Goal: Task Accomplishment & Management: Complete application form

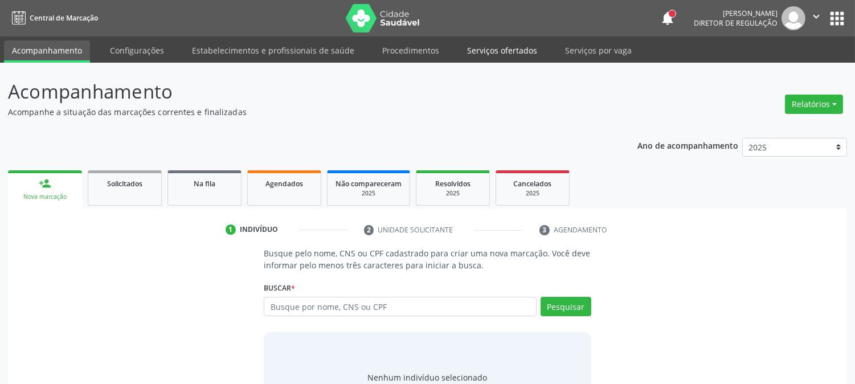
click at [483, 51] on link "Serviços ofertados" at bounding box center [502, 50] width 86 height 20
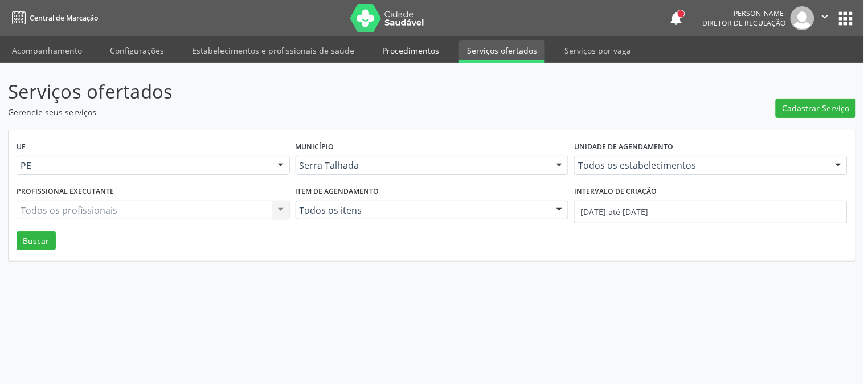
click at [414, 52] on link "Procedimentos" at bounding box center [410, 50] width 73 height 20
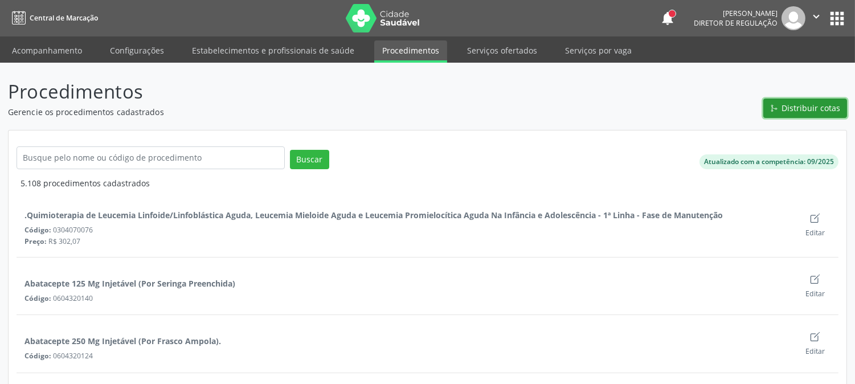
click at [829, 111] on span "Distribuir cotas" at bounding box center [811, 108] width 59 height 12
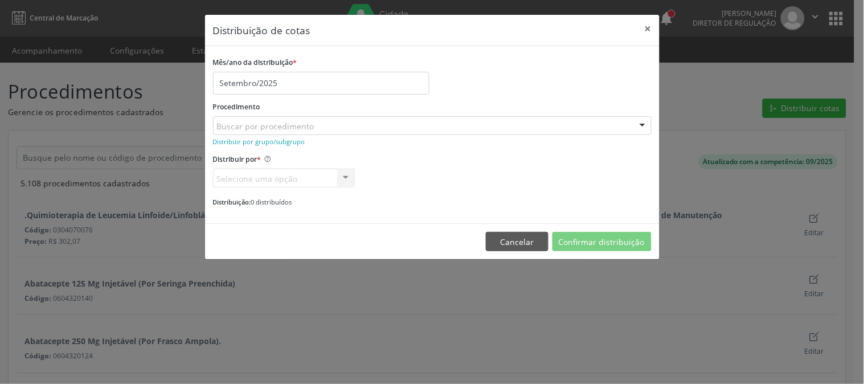
click at [388, 123] on div "Buscar por procedimento" at bounding box center [432, 125] width 439 height 19
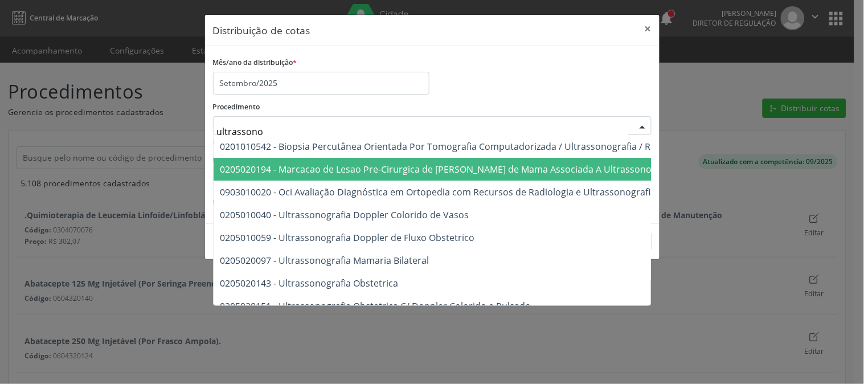
type input "ultrasson"
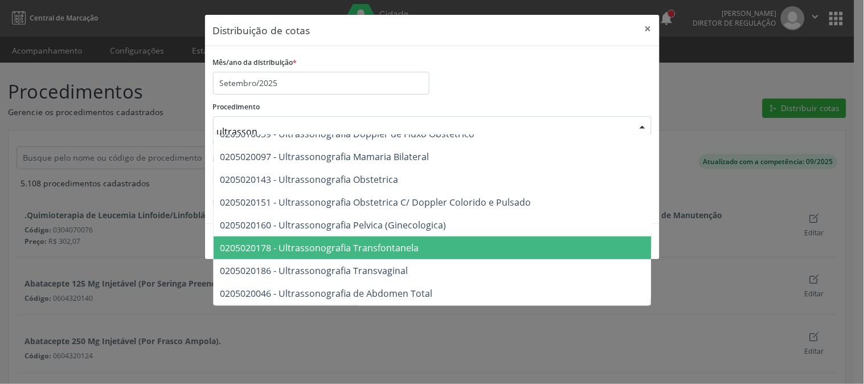
scroll to position [340, 0]
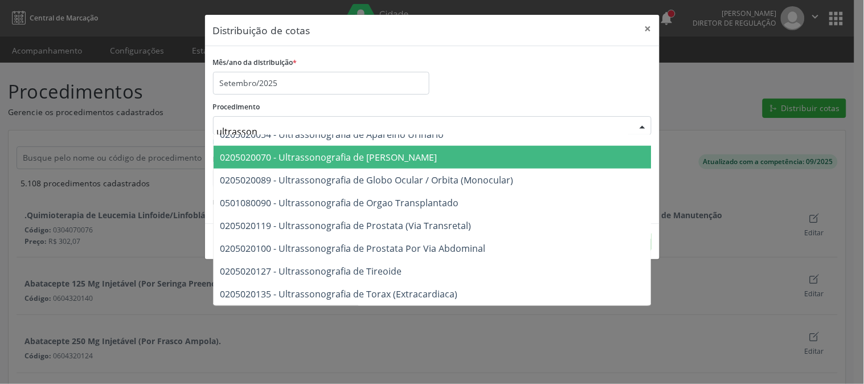
click at [549, 81] on div "Mês/ano da distribuição * Setembro/2025" at bounding box center [432, 74] width 444 height 40
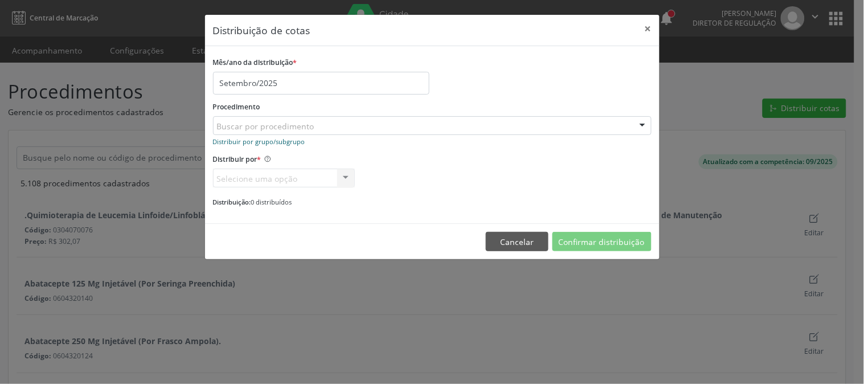
click at [272, 140] on small "Distribuir por grupo/subgrupo" at bounding box center [259, 141] width 92 height 9
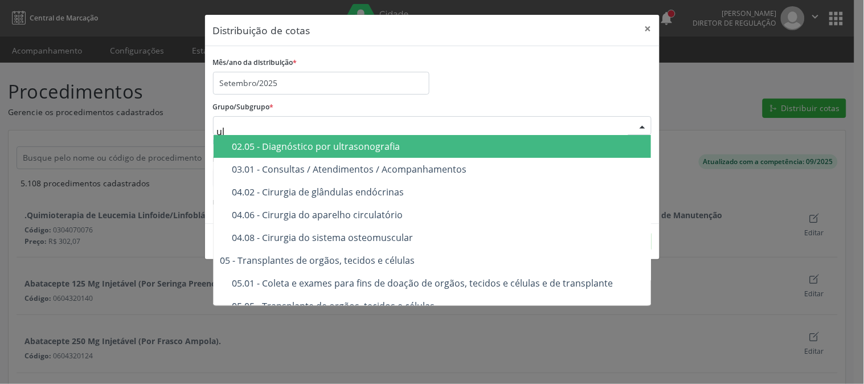
type input "ult"
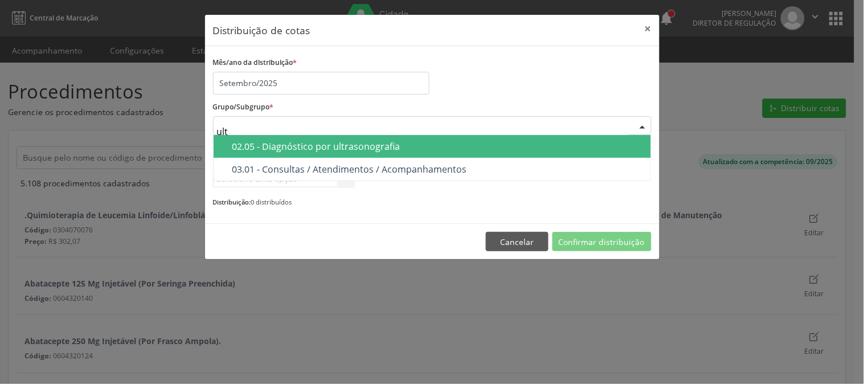
click at [411, 147] on div "02.05 - Diagnóstico por ultrasonografia" at bounding box center [438, 146] width 412 height 9
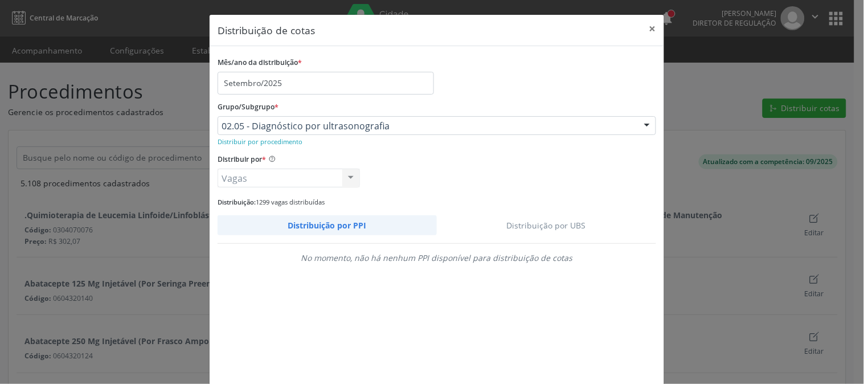
click at [533, 223] on link "Distribuição por UBS" at bounding box center [547, 225] width 220 height 20
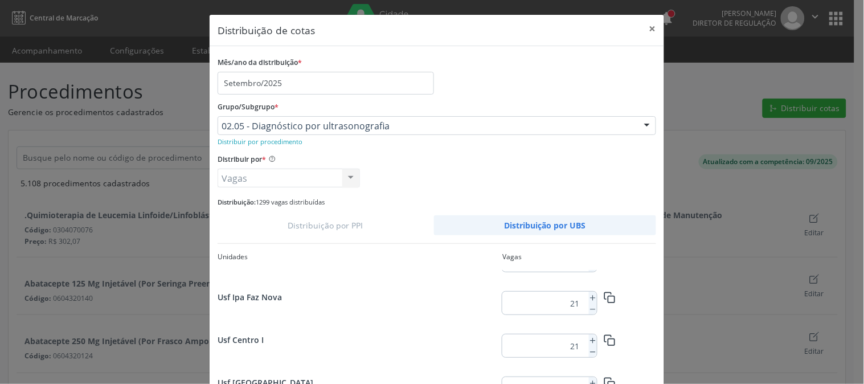
scroll to position [1485, 0]
click at [590, 340] on icon at bounding box center [593, 341] width 8 height 8
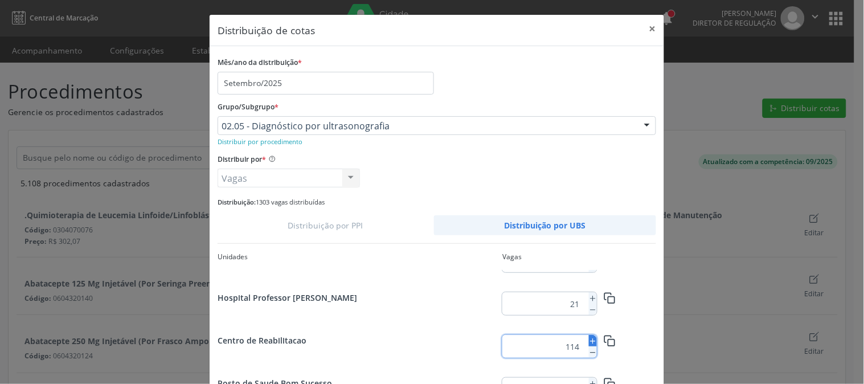
click at [590, 340] on icon at bounding box center [593, 341] width 8 height 8
type input "115"
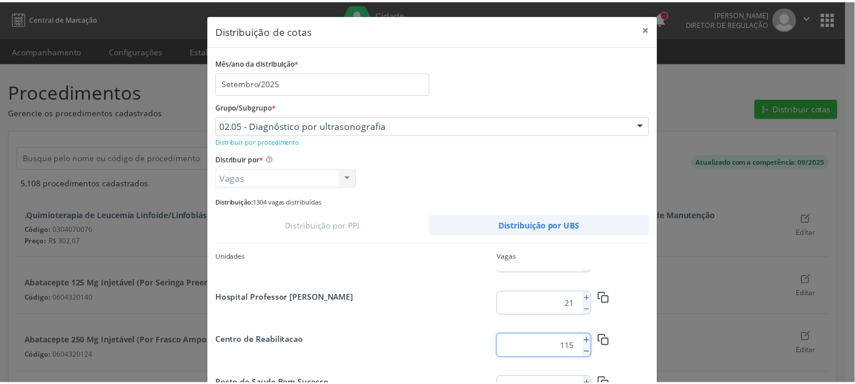
scroll to position [83, 0]
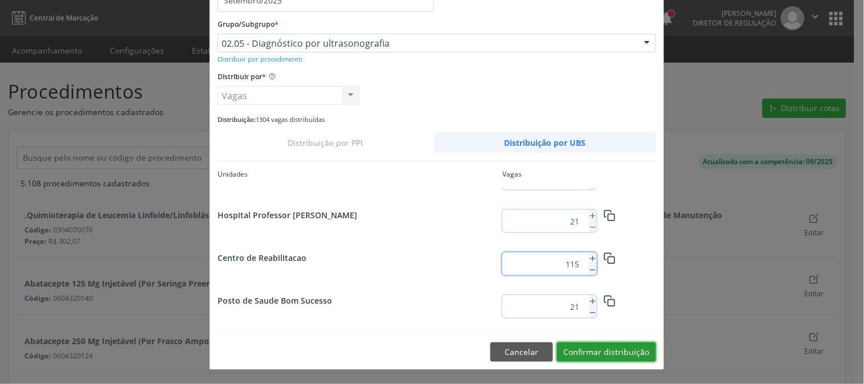
click at [618, 355] on button "Confirmar distribuição" at bounding box center [606, 351] width 99 height 19
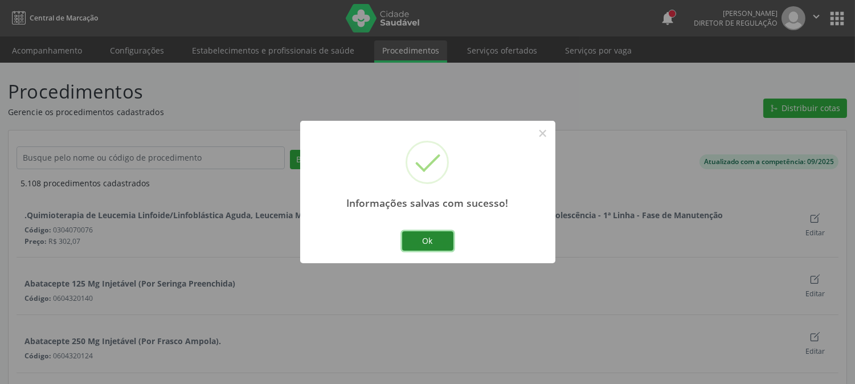
click at [432, 236] on button "Ok" at bounding box center [427, 240] width 51 height 19
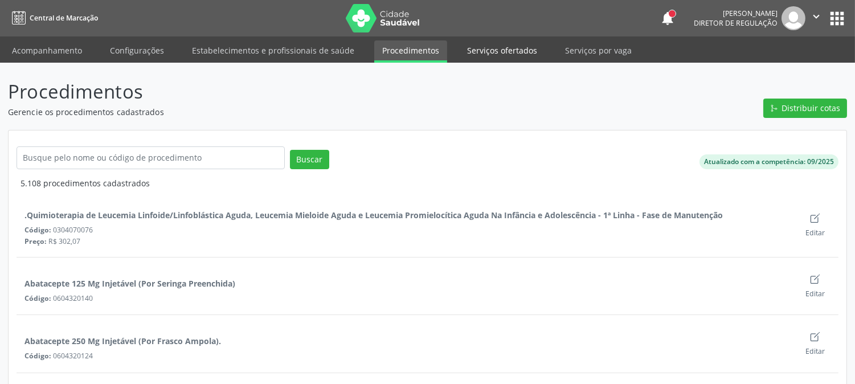
click at [497, 55] on link "Serviços ofertados" at bounding box center [502, 50] width 86 height 20
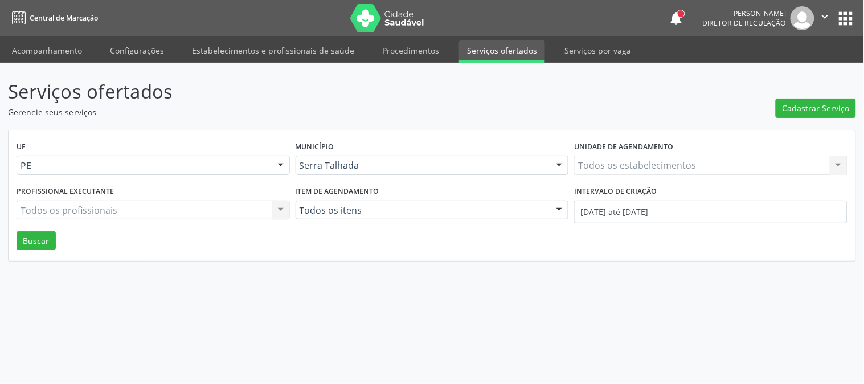
click at [676, 162] on div "Todos os estabelecimentos Todos os estabelecimentos Nenhum resultado encontrado…" at bounding box center [710, 165] width 273 height 19
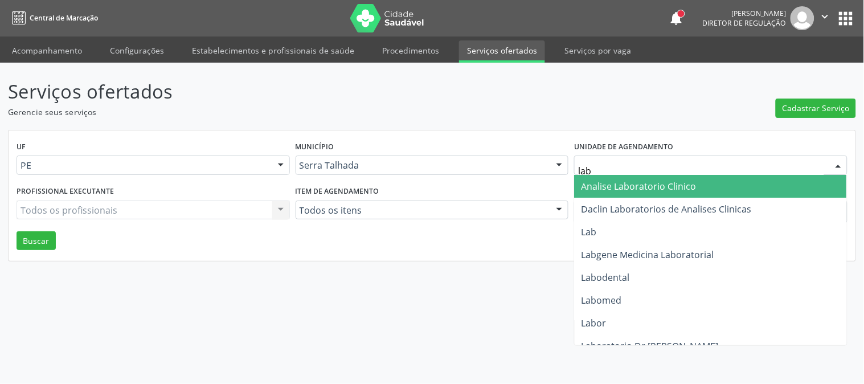
type input "labg"
click at [674, 180] on span "Labgene Medicina Laboratorial" at bounding box center [648, 186] width 133 height 13
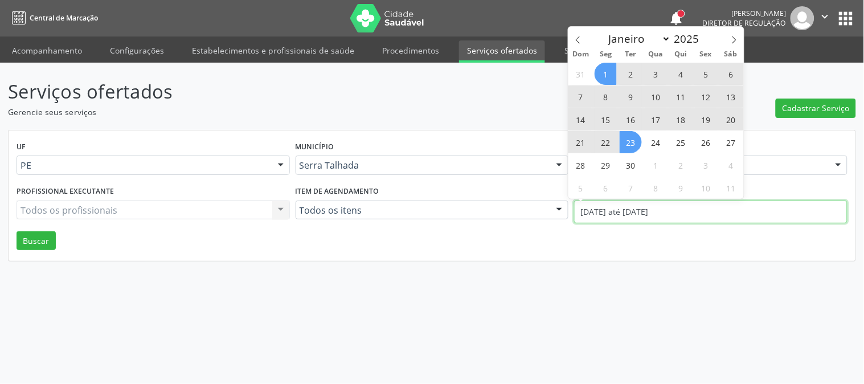
click at [664, 206] on input "01/09/2025 até 23/09/2025" at bounding box center [710, 212] width 273 height 23
click at [574, 44] on span at bounding box center [578, 36] width 19 height 19
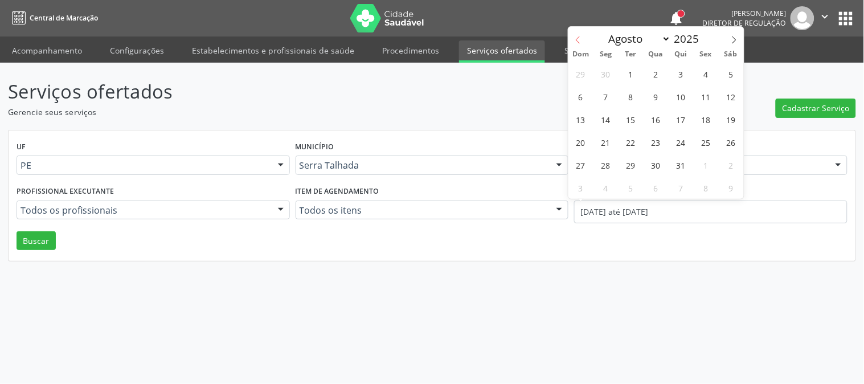
select select "6"
click at [599, 93] on span "7" at bounding box center [606, 96] width 22 height 22
type input "07/07/2025"
click at [741, 42] on span at bounding box center [734, 36] width 19 height 19
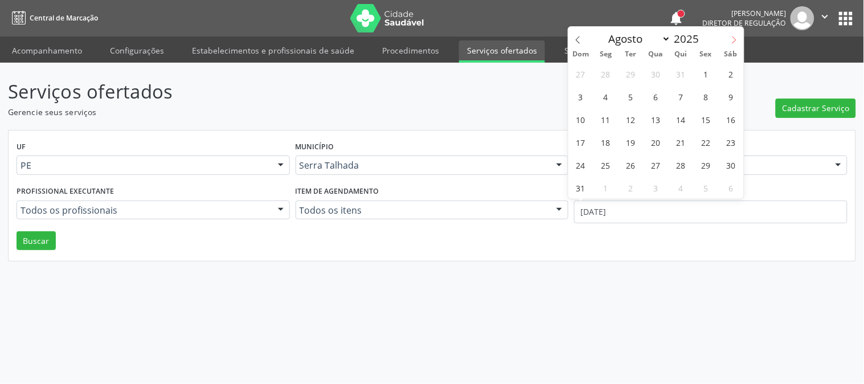
select select "8"
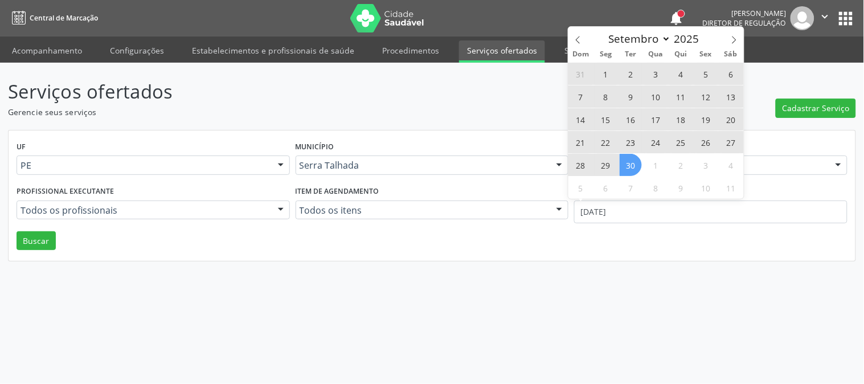
click at [627, 165] on span "30" at bounding box center [631, 165] width 22 height 22
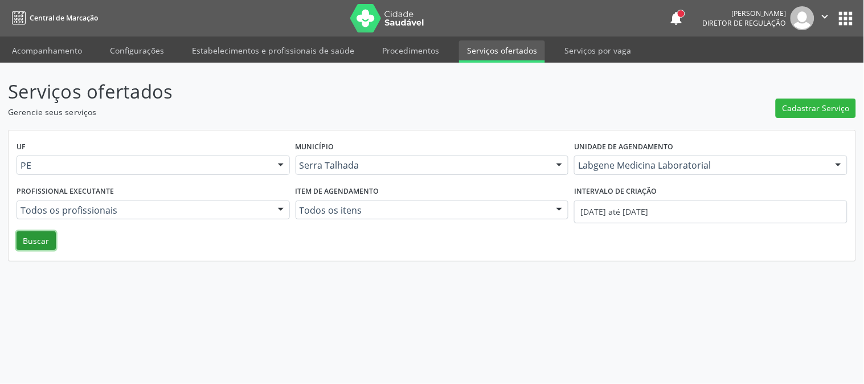
click at [32, 244] on button "Buscar" at bounding box center [36, 240] width 39 height 19
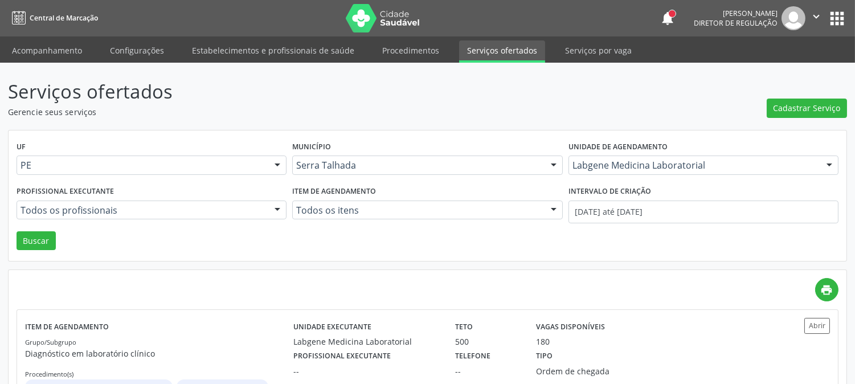
scroll to position [302, 0]
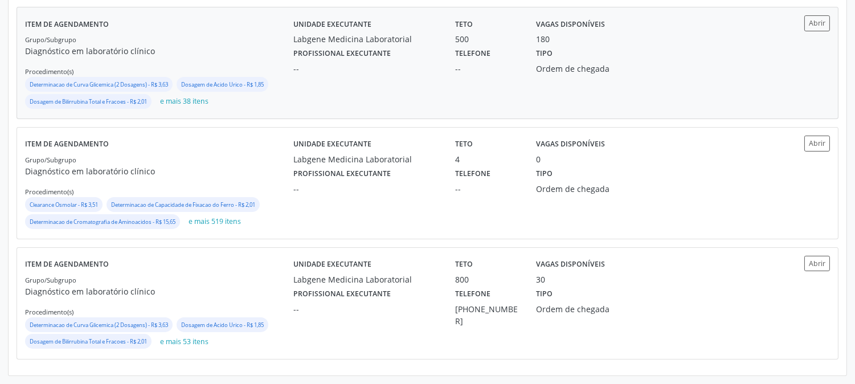
click at [377, 63] on div "--" at bounding box center [366, 69] width 146 height 12
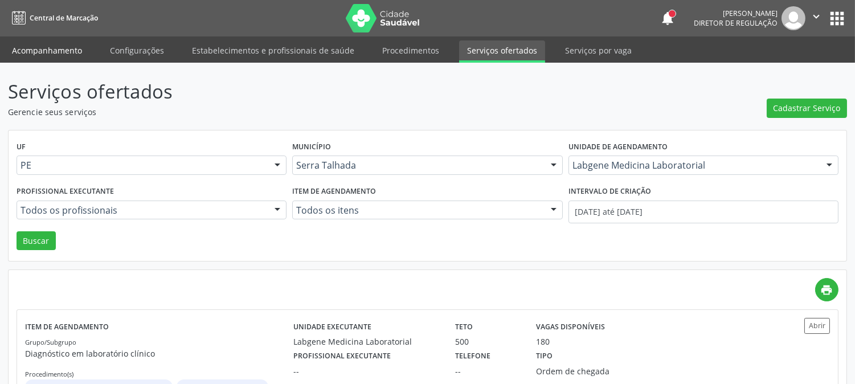
click at [70, 48] on link "Acompanhamento" at bounding box center [47, 50] width 86 height 20
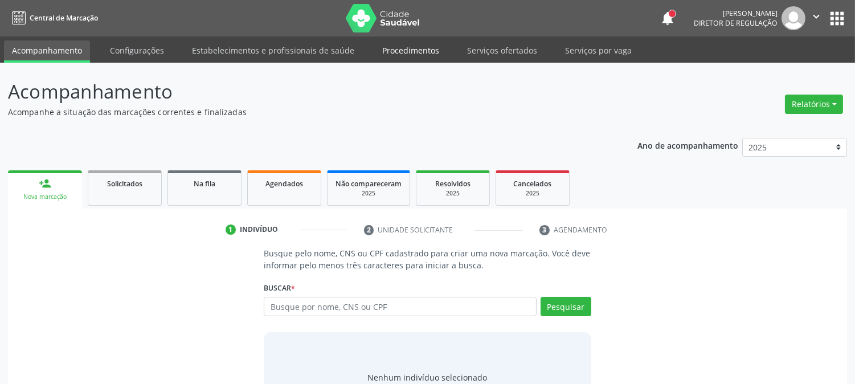
click at [414, 48] on link "Procedimentos" at bounding box center [410, 50] width 73 height 20
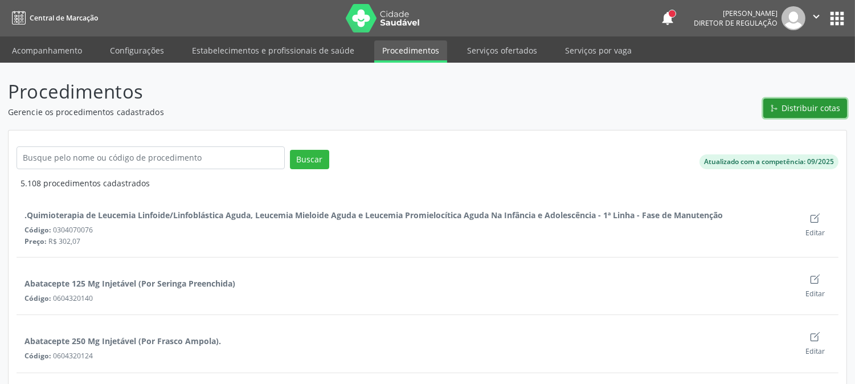
click at [783, 112] on button "Distribuir cotas" at bounding box center [805, 108] width 84 height 19
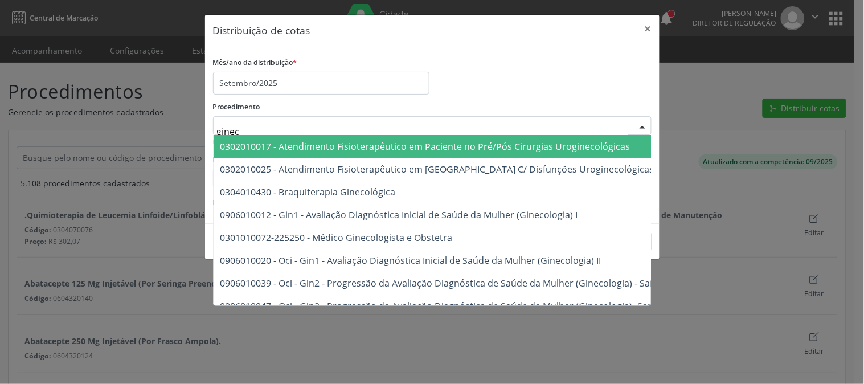
type input "gineco"
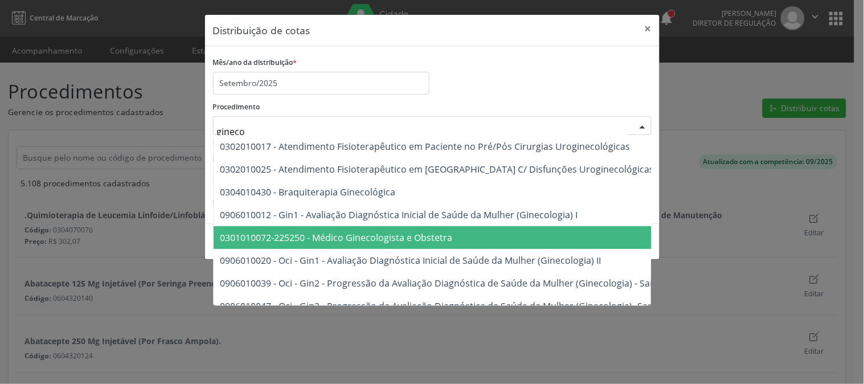
click at [363, 232] on span "0301010072-225250 - Médico Ginecologista e Obstetra" at bounding box center [336, 237] width 232 height 13
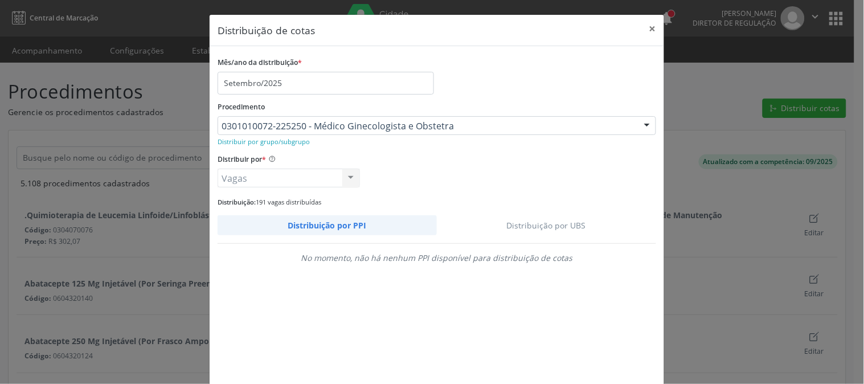
click at [566, 222] on link "Distribuição por UBS" at bounding box center [547, 225] width 220 height 20
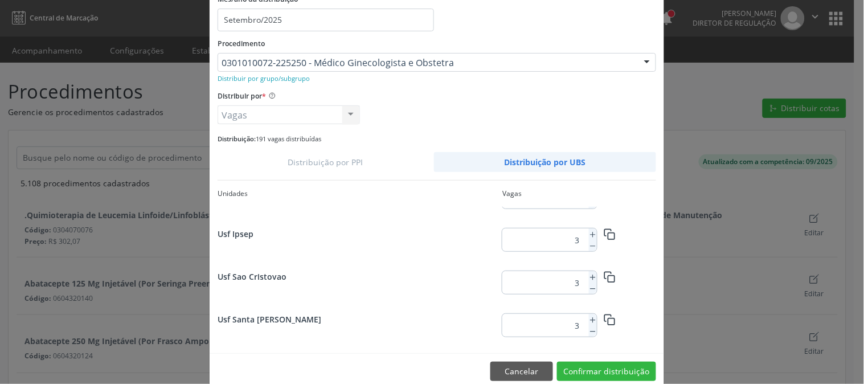
scroll to position [83, 0]
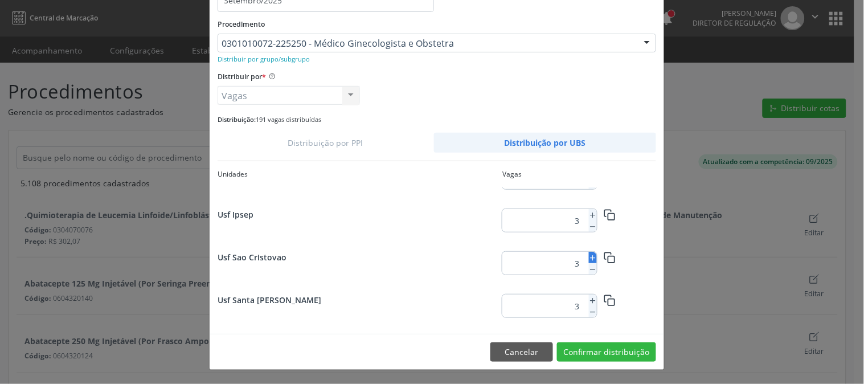
click at [589, 258] on icon at bounding box center [593, 258] width 8 height 8
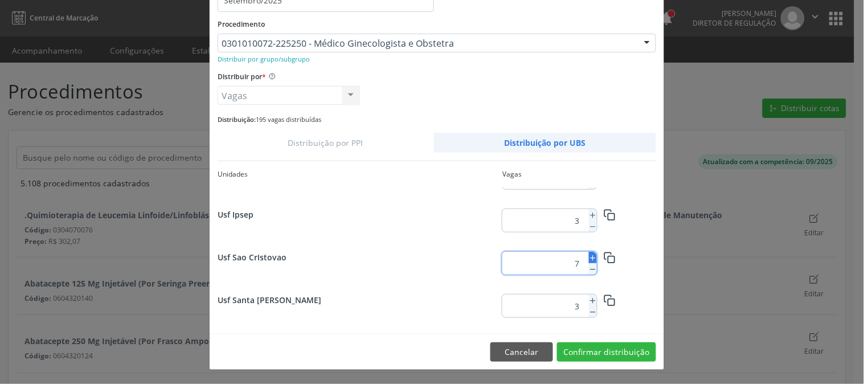
type input "8"
click at [603, 350] on button "Confirmar distribuição" at bounding box center [606, 351] width 99 height 19
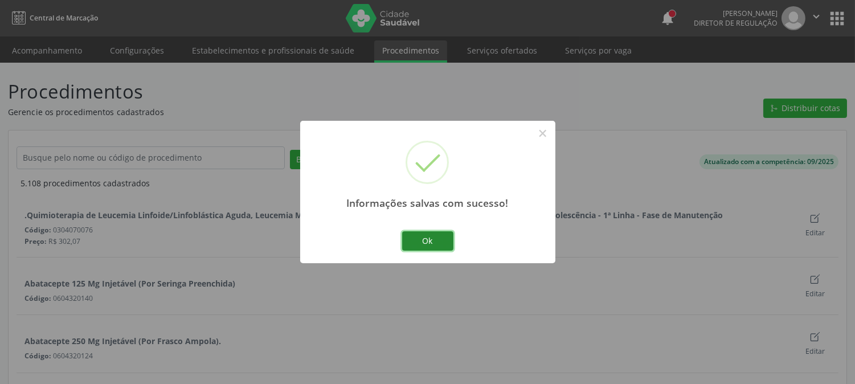
click at [423, 247] on button "Ok" at bounding box center [427, 240] width 51 height 19
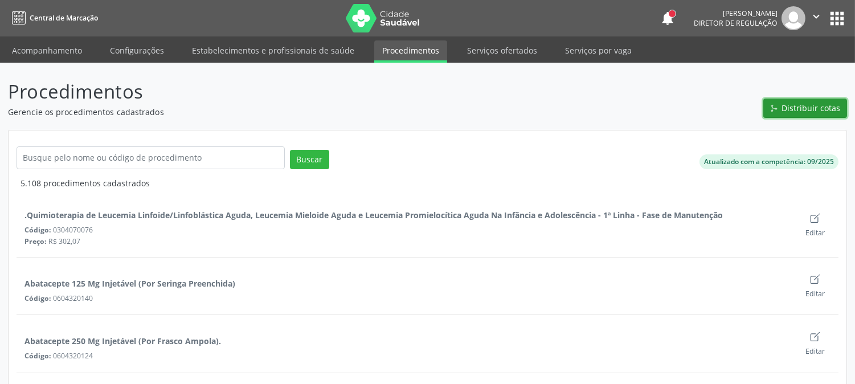
click at [811, 112] on span "Distribuir cotas" at bounding box center [811, 108] width 59 height 12
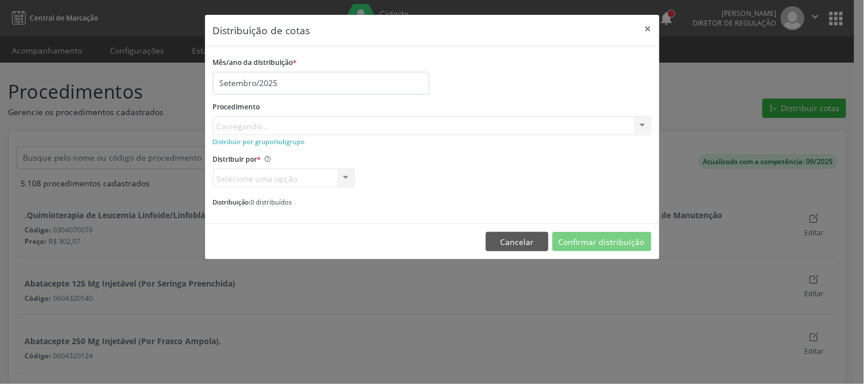
click at [394, 123] on div "Procedimento Carregando... No elements found. Consider changing the search quer…" at bounding box center [432, 117] width 439 height 36
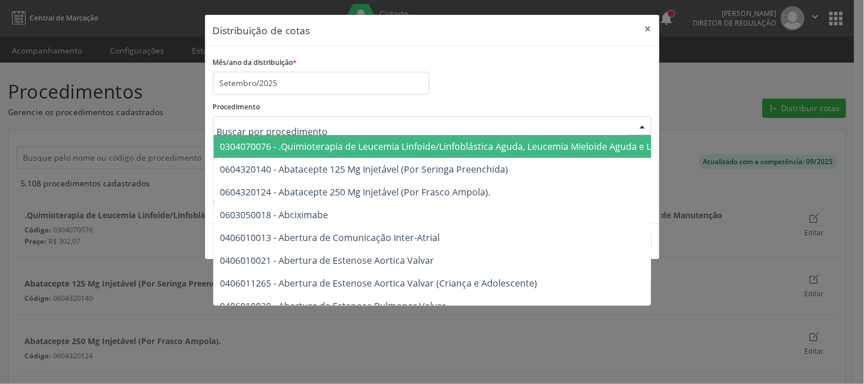
click at [530, 128] on div at bounding box center [432, 125] width 439 height 19
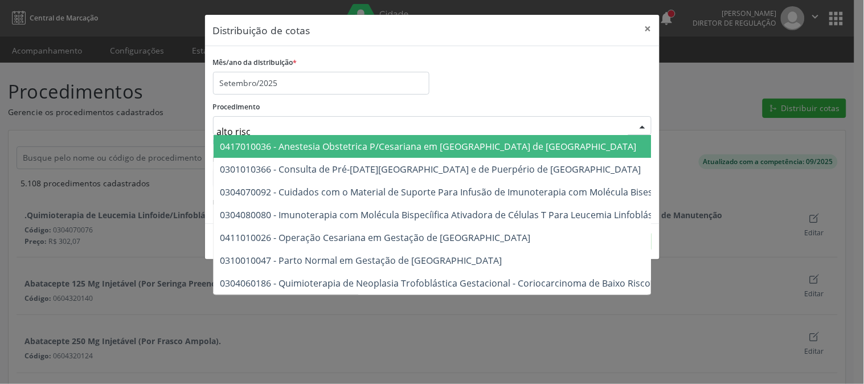
type input "alto risco"
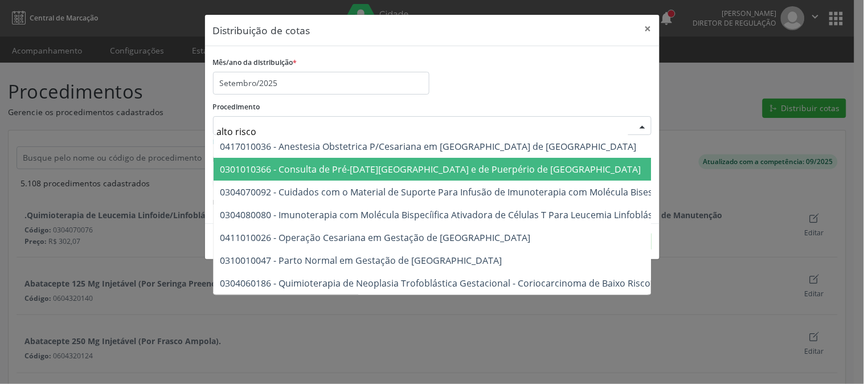
click at [505, 169] on span "0301010366 - Consulta de Pré-[DATE][GEOGRAPHIC_DATA] e de Puerpério de [GEOGRAP…" at bounding box center [430, 169] width 421 height 13
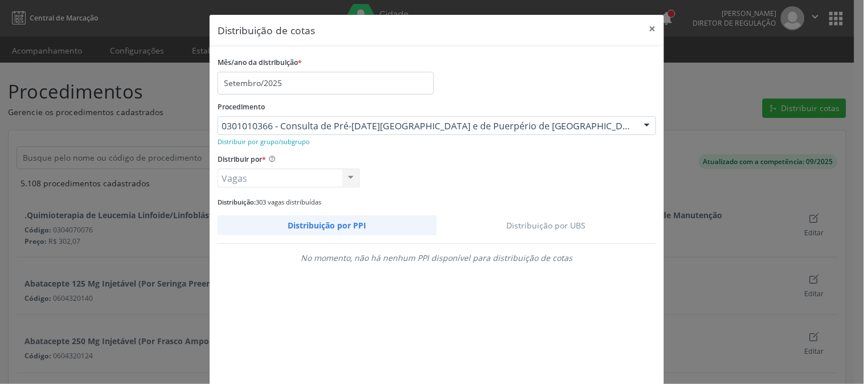
click at [562, 226] on link "Distribuição por UBS" at bounding box center [547, 225] width 220 height 20
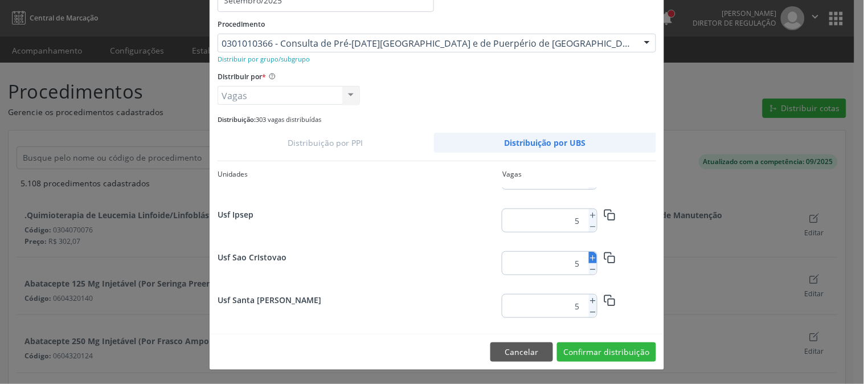
click at [589, 255] on icon at bounding box center [593, 258] width 8 height 8
type input "9"
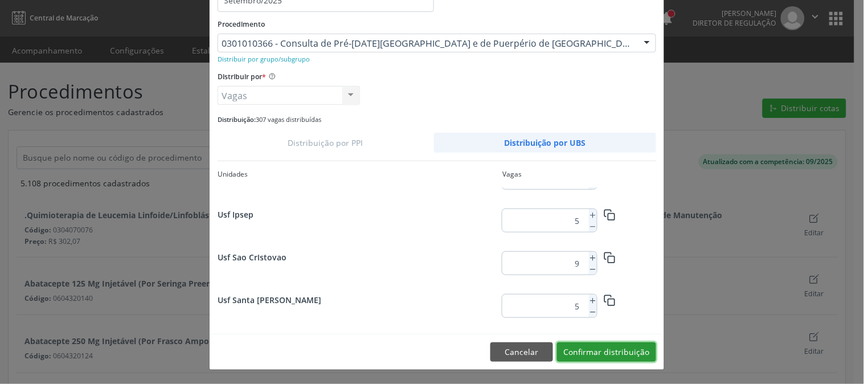
click at [614, 349] on button "Confirmar distribuição" at bounding box center [606, 351] width 99 height 19
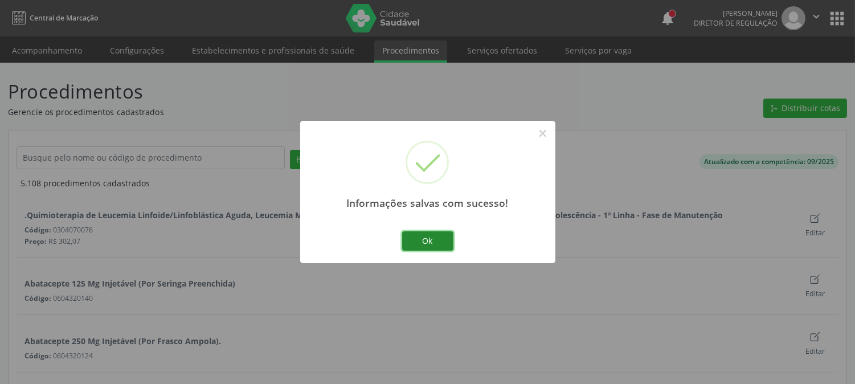
click at [423, 240] on button "Ok" at bounding box center [427, 240] width 51 height 19
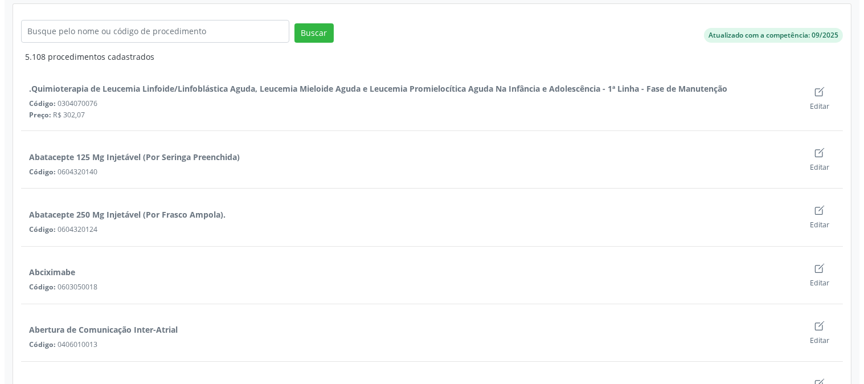
scroll to position [0, 0]
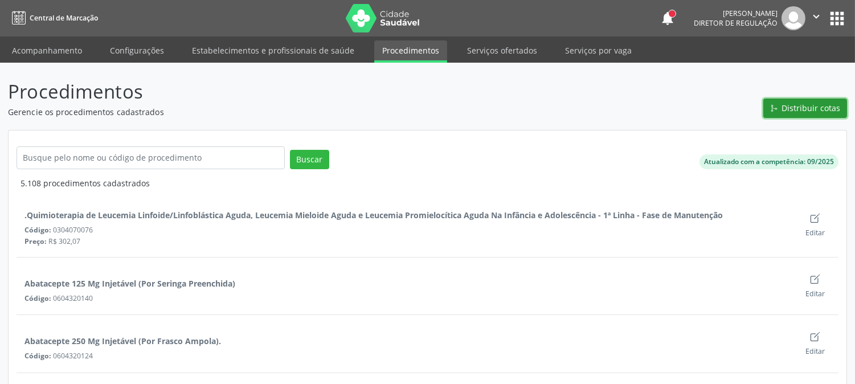
click at [815, 107] on span "Distribuir cotas" at bounding box center [811, 108] width 59 height 12
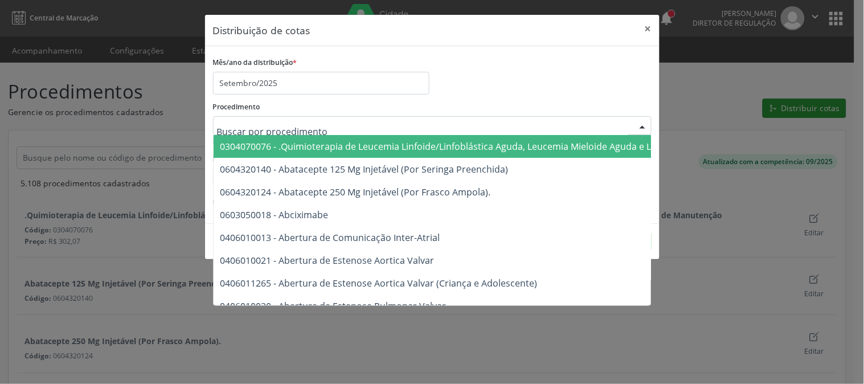
click at [373, 126] on div at bounding box center [432, 125] width 439 height 19
click at [332, 125] on div at bounding box center [432, 125] width 439 height 19
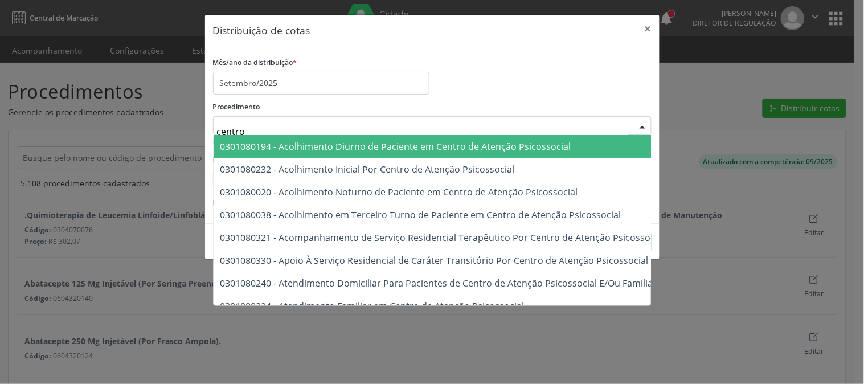
drag, startPoint x: 332, startPoint y: 125, endPoint x: 168, endPoint y: 122, distance: 163.5
click at [168, 122] on div "Distribuição de cotas × Mês/ano da distribuição * Setembro/2025 Procedimento ce…" at bounding box center [432, 192] width 864 height 384
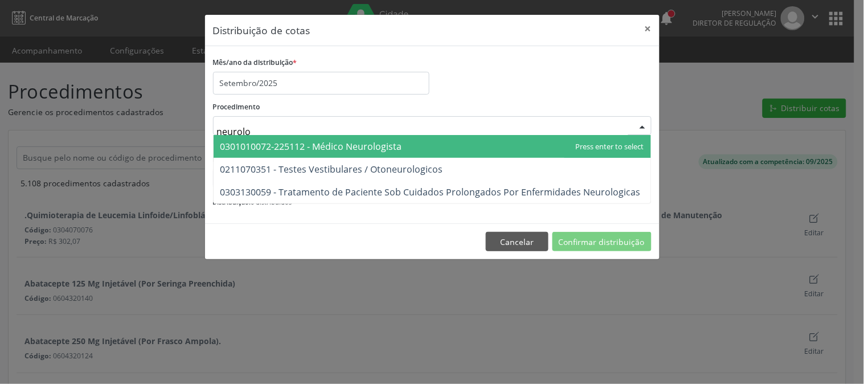
type input "neurolog"
click at [337, 138] on span "0301010072-225112 - Médico Neurologista" at bounding box center [433, 146] width 438 height 23
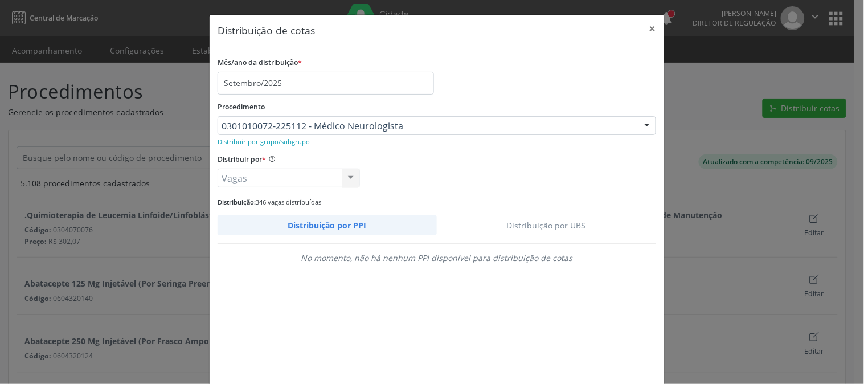
click at [530, 219] on link "Distribuição por UBS" at bounding box center [547, 225] width 220 height 20
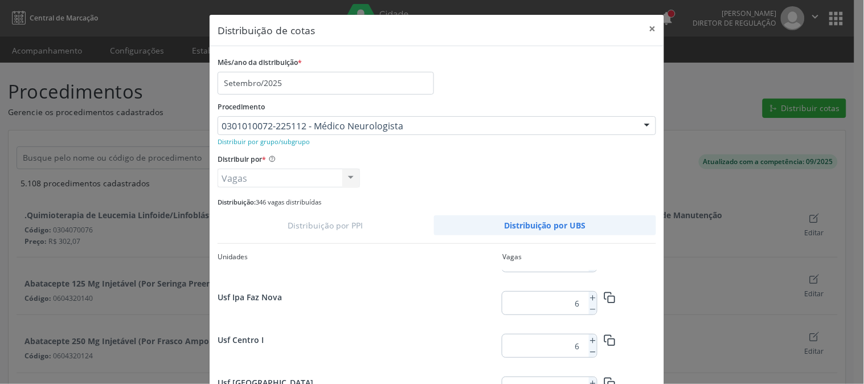
scroll to position [63, 0]
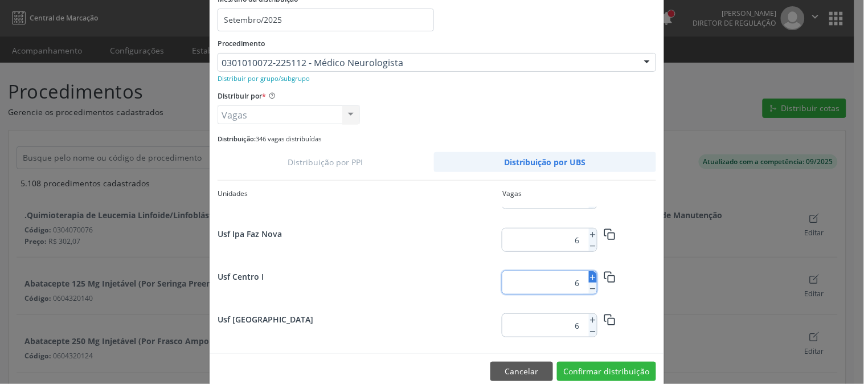
click at [589, 280] on icon at bounding box center [593, 277] width 8 height 8
type input "8"
click at [606, 370] on button "Confirmar distribuição" at bounding box center [606, 371] width 99 height 19
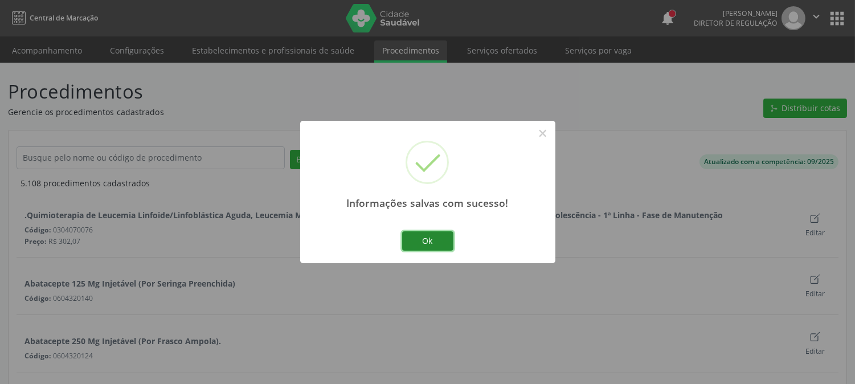
click at [431, 246] on button "Ok" at bounding box center [427, 240] width 51 height 19
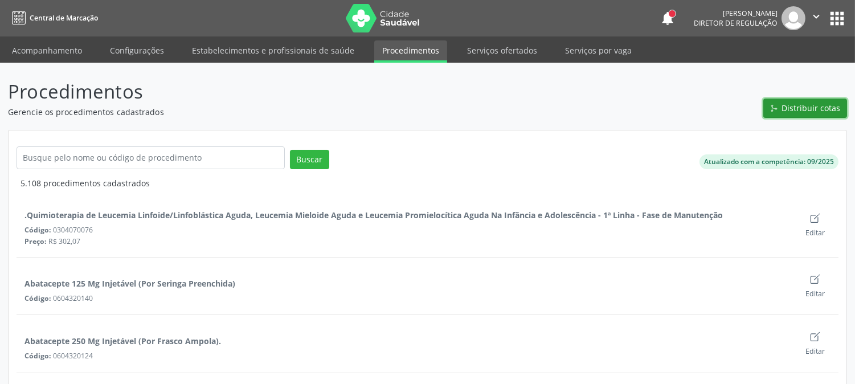
click at [782, 112] on button "Distribuir cotas" at bounding box center [805, 108] width 84 height 19
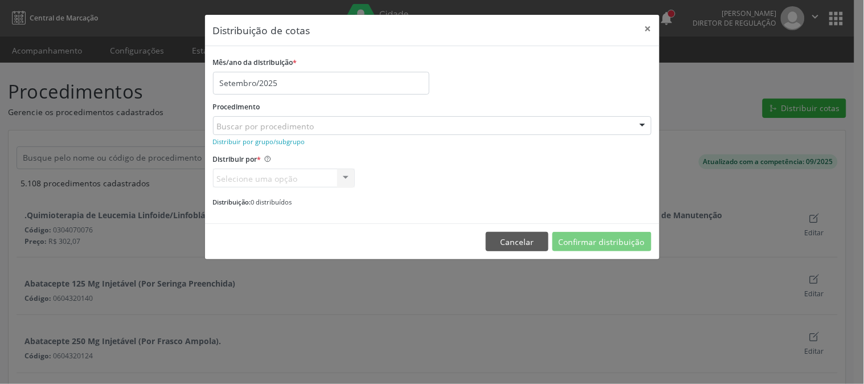
click at [365, 128] on div "Buscar por procedimento" at bounding box center [432, 125] width 439 height 19
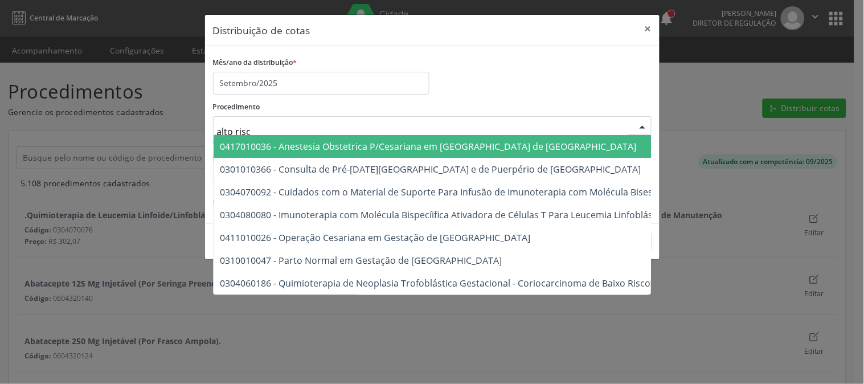
type input "alto risco"
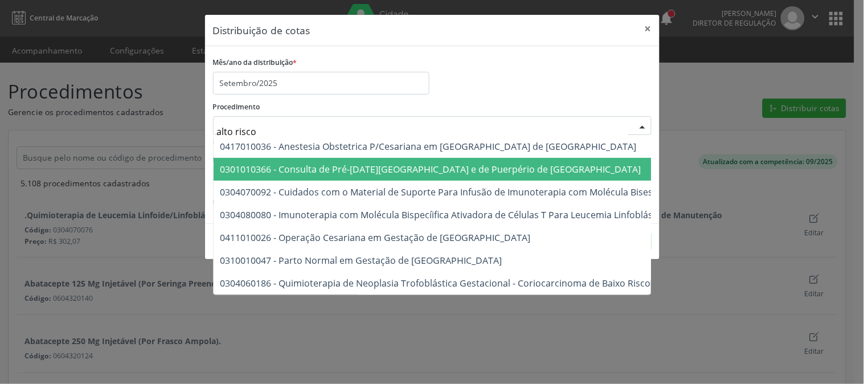
click at [390, 172] on span "0301010366 - Consulta de Pré-[DATE][GEOGRAPHIC_DATA] e de Puerpério de [GEOGRAP…" at bounding box center [430, 169] width 421 height 13
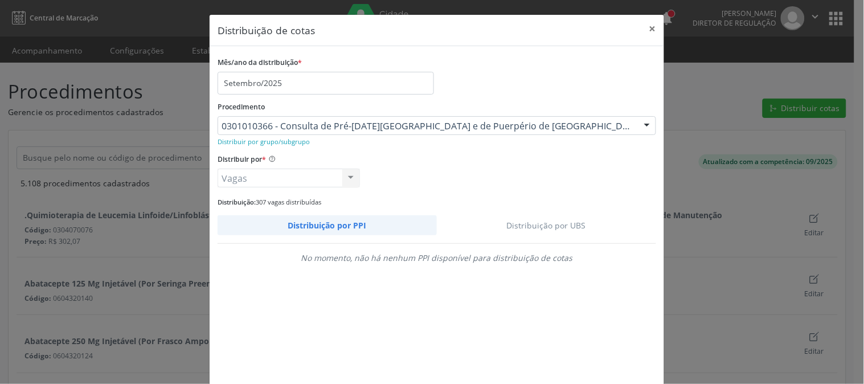
click at [542, 224] on link "Distribuição por UBS" at bounding box center [547, 225] width 220 height 20
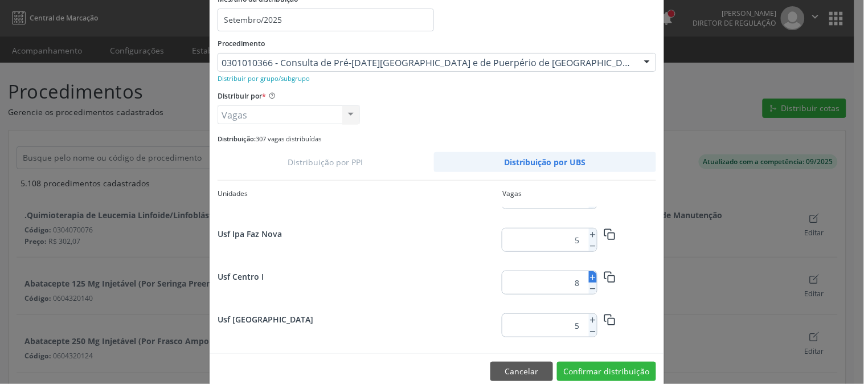
click at [591, 276] on icon at bounding box center [593, 277] width 8 height 8
type input "11"
click at [605, 369] on button "Confirmar distribuição" at bounding box center [606, 371] width 99 height 19
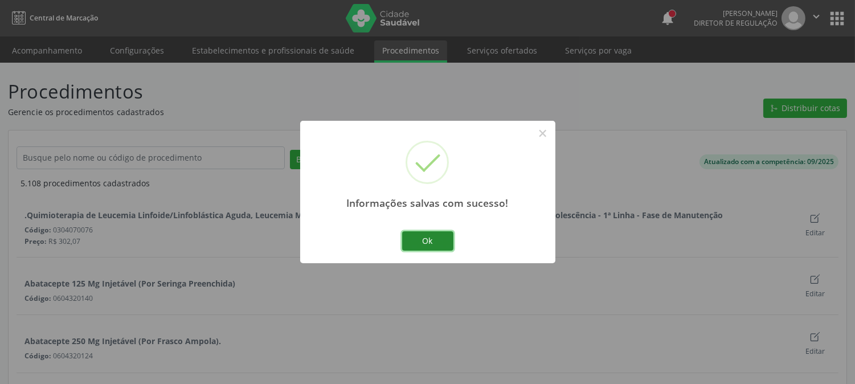
click at [428, 242] on button "Ok" at bounding box center [427, 240] width 51 height 19
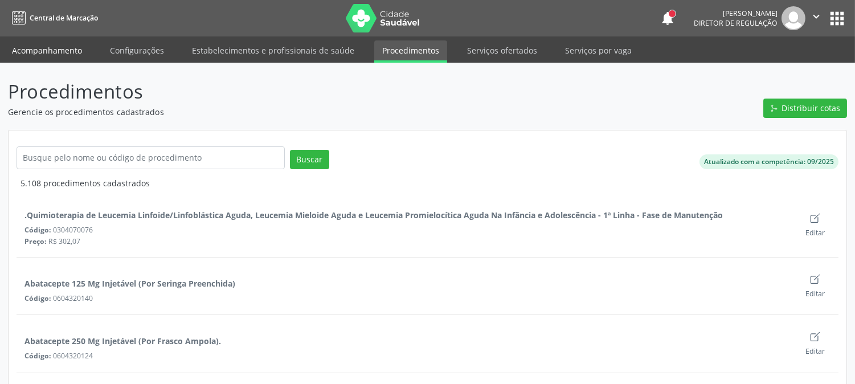
click at [69, 47] on link "Acompanhamento" at bounding box center [47, 50] width 86 height 20
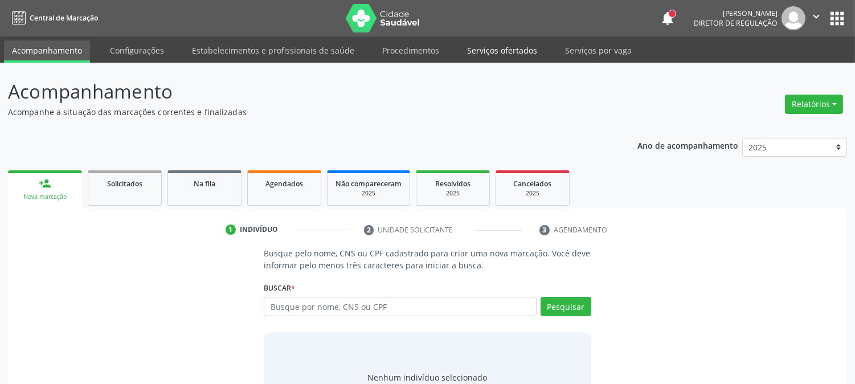
click at [469, 48] on link "Serviços ofertados" at bounding box center [502, 50] width 86 height 20
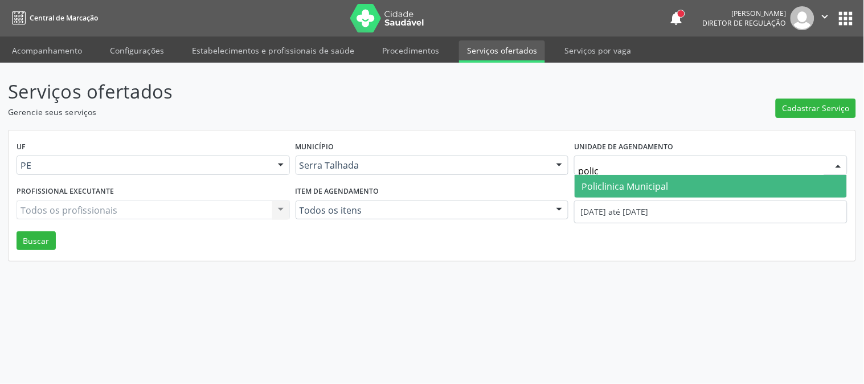
type input "policl"
click at [628, 185] on span "Policlinica Municipal" at bounding box center [625, 186] width 87 height 13
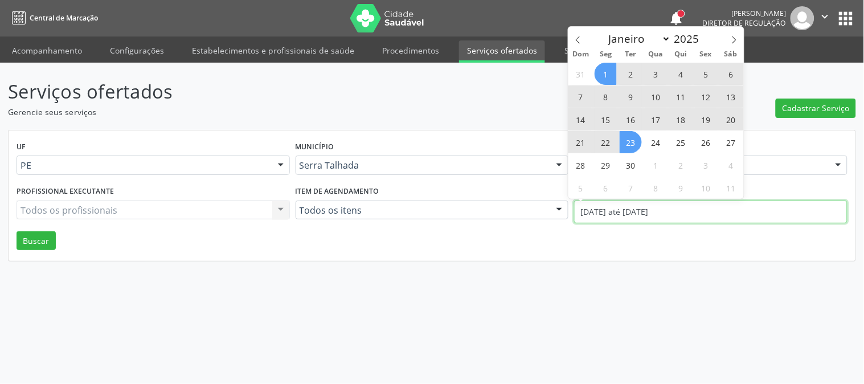
click at [625, 205] on input "01/09/2025 até 23/09/2025" at bounding box center [710, 212] width 273 height 23
click at [575, 42] on icon at bounding box center [578, 40] width 8 height 8
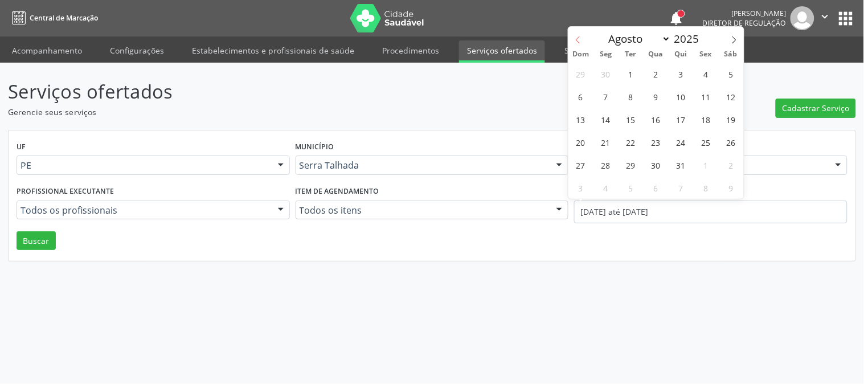
select select "6"
click at [604, 118] on span "14" at bounding box center [606, 119] width 22 height 22
type input "14/07/2025"
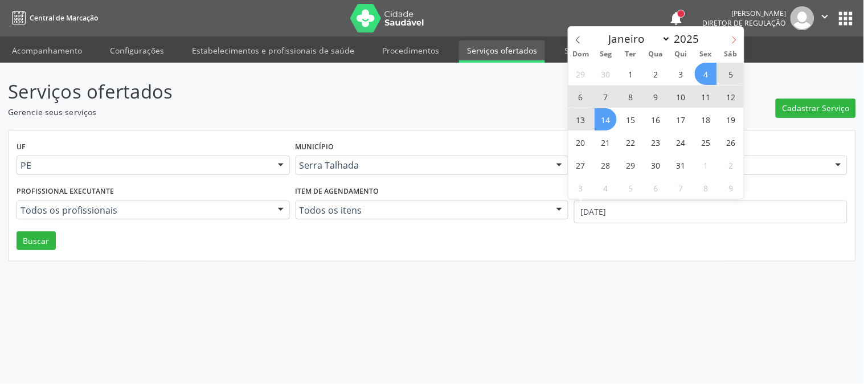
click at [733, 42] on icon at bounding box center [734, 40] width 8 height 8
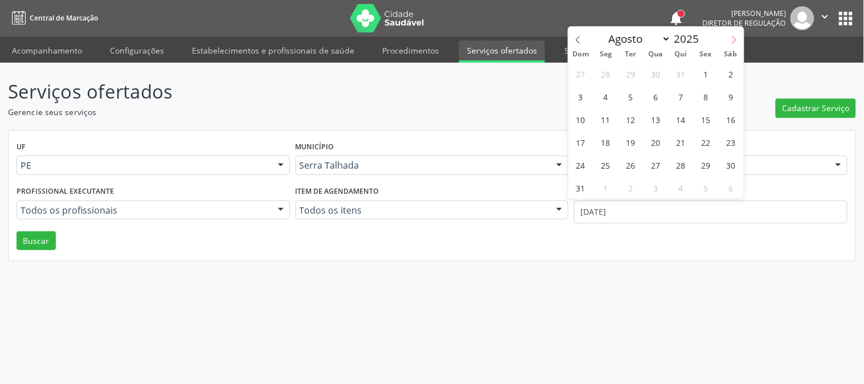
click at [733, 42] on icon at bounding box center [734, 40] width 8 height 8
select select "8"
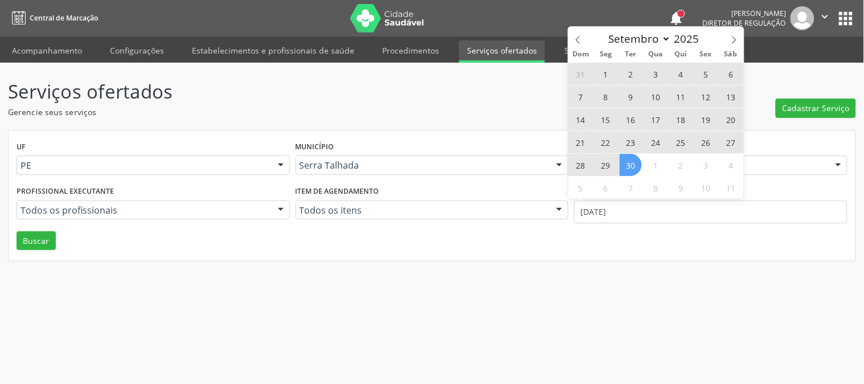
click at [625, 160] on span "30" at bounding box center [631, 165] width 22 height 22
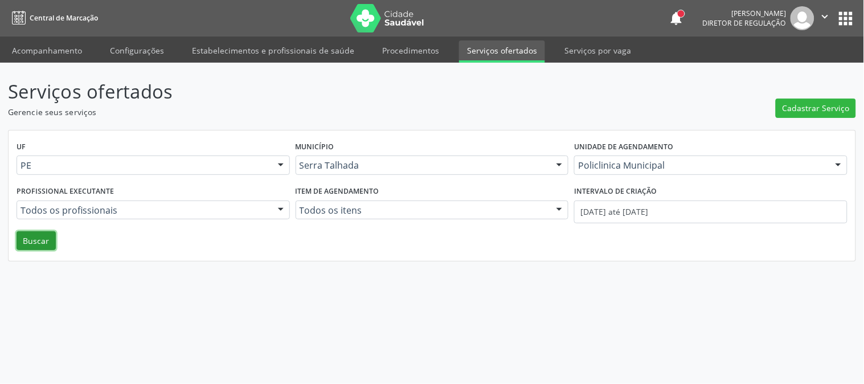
click at [27, 238] on button "Buscar" at bounding box center [36, 240] width 39 height 19
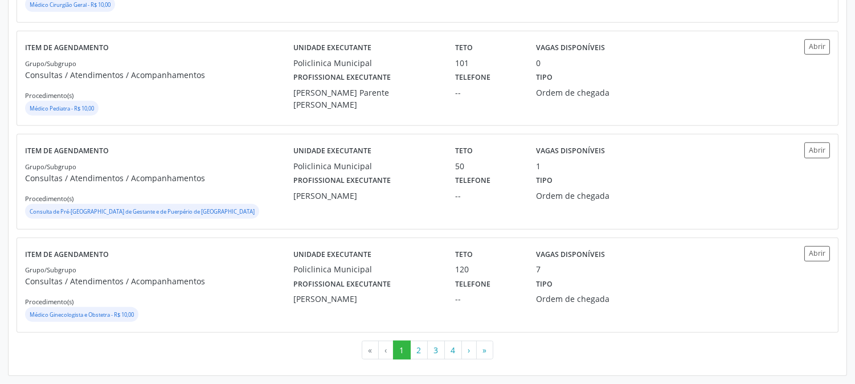
scroll to position [1585, 0]
click at [434, 287] on div "Profissional executante Thaisa Barbosa de Siqueira" at bounding box center [366, 290] width 162 height 30
click at [391, 292] on div "Profissional executante Thaisa Barbosa de Siqueira" at bounding box center [366, 290] width 162 height 30
click at [414, 350] on button "2" at bounding box center [419, 350] width 18 height 19
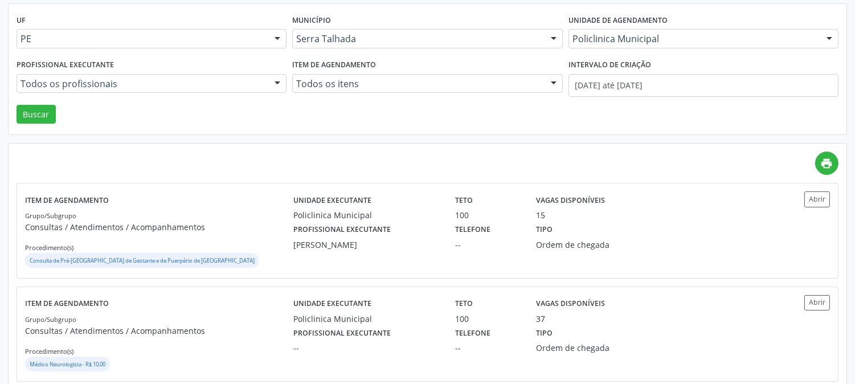
scroll to position [253, 0]
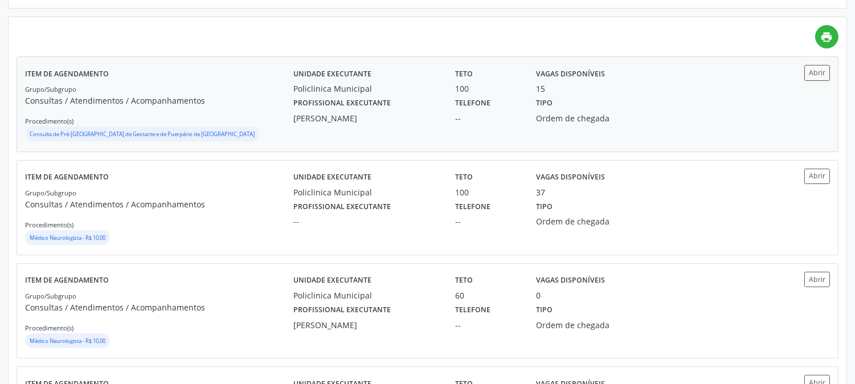
click at [329, 108] on label "Profissional executante" at bounding box center [341, 104] width 97 height 18
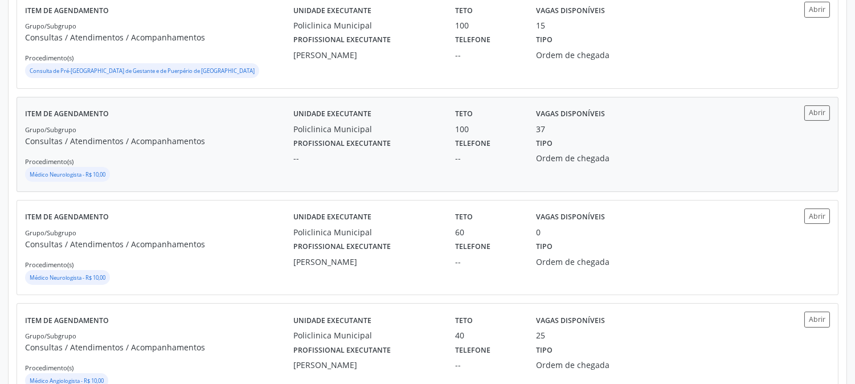
click at [236, 118] on div "Item de agendamento Grupo/Subgrupo Consultas / Atendimentos / Acompanhamentos P…" at bounding box center [159, 144] width 268 height 78
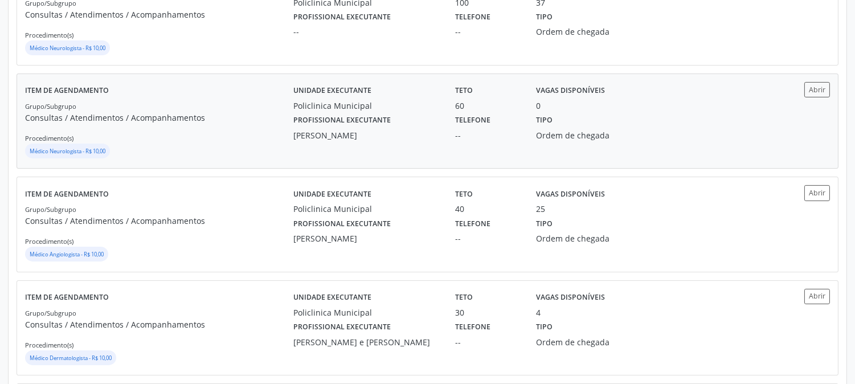
scroll to position [506, 0]
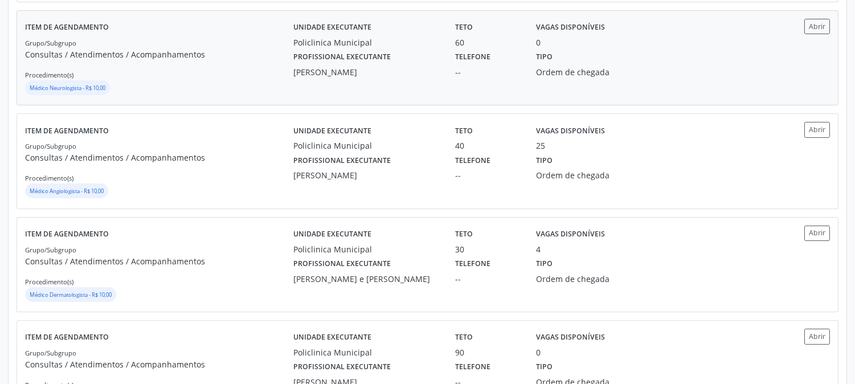
click at [220, 140] on div "Grupo/Subgrupo Consultas / Atendimentos / Acompanhamentos Procedimento(s) Médic…" at bounding box center [159, 170] width 268 height 61
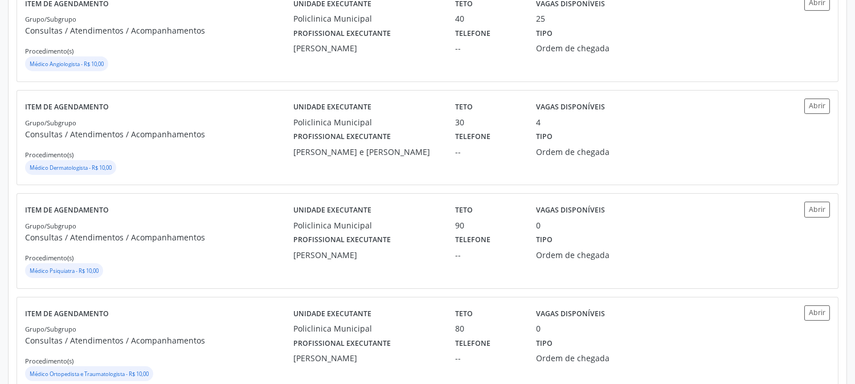
scroll to position [696, 0]
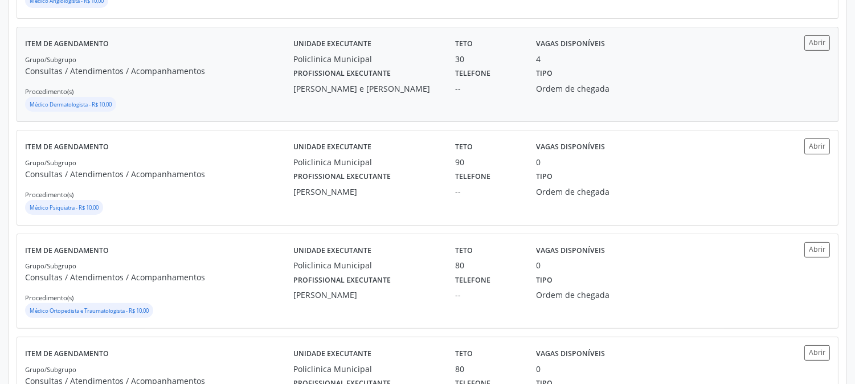
click at [193, 62] on div "Grupo/Subgrupo Consultas / Atendimentos / Acompanhamentos Procedimento(s) Médic…" at bounding box center [159, 83] width 268 height 61
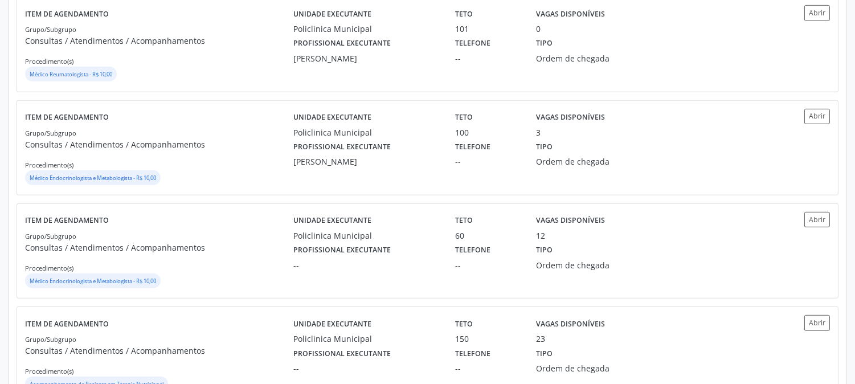
scroll to position [1203, 0]
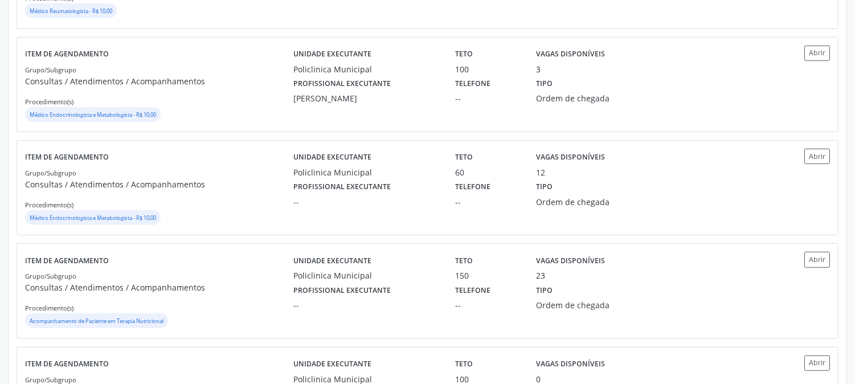
click at [282, 105] on div "Grupo/Subgrupo Consultas / Atendimentos / Acompanhamentos Procedimento(s) Médic…" at bounding box center [159, 93] width 268 height 61
click at [384, 175] on div "Policlinica Municipal" at bounding box center [366, 172] width 146 height 12
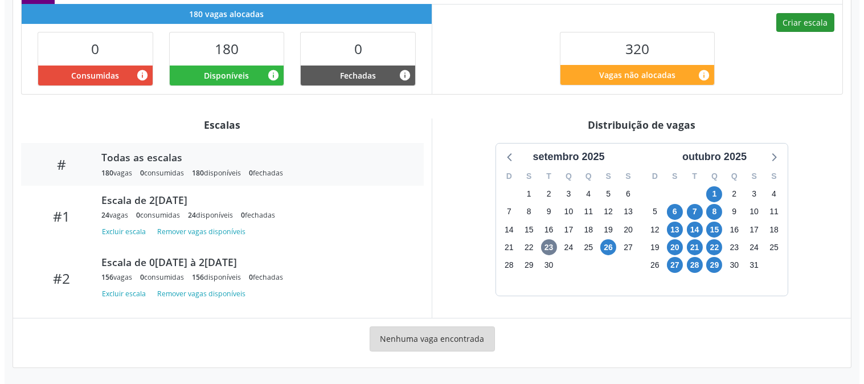
scroll to position [246, 0]
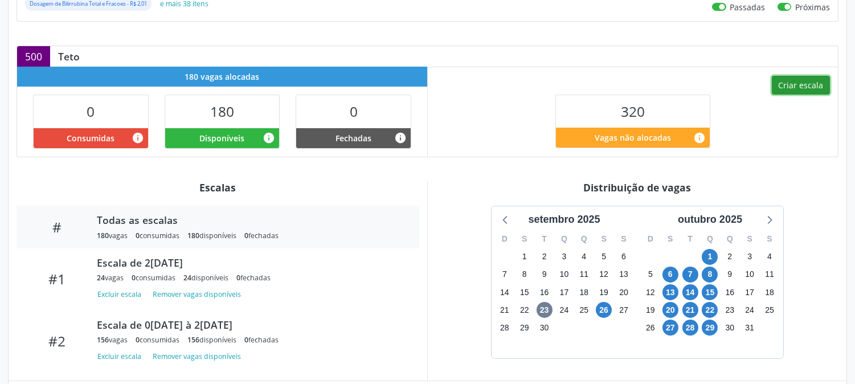
click at [790, 80] on button "Criar escala" at bounding box center [801, 85] width 58 height 19
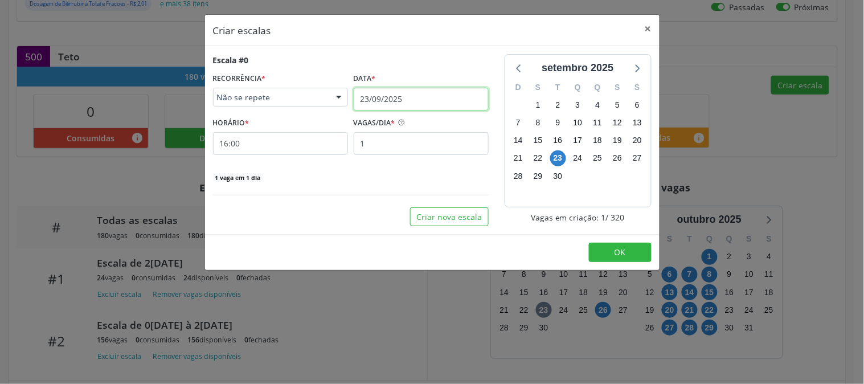
click at [429, 92] on input "23/09/2025" at bounding box center [421, 99] width 135 height 23
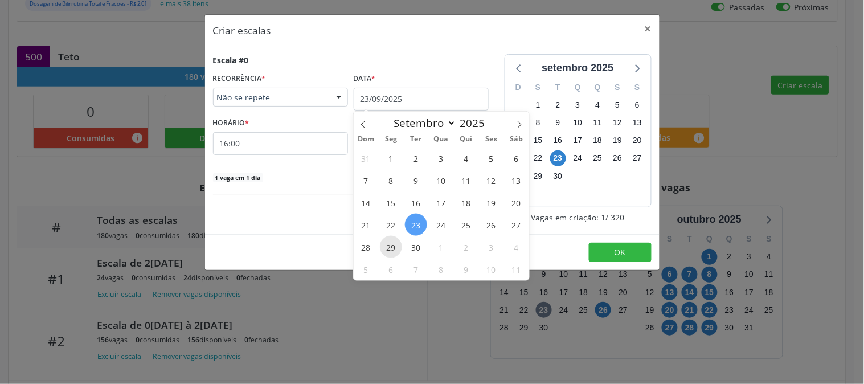
click at [387, 247] on span "29" at bounding box center [391, 247] width 22 height 22
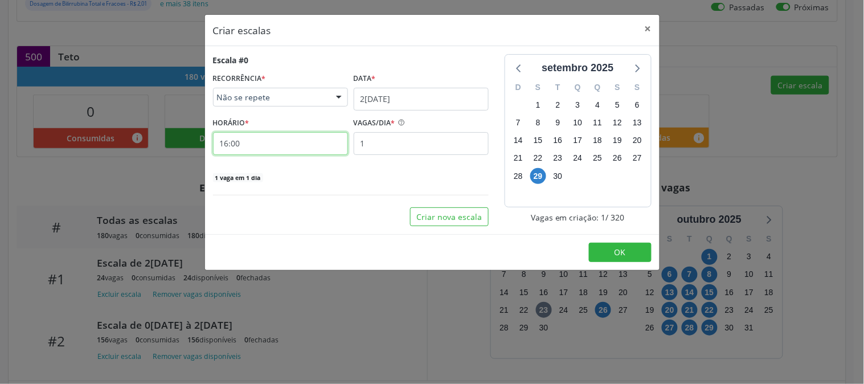
click at [296, 146] on input "16:00" at bounding box center [280, 143] width 135 height 23
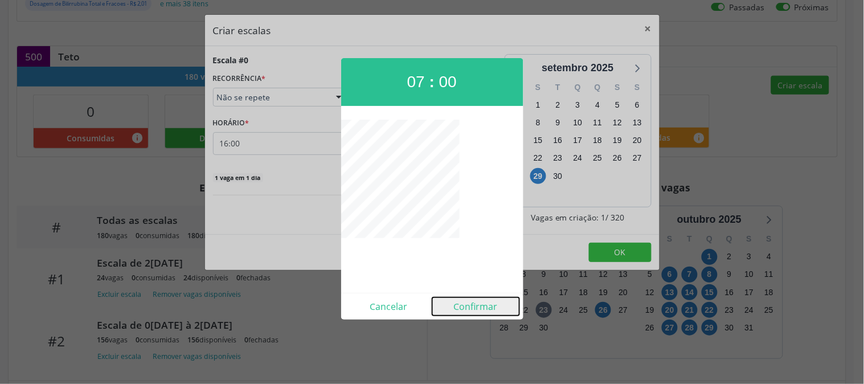
click at [476, 306] on button "Confirmar" at bounding box center [475, 306] width 87 height 18
type input "07:00"
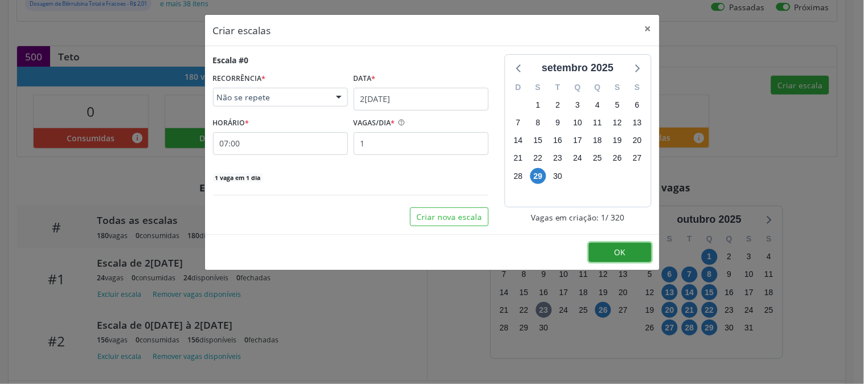
drag, startPoint x: 612, startPoint y: 257, endPoint x: 428, endPoint y: 120, distance: 229.5
click at [428, 120] on div "Criar escalas × Escala #0 RECORRÊNCIA * Não se repete Não se repete Diário/Sema…" at bounding box center [433, 142] width 456 height 256
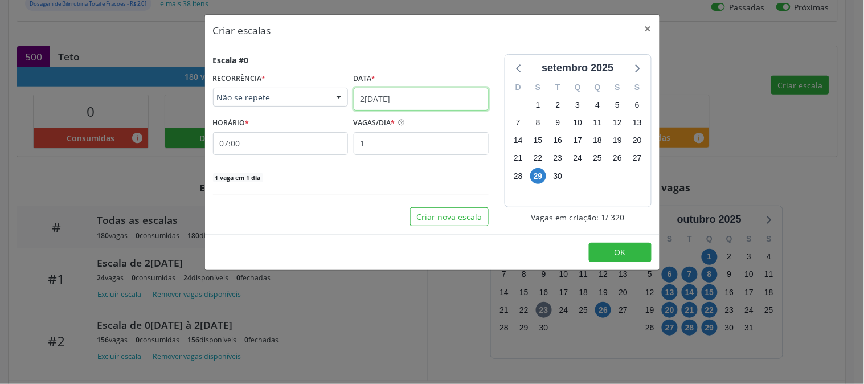
click at [406, 96] on input "29/09/2025" at bounding box center [421, 99] width 135 height 23
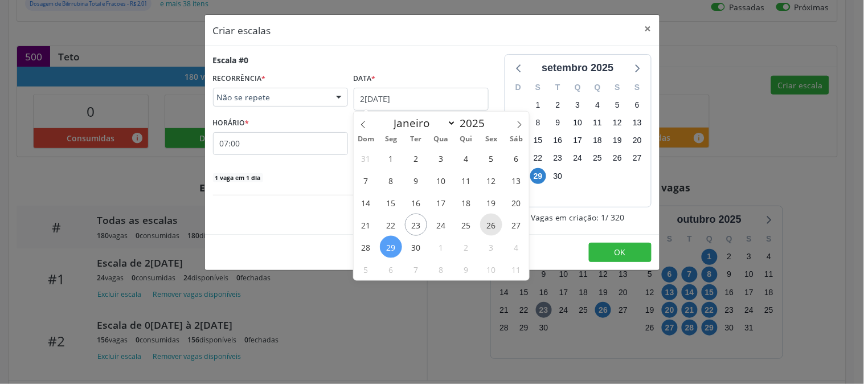
click at [493, 234] on span "26" at bounding box center [491, 225] width 22 height 22
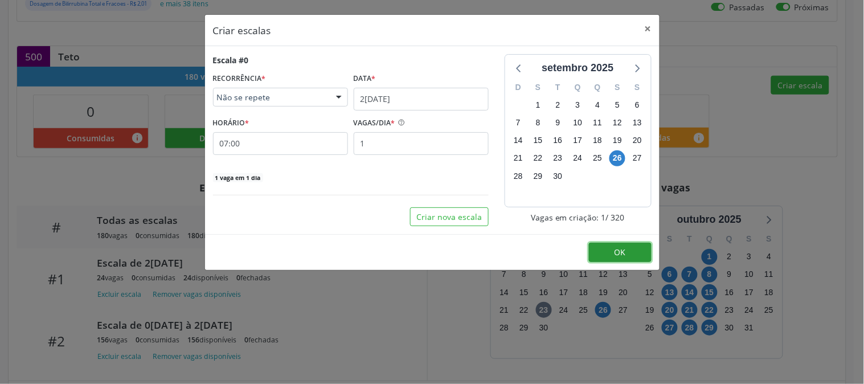
click at [596, 248] on button "OK" at bounding box center [620, 252] width 63 height 19
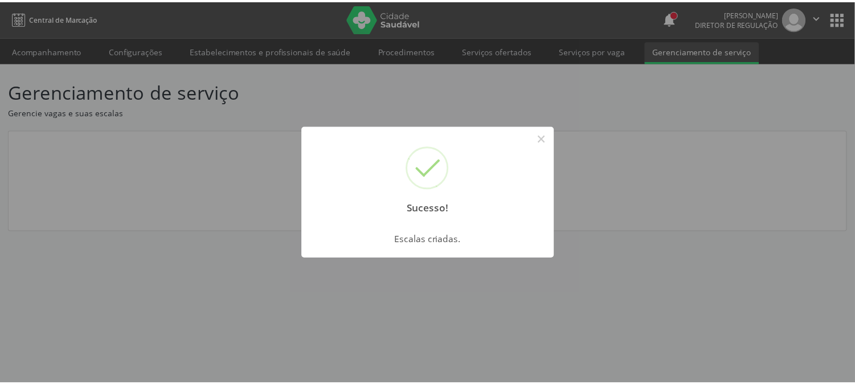
scroll to position [0, 0]
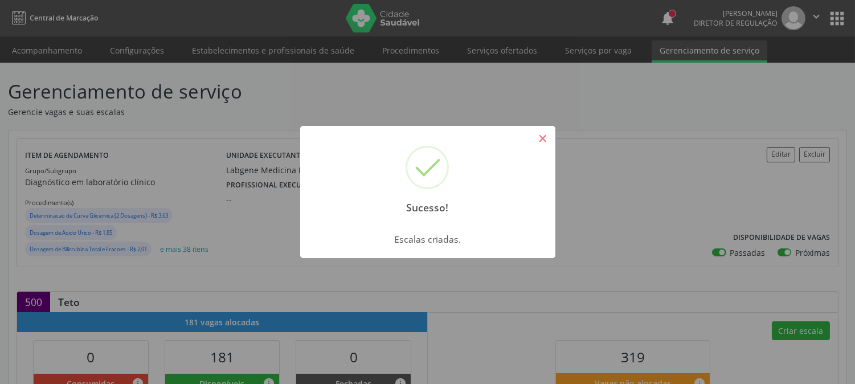
click at [543, 146] on button "×" at bounding box center [542, 138] width 19 height 19
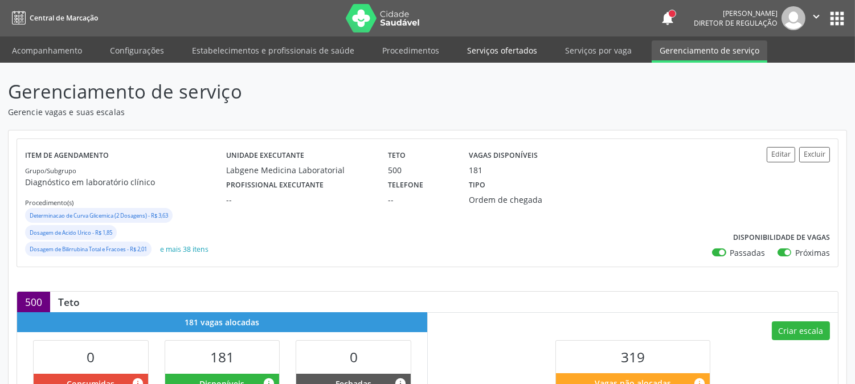
click at [514, 46] on link "Serviços ofertados" at bounding box center [502, 50] width 86 height 20
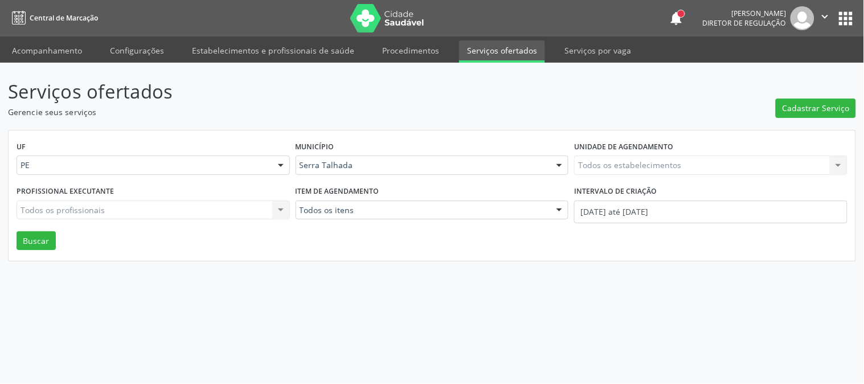
click at [620, 161] on div "Todos os estabelecimentos Todos os estabelecimentos Nenhum resultado encontrado…" at bounding box center [710, 165] width 273 height 19
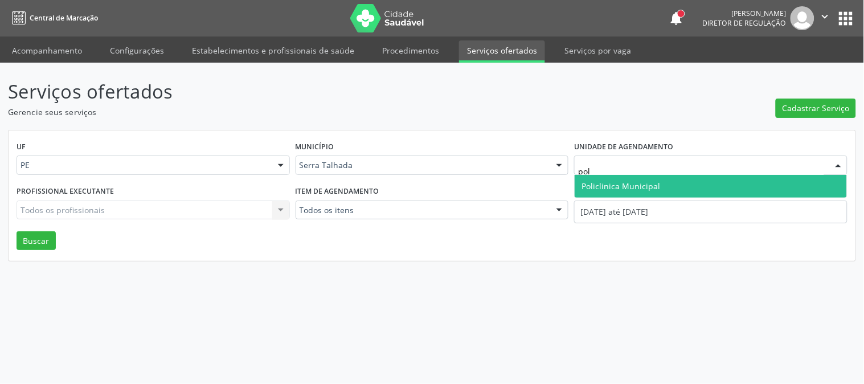
type input "poli"
click at [625, 181] on span "Policlinica Municipal" at bounding box center [621, 186] width 79 height 11
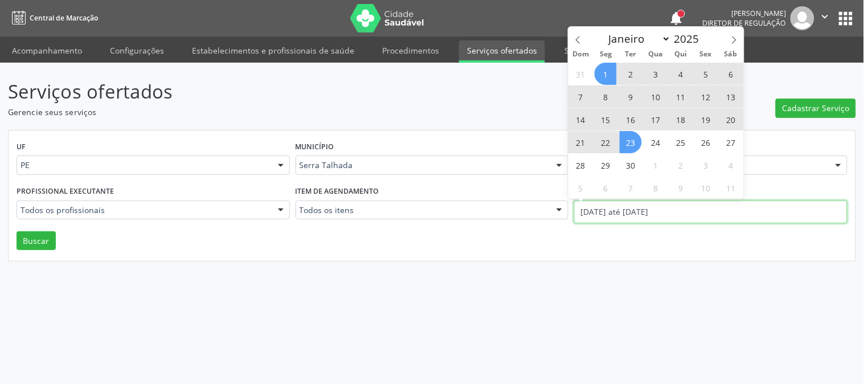
drag, startPoint x: 620, startPoint y: 209, endPoint x: 620, endPoint y: 215, distance: 6.3
click at [620, 215] on input "01/09/2025 até 23/09/2025" at bounding box center [710, 212] width 273 height 23
click at [578, 39] on icon at bounding box center [578, 40] width 8 height 8
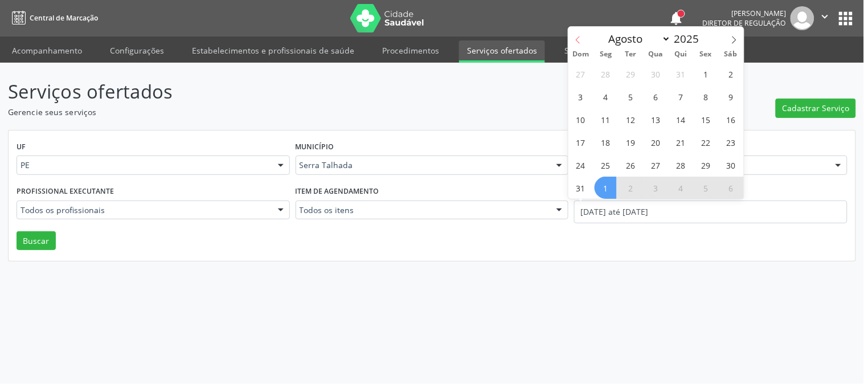
click at [578, 39] on icon at bounding box center [578, 40] width 8 height 8
select select "6"
click at [606, 92] on span "7" at bounding box center [606, 96] width 22 height 22
type input "07/07/2025"
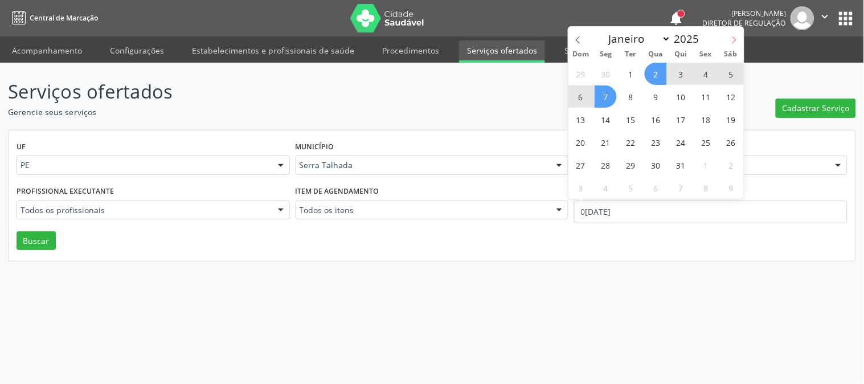
click at [727, 36] on span at bounding box center [734, 36] width 19 height 19
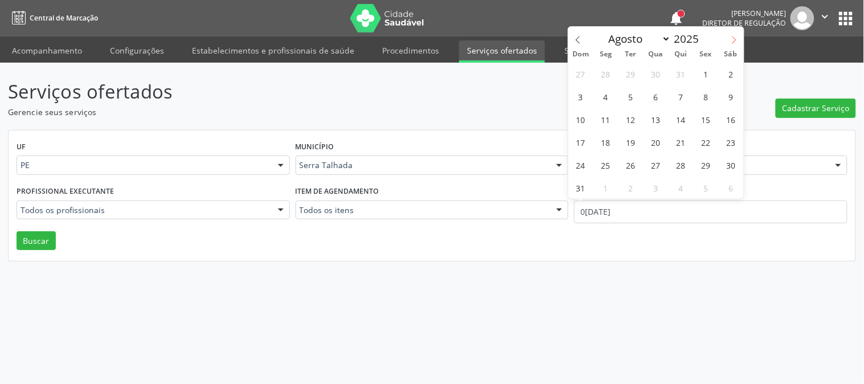
click at [727, 36] on span at bounding box center [734, 36] width 19 height 19
select select "8"
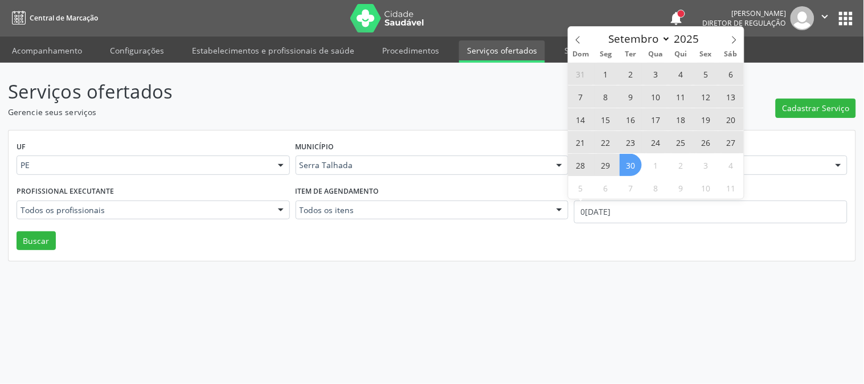
click at [639, 167] on span "30" at bounding box center [631, 165] width 22 height 22
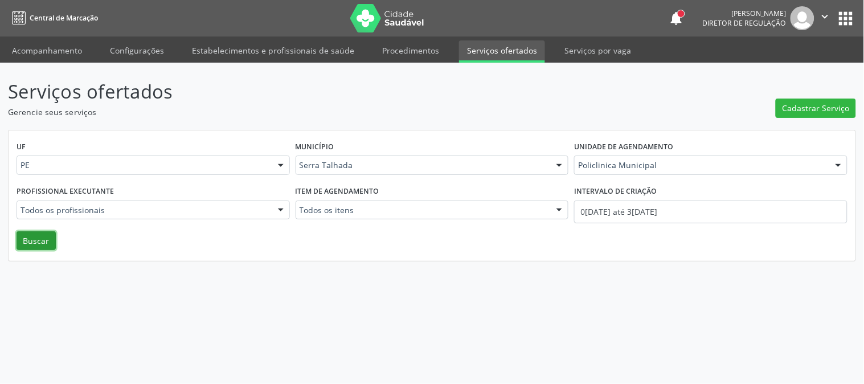
click at [21, 240] on button "Buscar" at bounding box center [36, 240] width 39 height 19
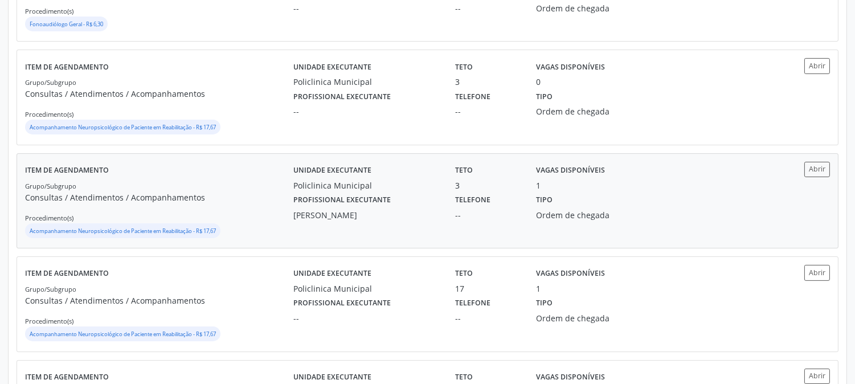
scroll to position [633, 0]
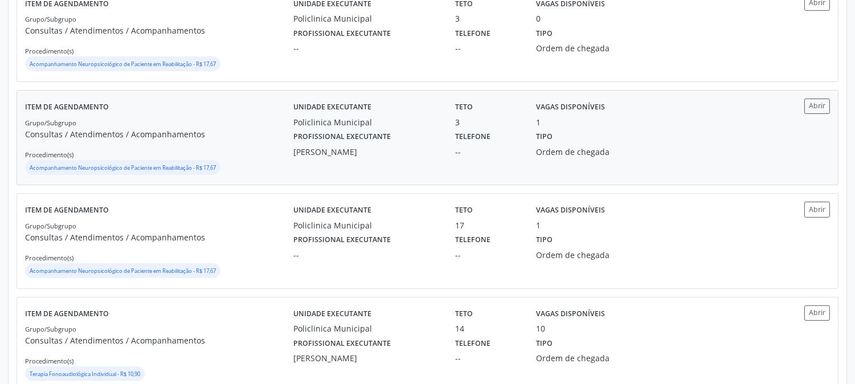
click at [499, 149] on div "--" at bounding box center [487, 152] width 65 height 12
click at [267, 228] on div "Grupo/Subgrupo Consultas / Atendimentos / Acompanhamentos Procedimento(s) Acomp…" at bounding box center [159, 249] width 268 height 61
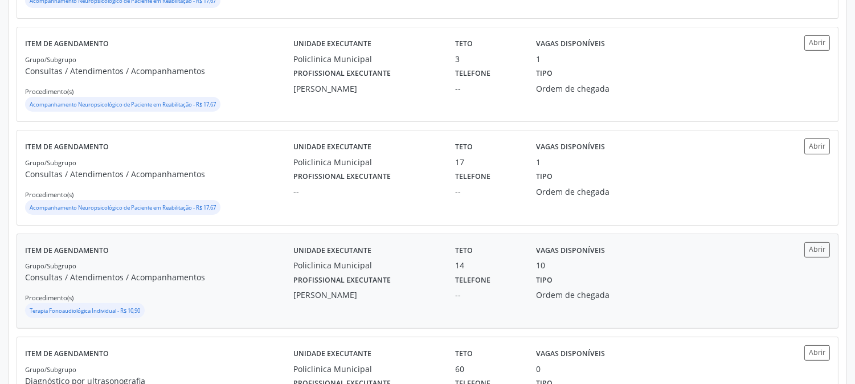
scroll to position [759, 0]
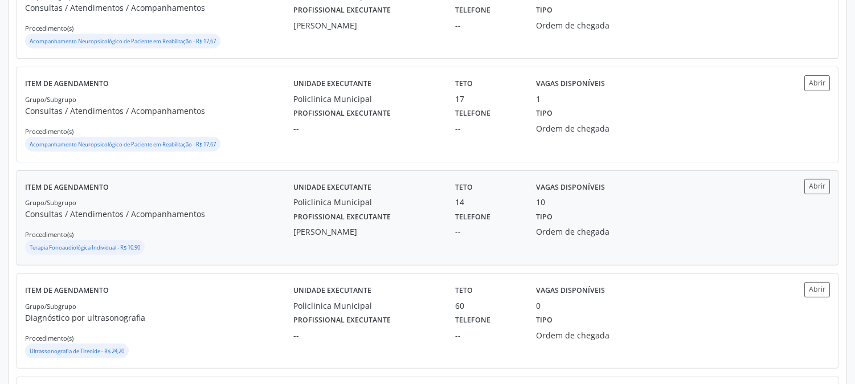
click at [273, 223] on div "Grupo/Subgrupo Consultas / Atendimentos / Acompanhamentos Procedimento(s) Terap…" at bounding box center [159, 226] width 268 height 61
click at [424, 197] on div "Policlinica Municipal" at bounding box center [366, 202] width 146 height 12
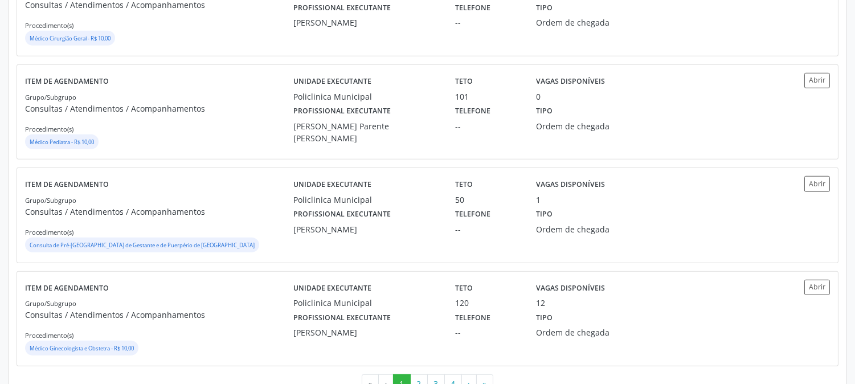
scroll to position [1585, 0]
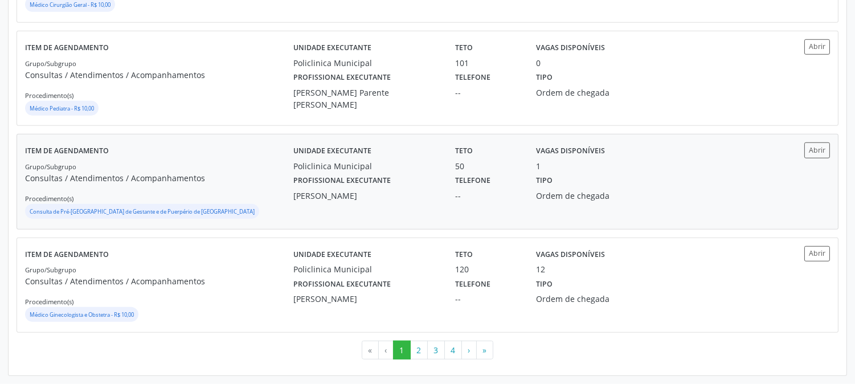
click at [431, 166] on div "Policlinica Municipal" at bounding box center [366, 166] width 146 height 12
click at [403, 293] on div "Thaisa Barbosa de Siqueira" at bounding box center [366, 299] width 146 height 12
click at [419, 354] on button "2" at bounding box center [419, 350] width 18 height 19
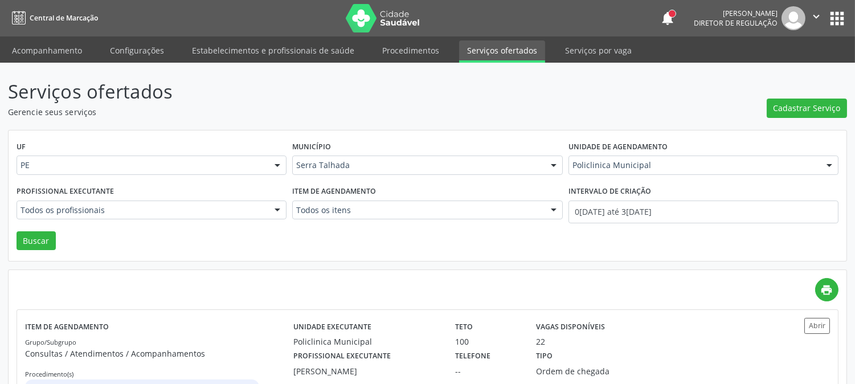
scroll to position [190, 0]
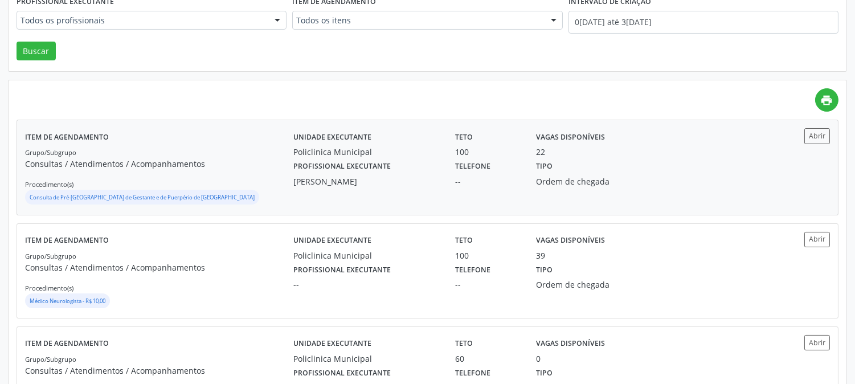
click at [469, 188] on div "Unidade executante Policlinica Municipal Teto 100 Vagas disponíveis 22 Profissi…" at bounding box center [527, 167] width 469 height 78
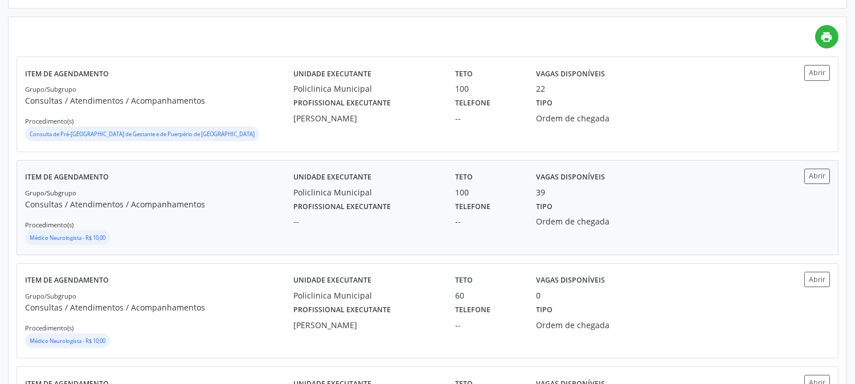
click at [349, 220] on div "--" at bounding box center [366, 221] width 146 height 12
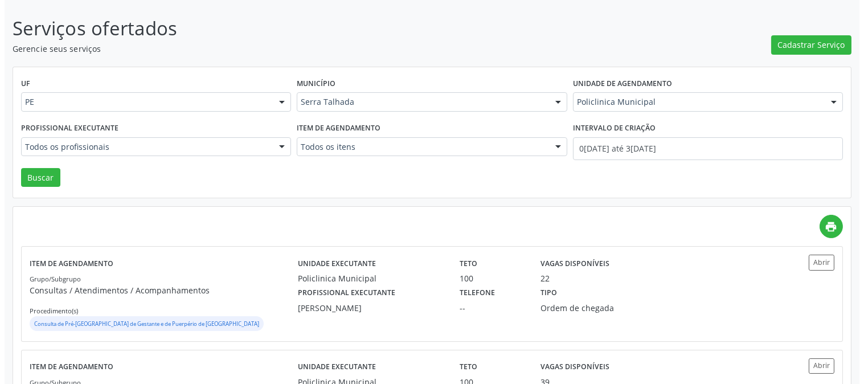
scroll to position [0, 0]
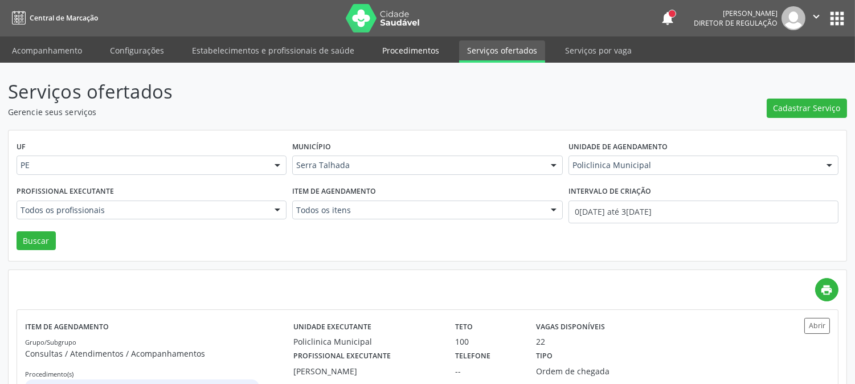
click at [403, 44] on link "Procedimentos" at bounding box center [410, 50] width 73 height 20
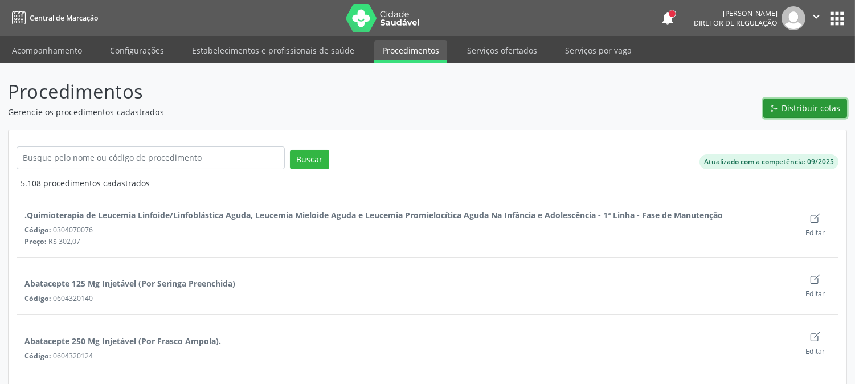
click at [815, 112] on span "Distribuir cotas" at bounding box center [811, 108] width 59 height 12
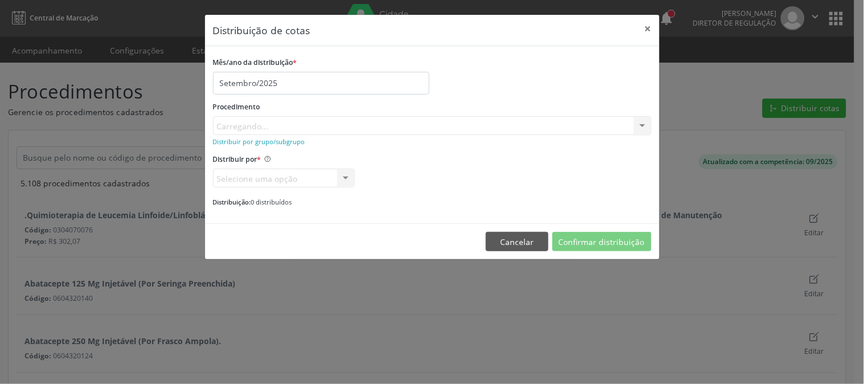
click at [521, 132] on div "Carregando..." at bounding box center [432, 125] width 439 height 19
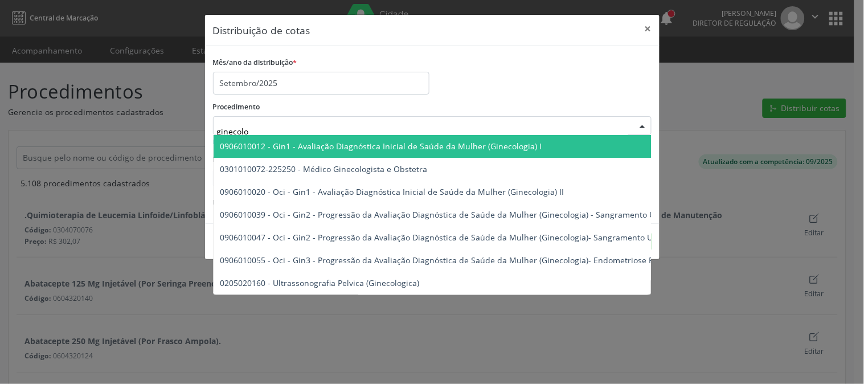
type input "ginecolog"
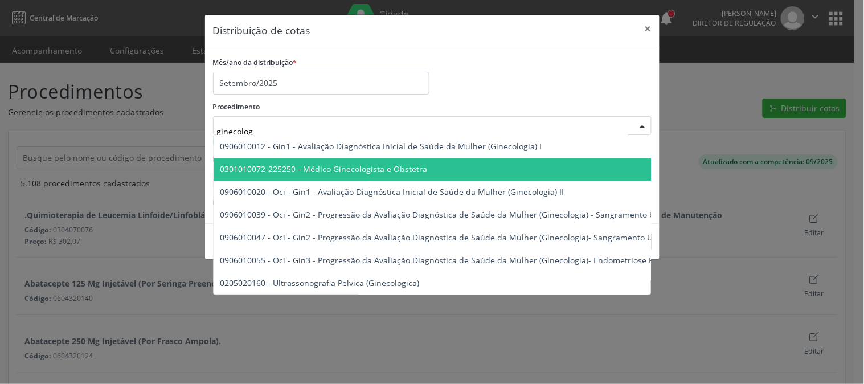
click at [462, 175] on span "0301010072-225250 - Médico Ginecologista e Obstetra" at bounding box center [536, 169] width 645 height 23
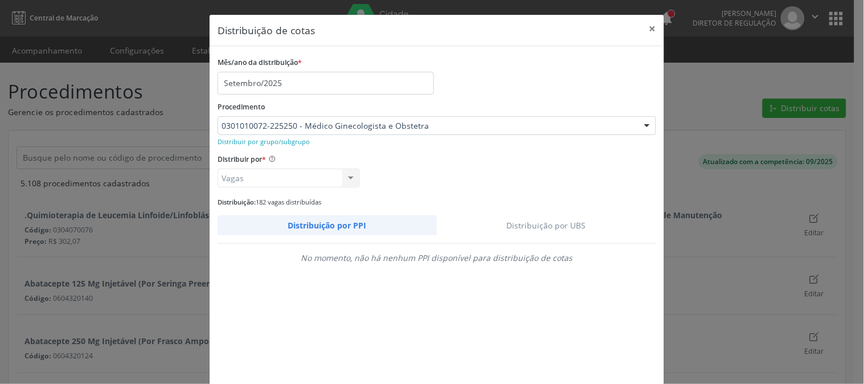
click at [559, 227] on link "Distribuição por UBS" at bounding box center [547, 225] width 220 height 20
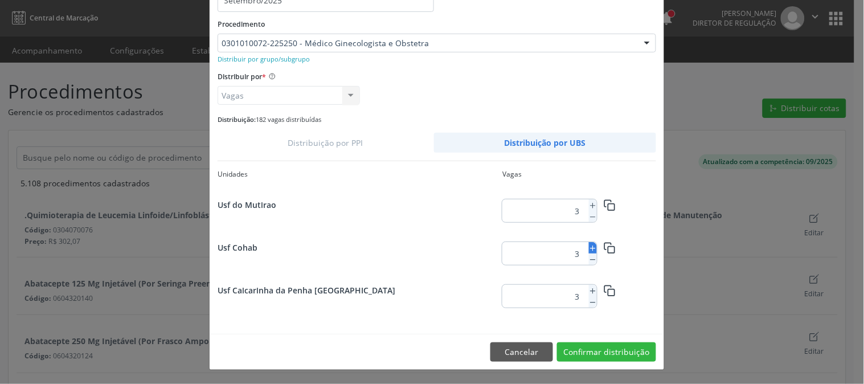
click at [591, 248] on icon at bounding box center [593, 248] width 8 height 8
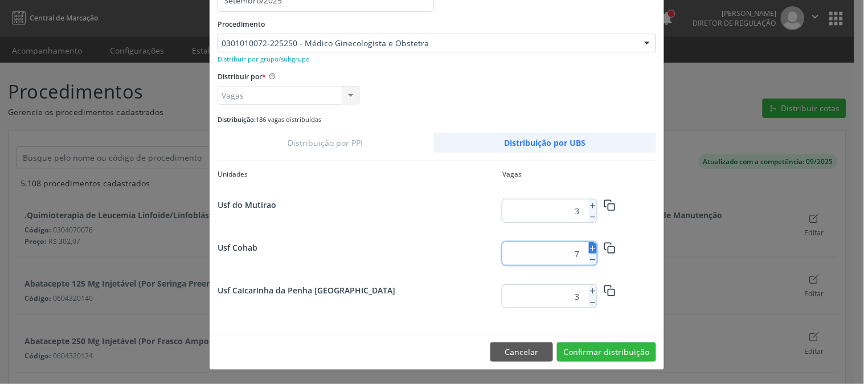
type input "8"
click at [606, 346] on button "Confirmar distribuição" at bounding box center [606, 351] width 99 height 19
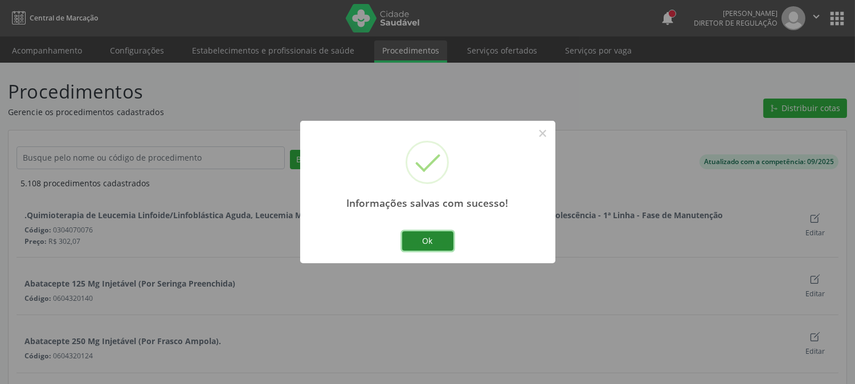
click at [420, 237] on button "Ok" at bounding box center [427, 240] width 51 height 19
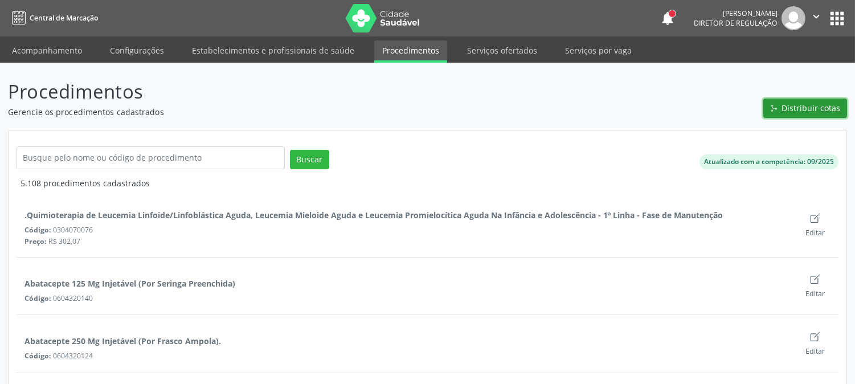
click at [816, 105] on span "Distribuir cotas" at bounding box center [811, 108] width 59 height 12
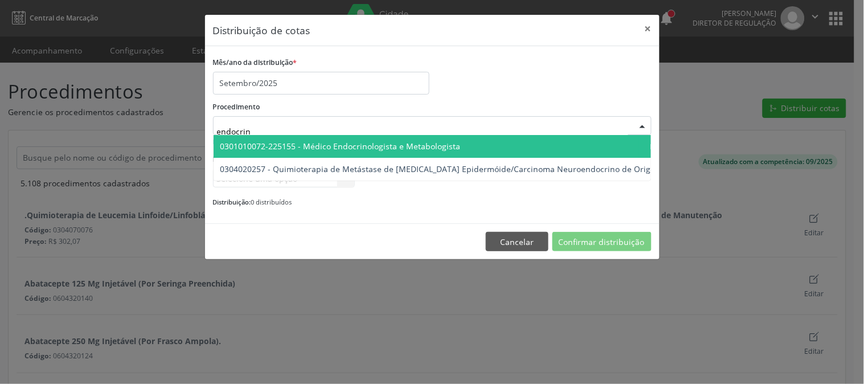
type input "endocrino"
click at [363, 149] on span "0301010072-225155 - Médico Endocrinologista e Metabologista" at bounding box center [340, 146] width 240 height 11
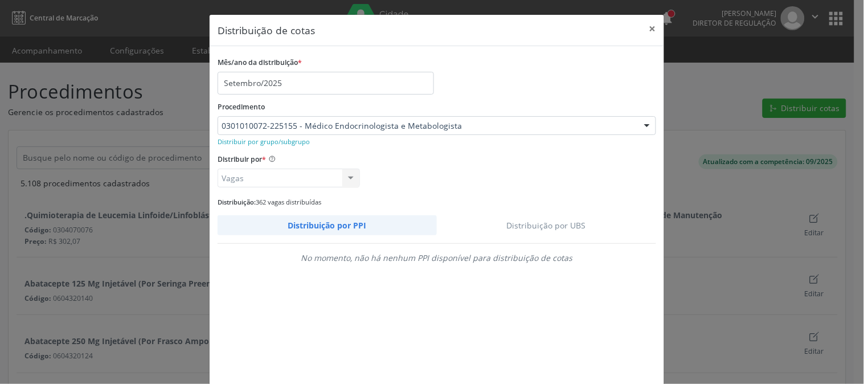
click at [535, 229] on link "Distribuição por UBS" at bounding box center [547, 225] width 220 height 20
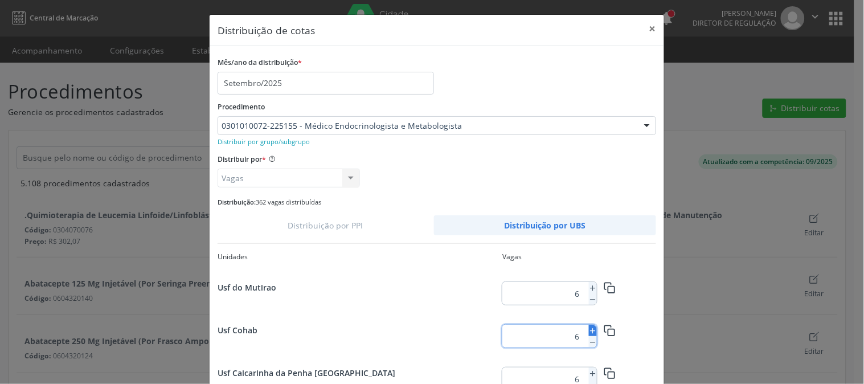
click at [589, 329] on icon at bounding box center [593, 331] width 8 height 8
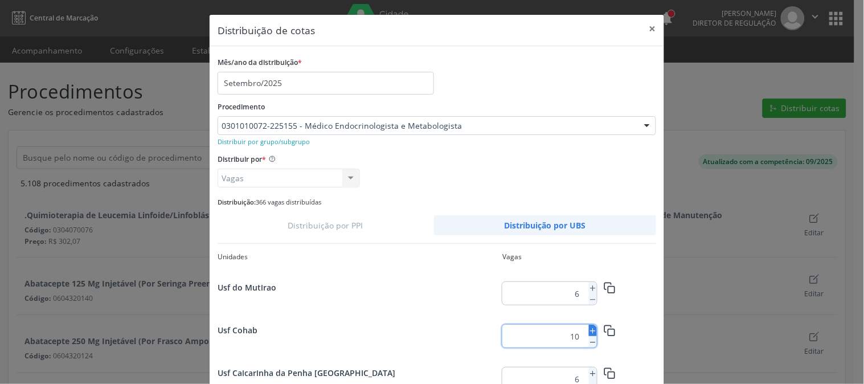
type input "11"
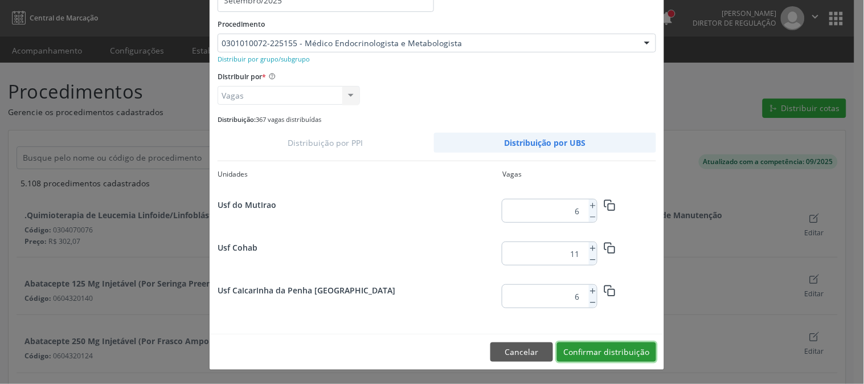
click at [647, 350] on button "Confirmar distribuição" at bounding box center [606, 351] width 99 height 19
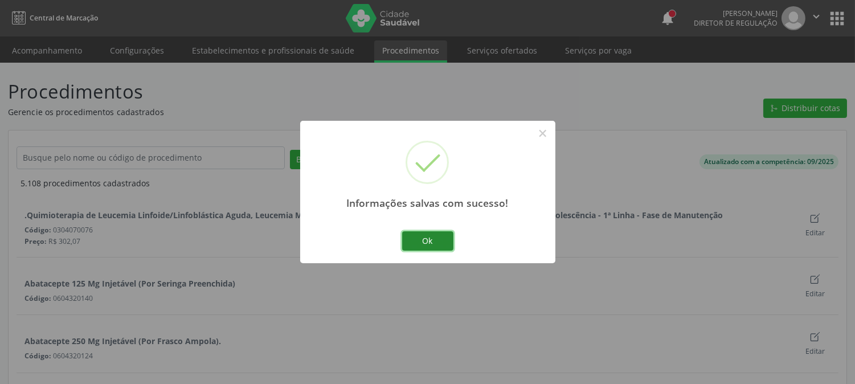
click at [448, 234] on button "Ok" at bounding box center [427, 240] width 51 height 19
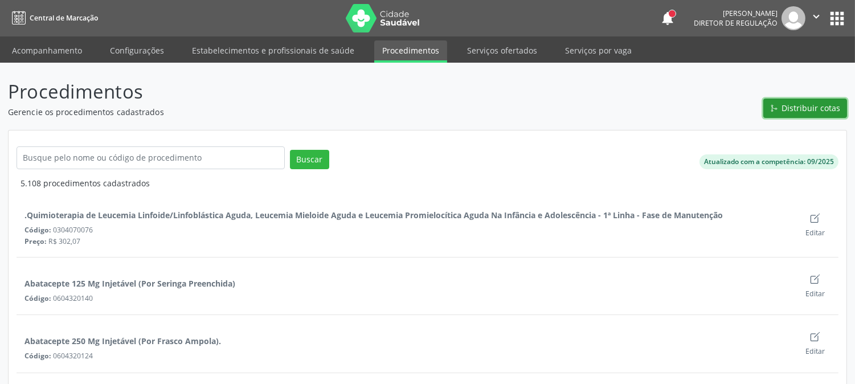
click at [792, 112] on span "Distribuir cotas" at bounding box center [811, 108] width 59 height 12
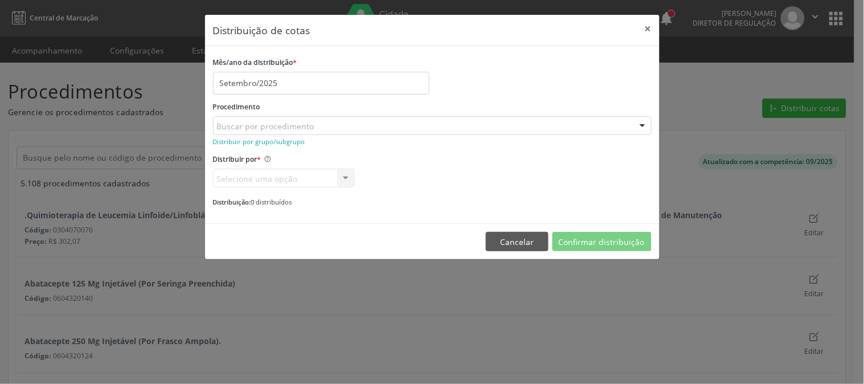
click at [536, 128] on div "Buscar por procedimento" at bounding box center [432, 125] width 439 height 19
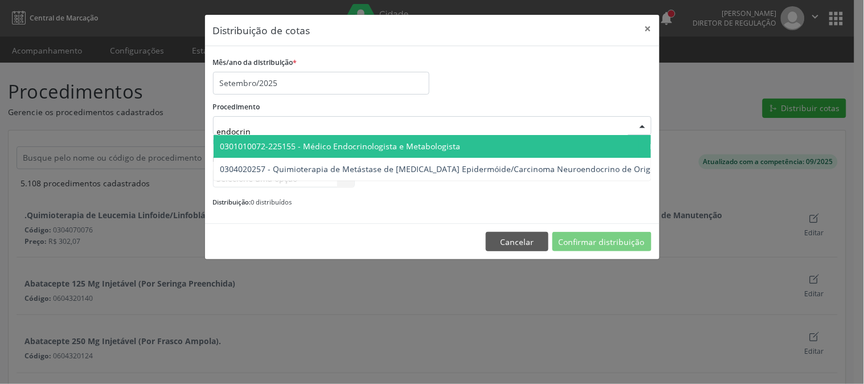
type input "endocrino"
click at [521, 143] on span "0301010072-225155 - Médico Endocrinologista e Metabologista" at bounding box center [470, 146] width 512 height 23
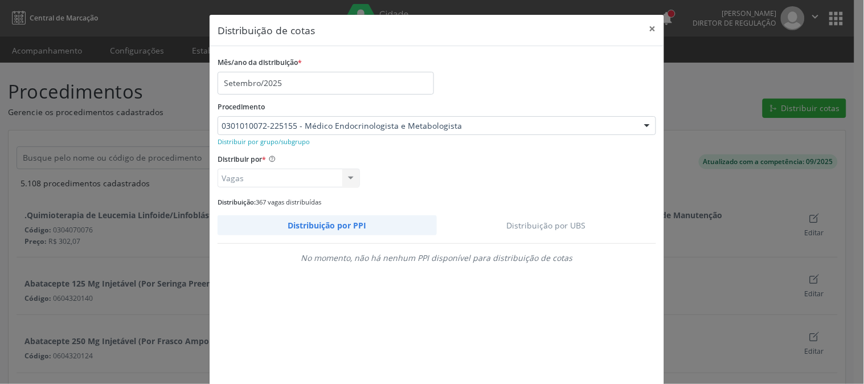
click at [537, 223] on link "Distribuição por UBS" at bounding box center [547, 225] width 220 height 20
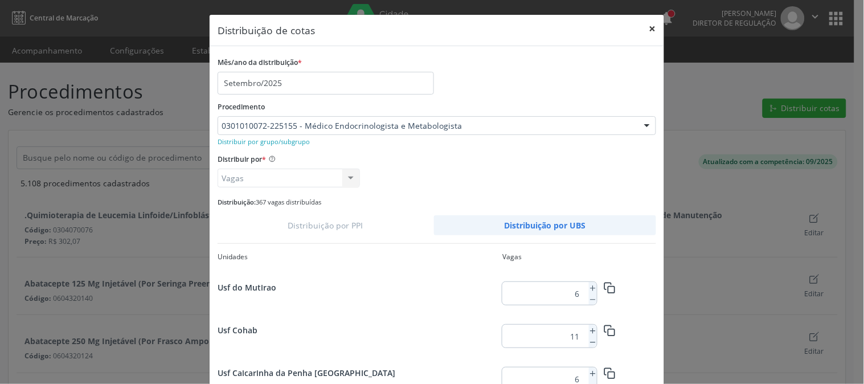
click at [646, 35] on button "×" at bounding box center [652, 29] width 23 height 28
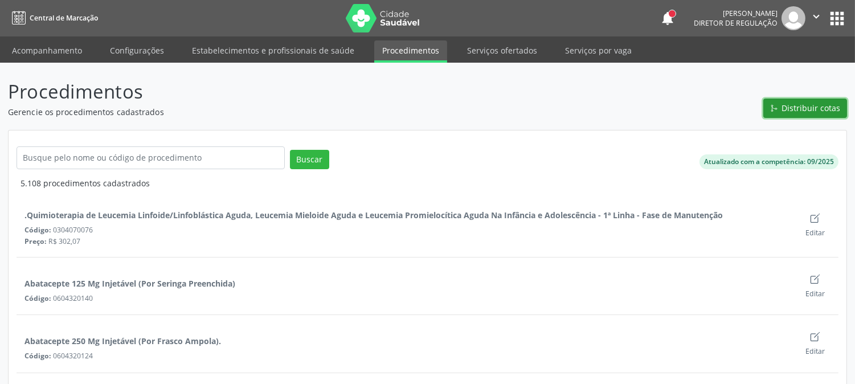
click at [786, 113] on span "Distribuir cotas" at bounding box center [811, 108] width 59 height 12
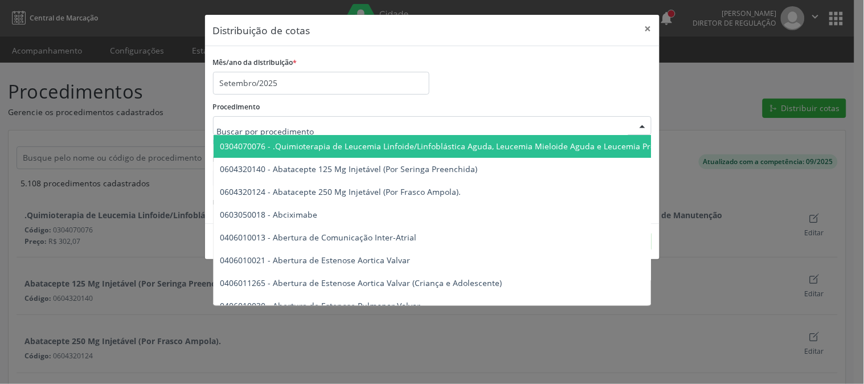
click at [340, 122] on div at bounding box center [432, 125] width 439 height 19
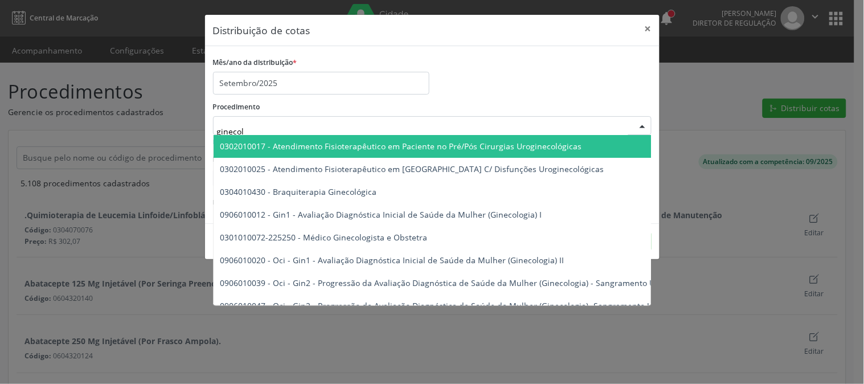
type input "ginecolo"
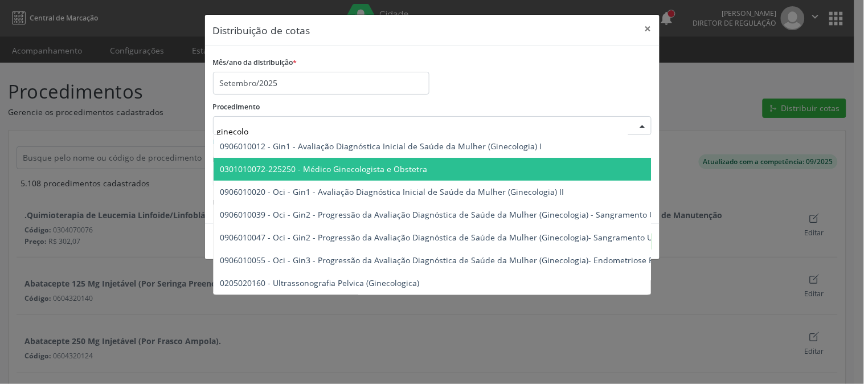
click at [357, 164] on span "0301010072-225250 - Médico Ginecologista e Obstetra" at bounding box center [323, 168] width 207 height 11
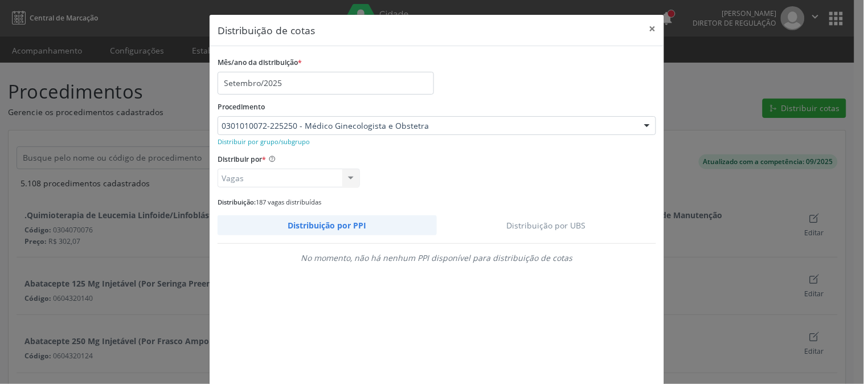
click at [516, 222] on link "Distribuição por UBS" at bounding box center [547, 225] width 220 height 20
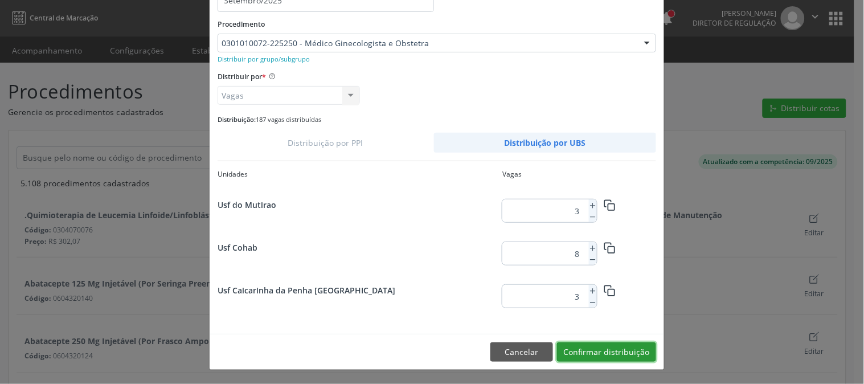
click at [590, 351] on button "Confirmar distribuição" at bounding box center [606, 351] width 99 height 19
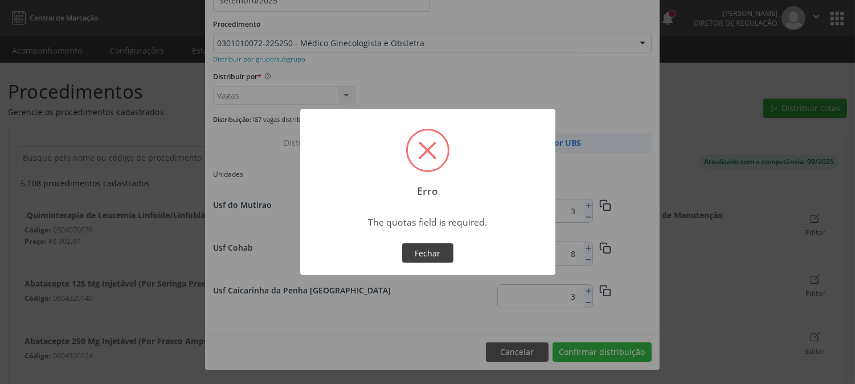
click at [416, 243] on button "Fechar" at bounding box center [427, 252] width 51 height 19
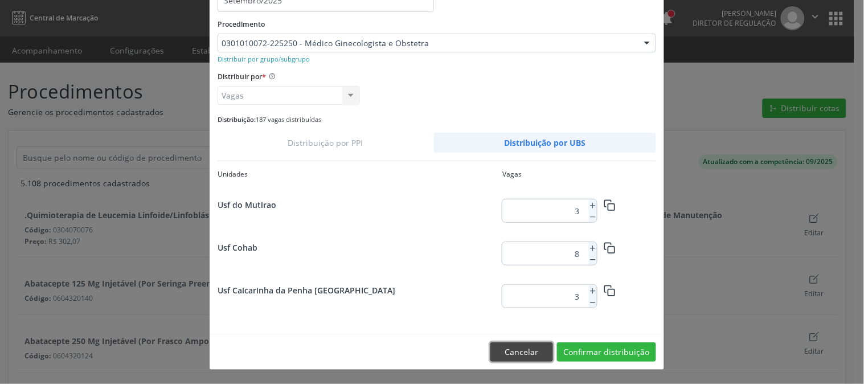
click at [515, 349] on button "Cancelar" at bounding box center [521, 351] width 63 height 19
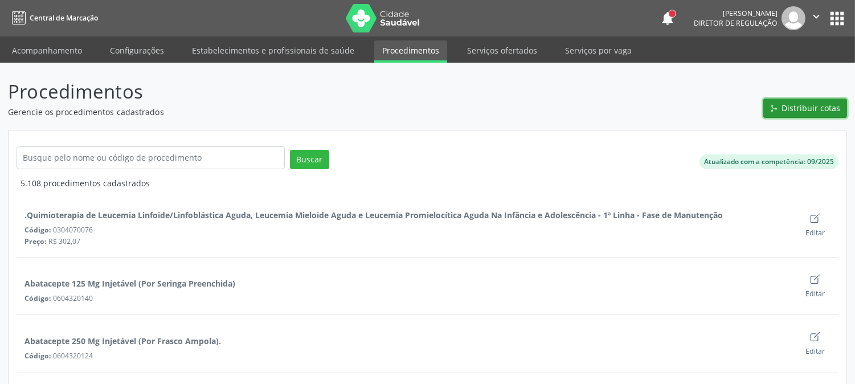
click at [792, 103] on span "Distribuir cotas" at bounding box center [811, 108] width 59 height 12
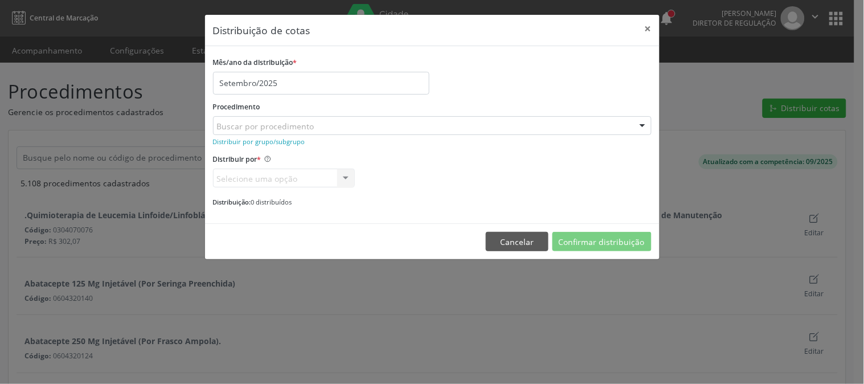
click at [349, 125] on div "Buscar por procedimento" at bounding box center [432, 125] width 439 height 19
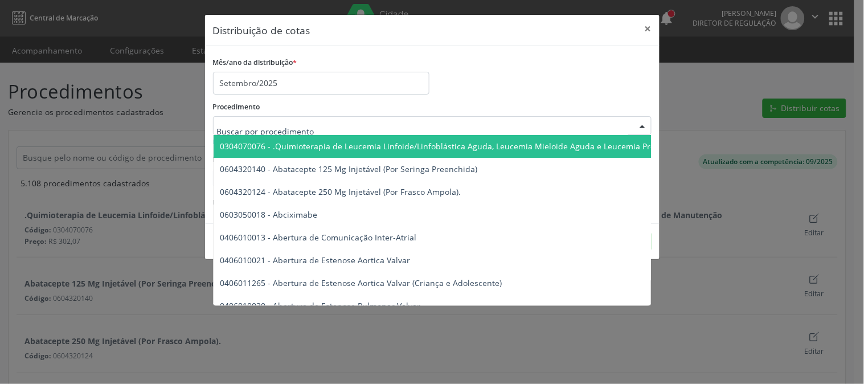
type input "v"
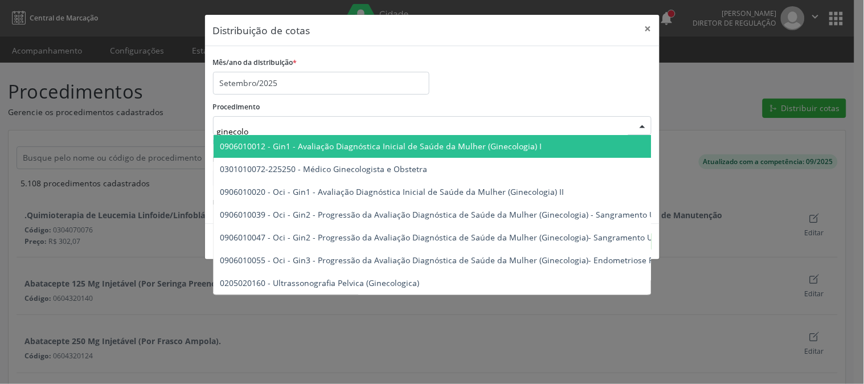
type input "ginecolog"
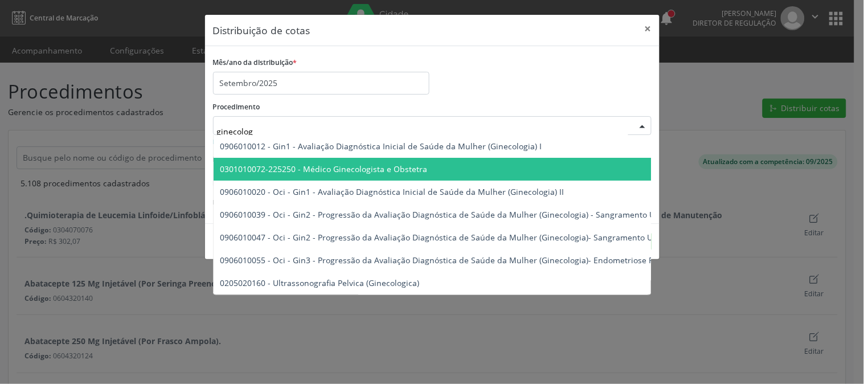
click at [357, 161] on span "0301010072-225250 - Médico Ginecologista e Obstetra" at bounding box center [536, 169] width 645 height 23
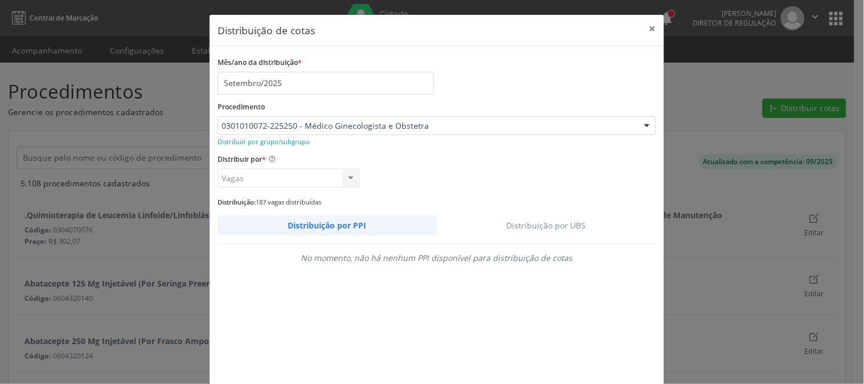
click at [526, 224] on link "Distribuição por UBS" at bounding box center [547, 225] width 220 height 20
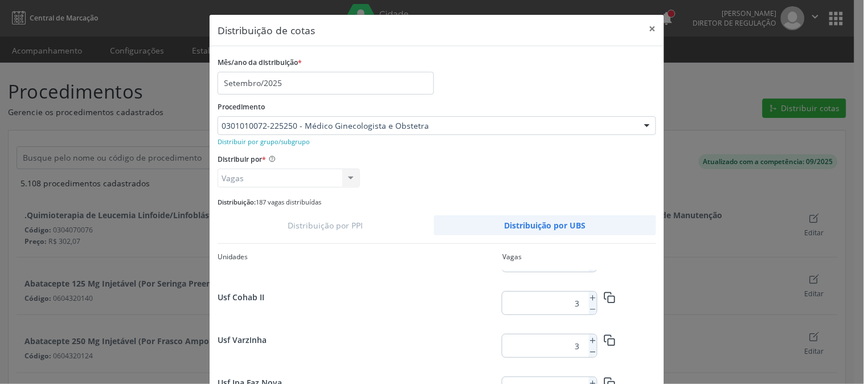
scroll to position [63, 0]
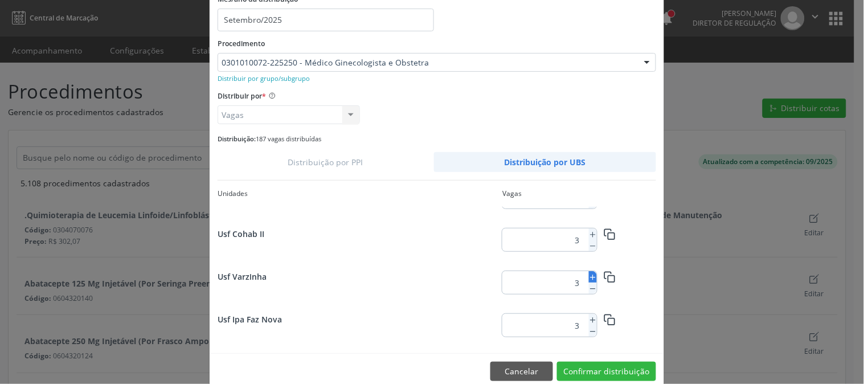
click at [591, 277] on line at bounding box center [593, 277] width 5 height 0
click at [589, 276] on icon at bounding box center [593, 277] width 8 height 8
type input "7"
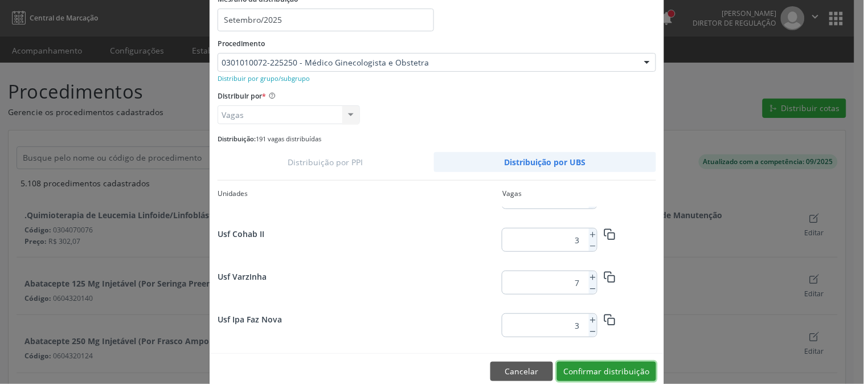
click at [619, 371] on button "Confirmar distribuição" at bounding box center [606, 371] width 99 height 19
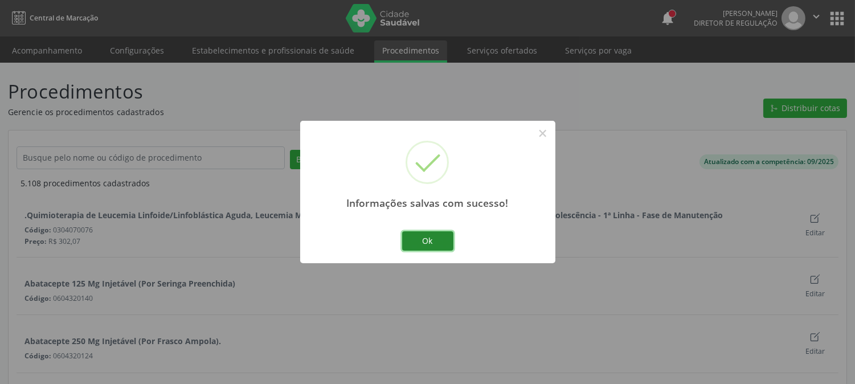
click at [430, 244] on button "Ok" at bounding box center [427, 240] width 51 height 19
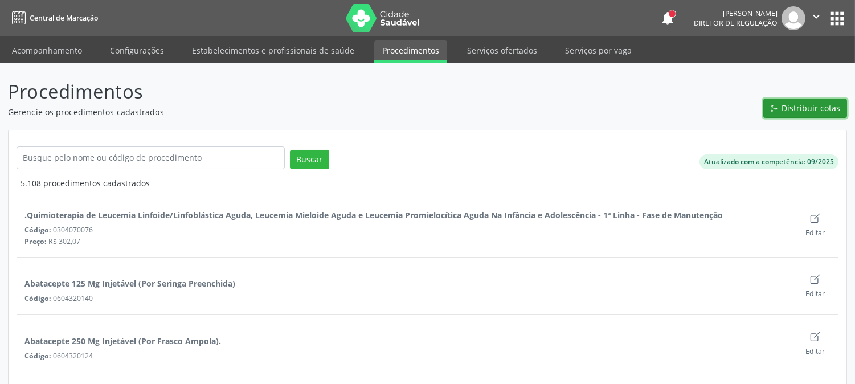
click at [817, 109] on span "Distribuir cotas" at bounding box center [811, 108] width 59 height 12
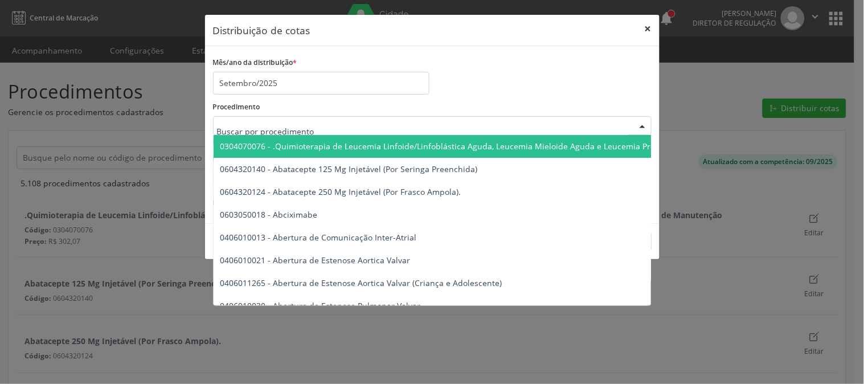
click at [652, 30] on button "×" at bounding box center [648, 29] width 23 height 28
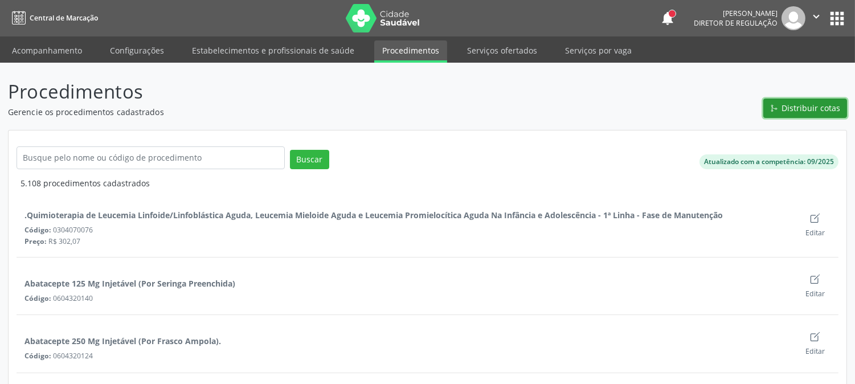
click at [800, 107] on span "Distribuir cotas" at bounding box center [811, 108] width 59 height 12
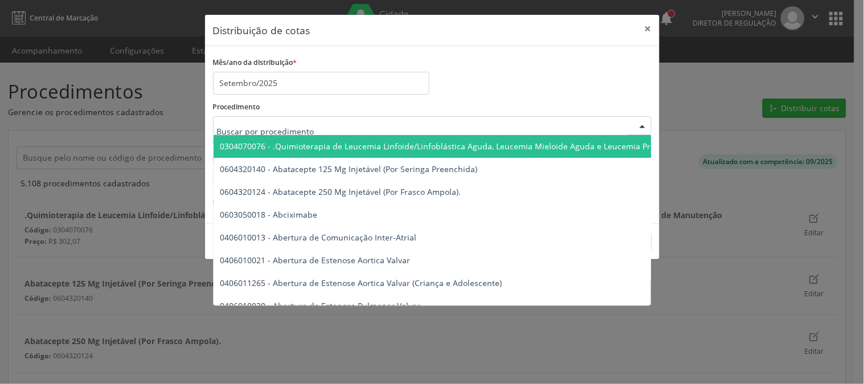
click at [433, 127] on div at bounding box center [432, 125] width 439 height 19
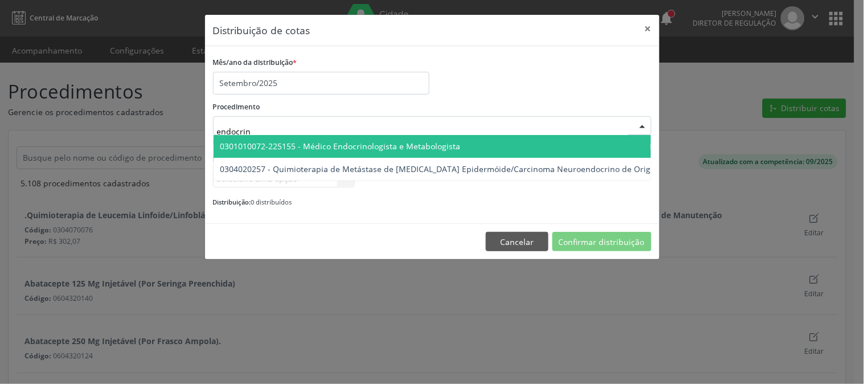
type input "endocrino"
click at [439, 149] on span "0301010072-225155 - Médico Endocrinologista e Metabologista" at bounding box center [340, 146] width 240 height 11
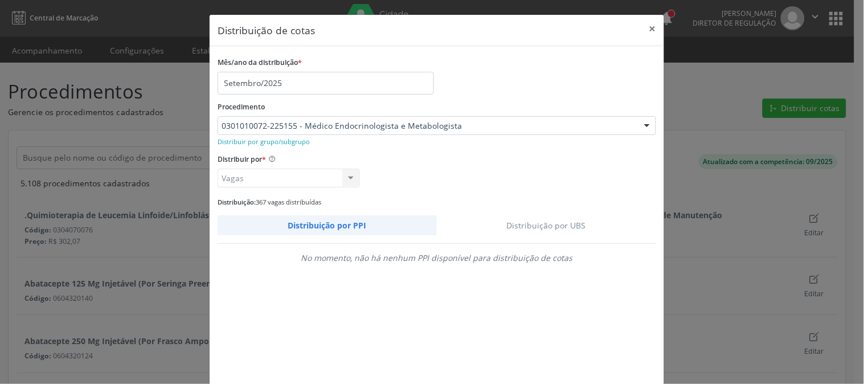
click at [553, 224] on link "Distribuição por UBS" at bounding box center [547, 225] width 220 height 20
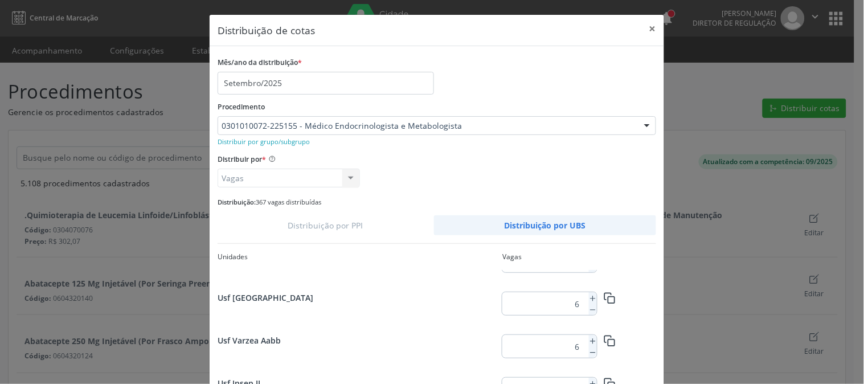
scroll to position [674, 0]
click at [591, 342] on icon at bounding box center [593, 341] width 8 height 8
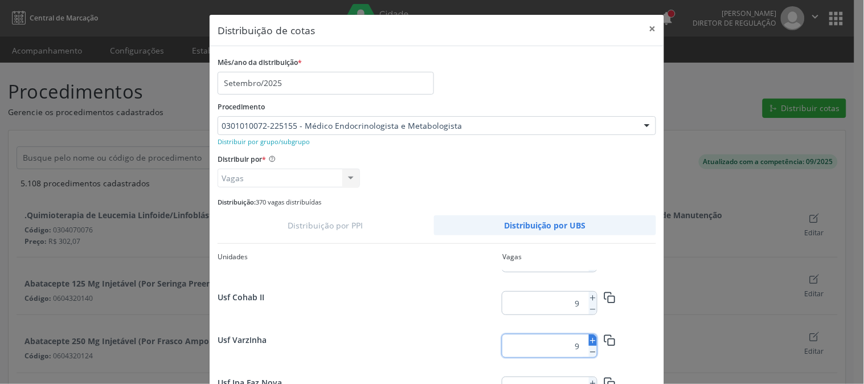
type input "10"
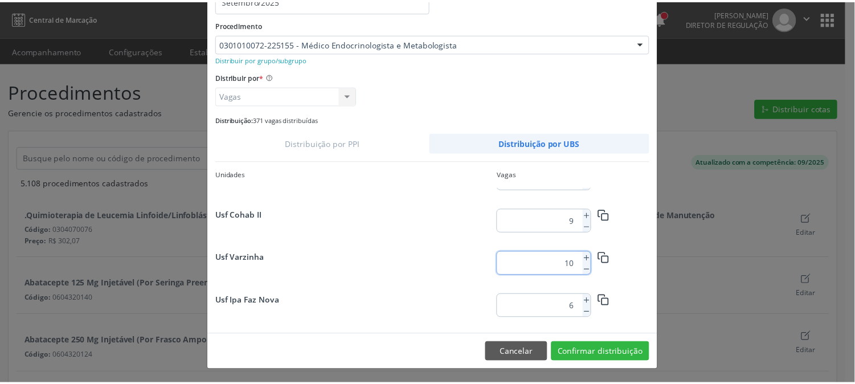
scroll to position [737, 0]
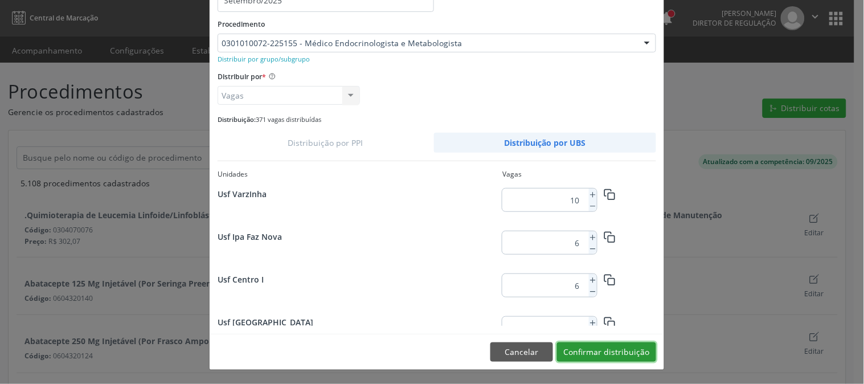
click at [596, 351] on button "Confirmar distribuição" at bounding box center [606, 351] width 99 height 19
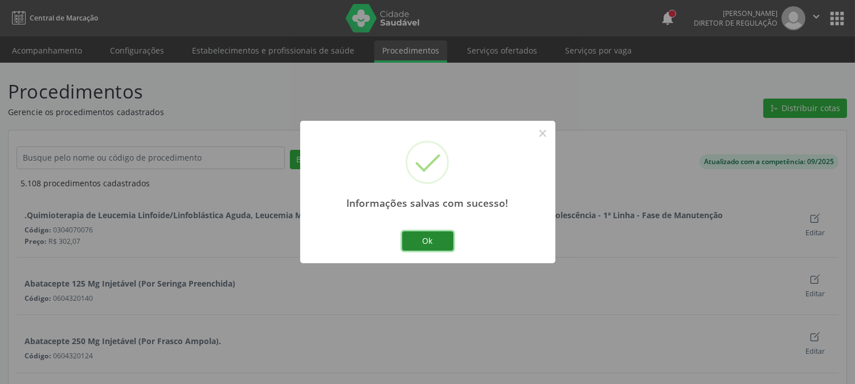
click at [412, 240] on button "Ok" at bounding box center [427, 240] width 51 height 19
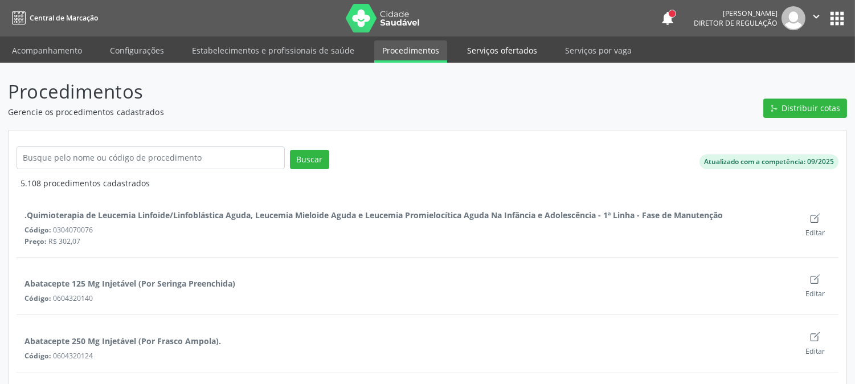
click at [504, 49] on link "Serviços ofertados" at bounding box center [502, 50] width 86 height 20
select select "8"
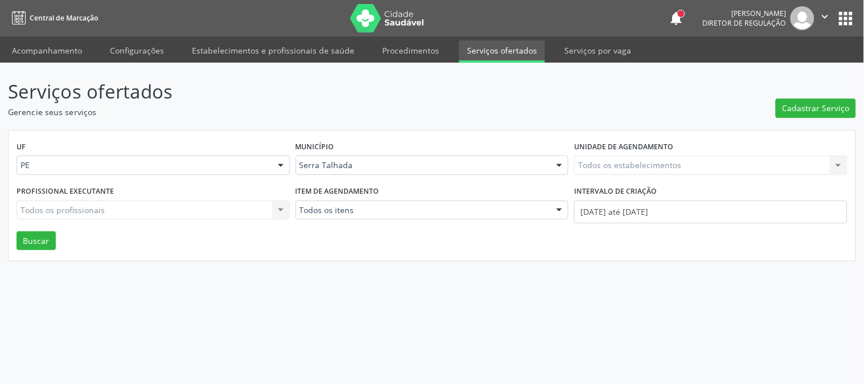
click at [672, 163] on div "Todos os estabelecimentos Todos os estabelecimentos Nenhum resultado encontrado…" at bounding box center [710, 165] width 273 height 19
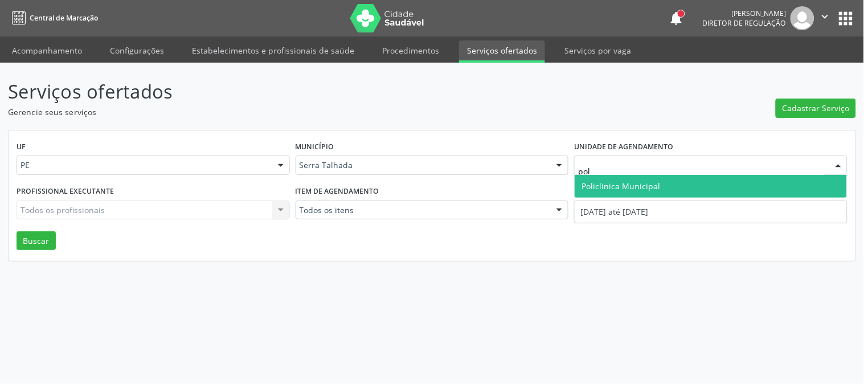
type input "poli"
click at [668, 181] on span "Policlinica Municipal" at bounding box center [711, 186] width 272 height 23
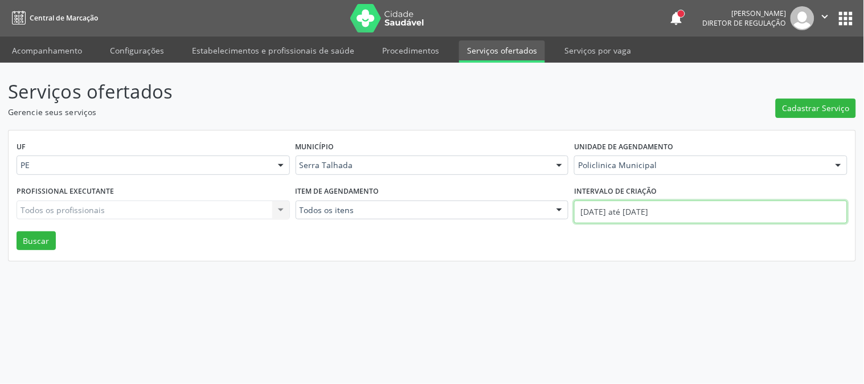
click at [664, 214] on input "01/09/2025 até 23/09/2025" at bounding box center [710, 212] width 273 height 23
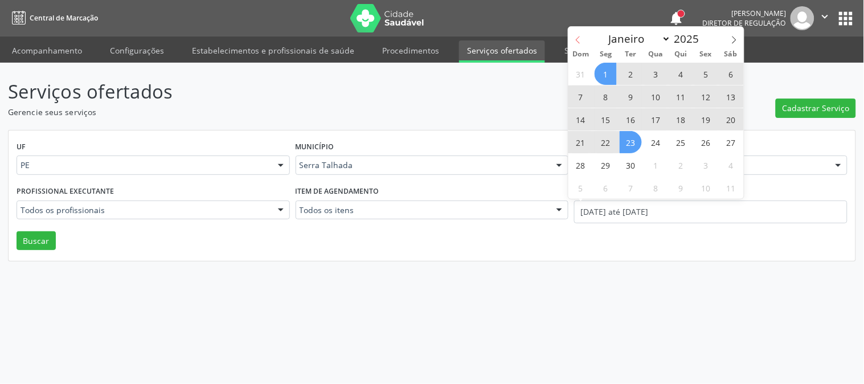
click at [572, 37] on span at bounding box center [578, 36] width 19 height 19
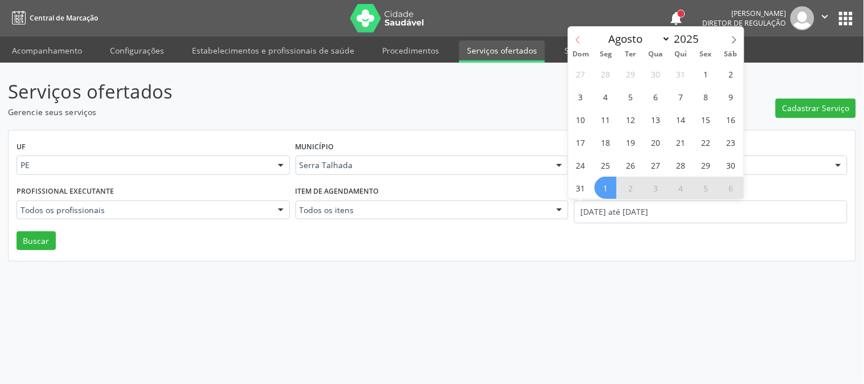
click at [572, 37] on span at bounding box center [578, 36] width 19 height 19
select select "6"
click at [611, 95] on span "7" at bounding box center [606, 96] width 22 height 22
type input "07/07/2025"
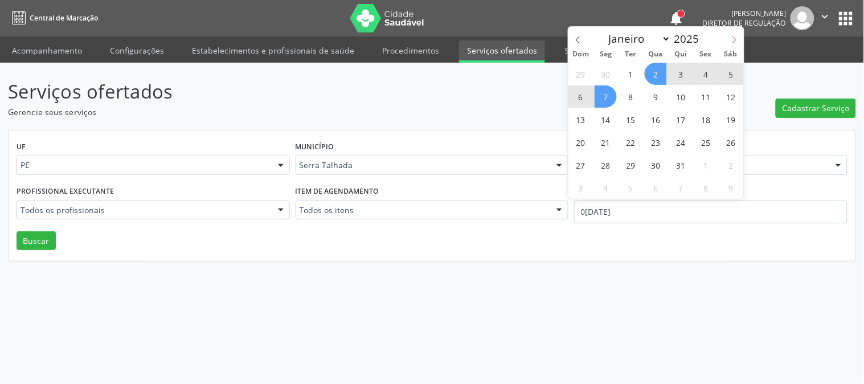
click at [730, 40] on icon at bounding box center [734, 40] width 8 height 8
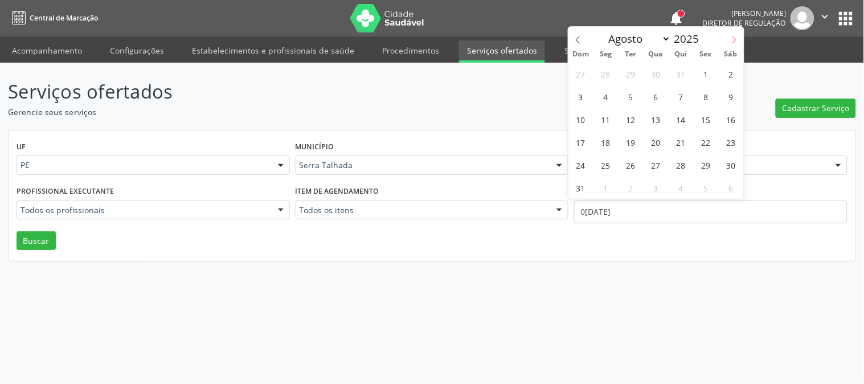
click at [730, 40] on icon at bounding box center [734, 40] width 8 height 8
select select "8"
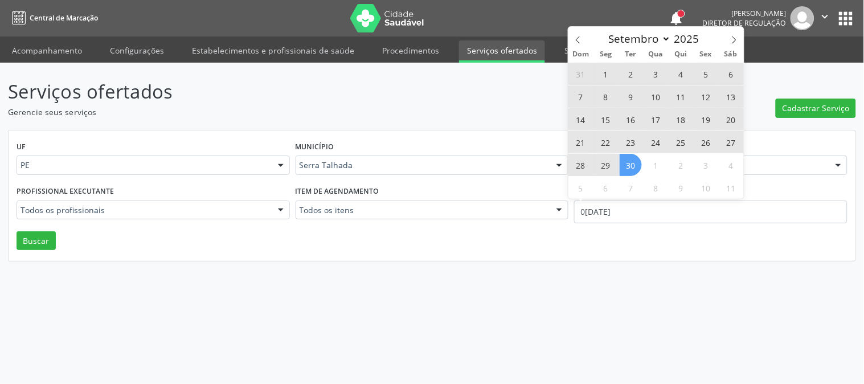
click at [636, 158] on span "30" at bounding box center [631, 165] width 22 height 22
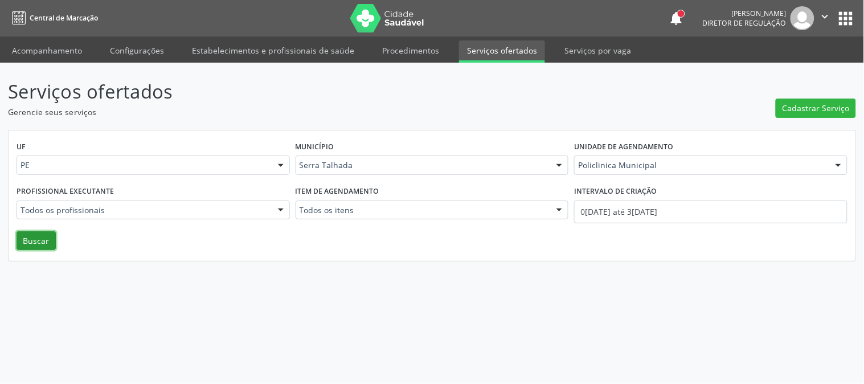
click at [35, 238] on button "Buscar" at bounding box center [36, 240] width 39 height 19
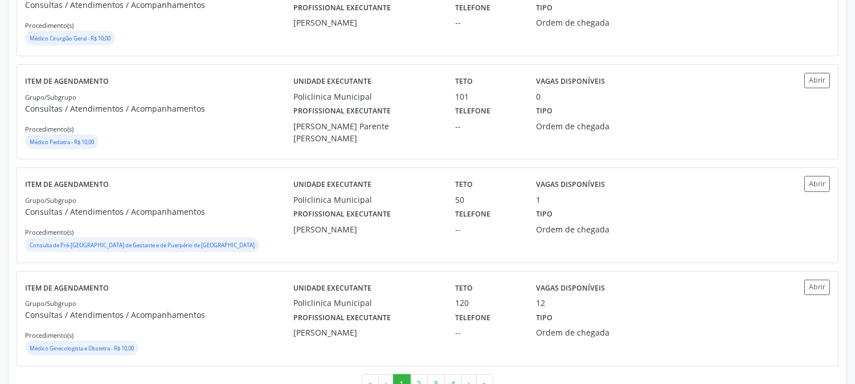
scroll to position [1585, 0]
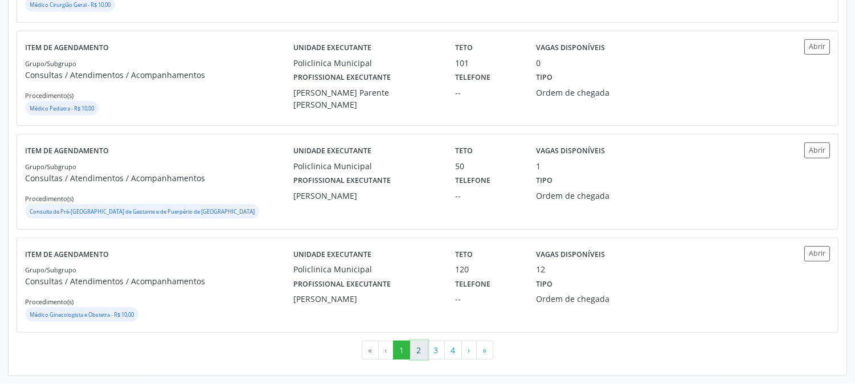
click at [413, 349] on button "2" at bounding box center [419, 350] width 18 height 19
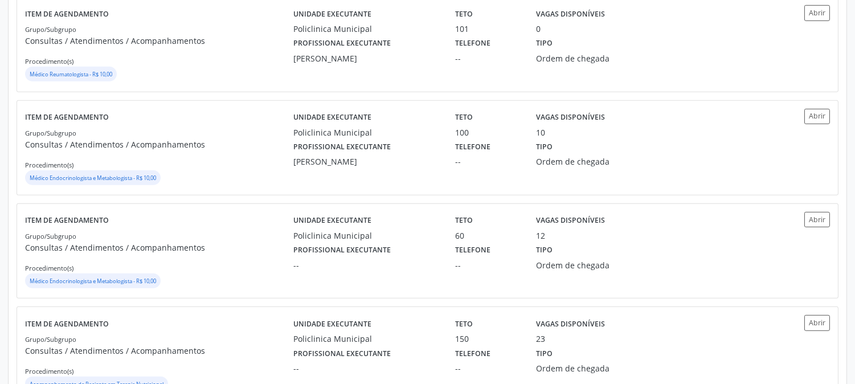
scroll to position [1203, 0]
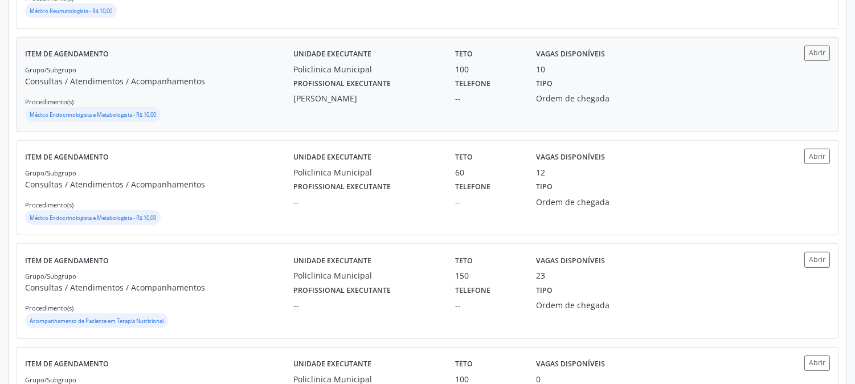
click at [419, 91] on div "Profissional executante Antonio Carlos Brito Pereira de Meneses" at bounding box center [366, 90] width 162 height 30
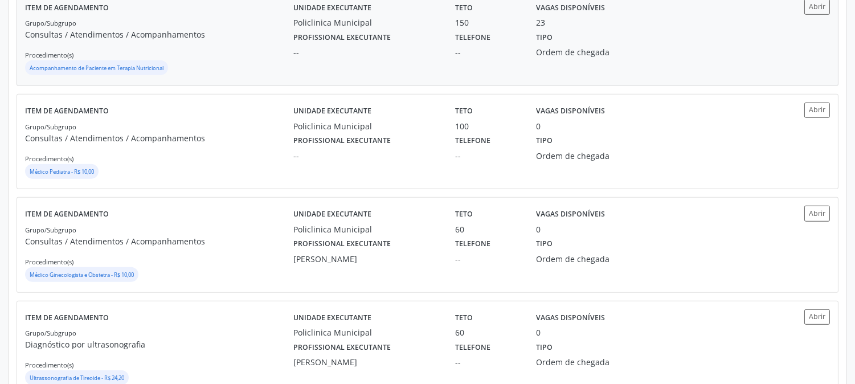
scroll to position [1519, 0]
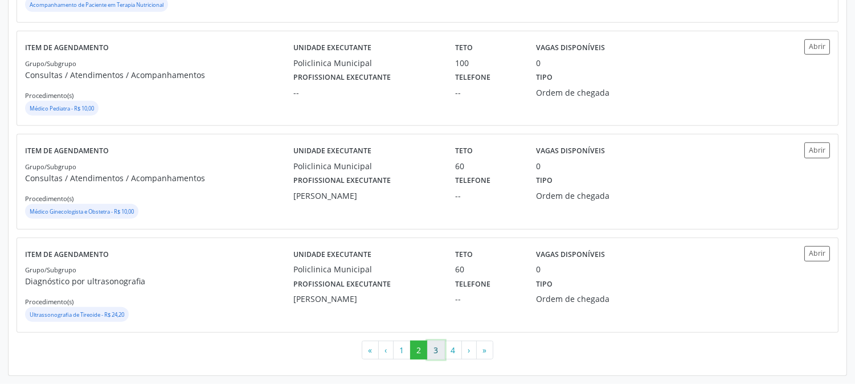
click at [437, 346] on button "3" at bounding box center [436, 350] width 18 height 19
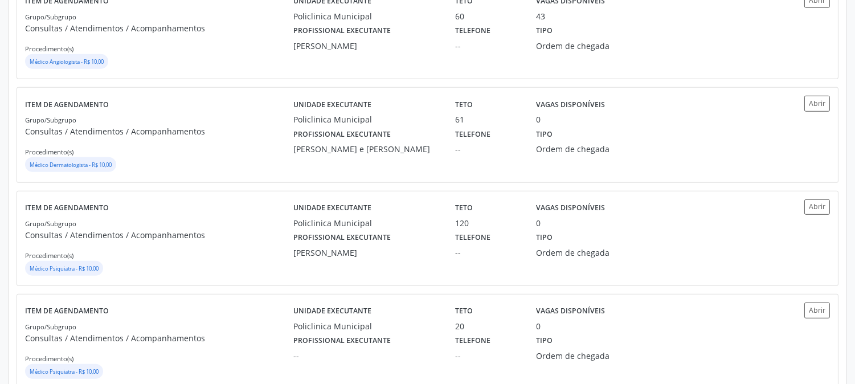
scroll to position [1585, 0]
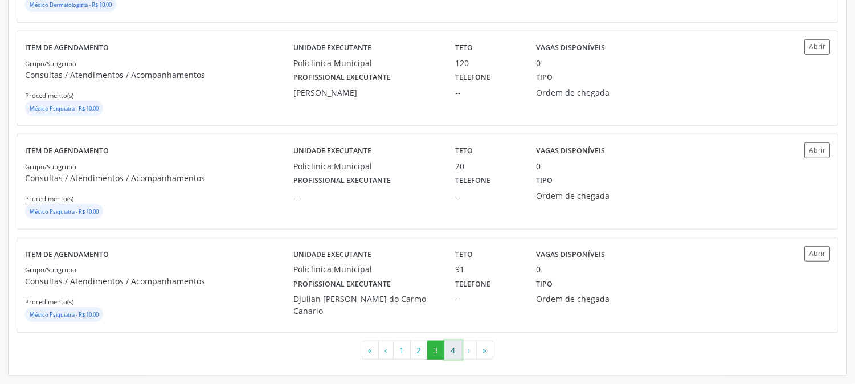
click at [451, 348] on button "4" at bounding box center [453, 350] width 18 height 19
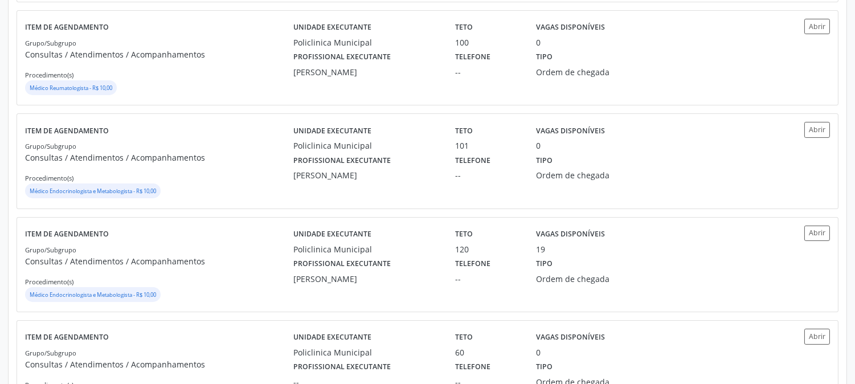
scroll to position [692, 0]
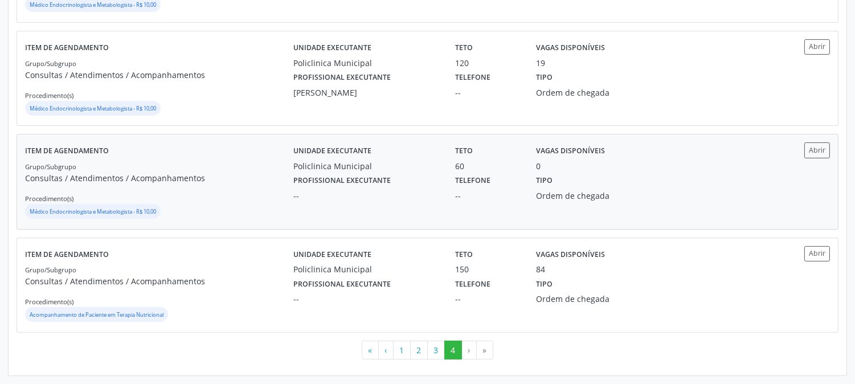
click at [434, 203] on div "Unidade executante Policlinica Municipal Teto 60 Vagas disponíveis 0 Profission…" at bounding box center [527, 181] width 469 height 78
click at [359, 88] on div "Livya Susany Bezerra de Lima" at bounding box center [366, 93] width 146 height 12
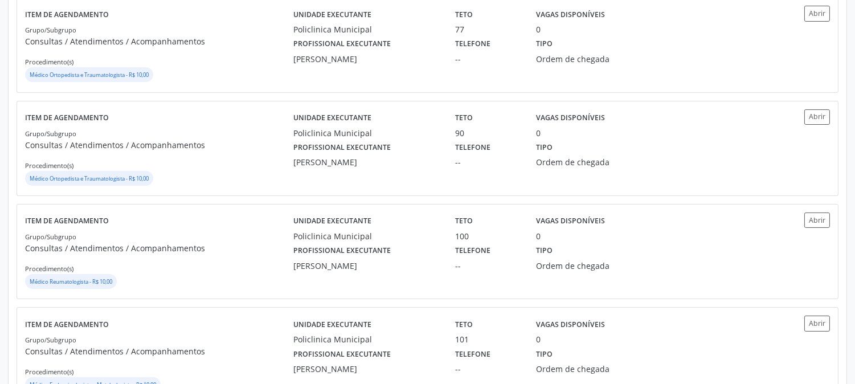
scroll to position [0, 0]
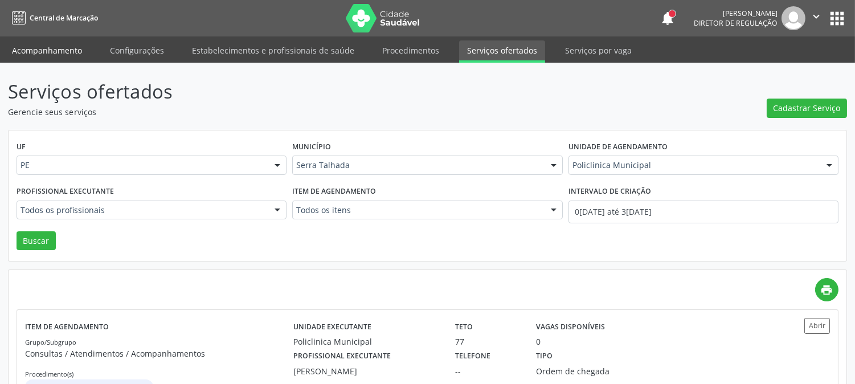
click at [59, 50] on link "Acompanhamento" at bounding box center [47, 50] width 86 height 20
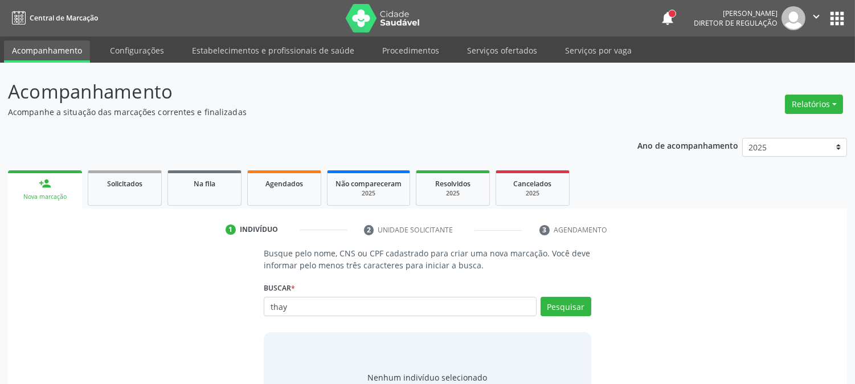
type input "thay"
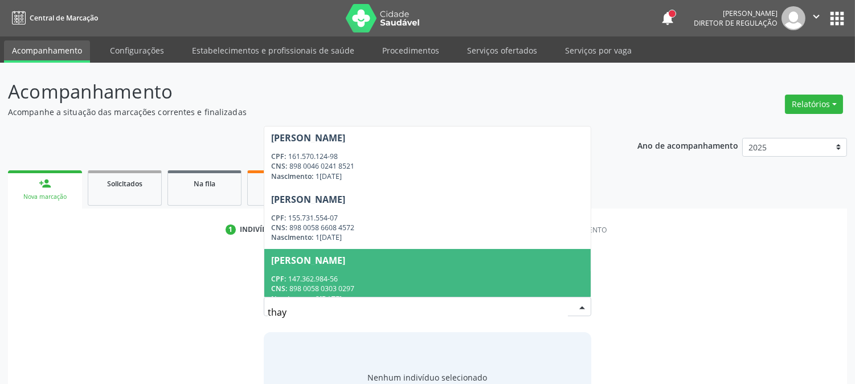
click at [331, 272] on span "[PERSON_NAME] CPF: 147.362.984-56 CNS: 898 0058 0303 0297 Nascimento: [DATE]" at bounding box center [427, 279] width 326 height 61
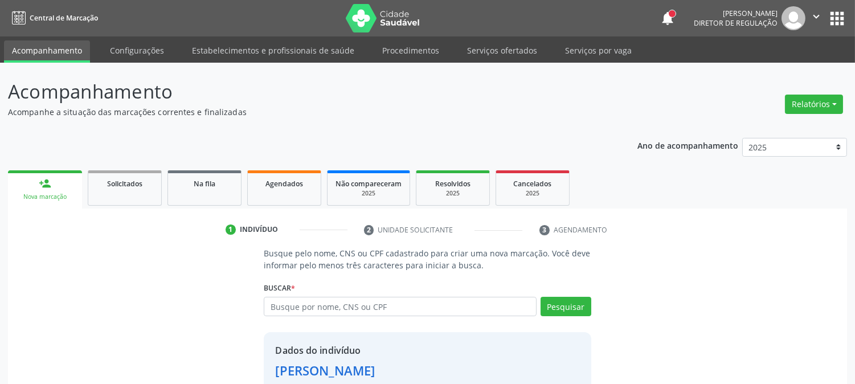
scroll to position [72, 0]
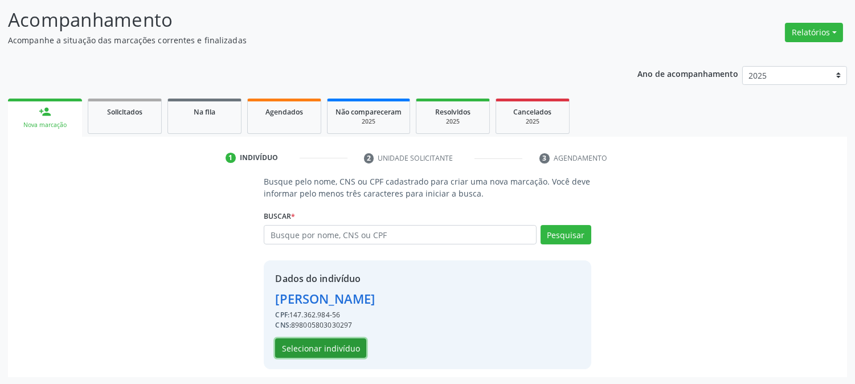
click at [322, 340] on button "Selecionar indivíduo" at bounding box center [320, 347] width 91 height 19
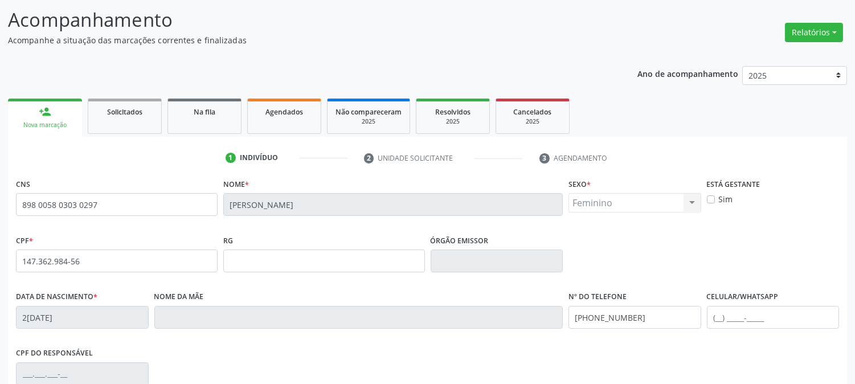
scroll to position [232, 0]
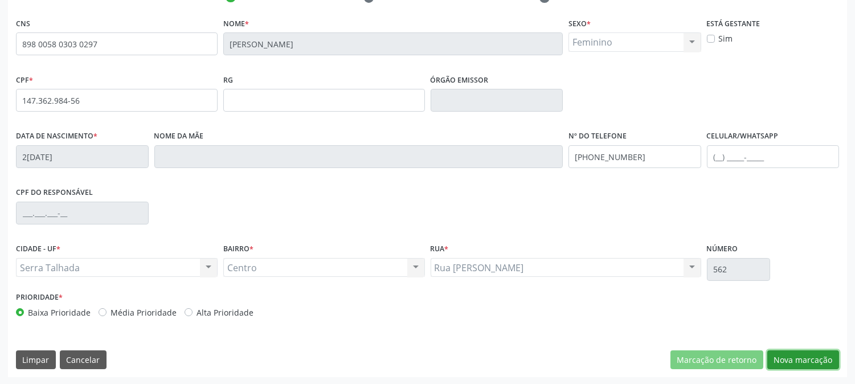
click at [782, 355] on button "Nova marcação" at bounding box center [803, 359] width 72 height 19
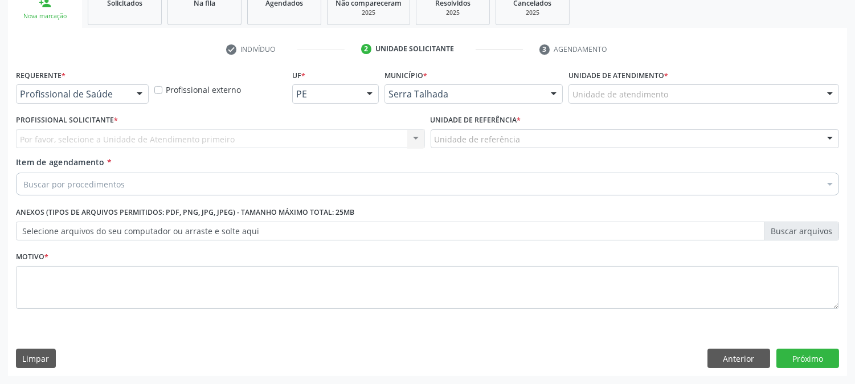
scroll to position [180, 0]
click at [77, 103] on div "Profissional de Saúde" at bounding box center [82, 94] width 133 height 19
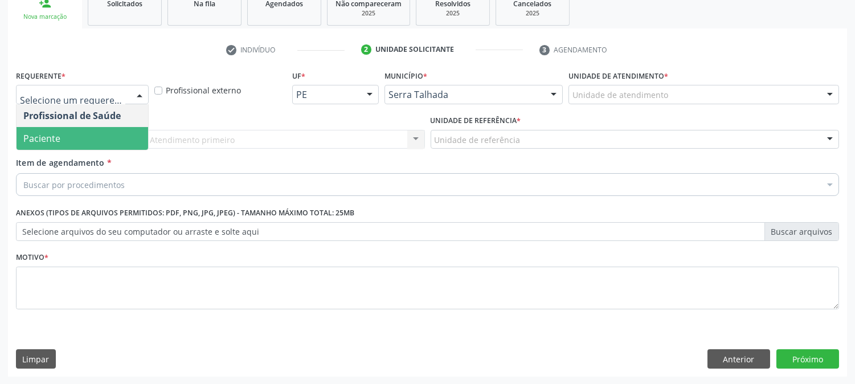
click at [75, 138] on span "Paciente" at bounding box center [83, 138] width 132 height 23
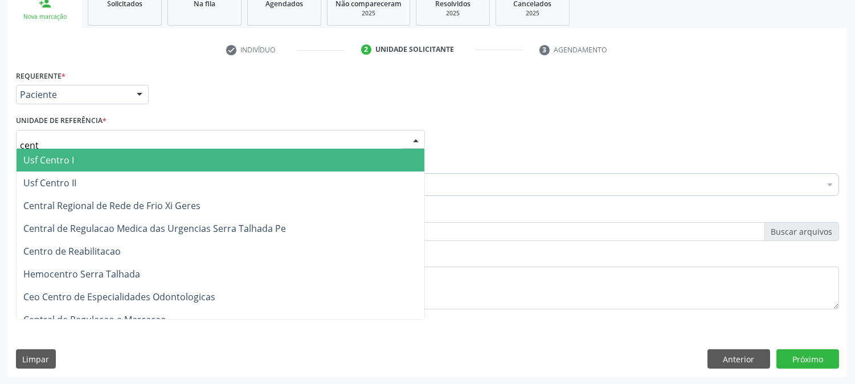
type input "centr"
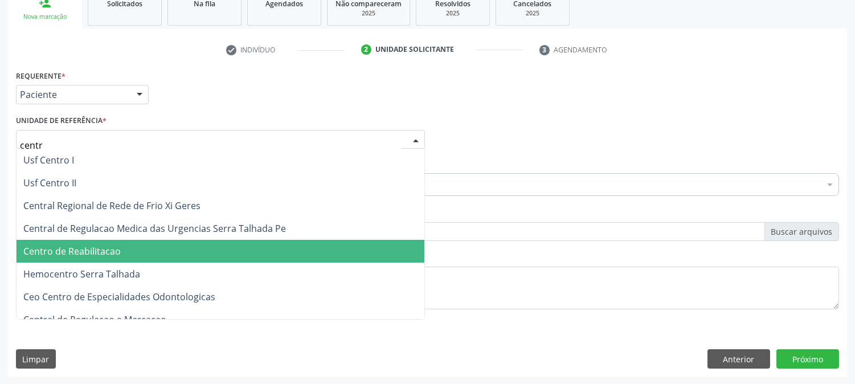
click at [129, 246] on span "Centro de Reabilitacao" at bounding box center [221, 251] width 408 height 23
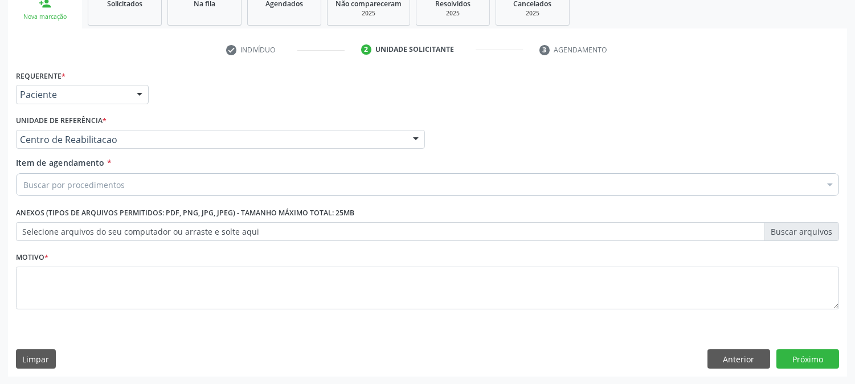
click at [140, 183] on div "Buscar por procedimentos" at bounding box center [427, 184] width 823 height 23
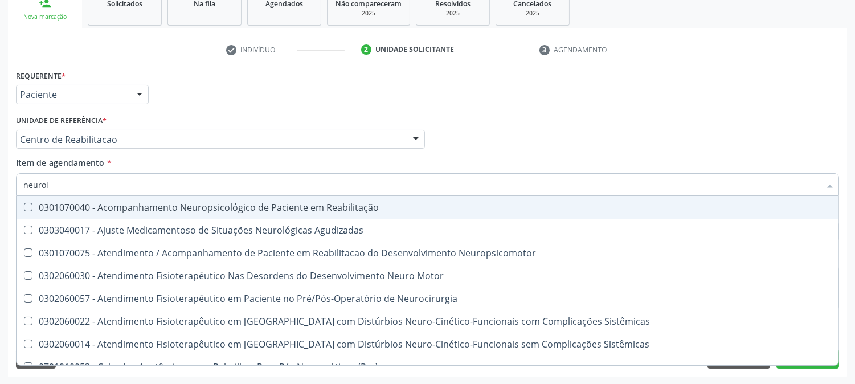
type input "neurolo"
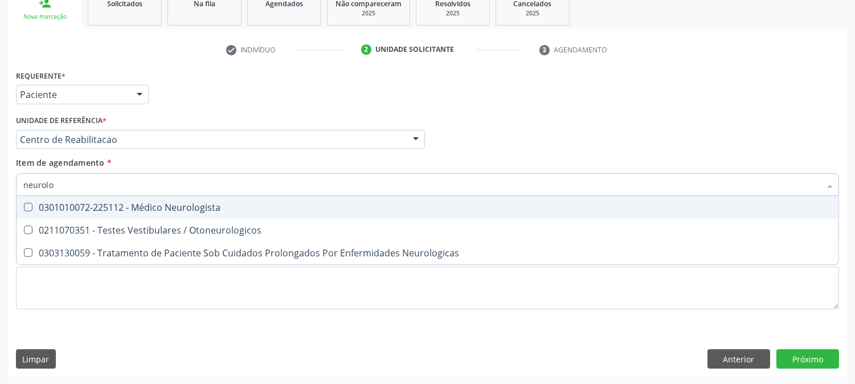
click at [149, 212] on span "0301010072-225112 - Médico Neurologista" at bounding box center [428, 207] width 822 height 23
checkbox Neurologista "true"
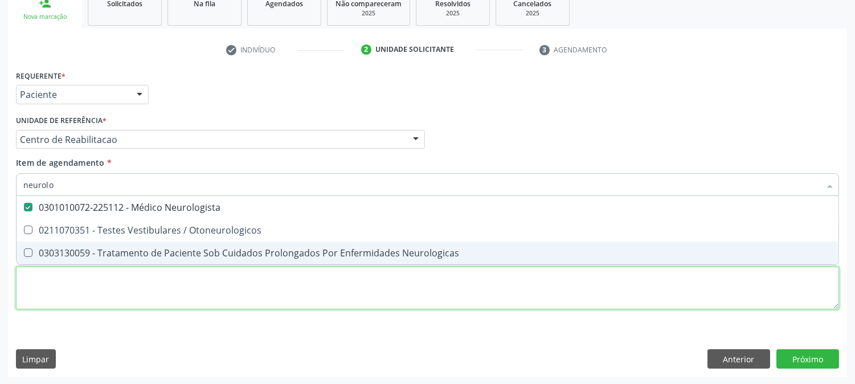
click at [155, 292] on div "Requerente * Paciente Profissional de Saúde Paciente Nenhum resultado encontrad…" at bounding box center [427, 196] width 823 height 258
checkbox Otoneurologicos "true"
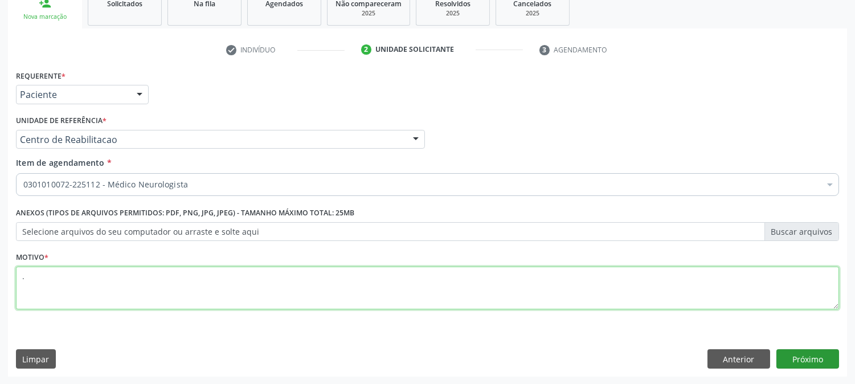
type textarea "."
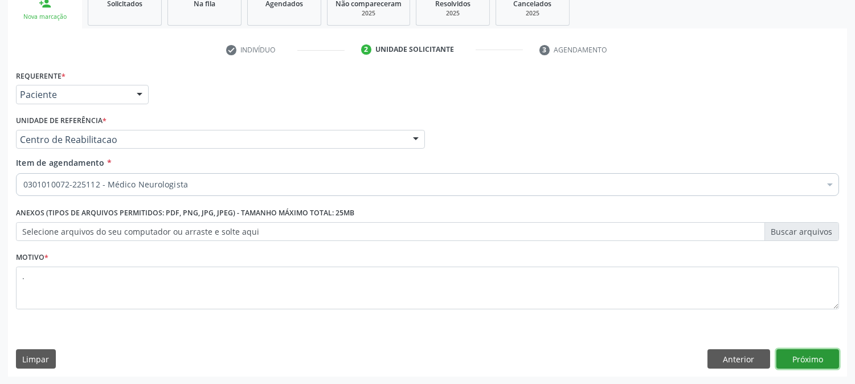
click at [817, 359] on button "Próximo" at bounding box center [807, 358] width 63 height 19
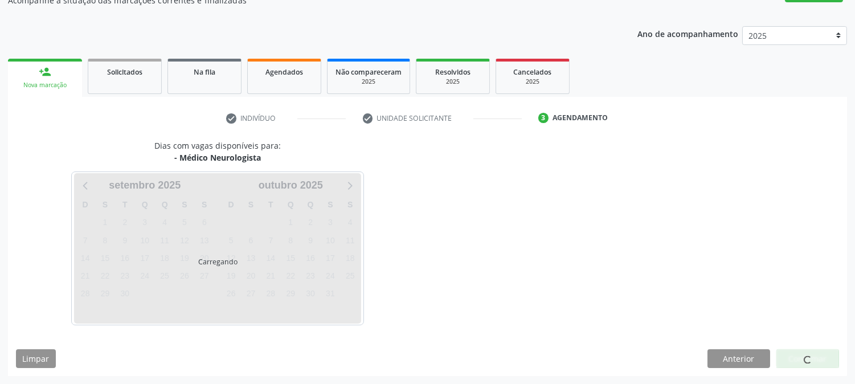
scroll to position [111, 0]
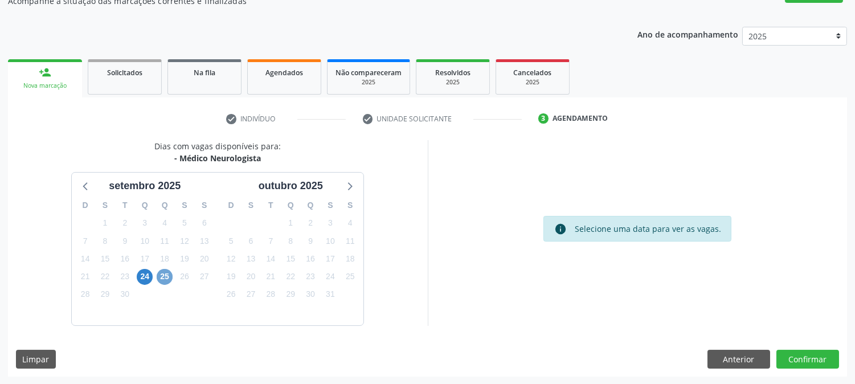
click at [158, 276] on span "25" at bounding box center [165, 277] width 16 height 16
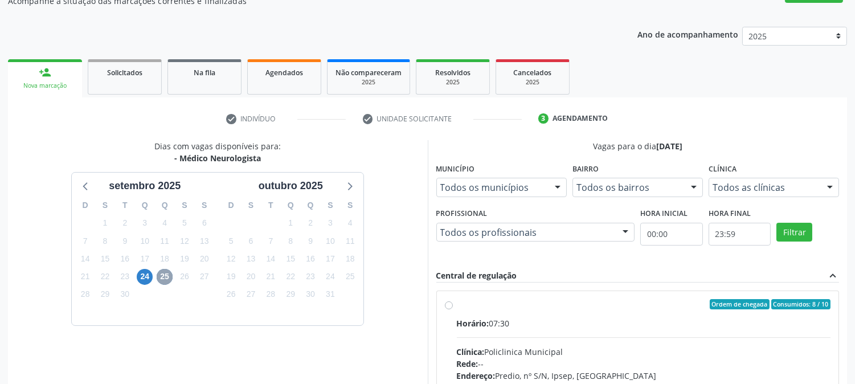
scroll to position [276, 0]
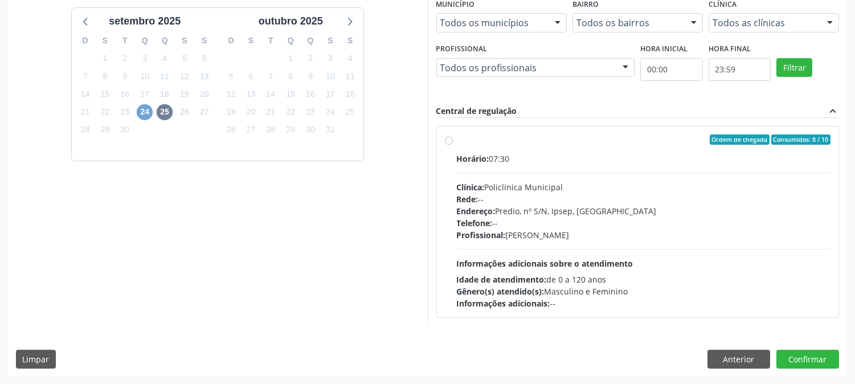
click at [148, 110] on span "24" at bounding box center [145, 112] width 16 height 16
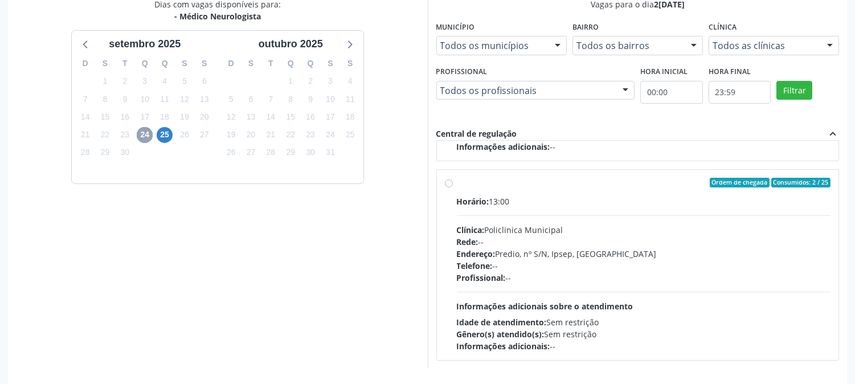
scroll to position [0, 0]
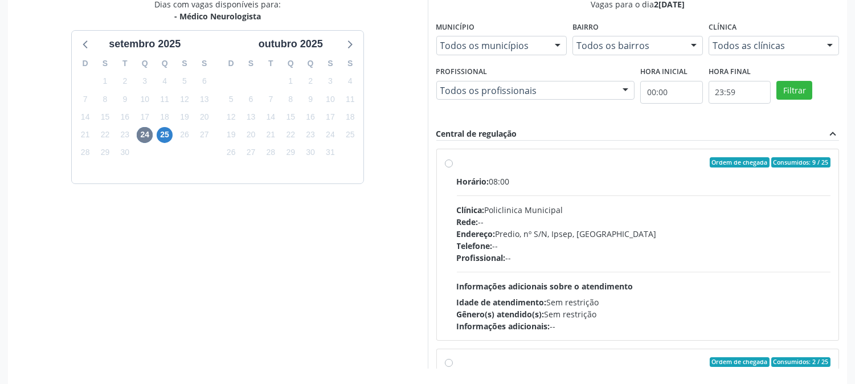
click at [383, 251] on div "Dias com vagas disponíveis para: - Médico Neurologista setembro 2025 D S T Q Q …" at bounding box center [218, 183] width 420 height 370
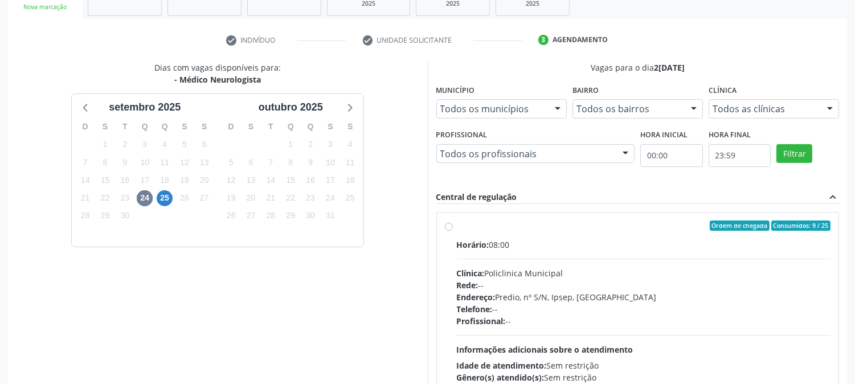
scroll to position [296, 0]
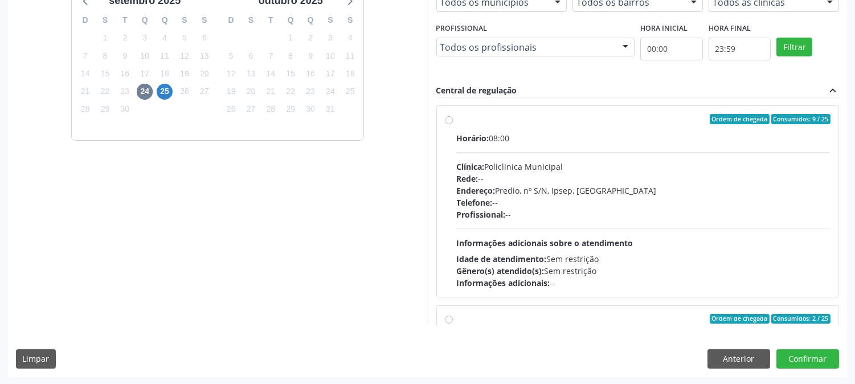
click at [408, 200] on div "Dias com vagas disponíveis para: - Médico Neurologista setembro 2025 D S T Q Q …" at bounding box center [218, 140] width 420 height 370
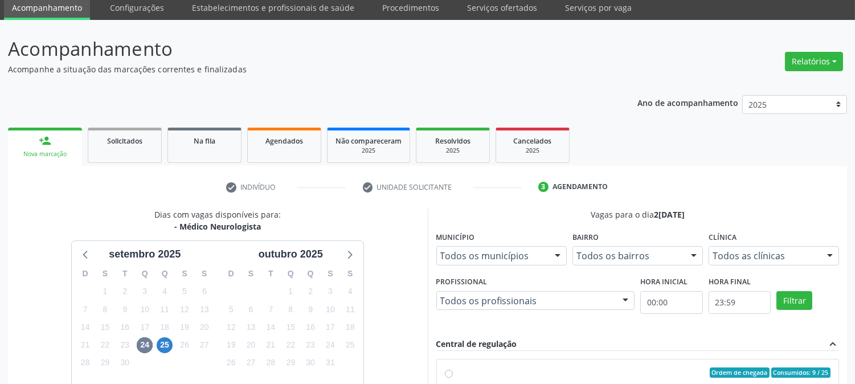
scroll to position [0, 0]
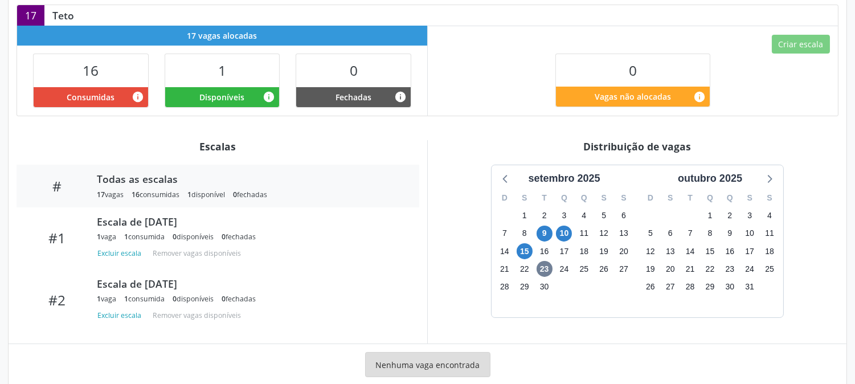
scroll to position [289, 0]
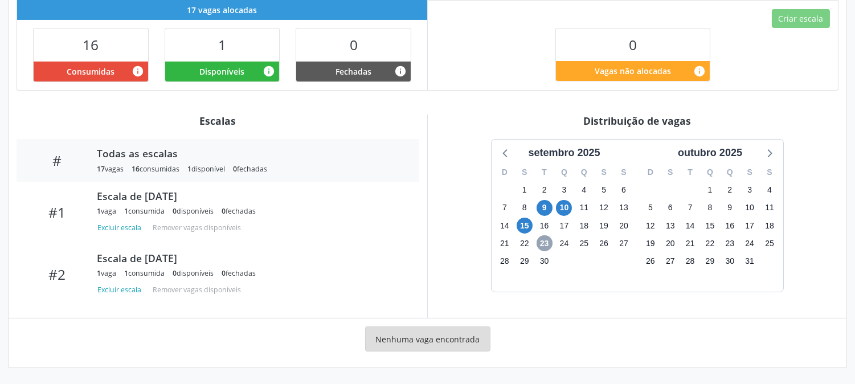
click at [543, 246] on span "23" at bounding box center [545, 243] width 16 height 16
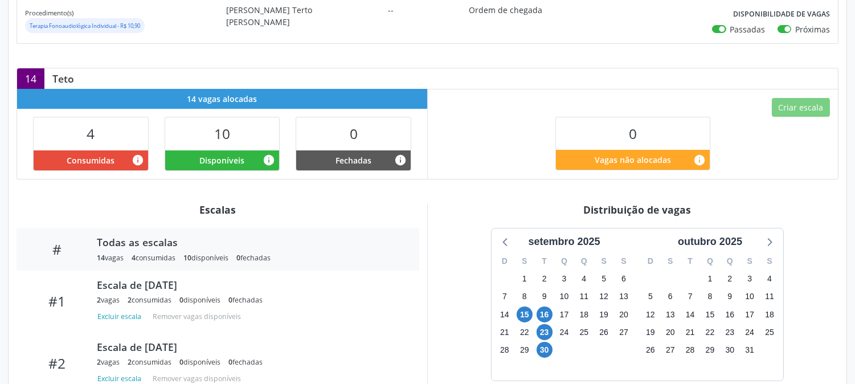
scroll to position [253, 0]
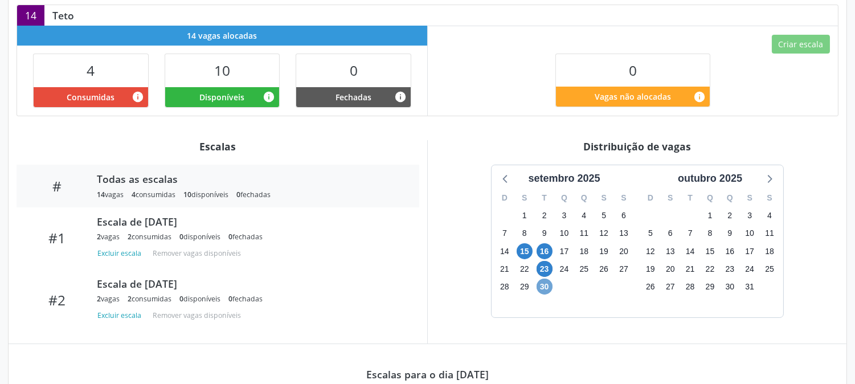
click at [550, 286] on span "30" at bounding box center [545, 287] width 16 height 16
click at [543, 285] on span "30" at bounding box center [545, 287] width 16 height 16
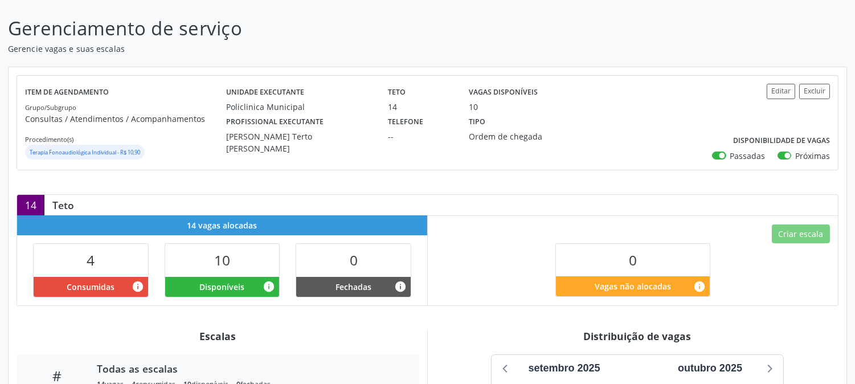
scroll to position [0, 0]
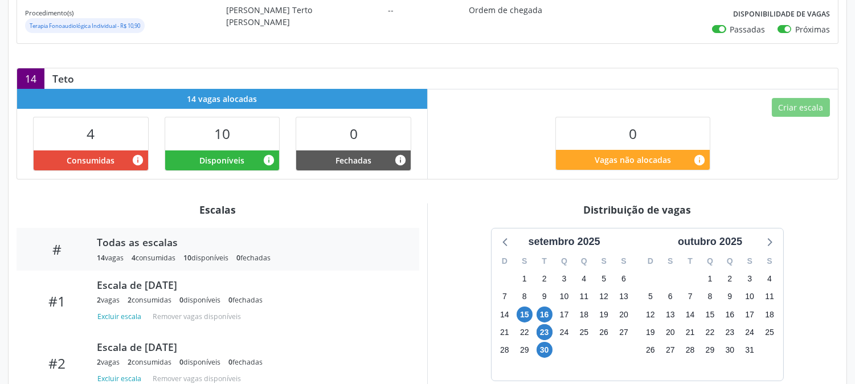
scroll to position [316, 0]
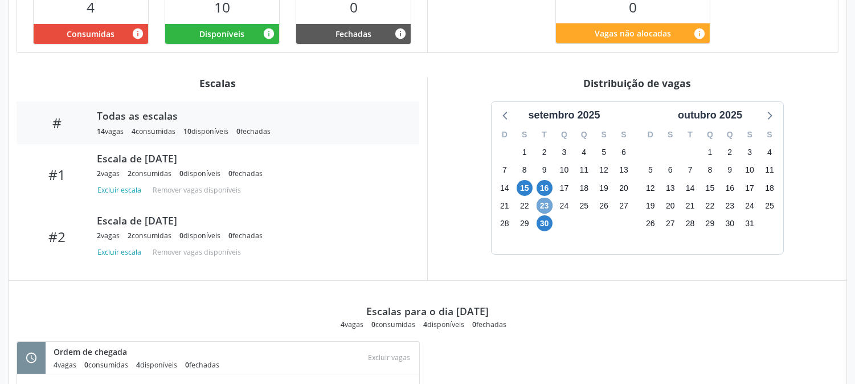
click at [547, 203] on span "23" at bounding box center [545, 206] width 16 height 16
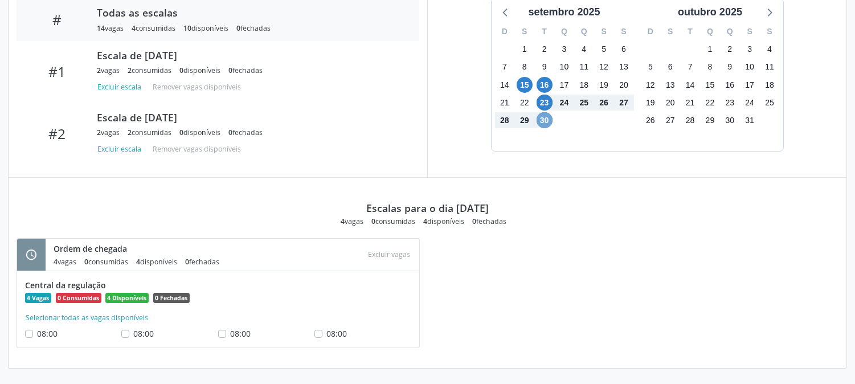
click at [543, 121] on span "30" at bounding box center [545, 120] width 16 height 16
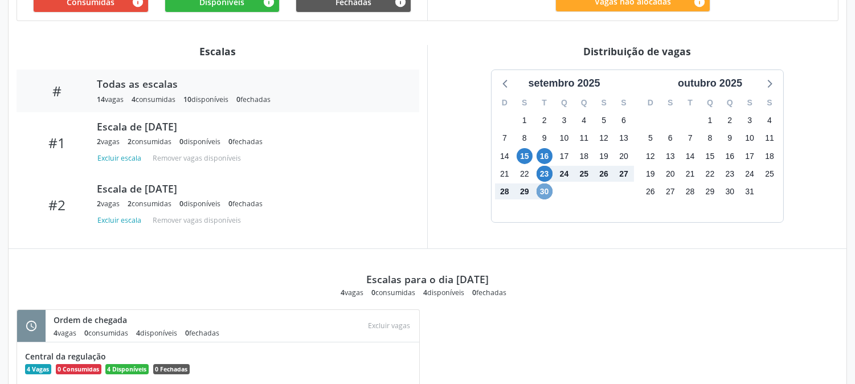
scroll to position [285, 0]
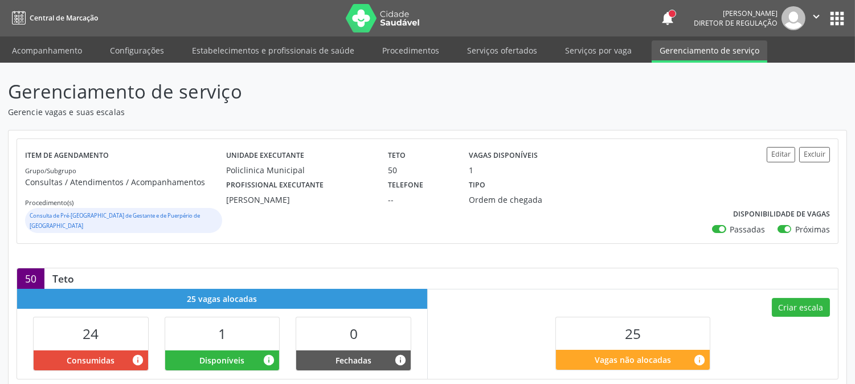
scroll to position [262, 0]
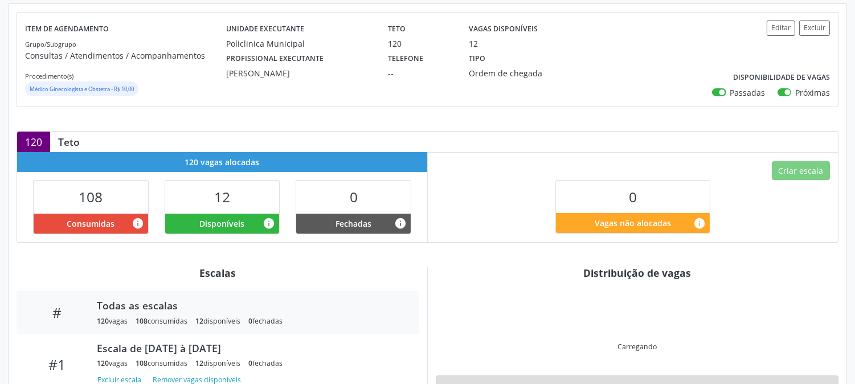
scroll to position [190, 0]
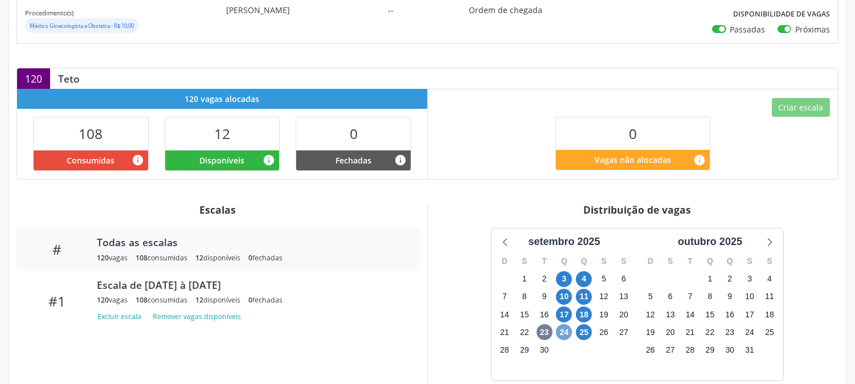
click at [559, 329] on span "24" at bounding box center [564, 332] width 16 height 16
click at [579, 333] on span "25" at bounding box center [584, 332] width 16 height 16
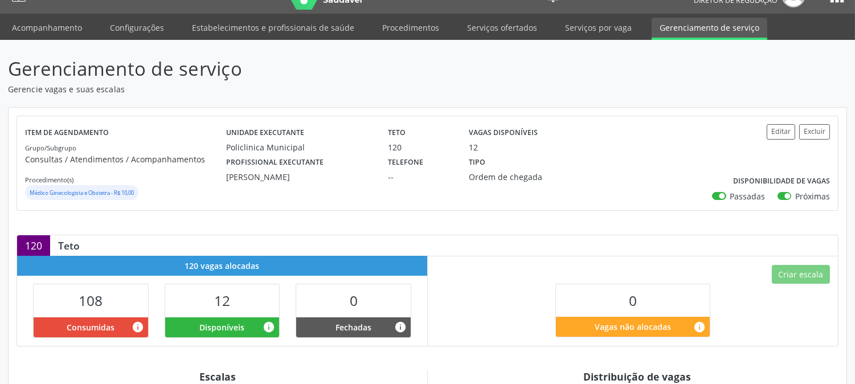
scroll to position [0, 0]
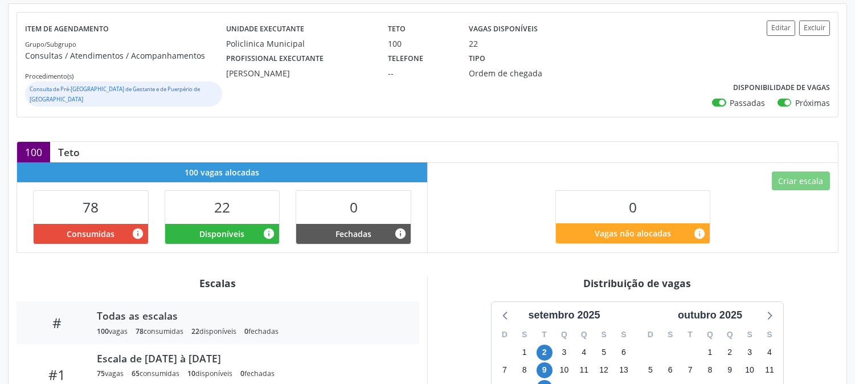
scroll to position [253, 0]
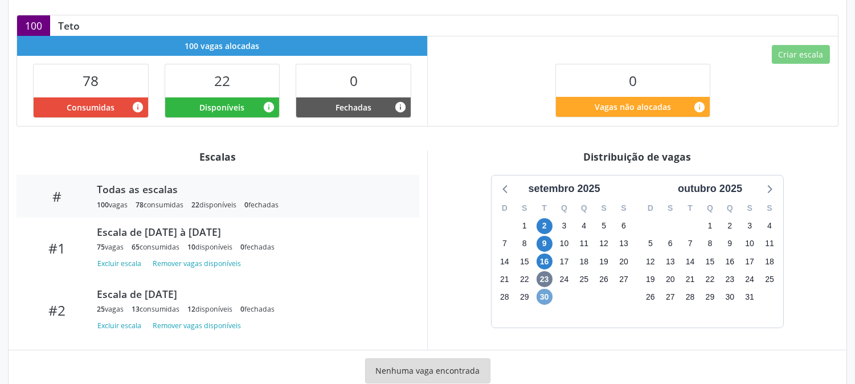
click at [546, 291] on span "30" at bounding box center [545, 297] width 16 height 16
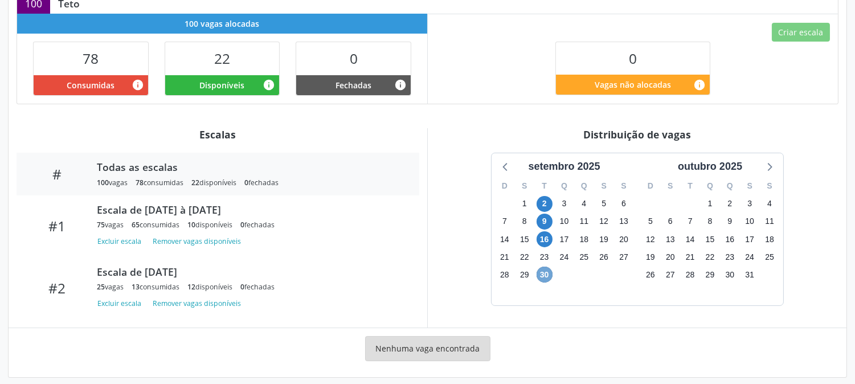
click at [543, 268] on span "30" at bounding box center [545, 275] width 16 height 16
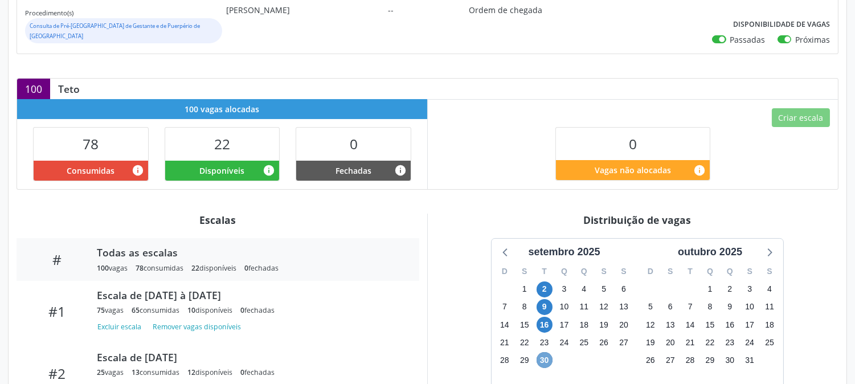
scroll to position [0, 0]
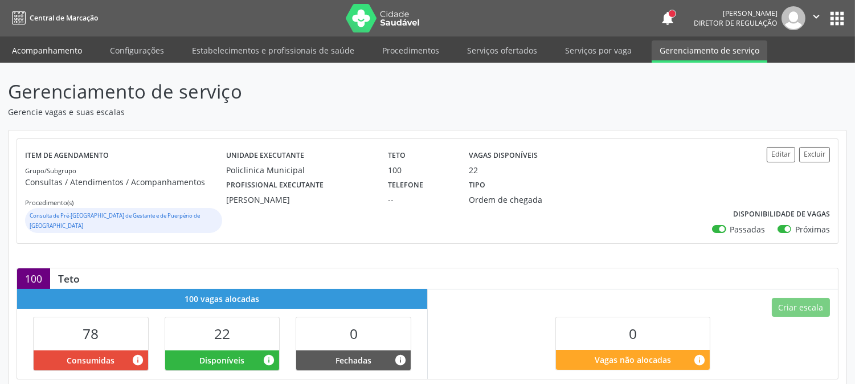
click at [80, 58] on link "Acompanhamento" at bounding box center [47, 50] width 86 height 20
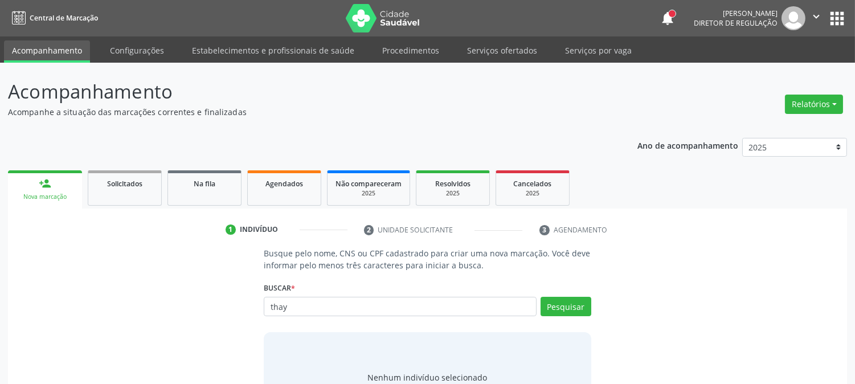
type input "thay"
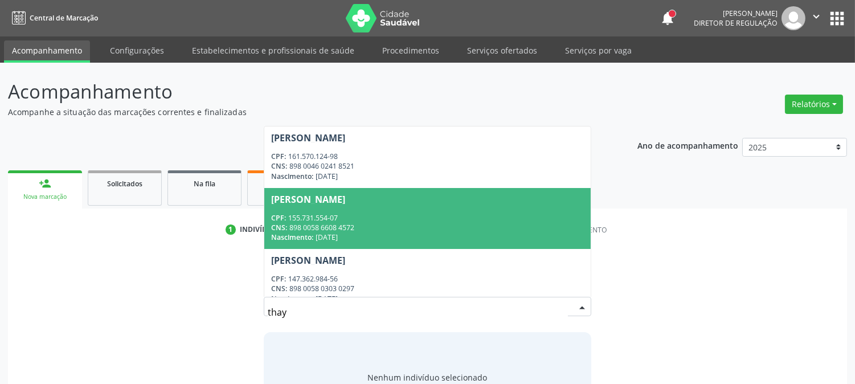
click at [384, 219] on div "CPF: 155.731.554-07" at bounding box center [427, 218] width 312 height 10
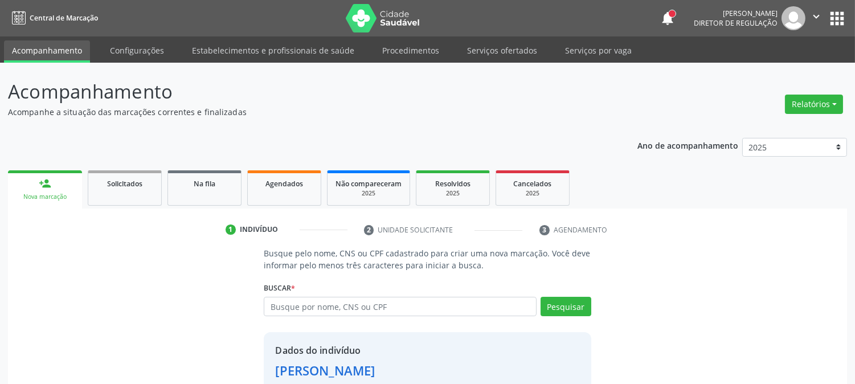
scroll to position [72, 0]
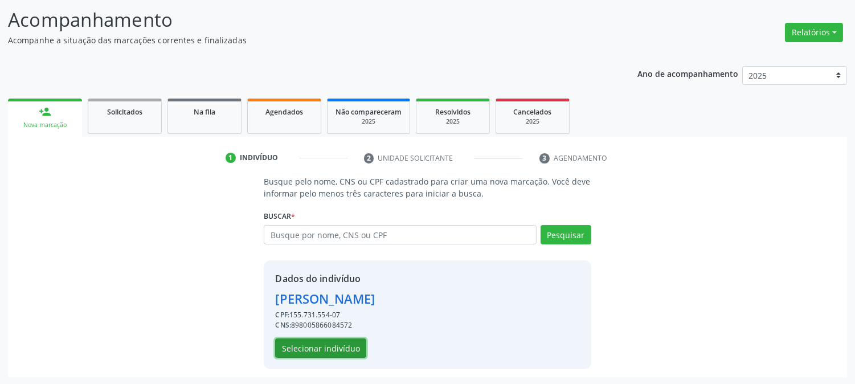
click at [346, 342] on button "Selecionar indivíduo" at bounding box center [320, 347] width 91 height 19
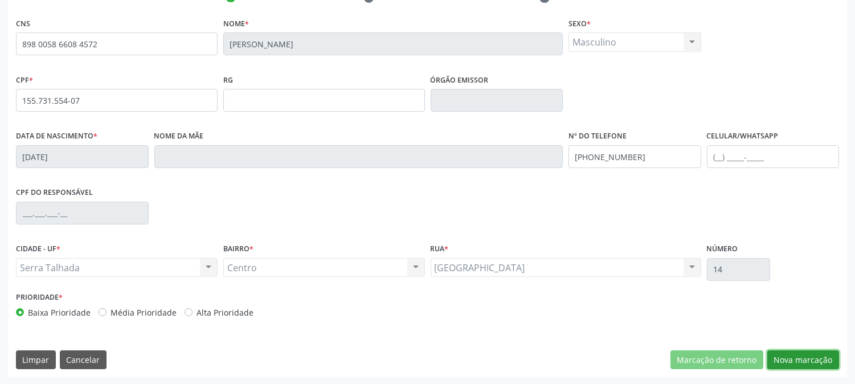
click at [798, 354] on button "Nova marcação" at bounding box center [803, 359] width 72 height 19
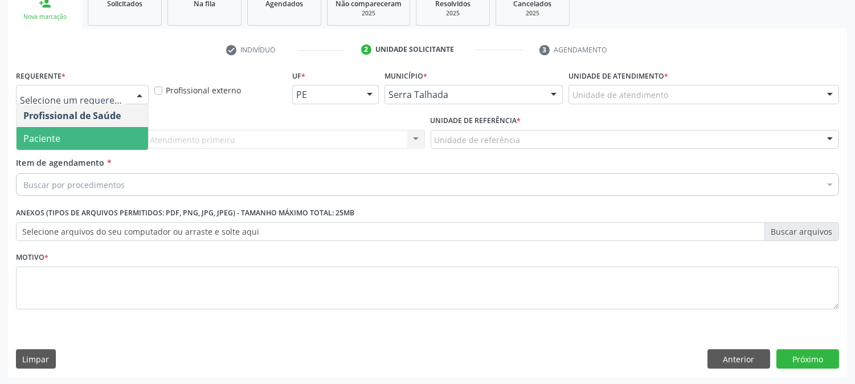
click at [105, 136] on span "Paciente" at bounding box center [83, 138] width 132 height 23
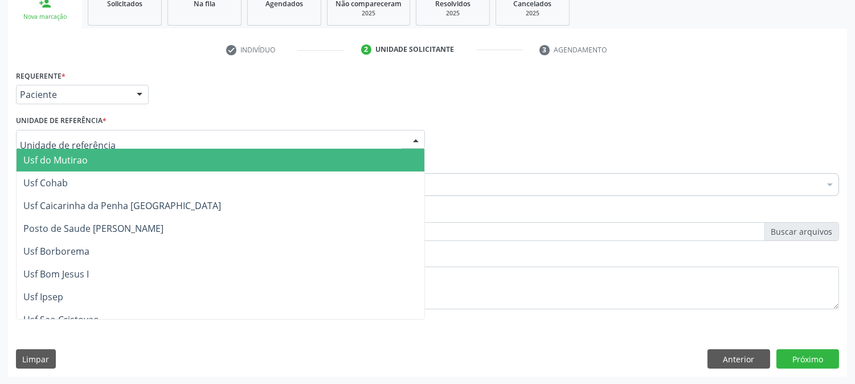
click at [105, 136] on div at bounding box center [220, 139] width 409 height 19
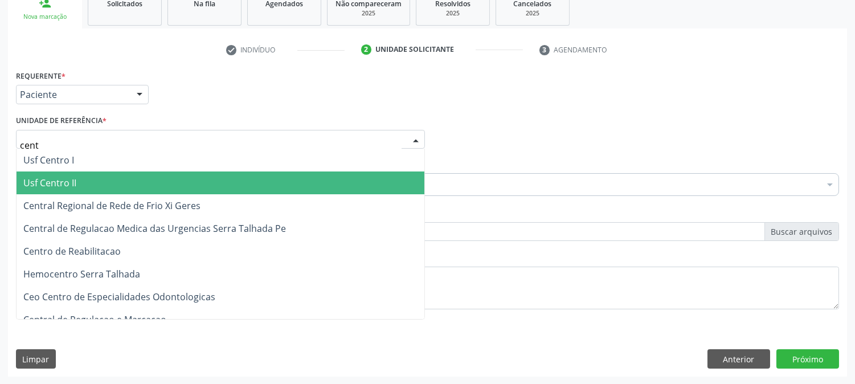
type input "centr"
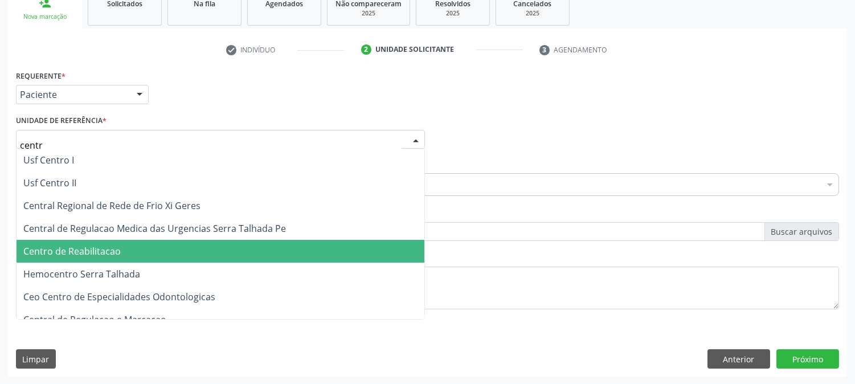
click at [116, 245] on span "Centro de Reabilitacao" at bounding box center [71, 251] width 97 height 13
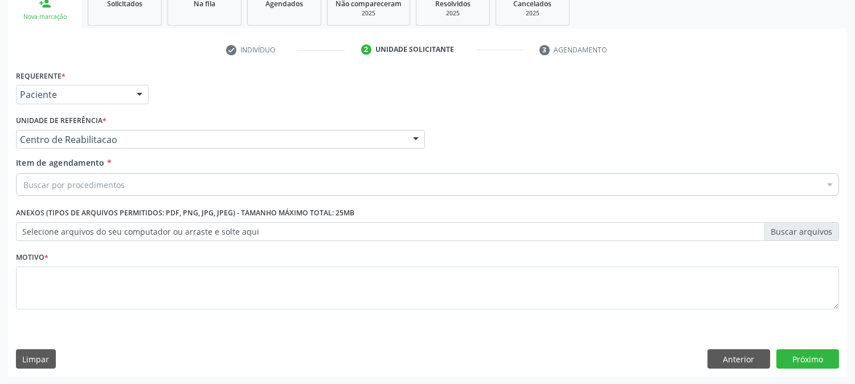
click at [134, 186] on div "Buscar por procedimentos" at bounding box center [427, 184] width 823 height 23
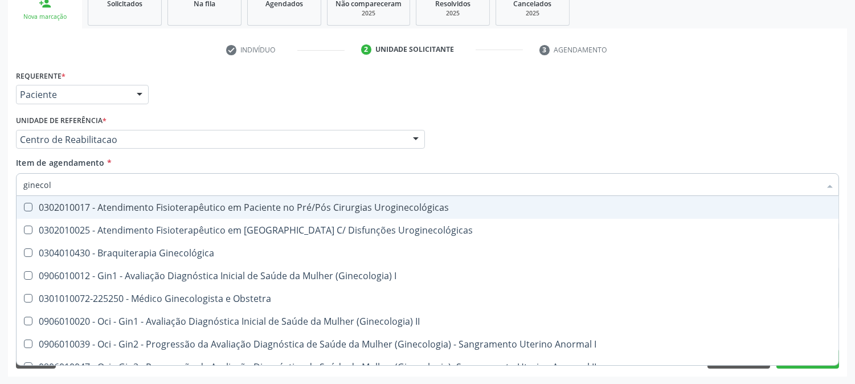
type input "ginecolo"
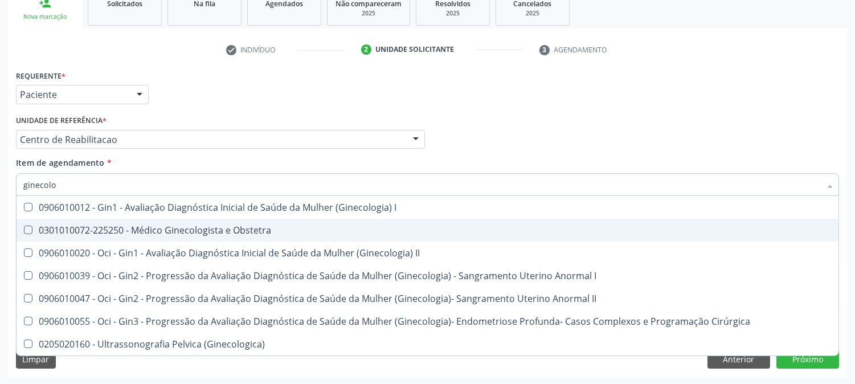
click at [127, 231] on div "0301010072-225250 - Médico Ginecologista e Obstetra" at bounding box center [427, 230] width 808 height 9
checkbox Obstetra "true"
click at [0, 230] on div "Acompanhamento Acompanhe a situação das marcações correntes e finalizadas Relat…" at bounding box center [427, 134] width 855 height 502
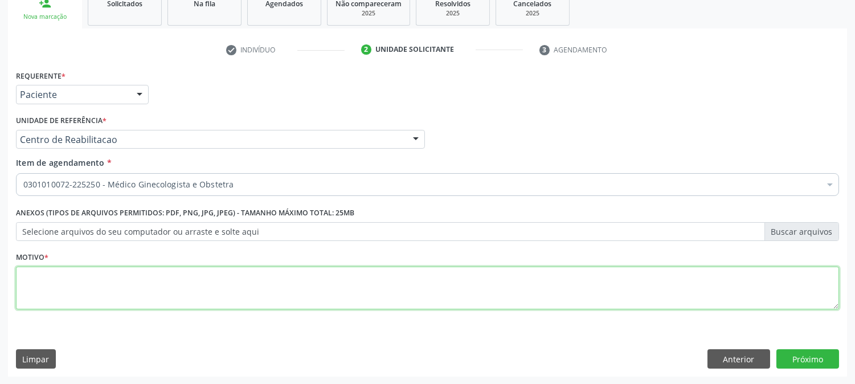
click at [160, 299] on textarea at bounding box center [427, 288] width 823 height 43
type textarea "."
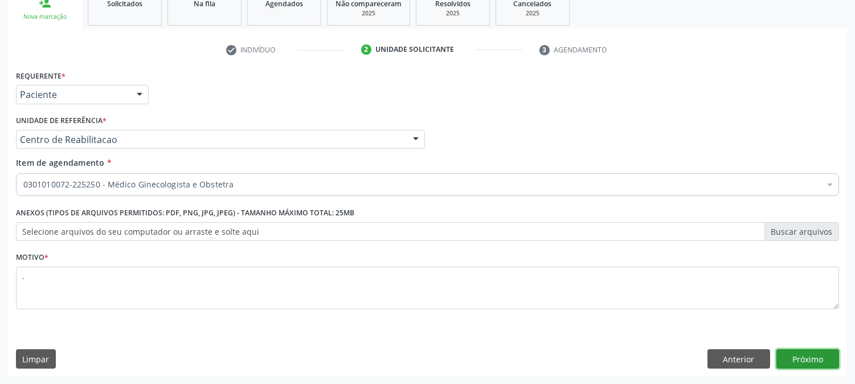
click at [790, 359] on button "Próximo" at bounding box center [807, 358] width 63 height 19
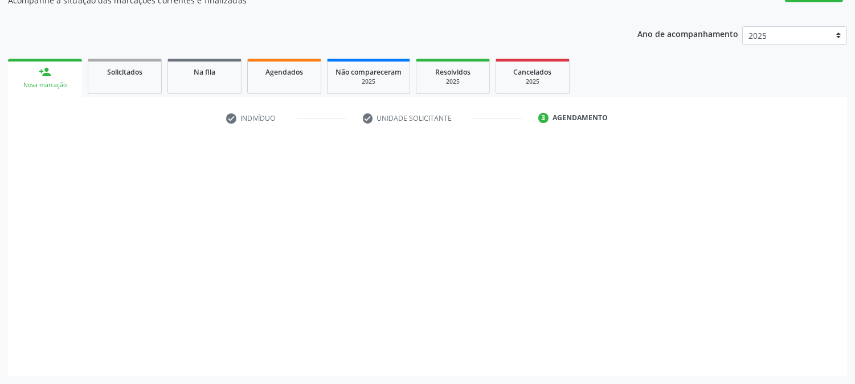
scroll to position [111, 0]
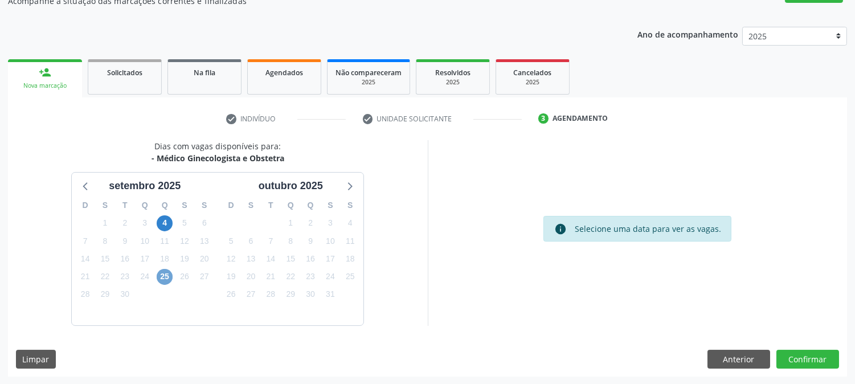
click at [165, 280] on span "25" at bounding box center [165, 277] width 16 height 16
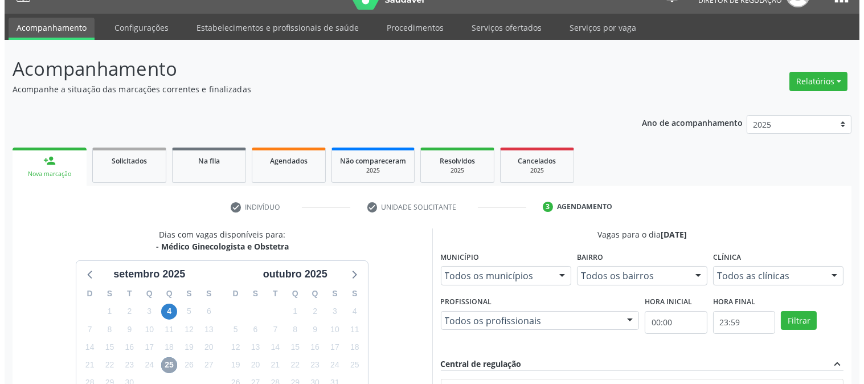
scroll to position [0, 0]
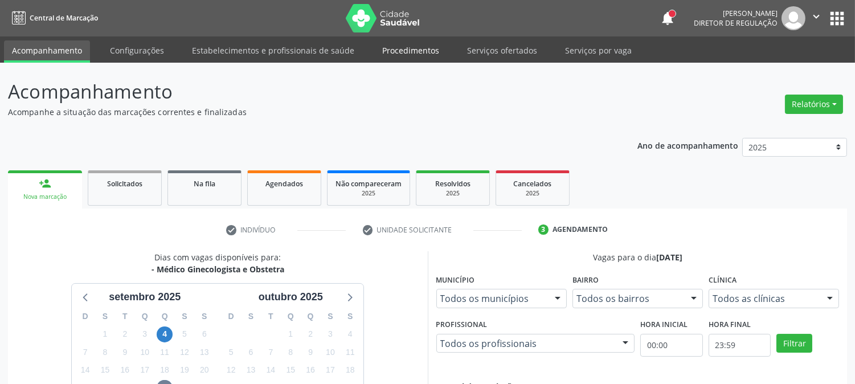
click at [397, 50] on link "Procedimentos" at bounding box center [410, 50] width 73 height 20
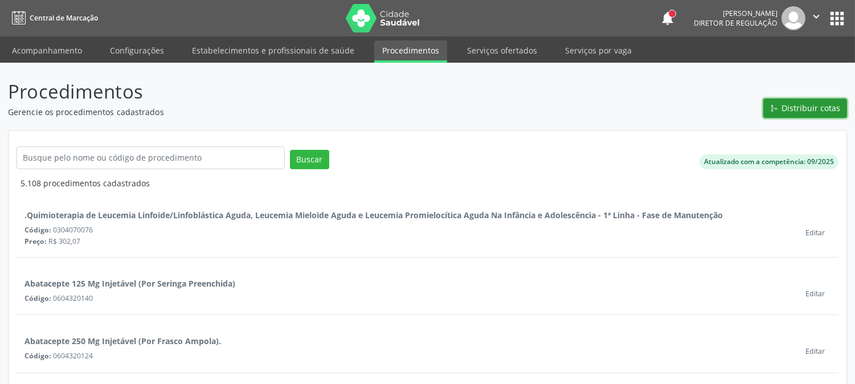
click at [794, 112] on span "Distribuir cotas" at bounding box center [811, 108] width 59 height 12
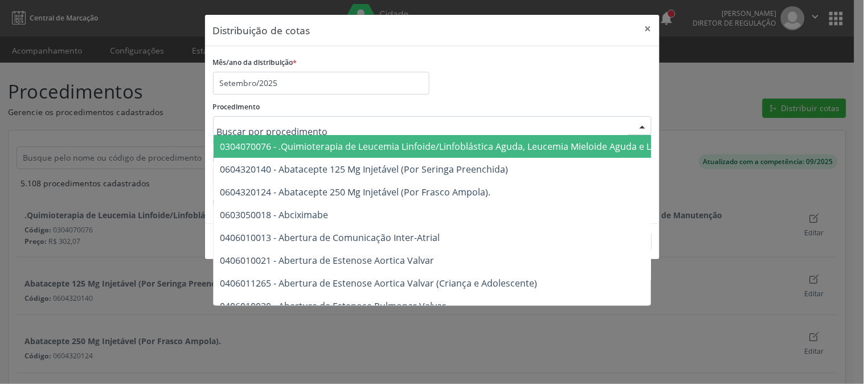
click at [557, 128] on div at bounding box center [432, 125] width 439 height 19
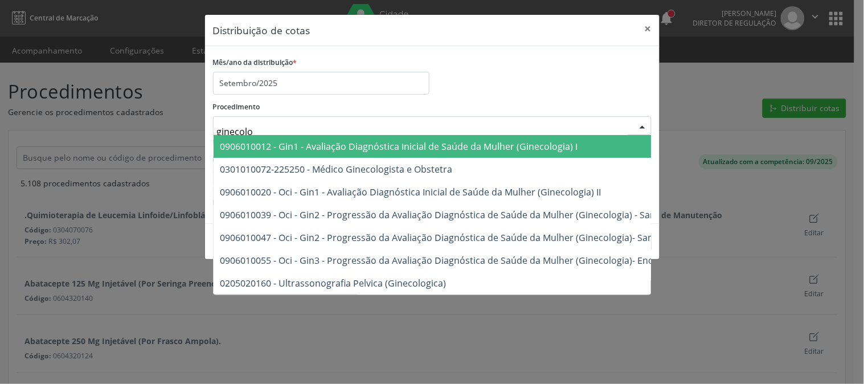
type input "ginecolog"
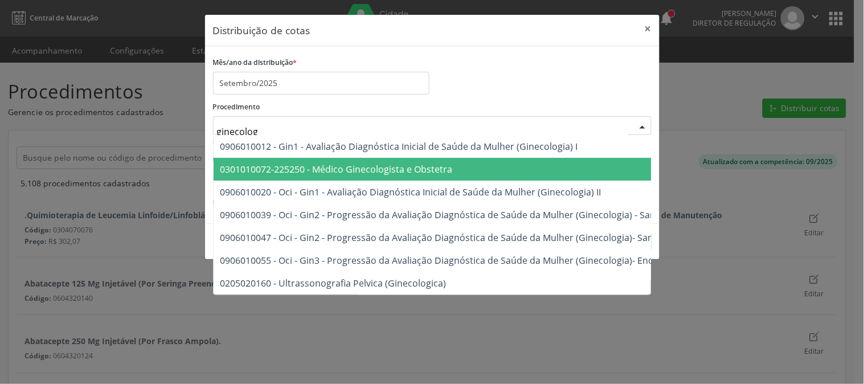
click at [547, 158] on span "0301010072-225250 - Médico Ginecologista e Obstetra" at bounding box center [576, 169] width 725 height 23
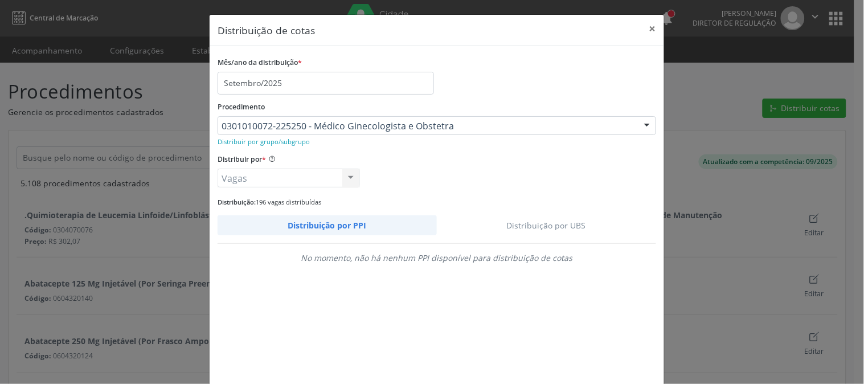
click at [550, 223] on link "Distribuição por UBS" at bounding box center [547, 225] width 220 height 20
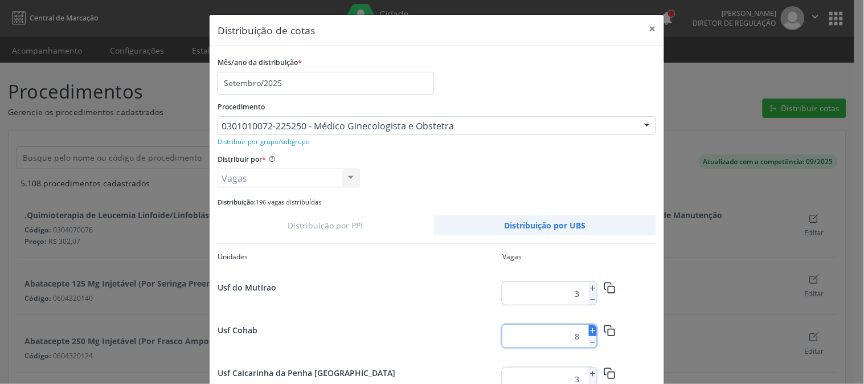
click at [589, 330] on icon at bounding box center [593, 331] width 8 height 8
type input "10"
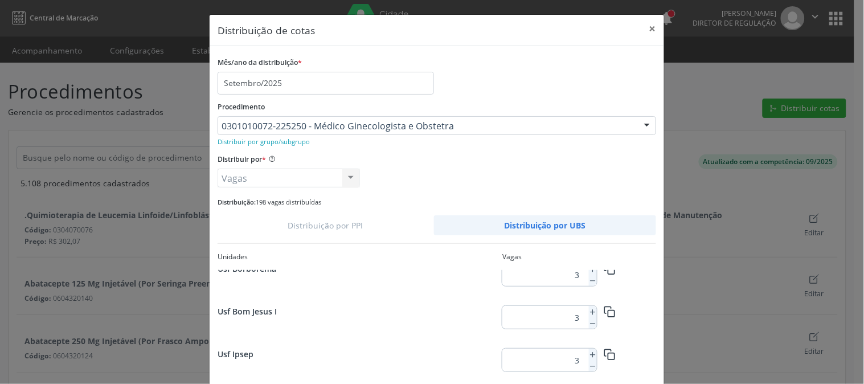
scroll to position [83, 0]
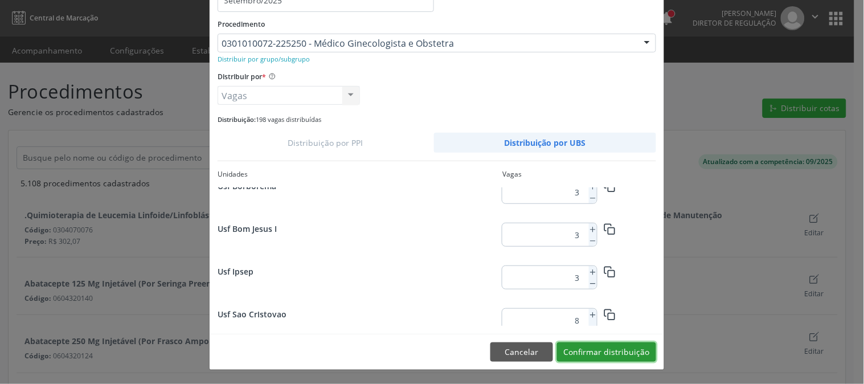
click at [633, 354] on button "Confirmar distribuição" at bounding box center [606, 351] width 99 height 19
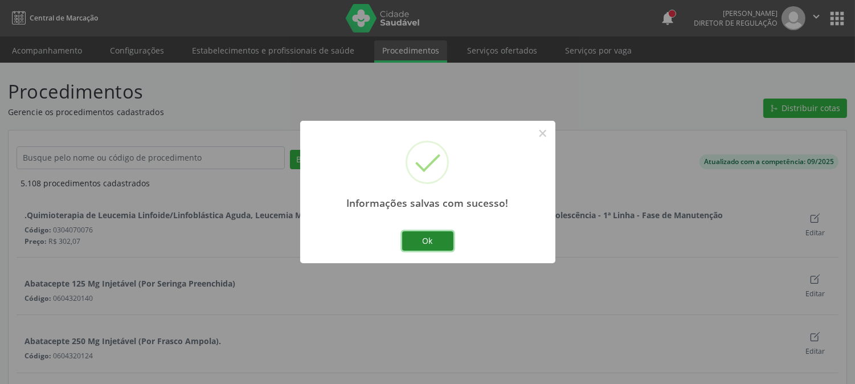
click at [425, 231] on button "Ok" at bounding box center [427, 240] width 51 height 19
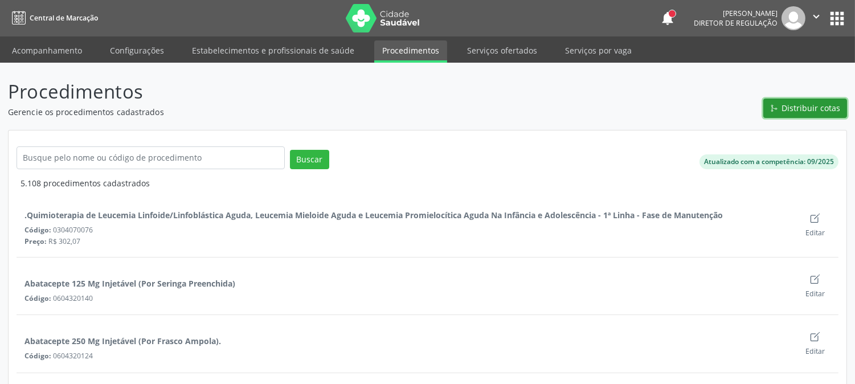
click at [810, 114] on button "Distribuir cotas" at bounding box center [805, 108] width 84 height 19
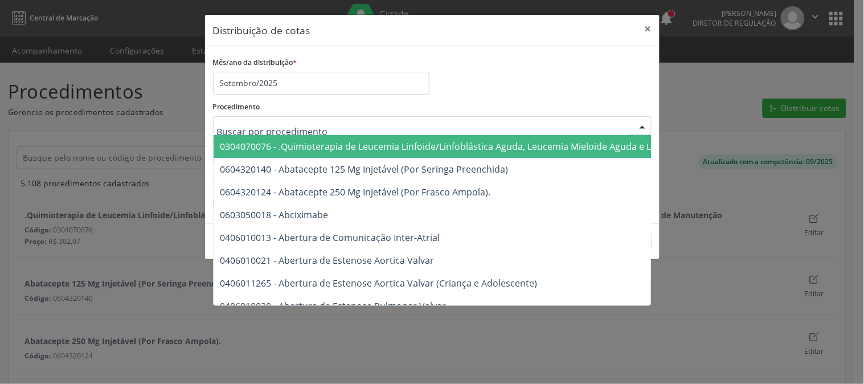
click at [378, 122] on div at bounding box center [432, 125] width 439 height 19
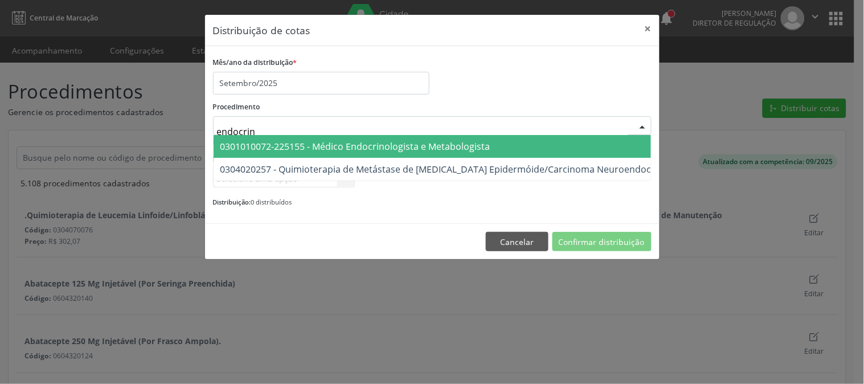
type input "endocrino"
click at [400, 143] on span "0301010072-225155 - Médico Endocrinologista e Metabologista" at bounding box center [355, 146] width 270 height 13
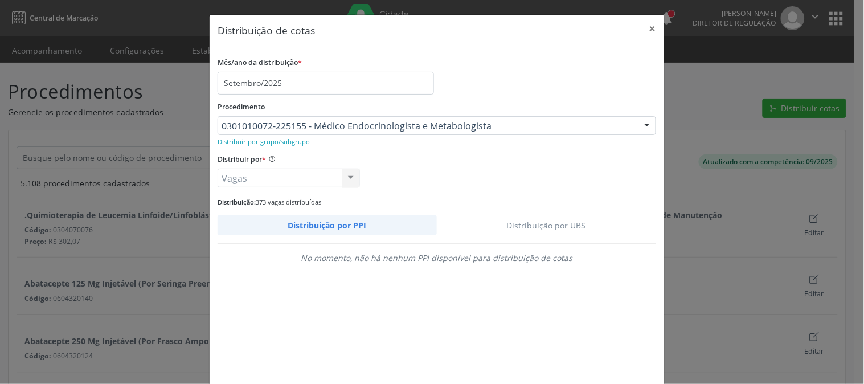
click at [556, 228] on link "Distribuição por UBS" at bounding box center [547, 225] width 220 height 20
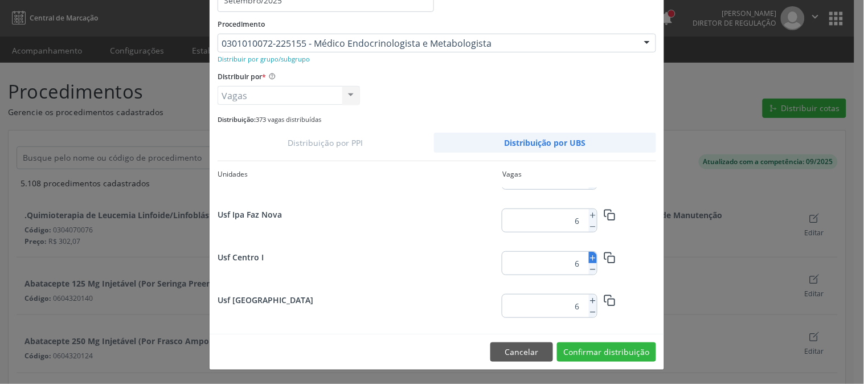
click at [589, 258] on icon at bounding box center [593, 258] width 8 height 8
type input "10"
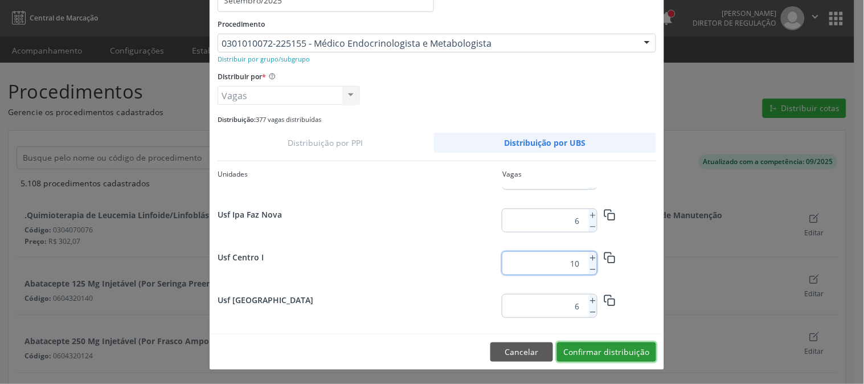
click at [588, 344] on button "Confirmar distribuição" at bounding box center [606, 351] width 99 height 19
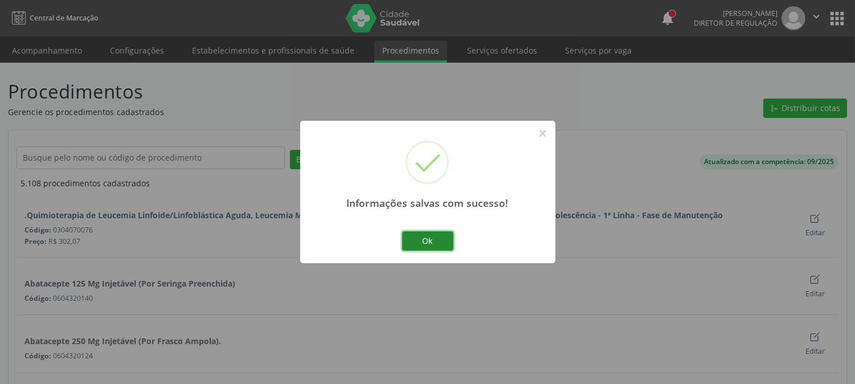
click at [423, 234] on button "Ok" at bounding box center [427, 240] width 51 height 19
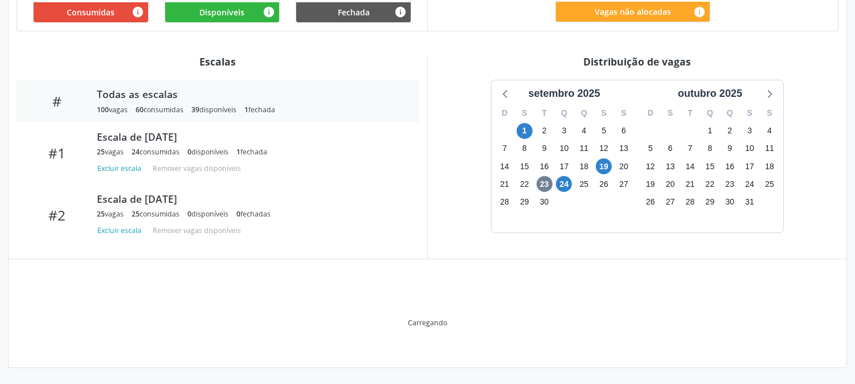
scroll to position [279, 0]
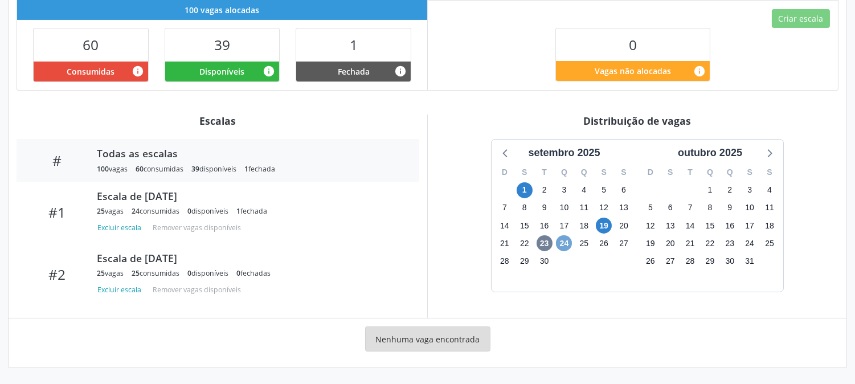
click at [570, 243] on span "24" at bounding box center [564, 243] width 16 height 16
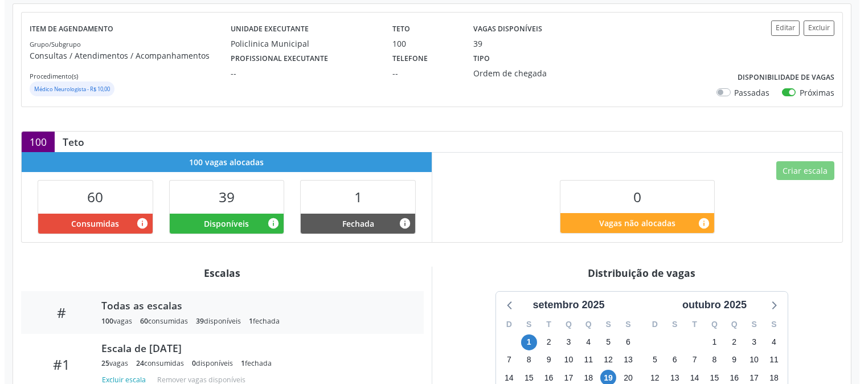
scroll to position [0, 0]
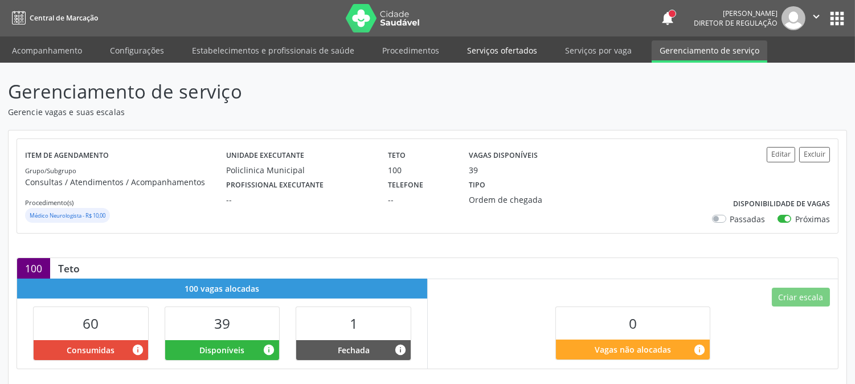
click at [510, 48] on link "Serviços ofertados" at bounding box center [502, 50] width 86 height 20
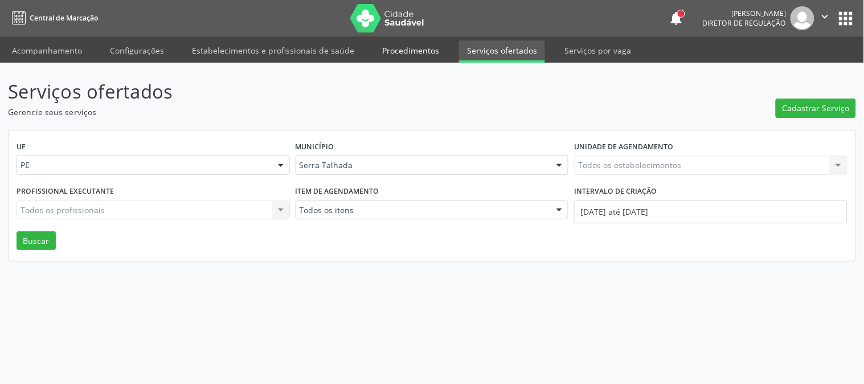
click at [389, 53] on link "Procedimentos" at bounding box center [410, 50] width 73 height 20
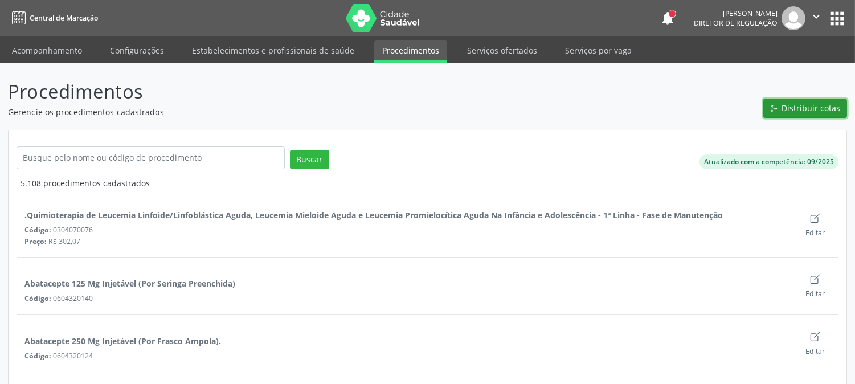
click at [831, 102] on span "Distribuir cotas" at bounding box center [811, 108] width 59 height 12
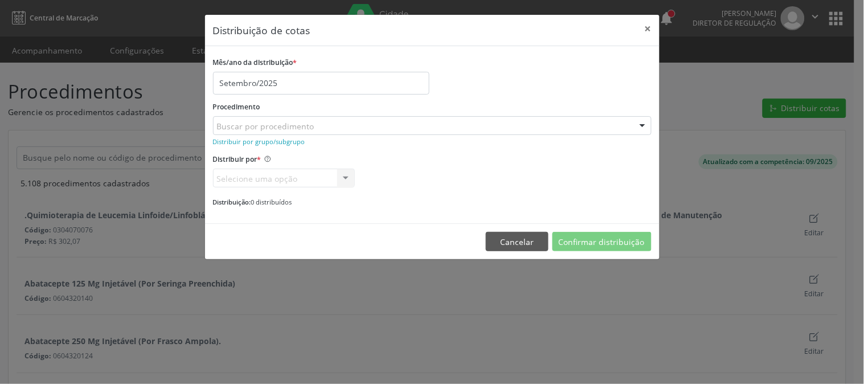
click at [561, 128] on div "Buscar por procedimento" at bounding box center [432, 125] width 439 height 19
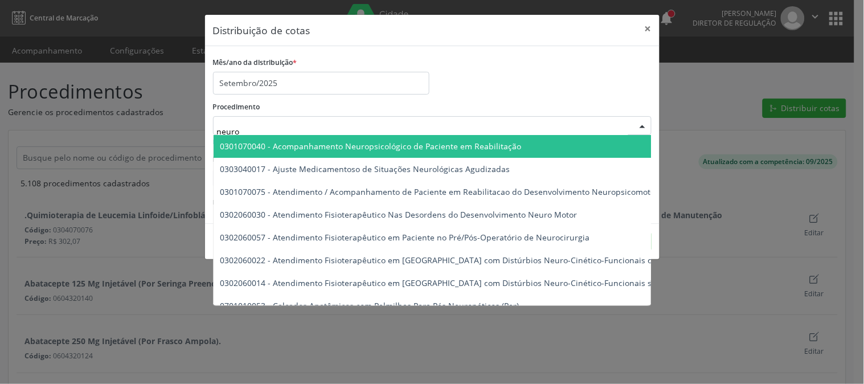
type input "neurol"
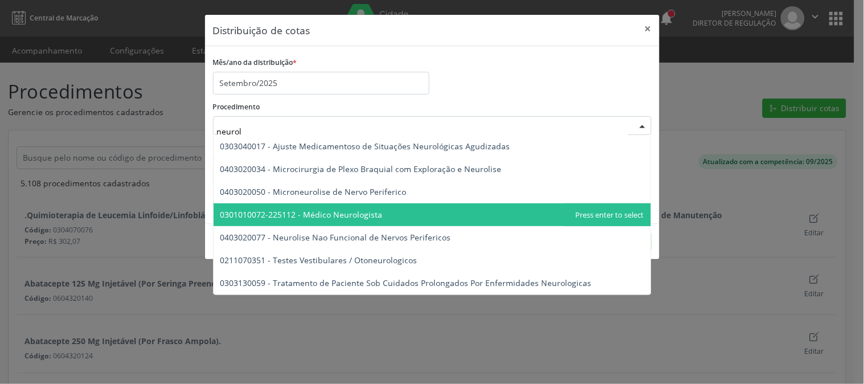
click at [381, 223] on span "0301010072-225112 - Médico Neurologista" at bounding box center [433, 214] width 438 height 23
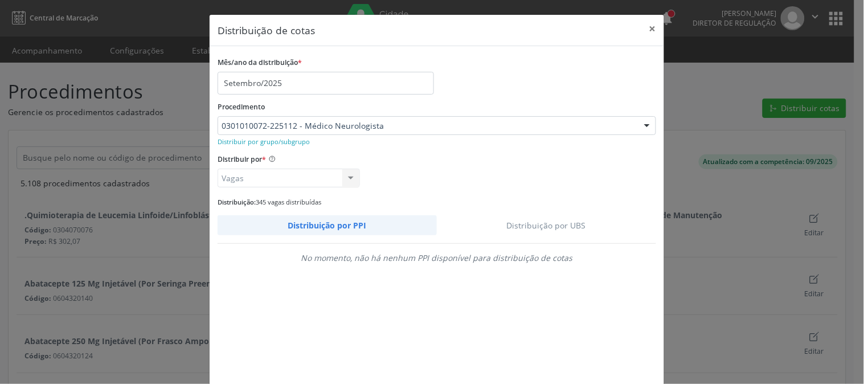
click at [529, 224] on link "Distribuição por UBS" at bounding box center [547, 225] width 220 height 20
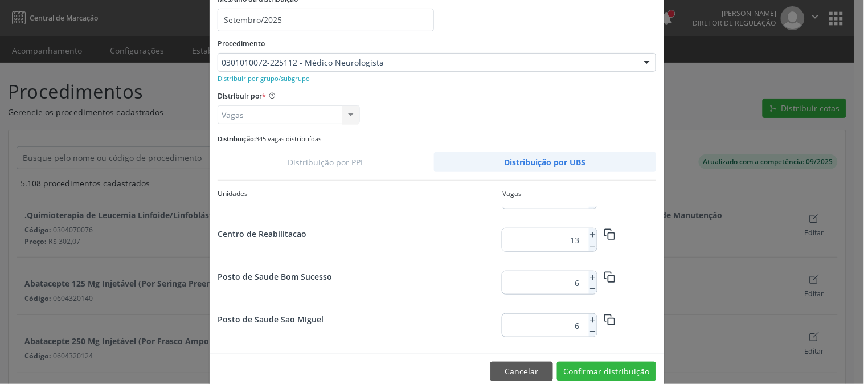
scroll to position [161, 0]
click at [589, 275] on icon at bounding box center [593, 277] width 8 height 8
type input "8"
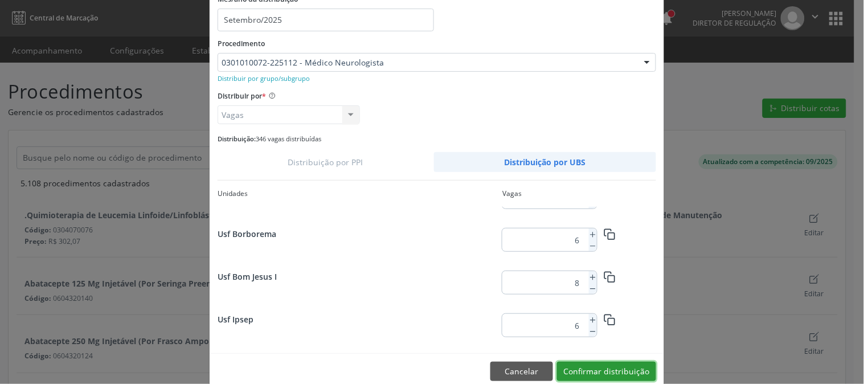
click at [629, 371] on button "Confirmar distribuição" at bounding box center [606, 371] width 99 height 19
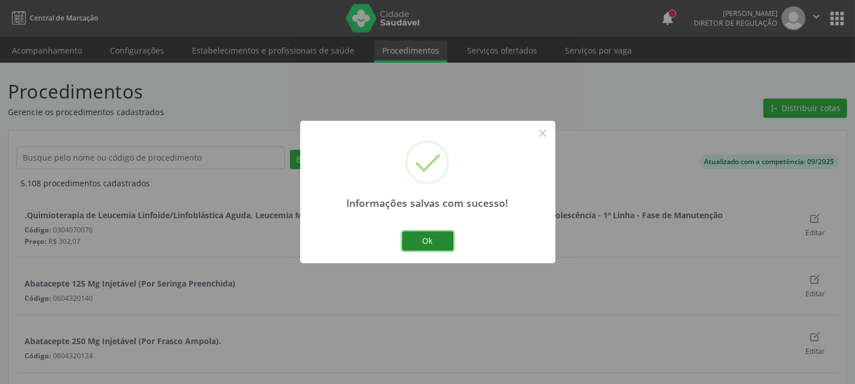
click at [438, 235] on button "Ok" at bounding box center [427, 240] width 51 height 19
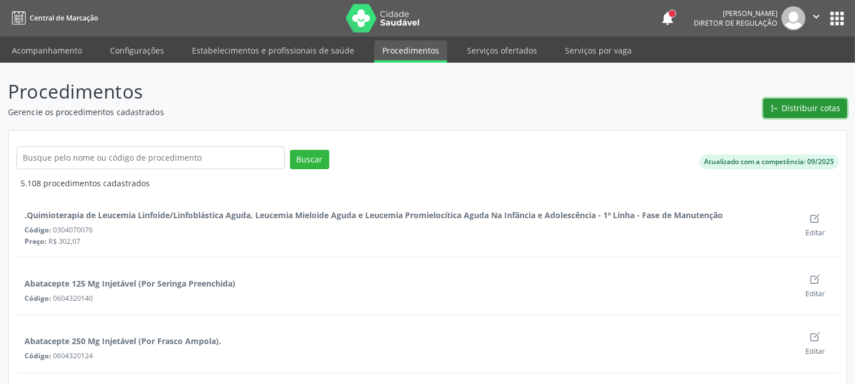
click at [781, 108] on button "Distribuir cotas" at bounding box center [805, 108] width 84 height 19
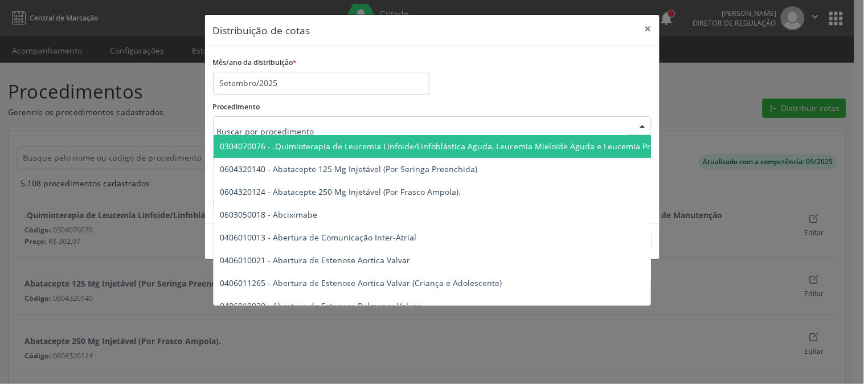
click at [386, 124] on div at bounding box center [432, 125] width 439 height 19
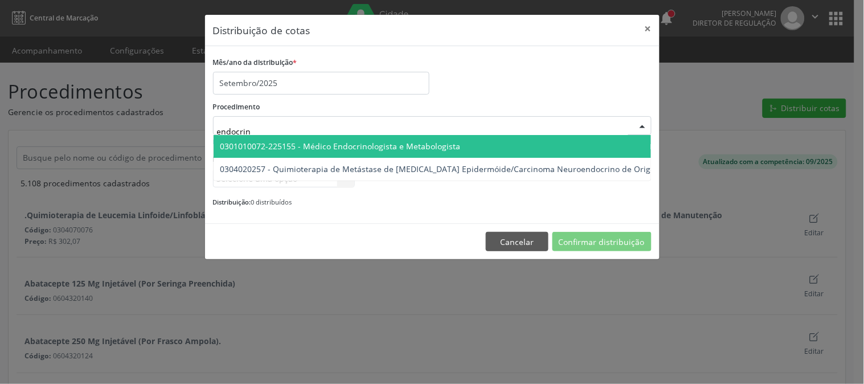
type input "endocrino"
click at [341, 144] on span "0301010072-225155 - Médico Endocrinologista e Metabologista" at bounding box center [340, 146] width 240 height 11
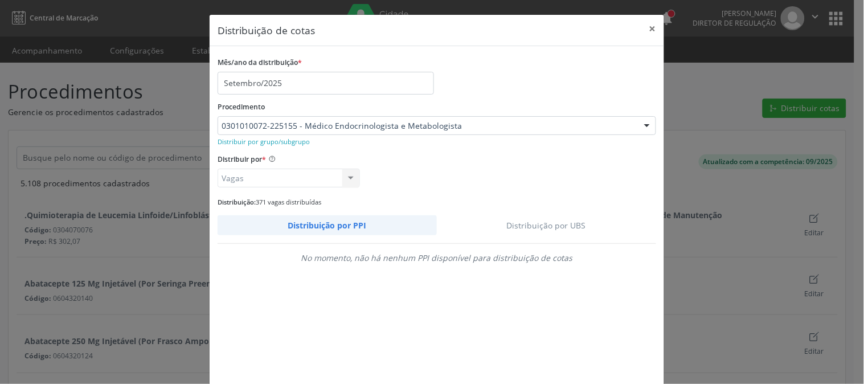
click at [531, 218] on link "Distribuição por UBS" at bounding box center [547, 225] width 220 height 20
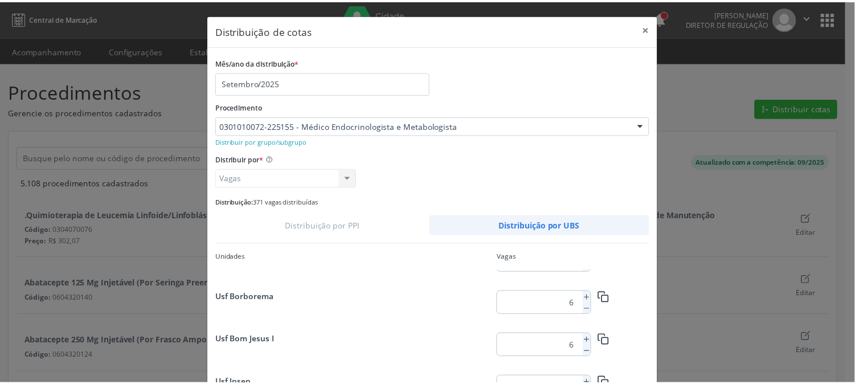
scroll to position [63, 0]
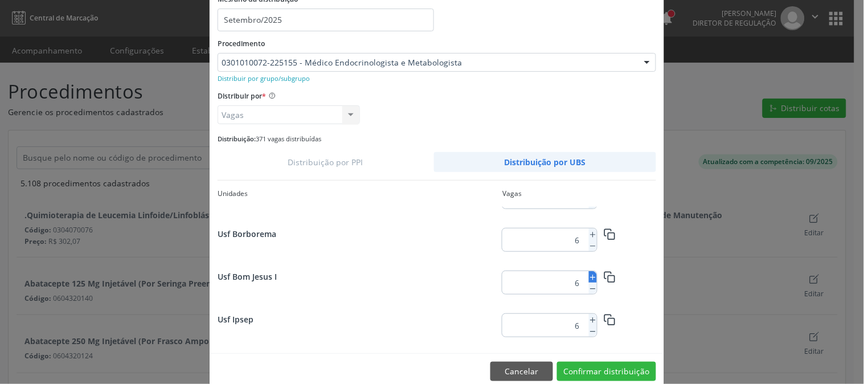
click at [590, 280] on icon at bounding box center [593, 277] width 8 height 8
type input "8"
click at [591, 365] on button "Confirmar distribuição" at bounding box center [606, 371] width 99 height 19
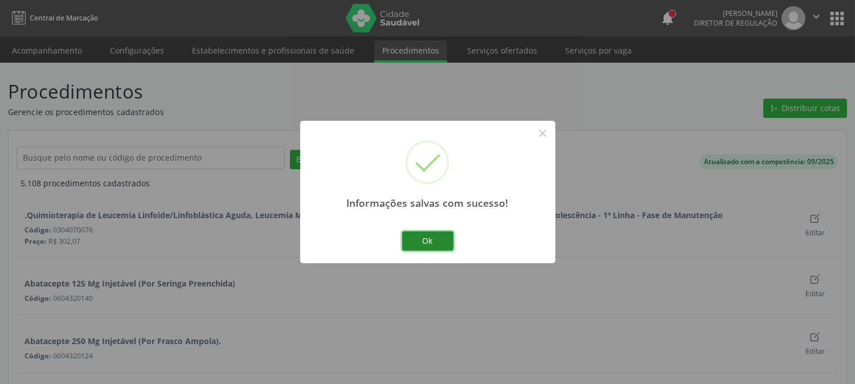
click at [420, 240] on button "Ok" at bounding box center [427, 240] width 51 height 19
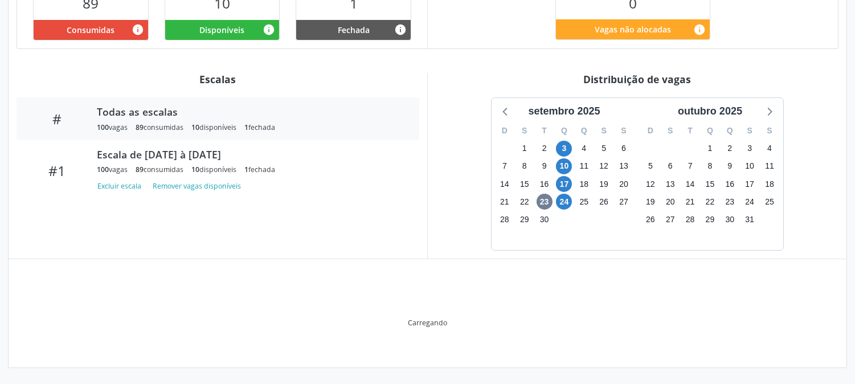
scroll to position [262, 0]
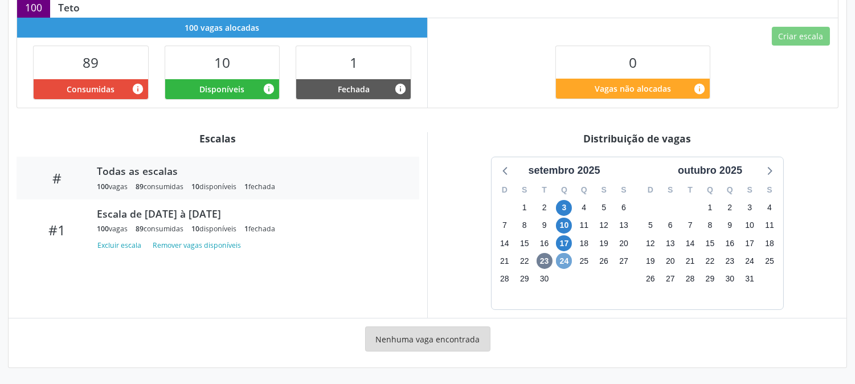
click at [562, 263] on span "24" at bounding box center [564, 261] width 16 height 16
click at [566, 263] on span "24" at bounding box center [564, 261] width 16 height 16
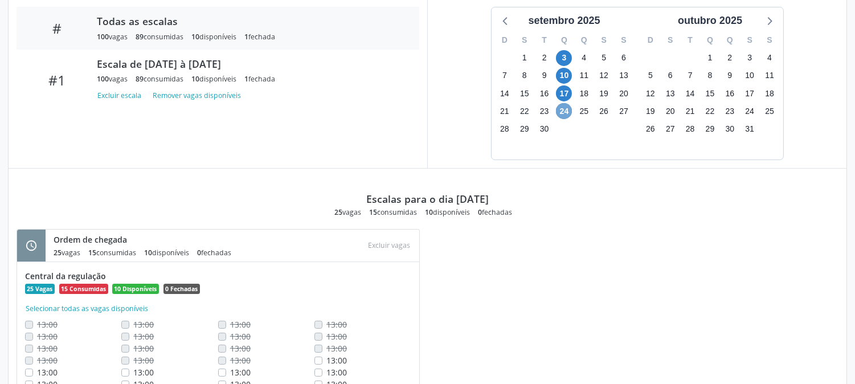
scroll to position [157, 0]
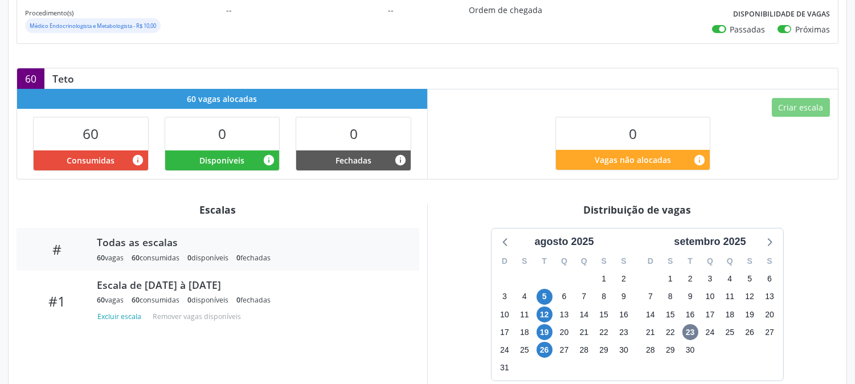
scroll to position [262, 0]
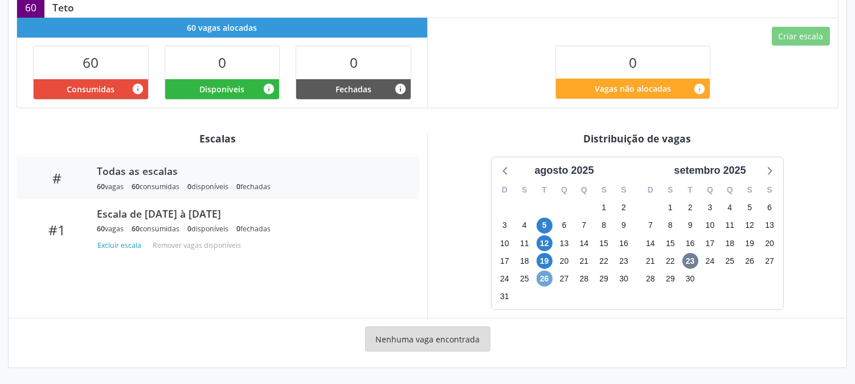
click at [546, 275] on span "26" at bounding box center [545, 279] width 16 height 16
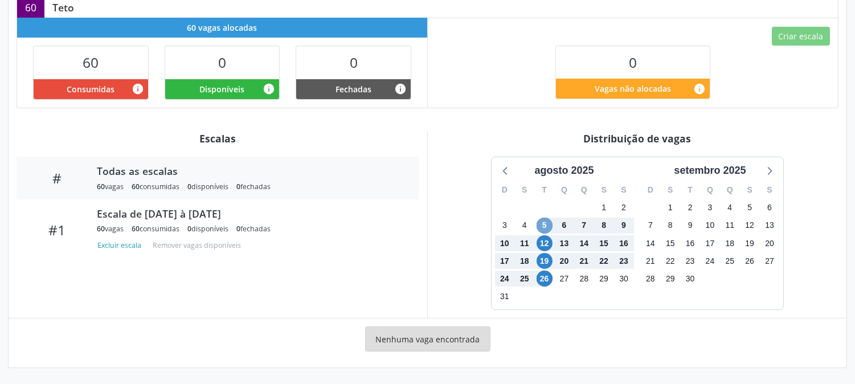
click at [539, 222] on span "5" at bounding box center [545, 226] width 16 height 16
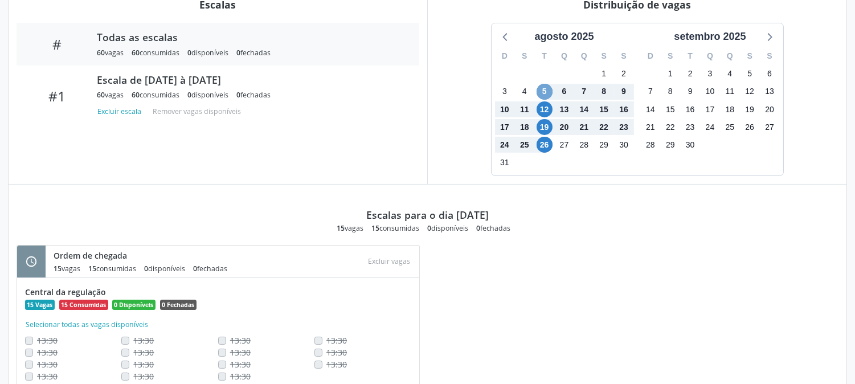
scroll to position [268, 0]
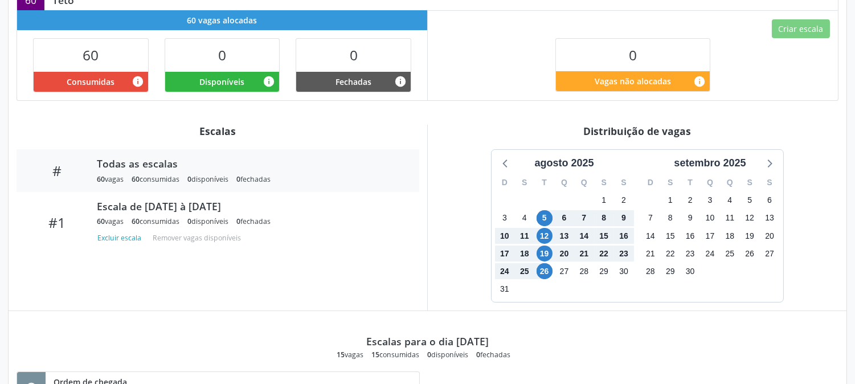
click at [755, 291] on div "10" at bounding box center [750, 289] width 20 height 18
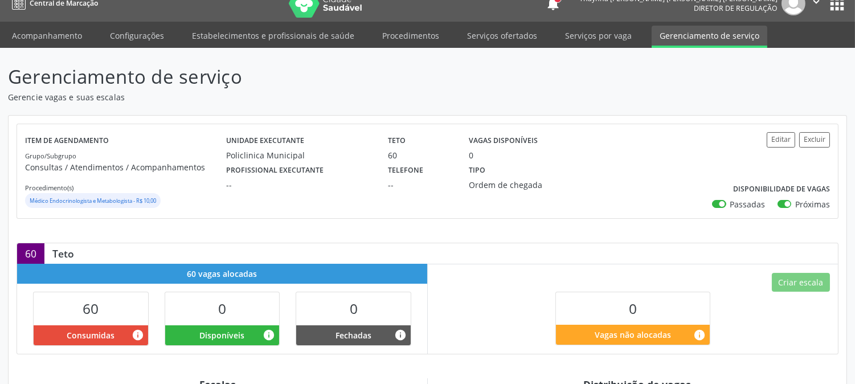
scroll to position [0, 0]
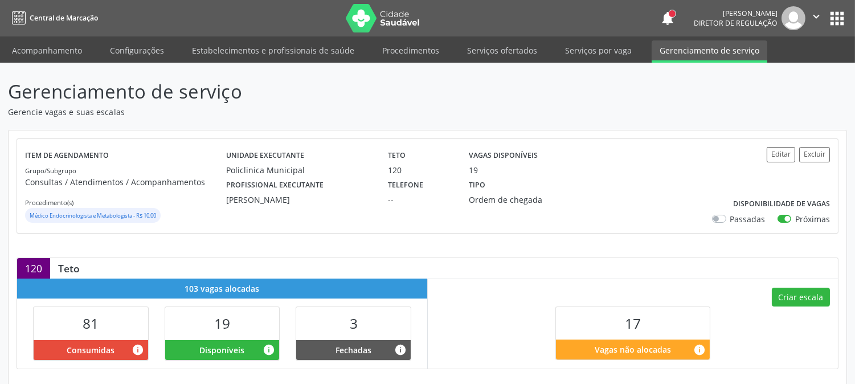
scroll to position [379, 0]
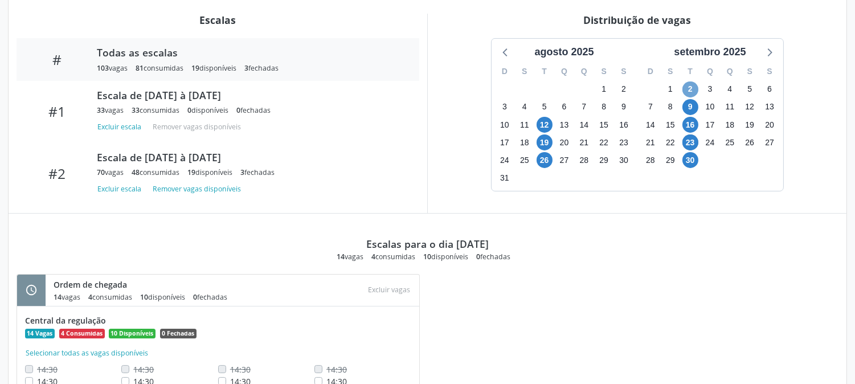
click at [690, 88] on span "2" at bounding box center [690, 89] width 16 height 16
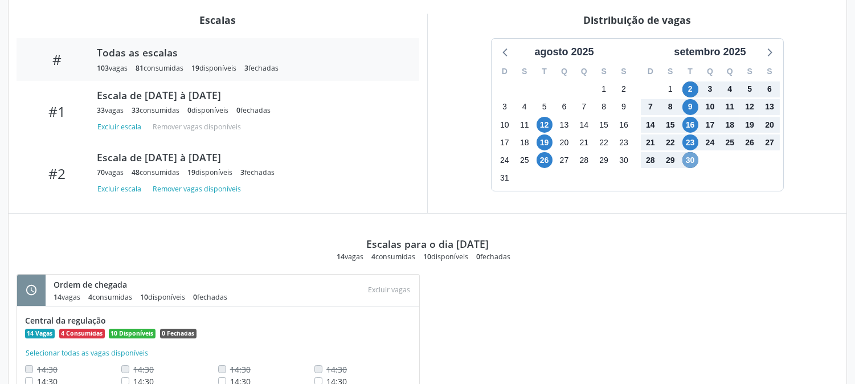
click at [688, 156] on span "30" at bounding box center [690, 160] width 16 height 16
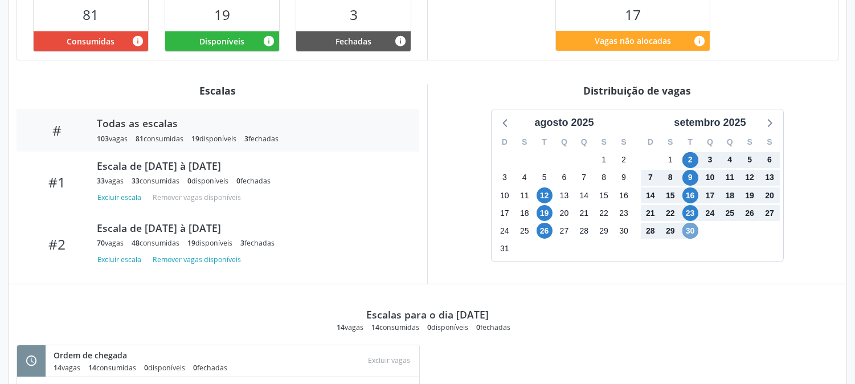
scroll to position [0, 0]
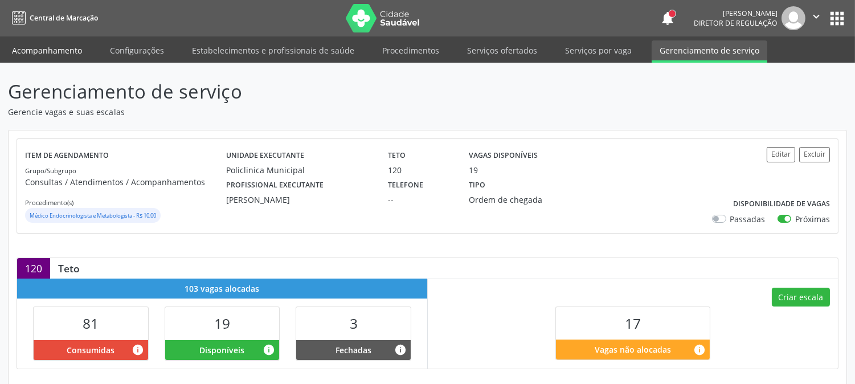
click at [76, 50] on link "Acompanhamento" at bounding box center [47, 50] width 86 height 20
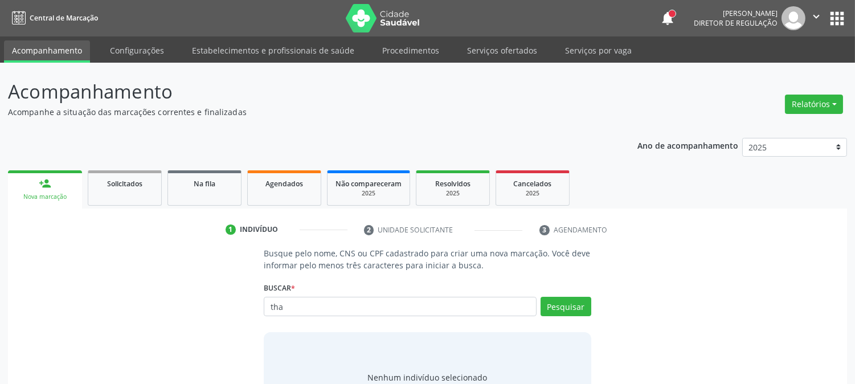
type input "thay"
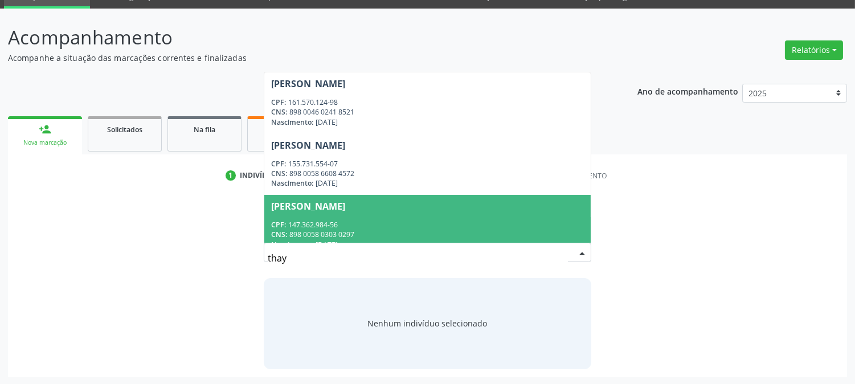
click at [436, 220] on div "CPF: 147.362.984-56" at bounding box center [427, 225] width 312 height 10
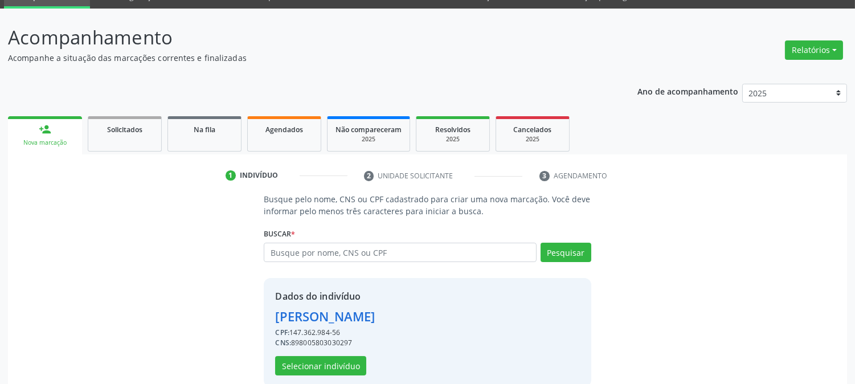
scroll to position [72, 0]
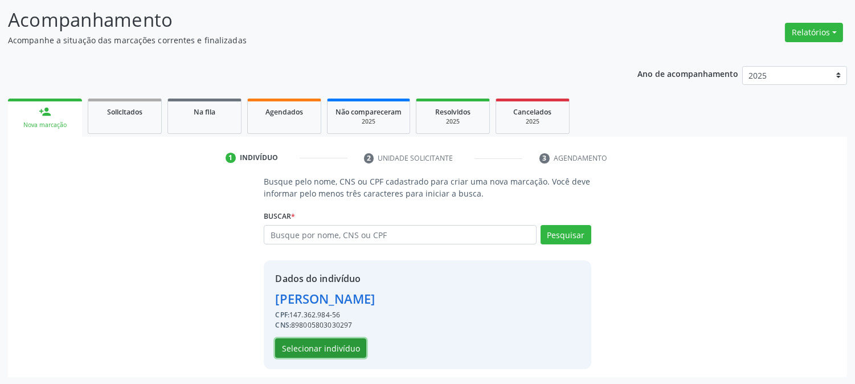
click at [334, 346] on button "Selecionar indivíduo" at bounding box center [320, 347] width 91 height 19
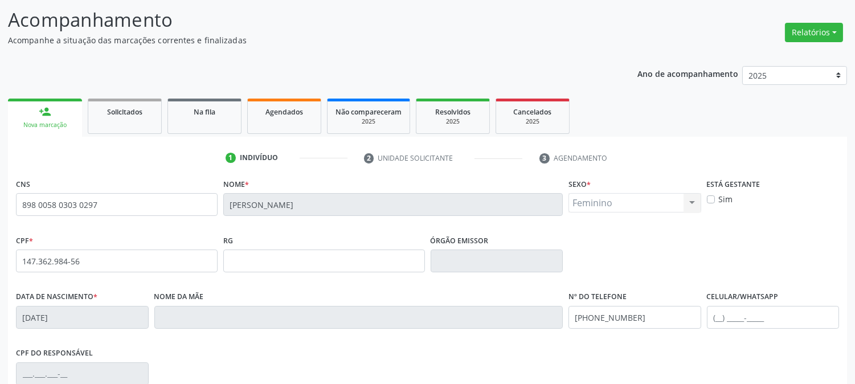
scroll to position [232, 0]
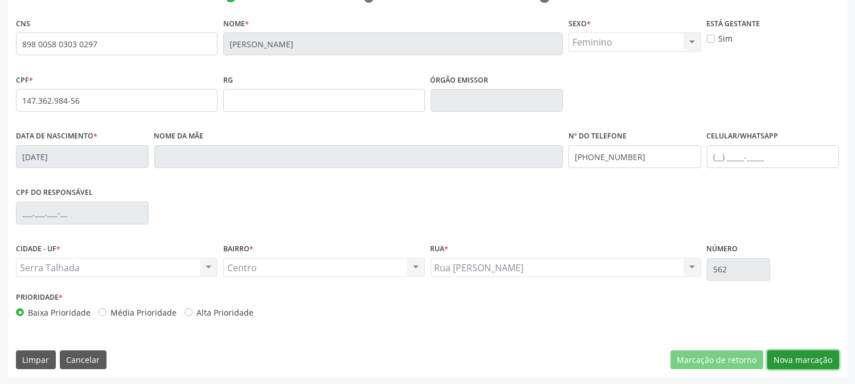
click at [795, 355] on button "Nova marcação" at bounding box center [803, 359] width 72 height 19
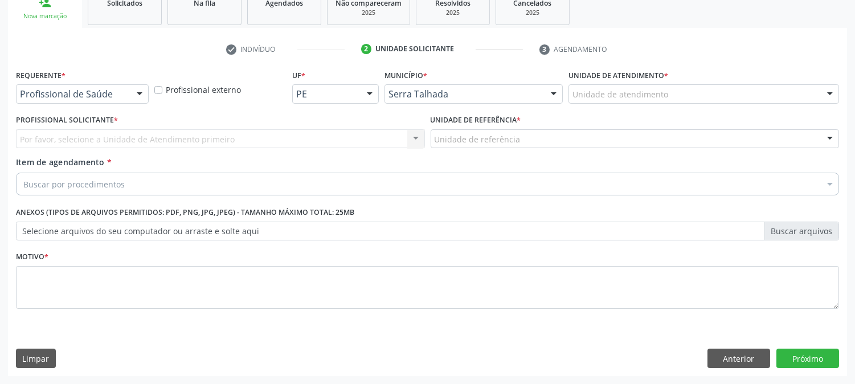
scroll to position [180, 0]
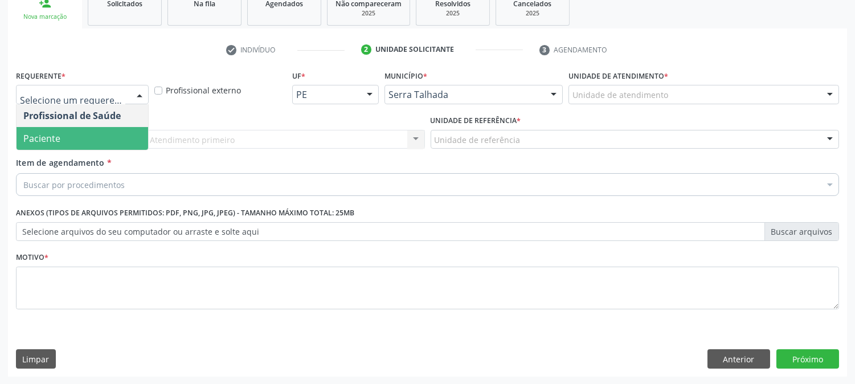
click at [95, 138] on span "Paciente" at bounding box center [83, 138] width 132 height 23
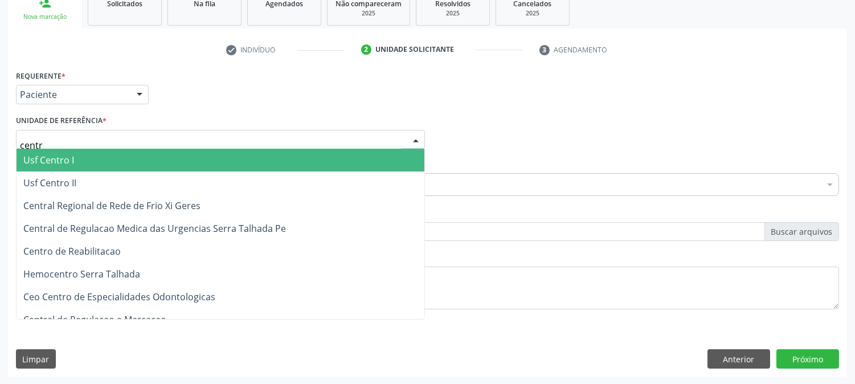
type input "centro"
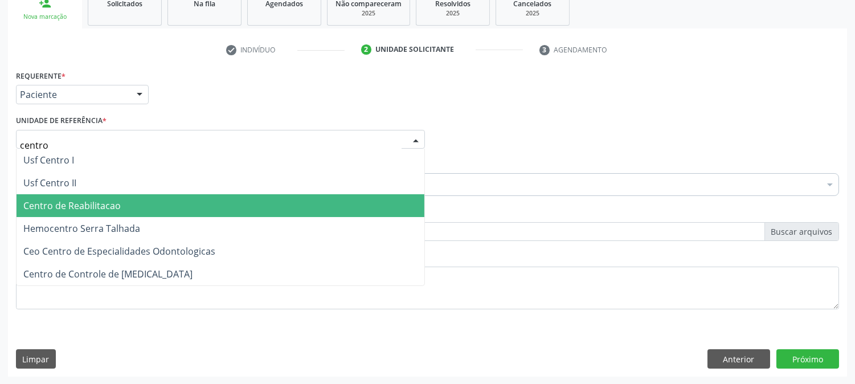
click at [103, 197] on span "Centro de Reabilitacao" at bounding box center [221, 205] width 408 height 23
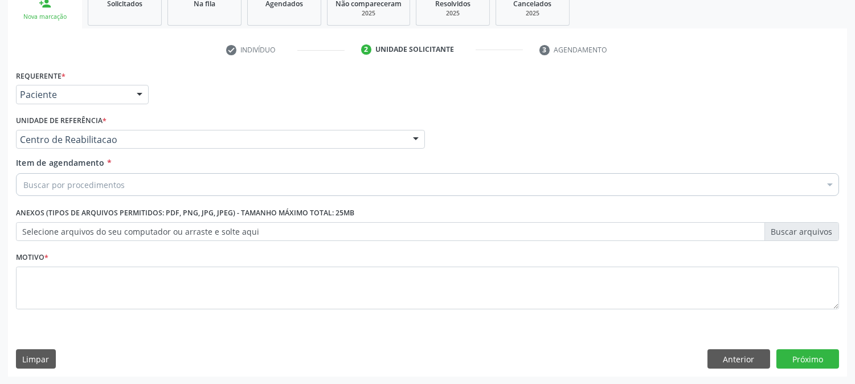
click at [140, 188] on div "Buscar por procedimentos" at bounding box center [427, 184] width 823 height 23
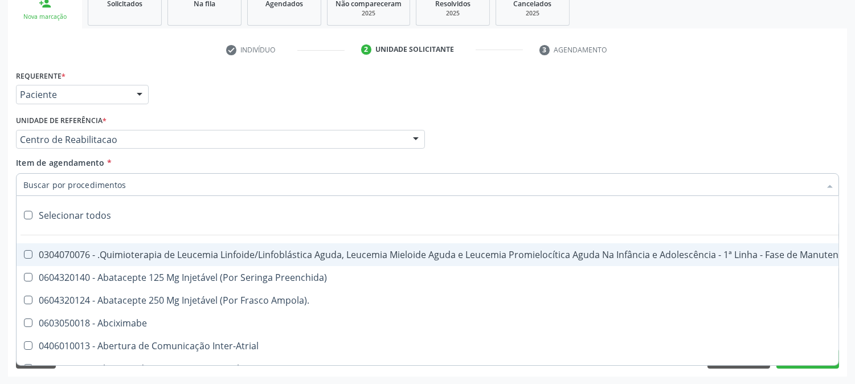
click at [140, 188] on input "Item de agendamento *" at bounding box center [421, 184] width 797 height 23
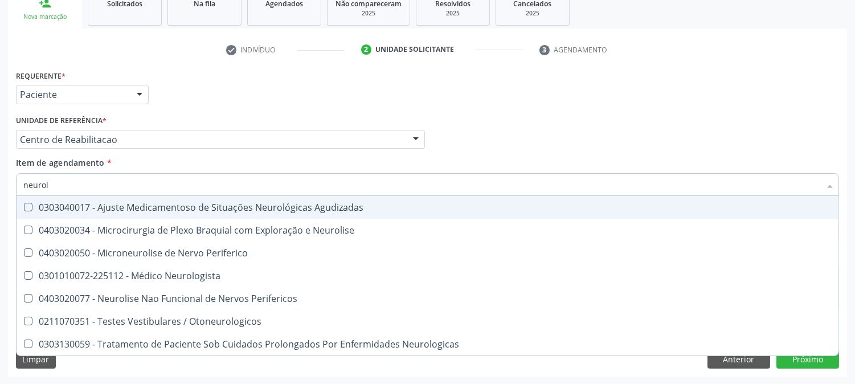
type input "neurolo"
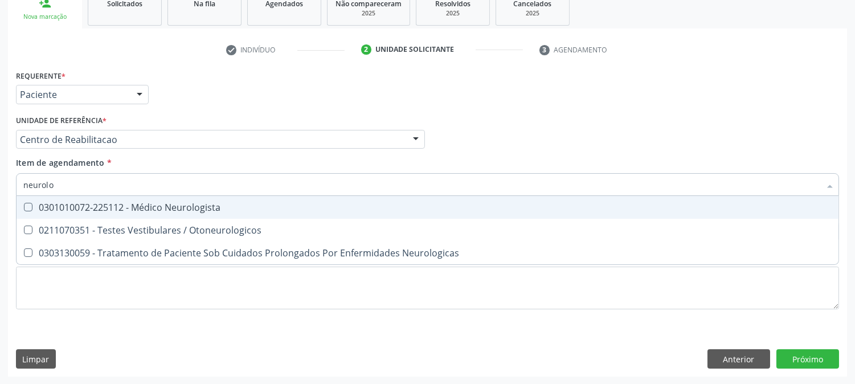
click at [153, 212] on span "0301010072-225112 - Médico Neurologista" at bounding box center [428, 207] width 822 height 23
checkbox Neurologista "true"
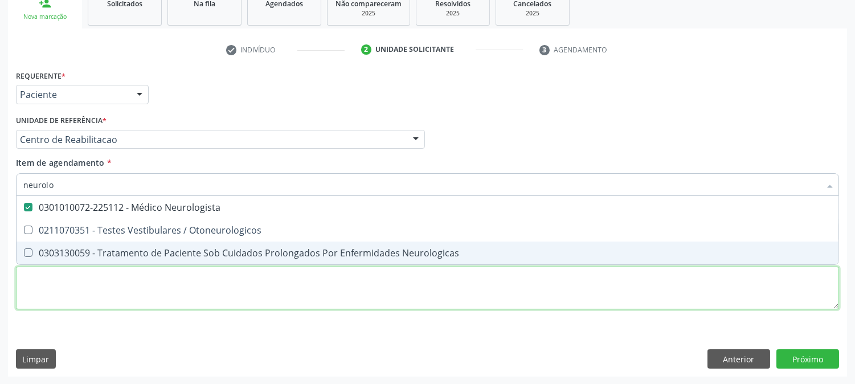
click at [91, 300] on div "Requerente * Paciente Profissional de Saúde Paciente Nenhum resultado encontrad…" at bounding box center [427, 196] width 823 height 258
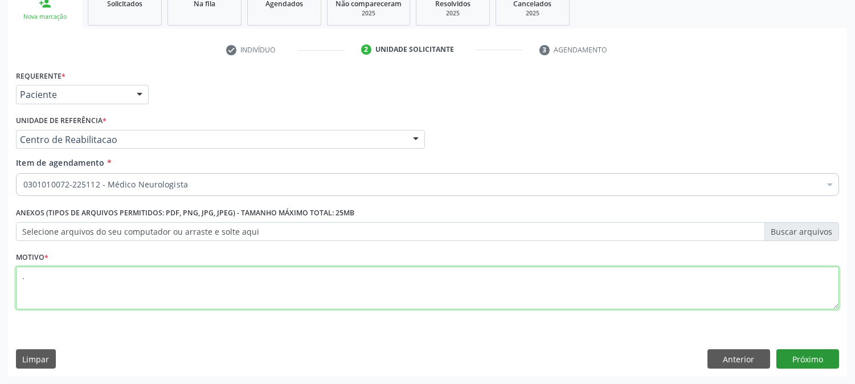
type textarea "."
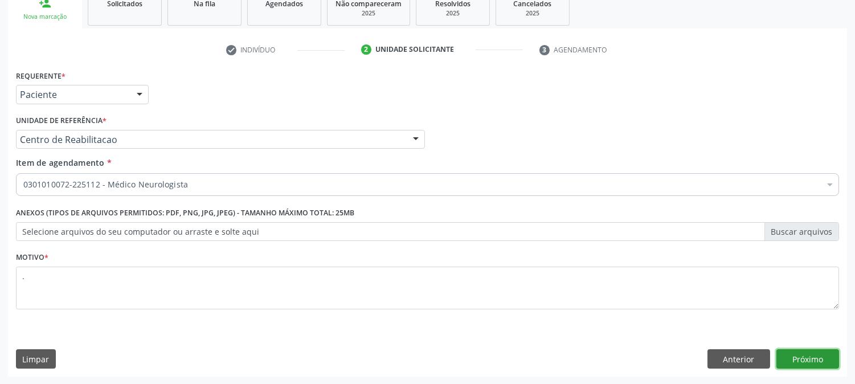
click at [812, 351] on button "Próximo" at bounding box center [807, 358] width 63 height 19
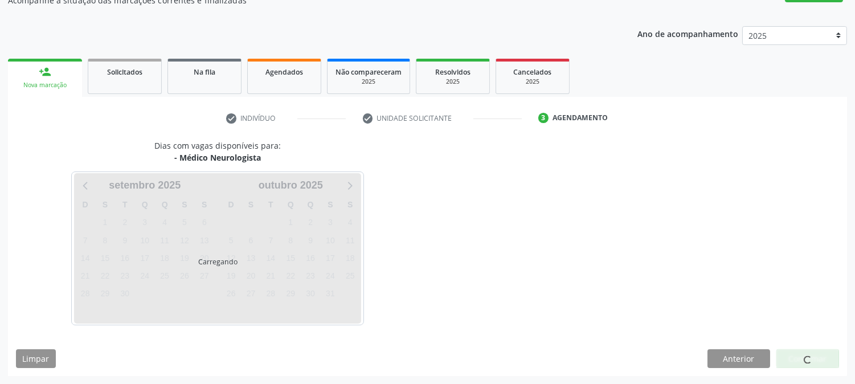
scroll to position [111, 0]
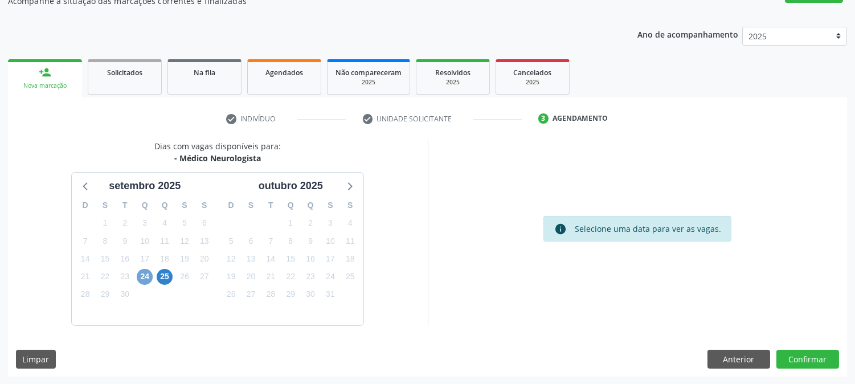
click at [146, 276] on span "24" at bounding box center [145, 277] width 16 height 16
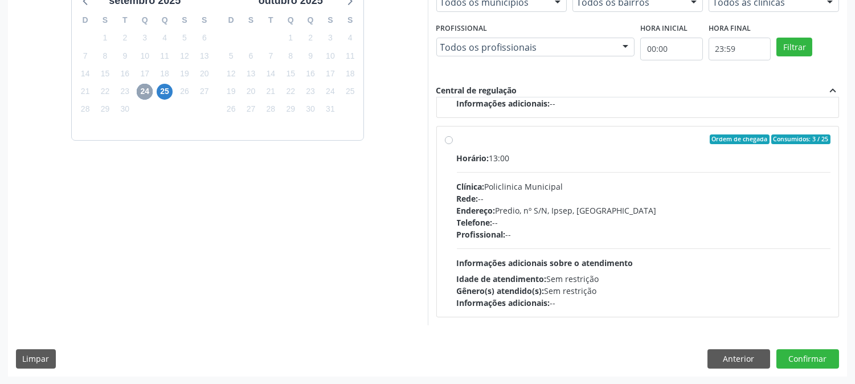
scroll to position [0, 0]
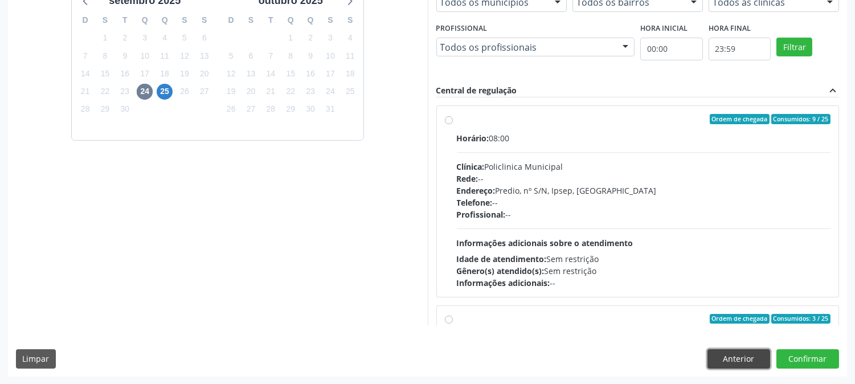
click at [758, 360] on button "Anterior" at bounding box center [739, 358] width 63 height 19
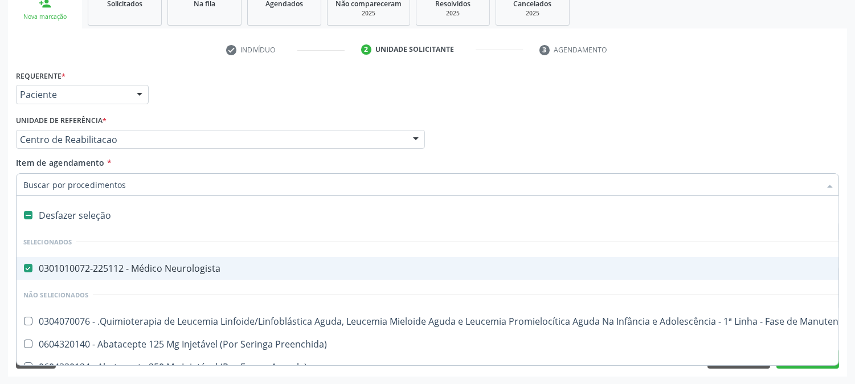
click at [138, 271] on div "0301010072-225112 - Médico Neurologista" at bounding box center [466, 268] width 887 height 9
checkbox Neurologista "false"
click at [133, 185] on input "Item de agendamento *" at bounding box center [421, 184] width 797 height 23
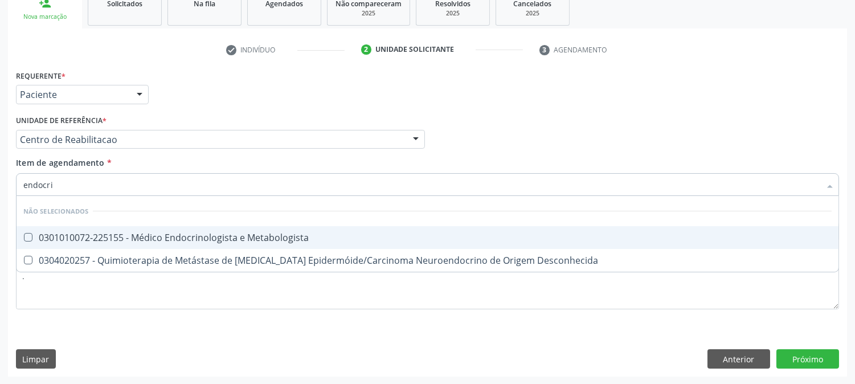
type input "endocrin"
click at [198, 233] on div "0301010072-225155 - Médico Endocrinologista e Metabologista" at bounding box center [427, 237] width 808 height 9
checkbox Metabologista "true"
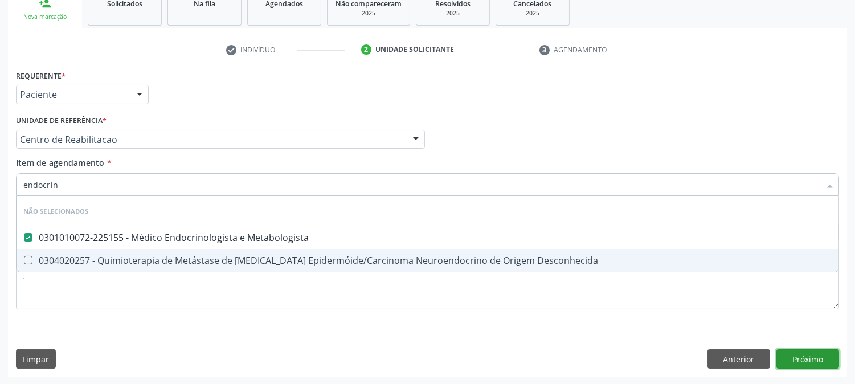
click at [795, 354] on div "Requerente * Paciente Profissional de Saúde Paciente Nenhum resultado encontrad…" at bounding box center [427, 221] width 839 height 309
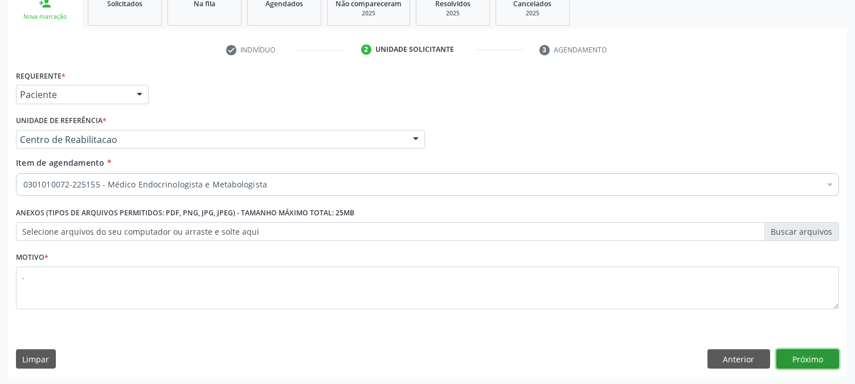
click at [790, 354] on button "Próximo" at bounding box center [807, 358] width 63 height 19
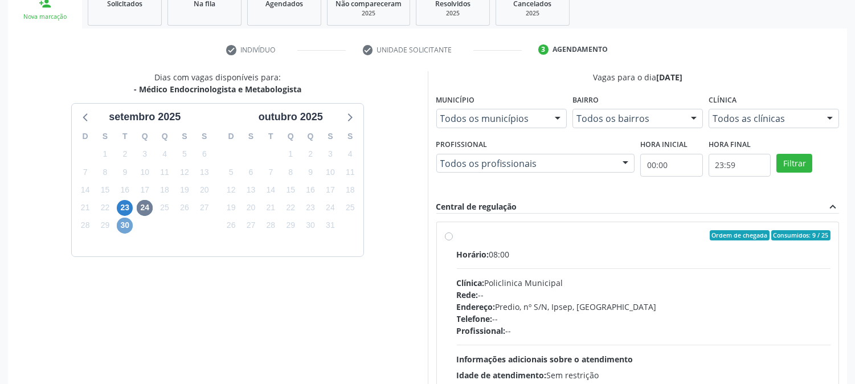
click at [124, 226] on span "30" at bounding box center [125, 226] width 16 height 16
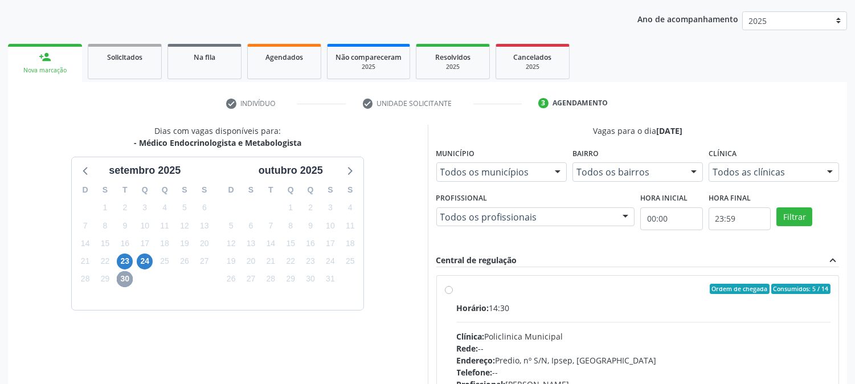
scroll to position [253, 0]
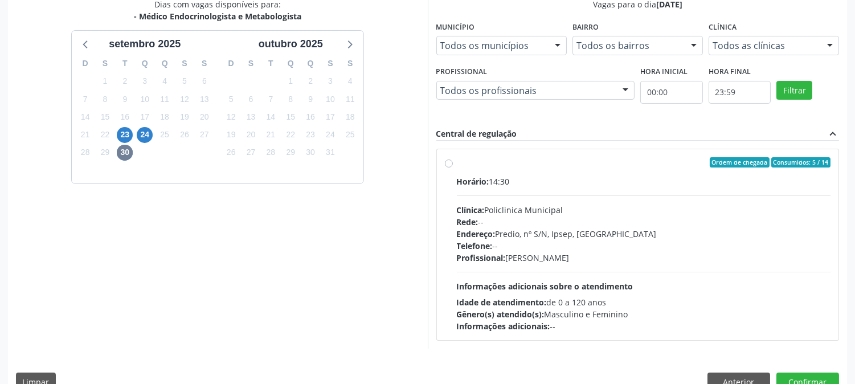
click at [133, 134] on div "23" at bounding box center [125, 135] width 16 height 18
click at [132, 134] on span "23" at bounding box center [125, 135] width 16 height 16
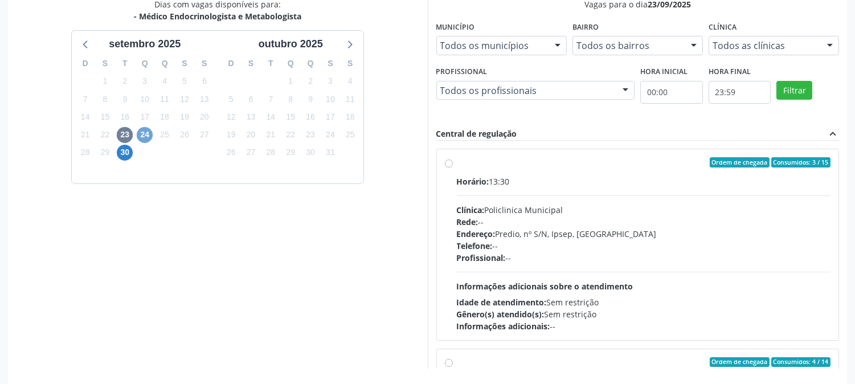
click at [147, 136] on span "24" at bounding box center [145, 135] width 16 height 16
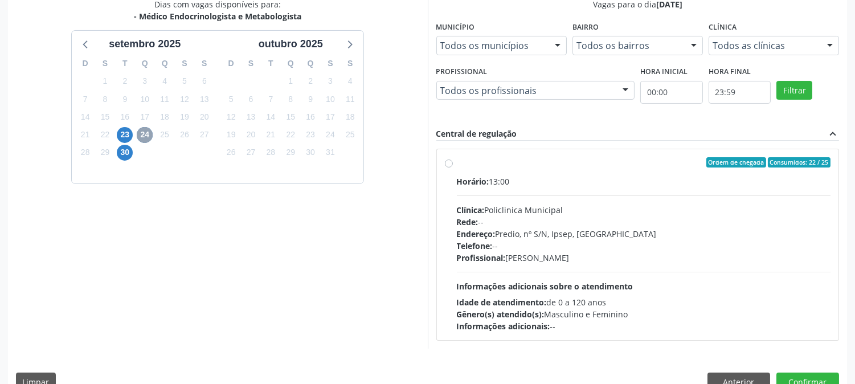
scroll to position [276, 0]
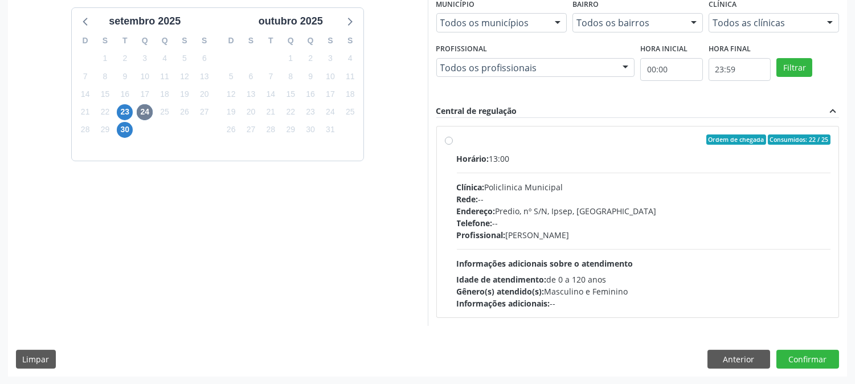
click at [540, 215] on div "Endereço: Predio, nº S/N, Ipsep, [GEOGRAPHIC_DATA]" at bounding box center [644, 211] width 374 height 12
click at [453, 145] on input "Ordem de chegada Consumidos: 22 / 25 Horário: 13:00 Clínica: Policlinica Munici…" at bounding box center [449, 139] width 8 height 10
radio input "true"
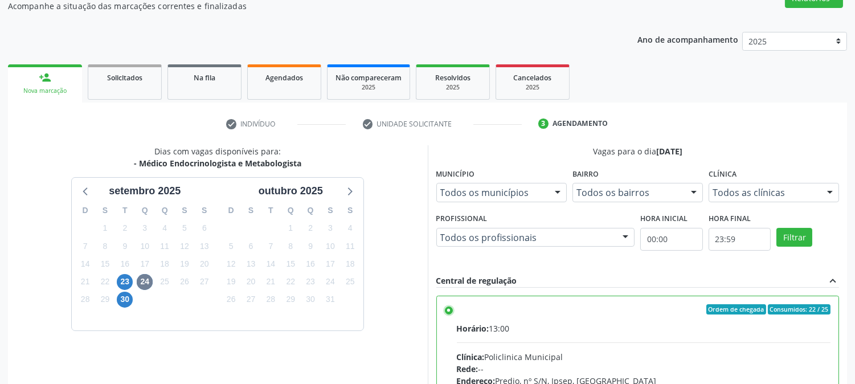
scroll to position [0, 0]
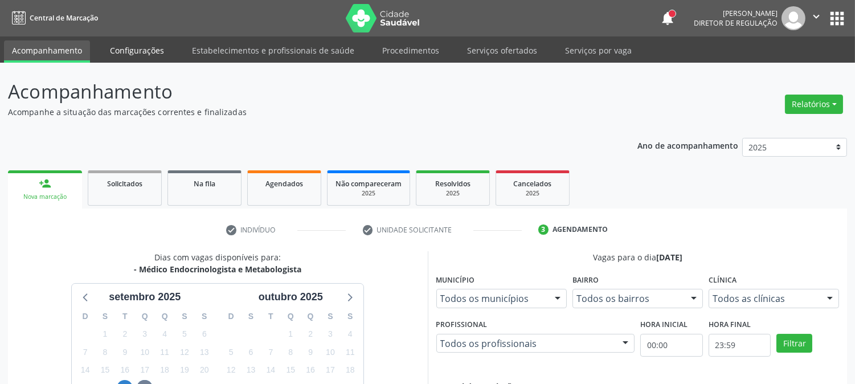
click at [133, 43] on link "Configurações" at bounding box center [137, 50] width 70 height 20
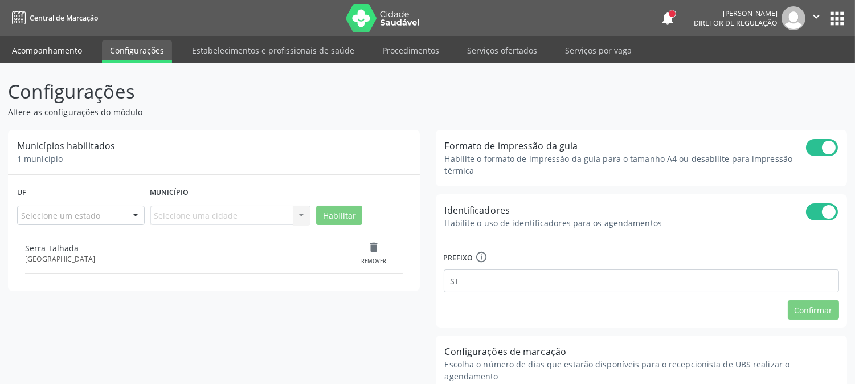
click at [81, 46] on link "Acompanhamento" at bounding box center [47, 50] width 86 height 20
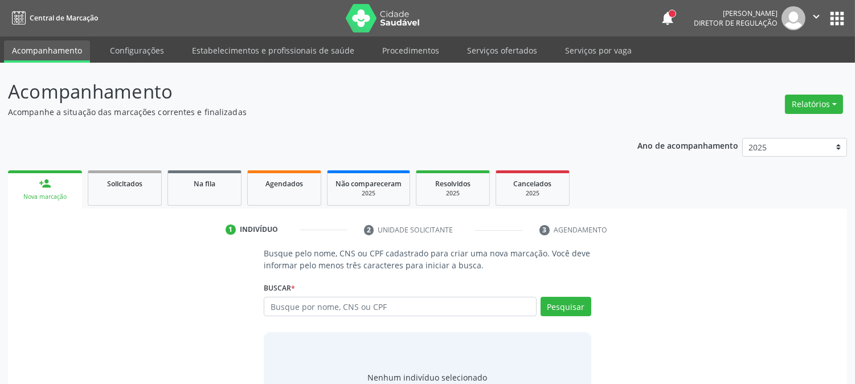
scroll to position [54, 0]
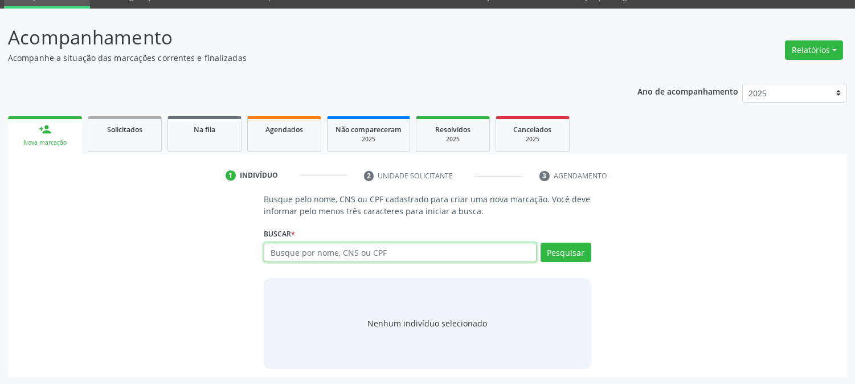
click at [383, 249] on input "text" at bounding box center [400, 252] width 272 height 19
type input "700006934608105"
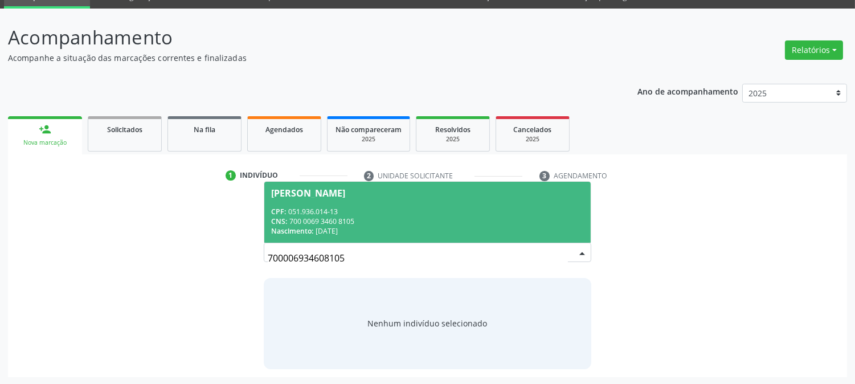
click at [382, 223] on div "CNS: 700 0069 3460 8105" at bounding box center [427, 221] width 312 height 10
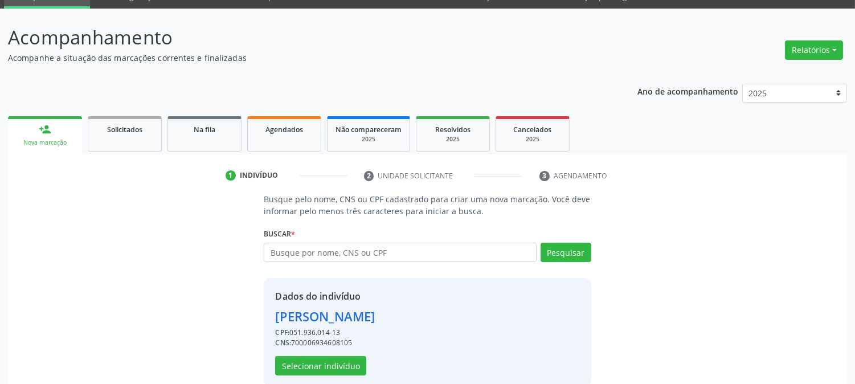
scroll to position [72, 0]
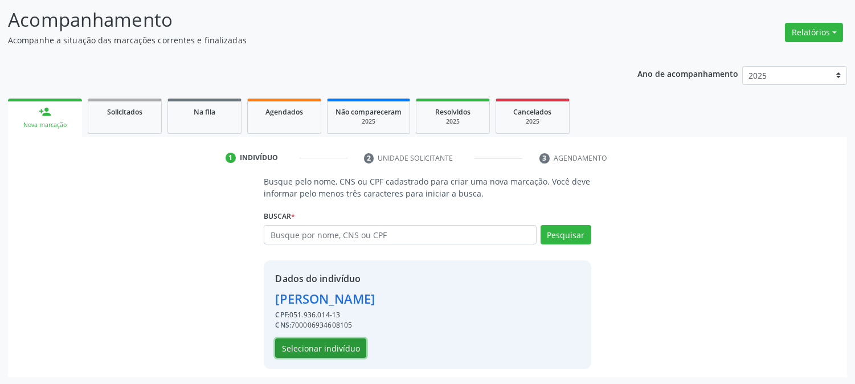
click at [333, 350] on button "Selecionar indivíduo" at bounding box center [320, 347] width 91 height 19
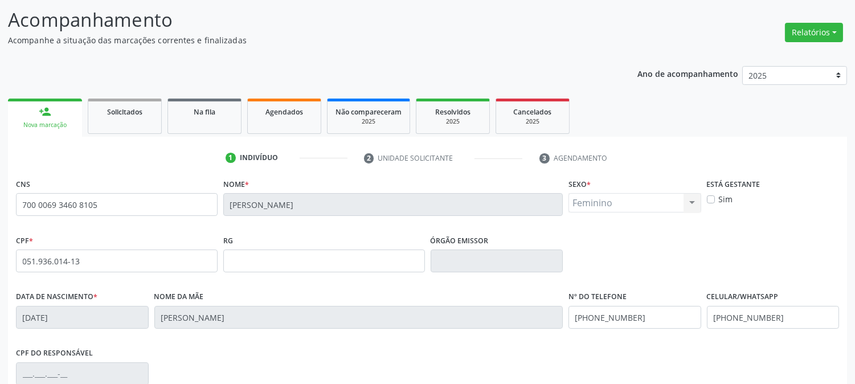
scroll to position [232, 0]
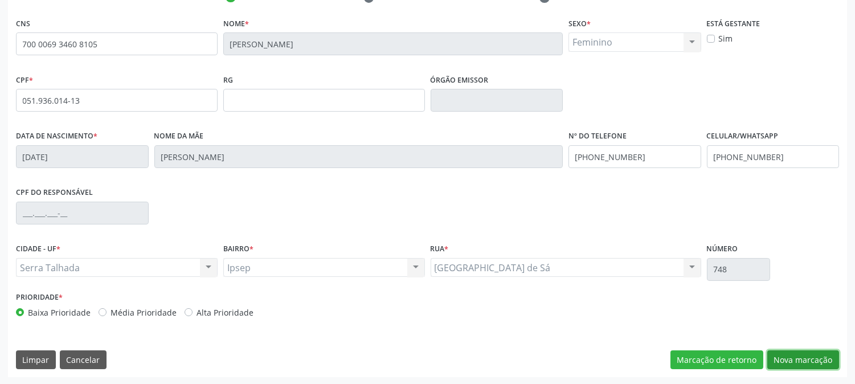
click at [795, 355] on button "Nova marcação" at bounding box center [803, 359] width 72 height 19
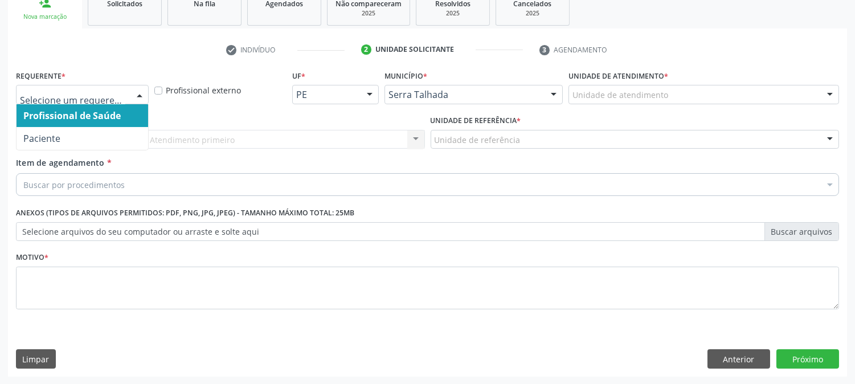
click at [129, 95] on div "Profissional de Saúde Paciente Nenhum resultado encontrado para: " " Não há nen…" at bounding box center [82, 94] width 133 height 19
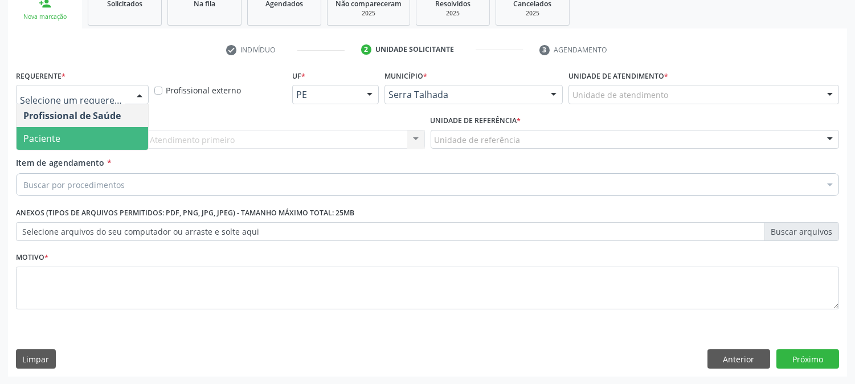
click at [107, 132] on span "Paciente" at bounding box center [83, 138] width 132 height 23
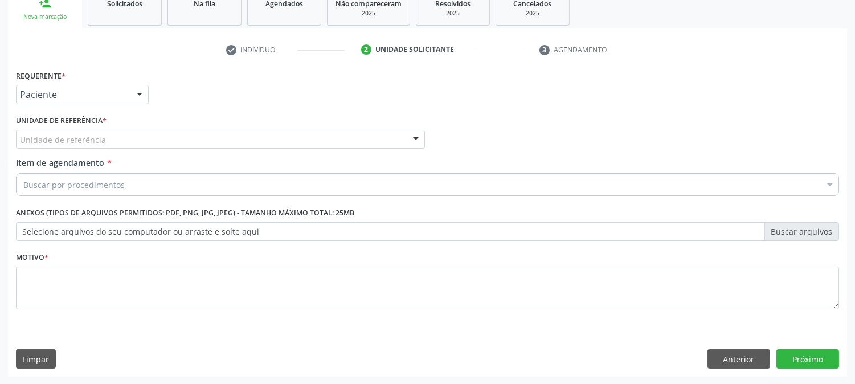
click at [107, 133] on div "Unidade de referência" at bounding box center [220, 139] width 409 height 19
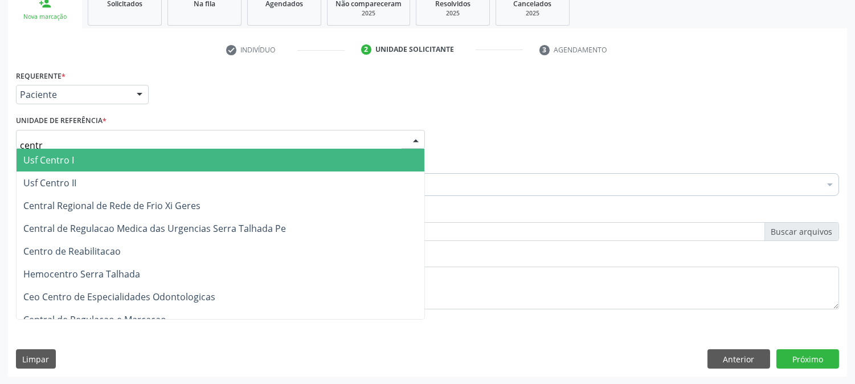
type input "centro"
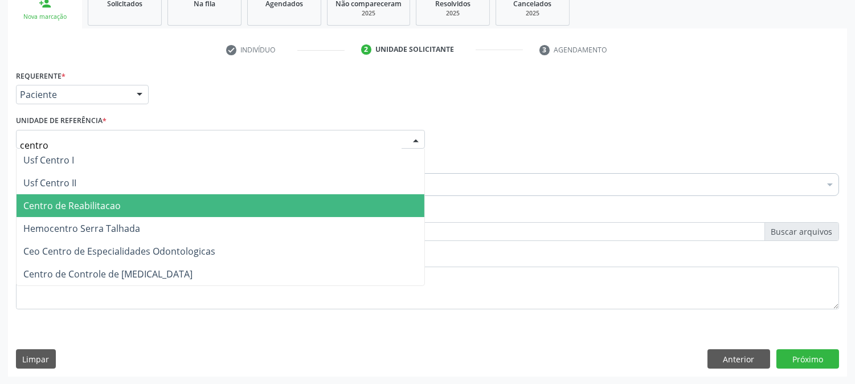
click at [88, 195] on span "Centro de Reabilitacao" at bounding box center [221, 205] width 408 height 23
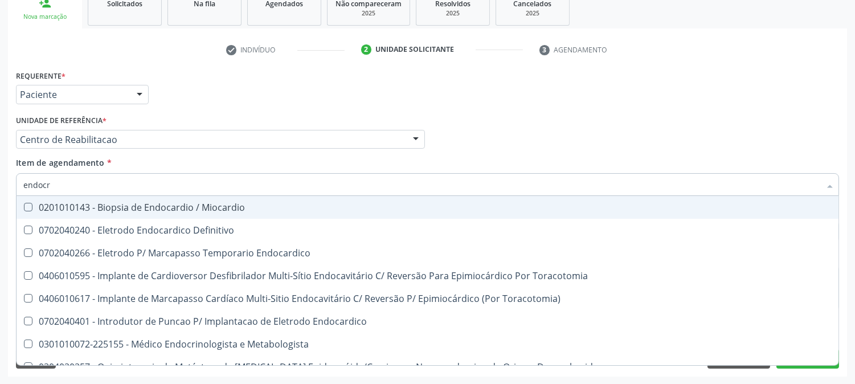
type input "endocri"
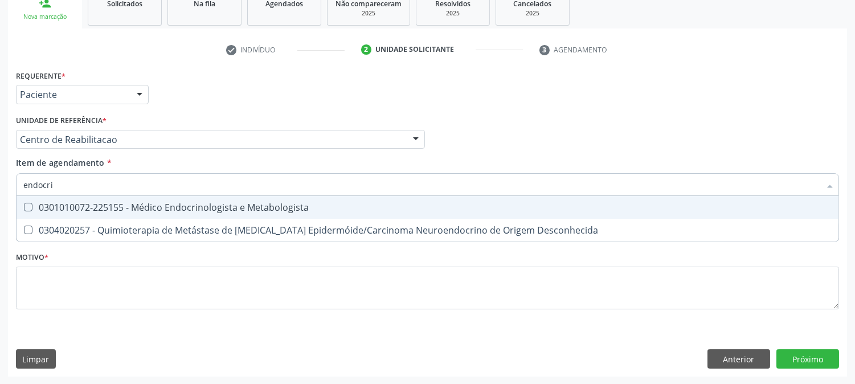
click at [83, 205] on div "0301010072-225155 - Médico Endocrinologista e Metabologista" at bounding box center [427, 207] width 808 height 9
checkbox Metabologista "true"
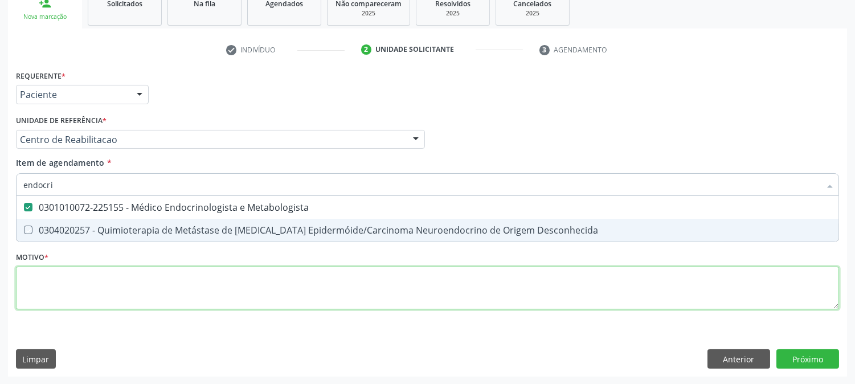
click at [111, 297] on div "Requerente * Paciente Profissional de Saúde Paciente Nenhum resultado encontrad…" at bounding box center [427, 196] width 823 height 258
checkbox Desconhecida "true"
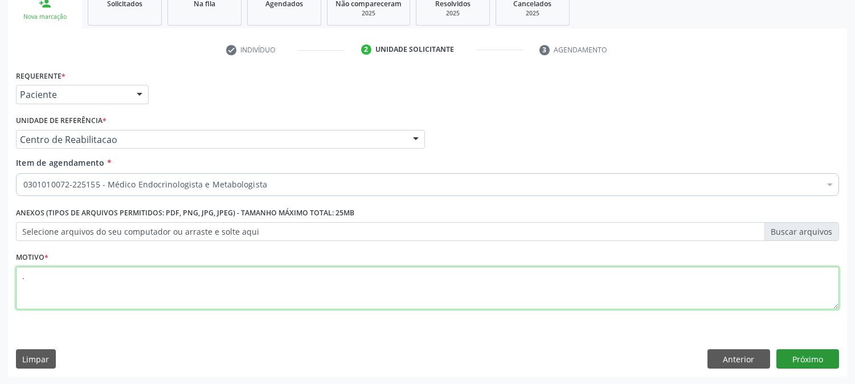
type textarea "."
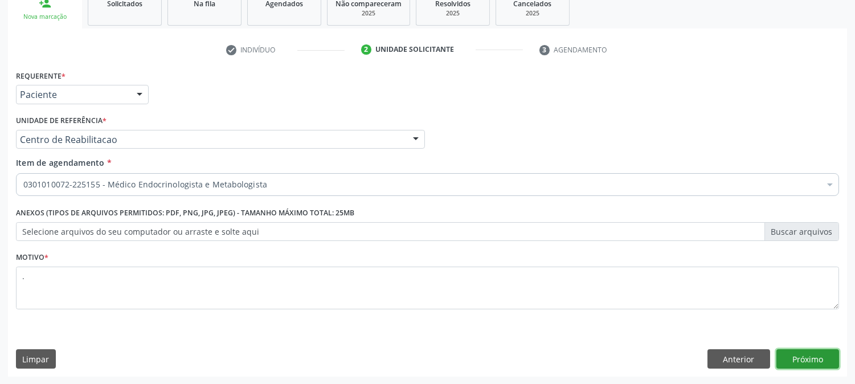
click at [796, 356] on button "Próximo" at bounding box center [807, 358] width 63 height 19
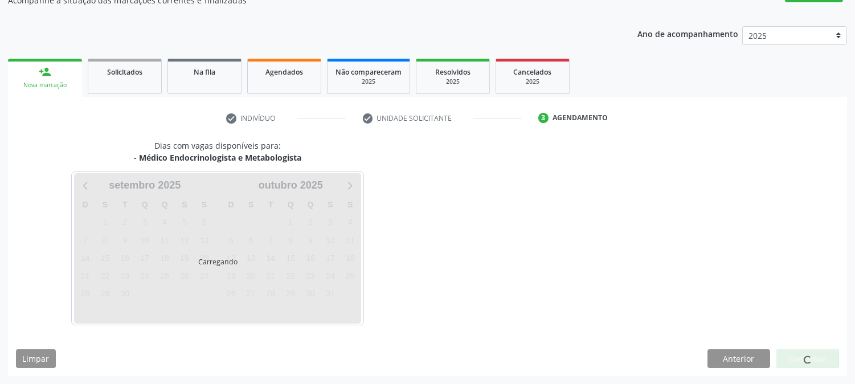
scroll to position [111, 0]
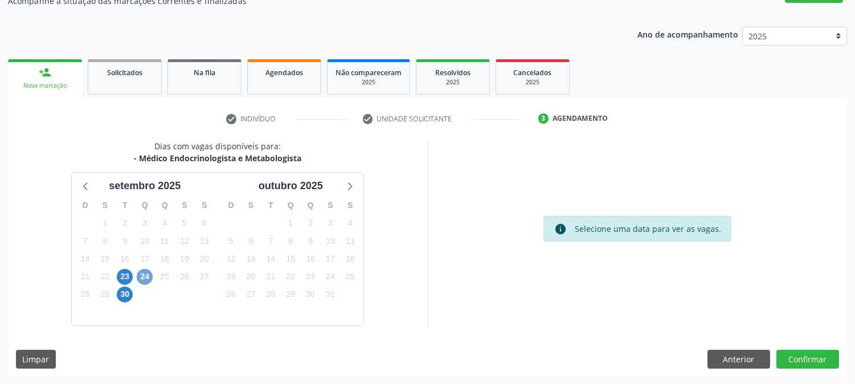
click at [145, 276] on span "24" at bounding box center [145, 277] width 16 height 16
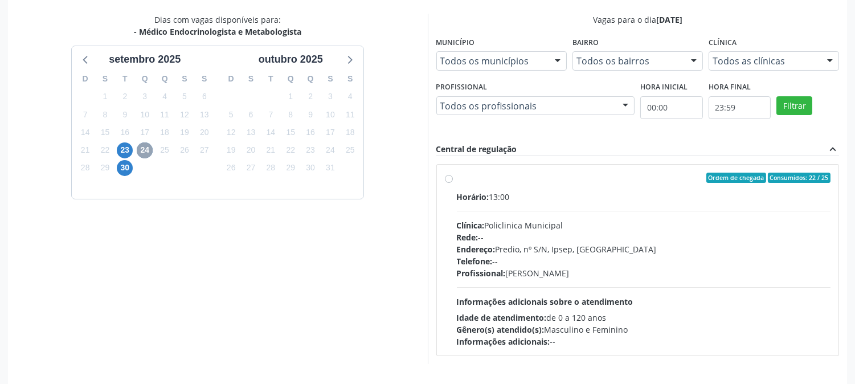
scroll to position [276, 0]
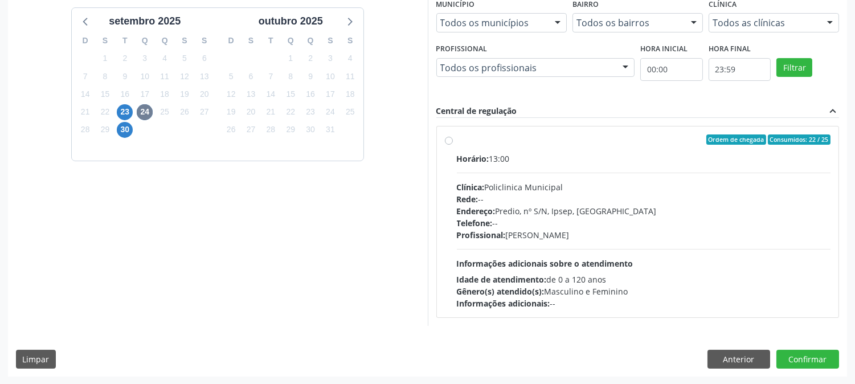
click at [726, 224] on div "Telefone: --" at bounding box center [644, 223] width 374 height 12
click at [453, 145] on input "Ordem de chegada Consumidos: 22 / 25 Horário: 13:00 Clínica: Policlinica Munici…" at bounding box center [449, 139] width 8 height 10
radio input "true"
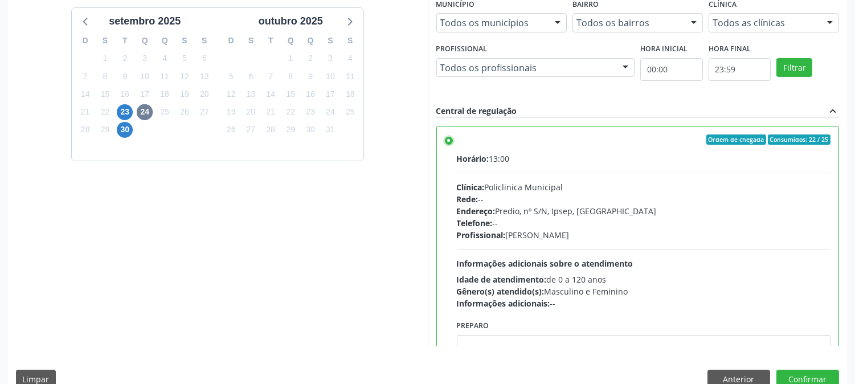
scroll to position [296, 0]
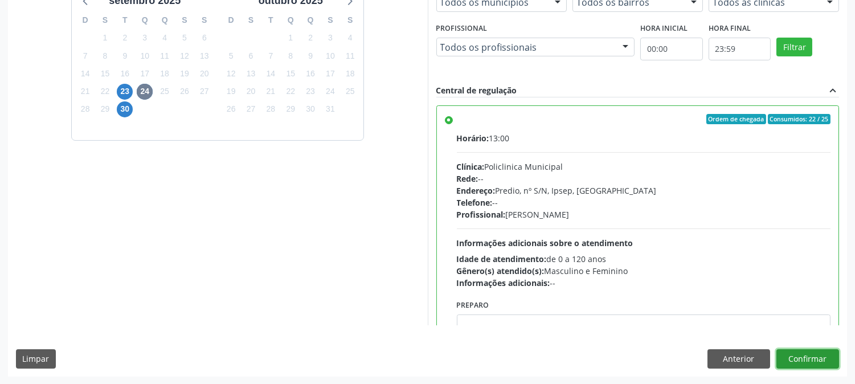
click at [807, 363] on button "Confirmar" at bounding box center [807, 358] width 63 height 19
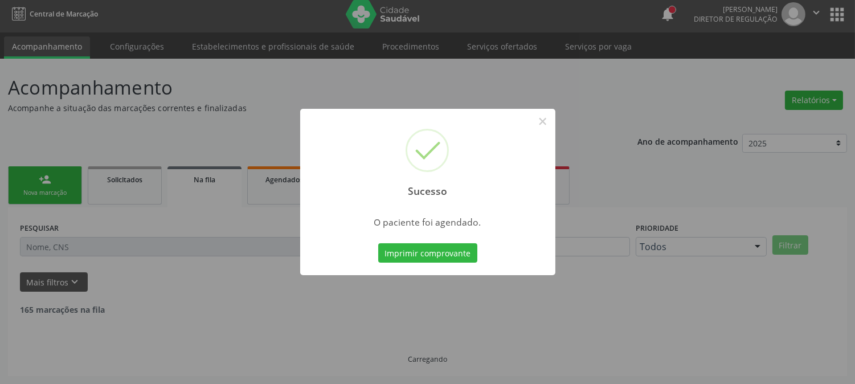
scroll to position [0, 0]
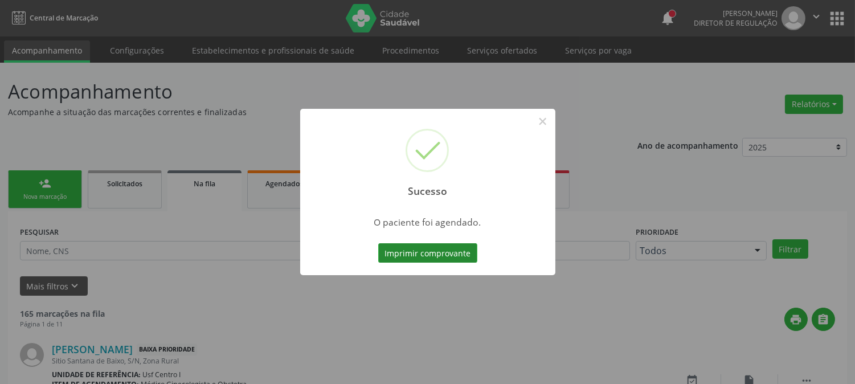
click at [419, 259] on button "Imprimir comprovante" at bounding box center [427, 252] width 99 height 19
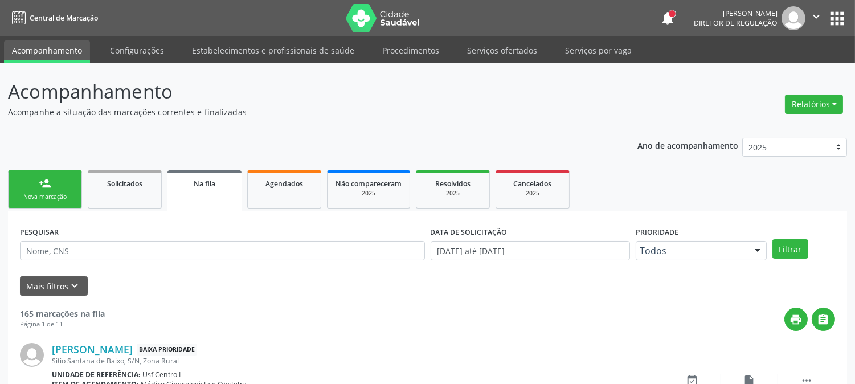
click at [52, 224] on label "PESQUISAR" at bounding box center [39, 232] width 39 height 18
click at [65, 191] on link "person_add Nova marcação" at bounding box center [45, 189] width 74 height 38
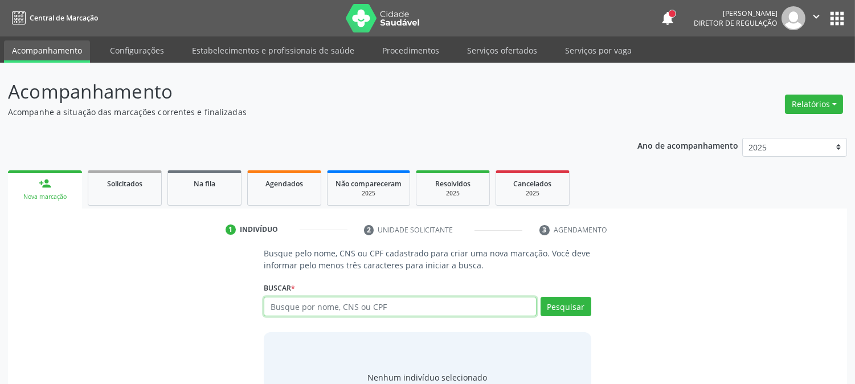
click at [399, 302] on input "text" at bounding box center [400, 306] width 272 height 19
type input "705003875110256"
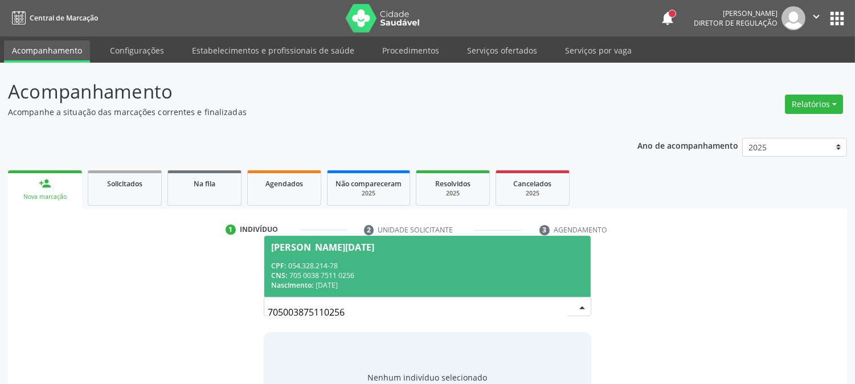
click at [415, 276] on div "CNS: 705 0038 7511 0256" at bounding box center [427, 276] width 312 height 10
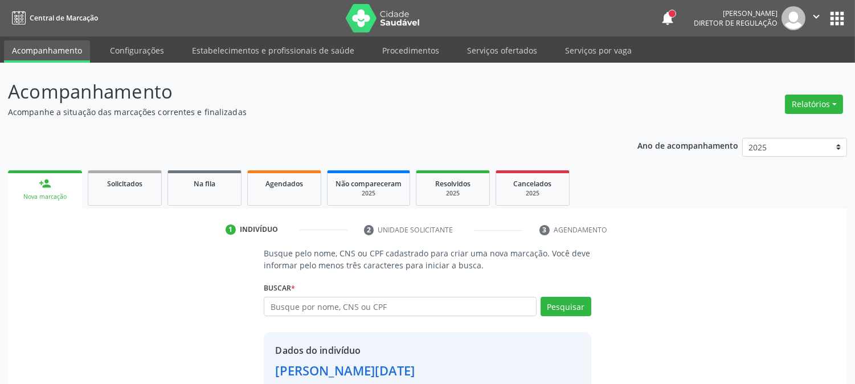
scroll to position [72, 0]
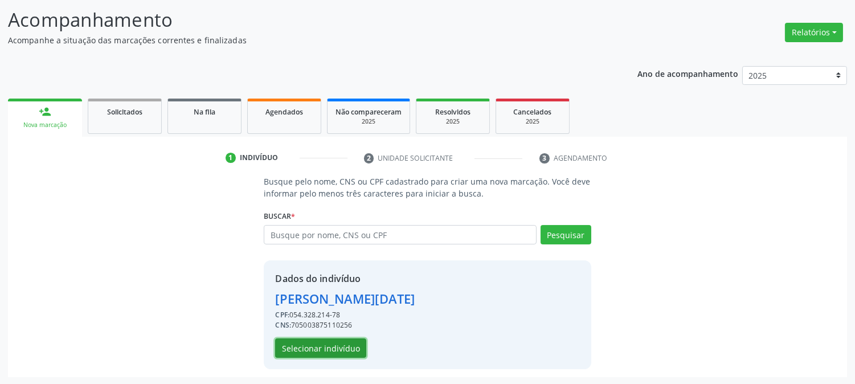
click at [333, 346] on button "Selecionar indivíduo" at bounding box center [320, 347] width 91 height 19
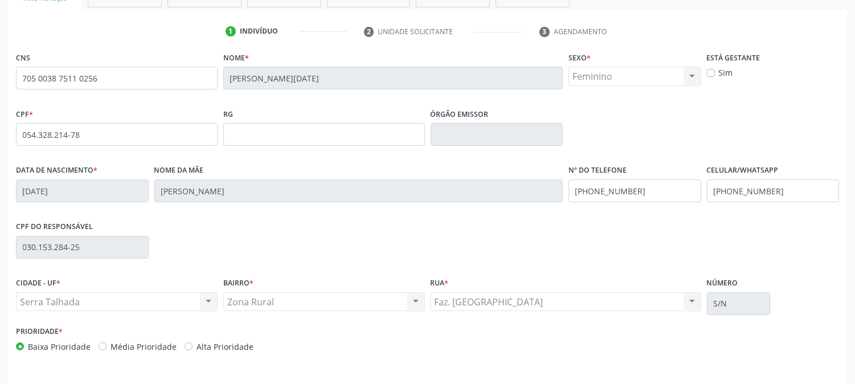
scroll to position [232, 0]
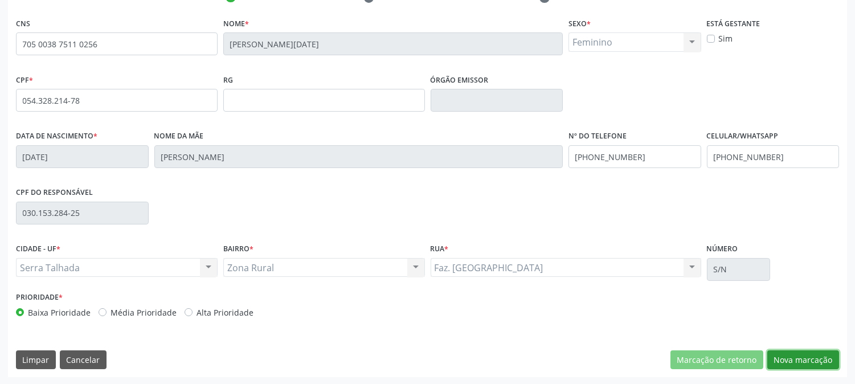
click at [798, 361] on button "Nova marcação" at bounding box center [803, 359] width 72 height 19
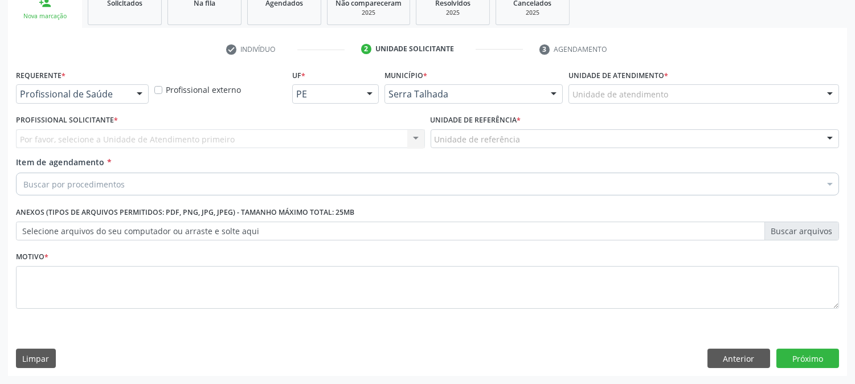
scroll to position [180, 0]
click at [126, 100] on div "Profissional de Saúde" at bounding box center [82, 94] width 133 height 19
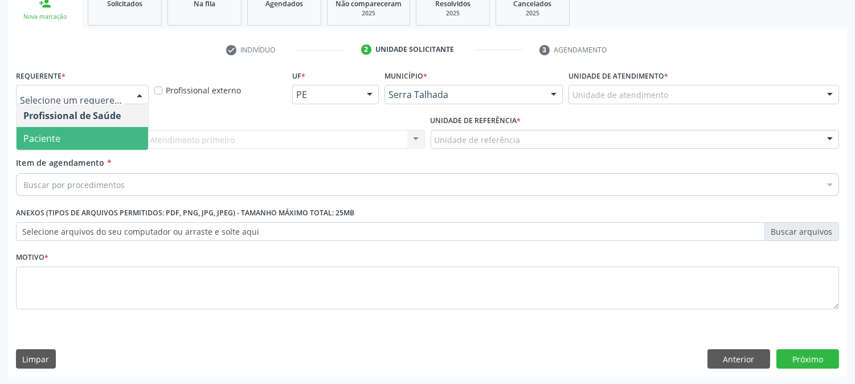
click at [117, 133] on span "Paciente" at bounding box center [83, 138] width 132 height 23
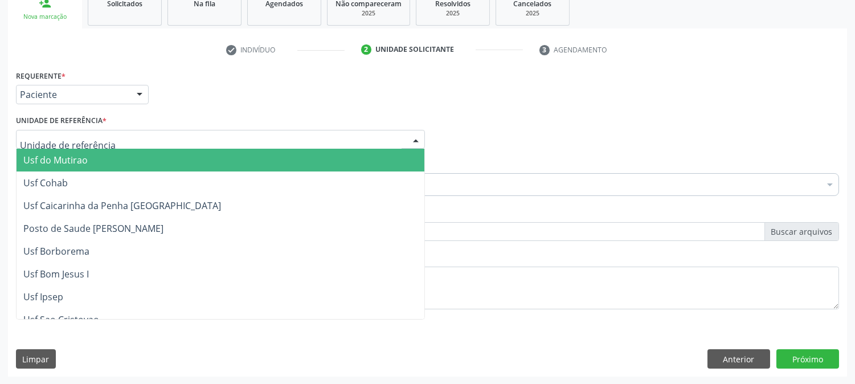
click at [126, 133] on div at bounding box center [220, 139] width 409 height 19
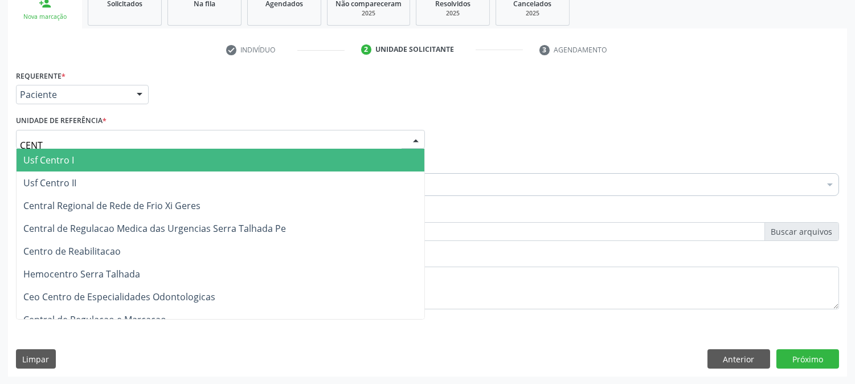
type input "CENTR"
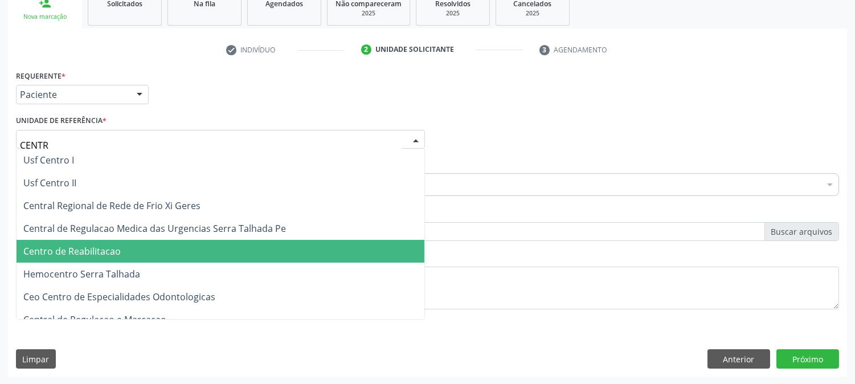
click at [137, 252] on span "Centro de Reabilitacao" at bounding box center [221, 251] width 408 height 23
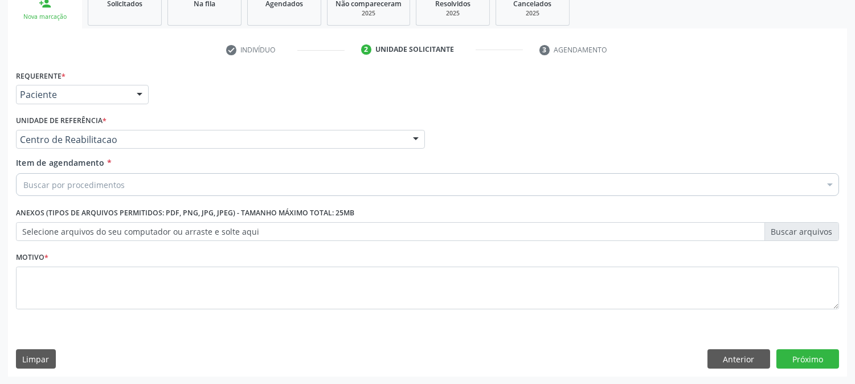
click at [138, 185] on div "Buscar por procedimentos" at bounding box center [427, 184] width 823 height 23
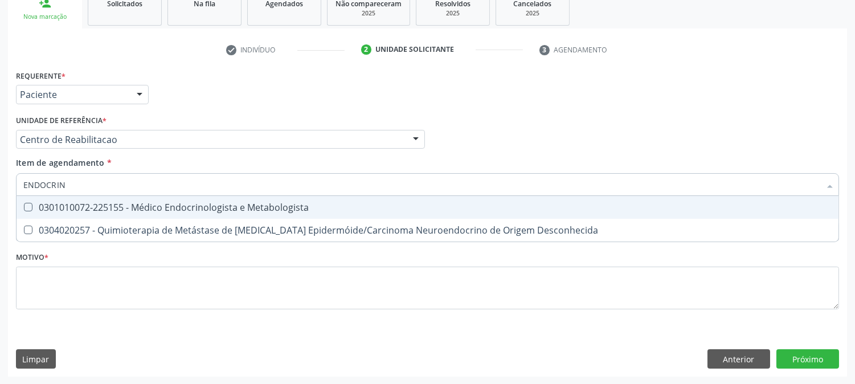
type input "ENDOCRINO"
click at [132, 203] on div "0301010072-225155 - Médico Endocrinologista e Metabologista" at bounding box center [427, 207] width 808 height 9
checkbox Metabologista "true"
click at [146, 321] on div "Requerente * Paciente Profissional de Saúde Paciente Nenhum resultado encontrad…" at bounding box center [427, 196] width 823 height 258
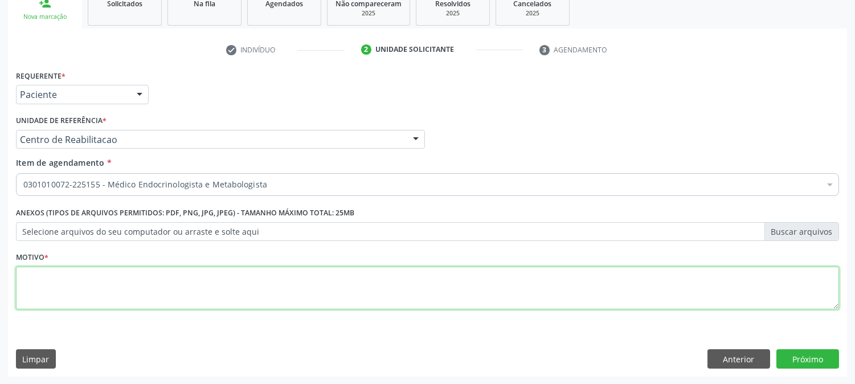
click at [144, 289] on textarea at bounding box center [427, 288] width 823 height 43
type textarea "."
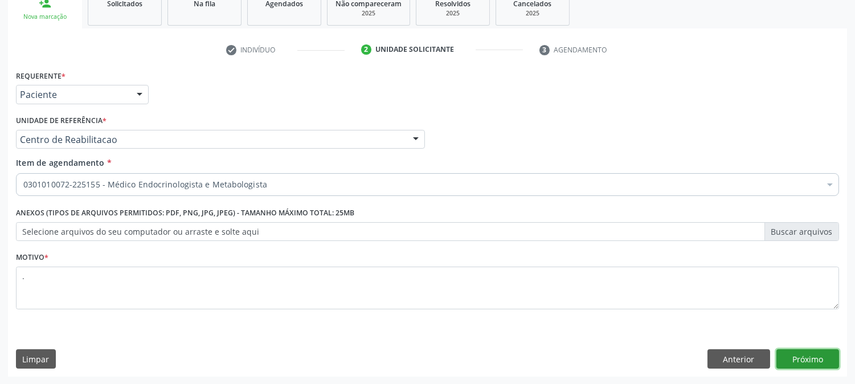
click at [825, 361] on button "Próximo" at bounding box center [807, 358] width 63 height 19
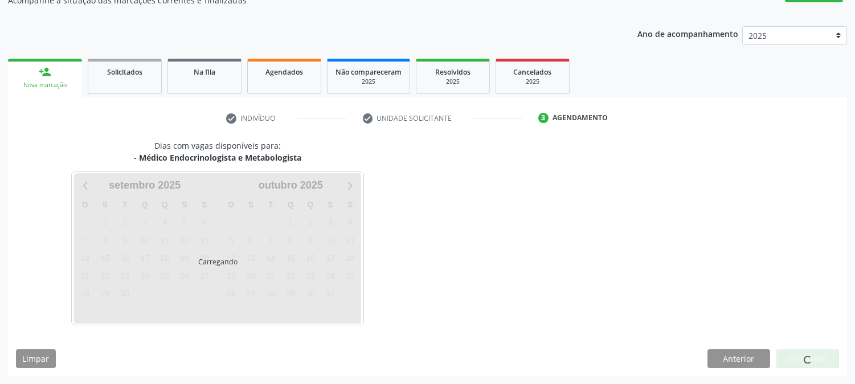
scroll to position [111, 0]
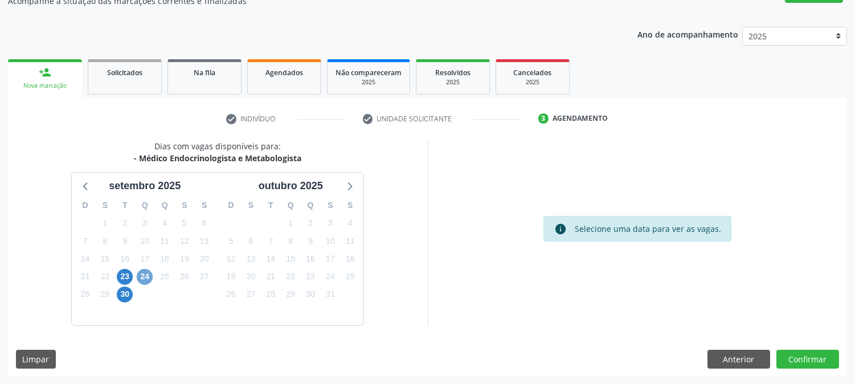
click at [141, 275] on span "24" at bounding box center [145, 277] width 16 height 16
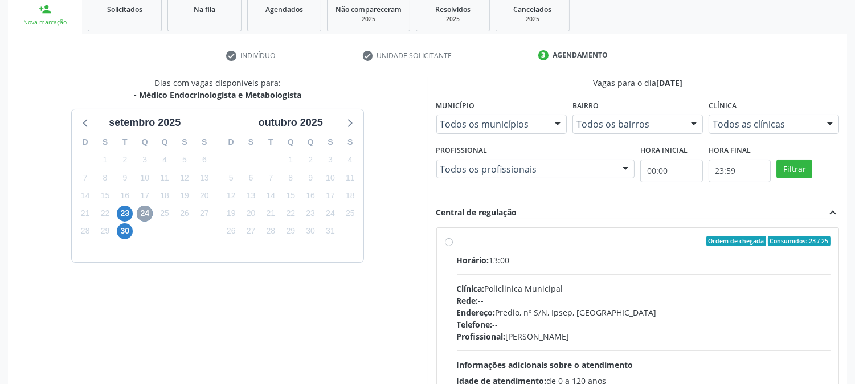
scroll to position [276, 0]
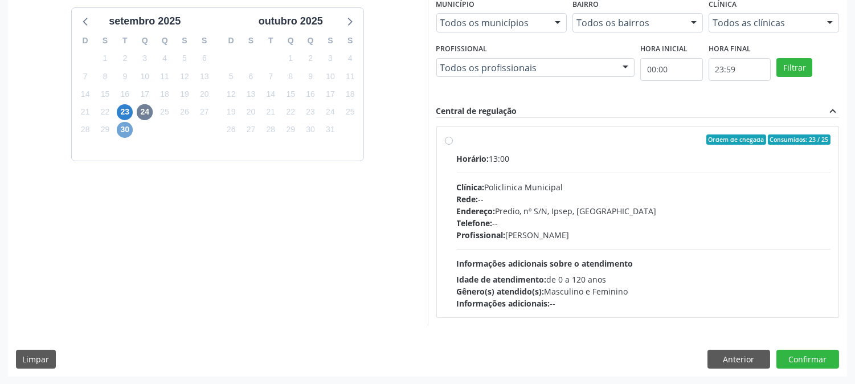
click at [122, 128] on span "30" at bounding box center [125, 130] width 16 height 16
click at [578, 214] on div "Endereço: Predio, nº S/N, Ipsep, Serra Talhada - PE" at bounding box center [644, 211] width 374 height 12
click at [453, 145] on input "Ordem de chegada Consumidos: 7 / 14 Horário: 14:30 Clínica: Policlinica Municip…" at bounding box center [449, 139] width 8 height 10
radio input "true"
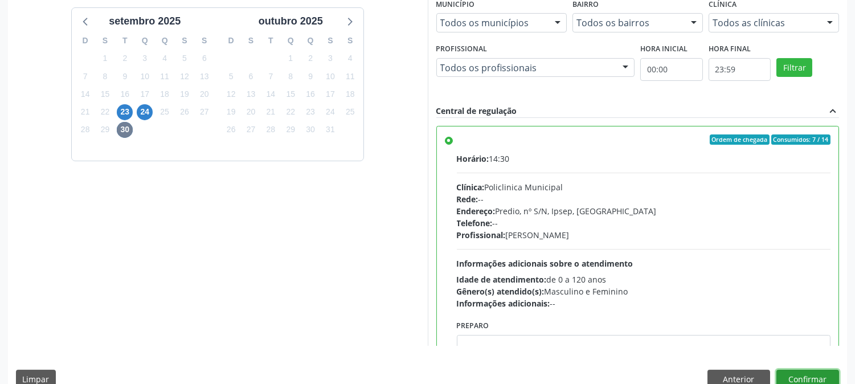
drag, startPoint x: 798, startPoint y: 371, endPoint x: 372, endPoint y: 286, distance: 434.0
click at [372, 286] on div "Dias com vagas disponíveis para: - Médico Endocrinologista e Metabologista sete…" at bounding box center [427, 186] width 839 height 421
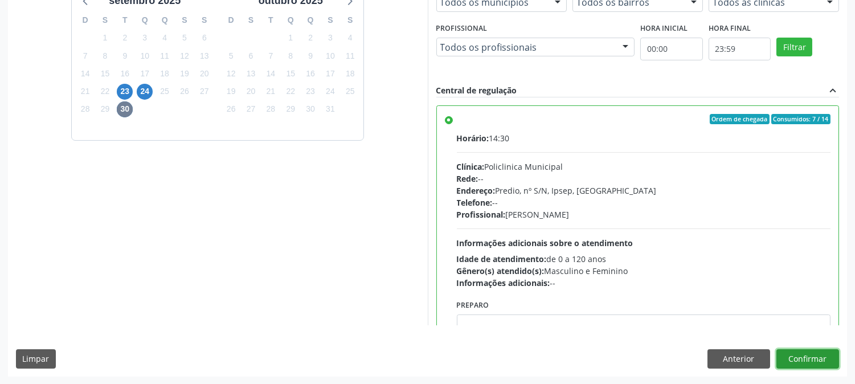
click at [811, 361] on button "Confirmar" at bounding box center [807, 358] width 63 height 19
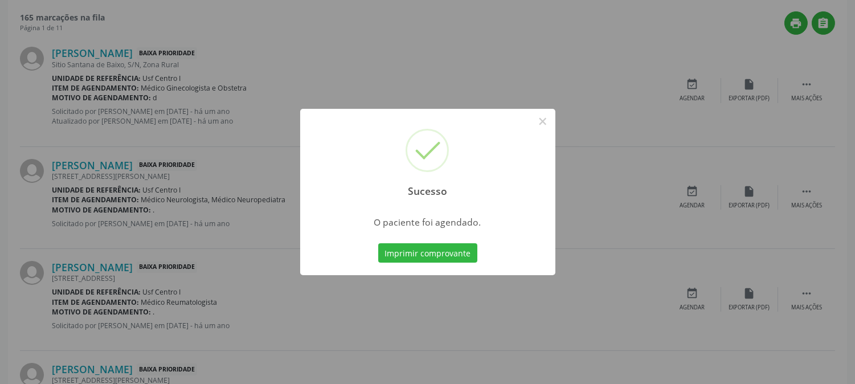
scroll to position [0, 0]
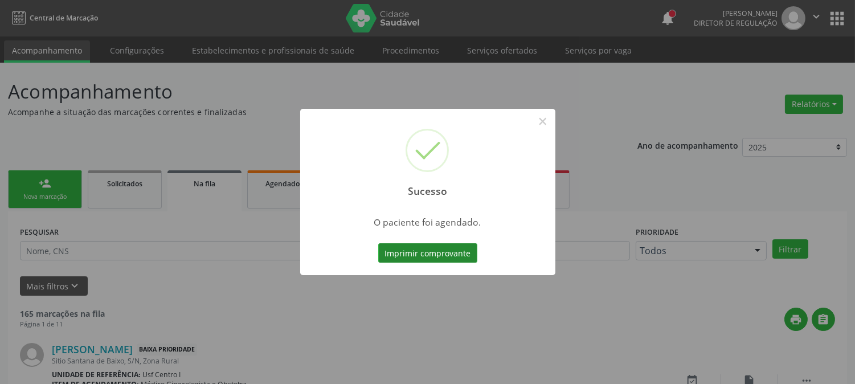
click at [448, 257] on button "Imprimir comprovante" at bounding box center [427, 252] width 99 height 19
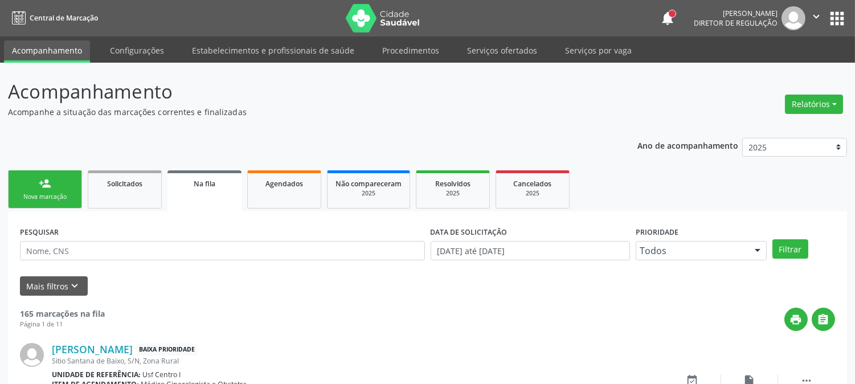
click at [62, 175] on link "person_add Nova marcação" at bounding box center [45, 189] width 74 height 38
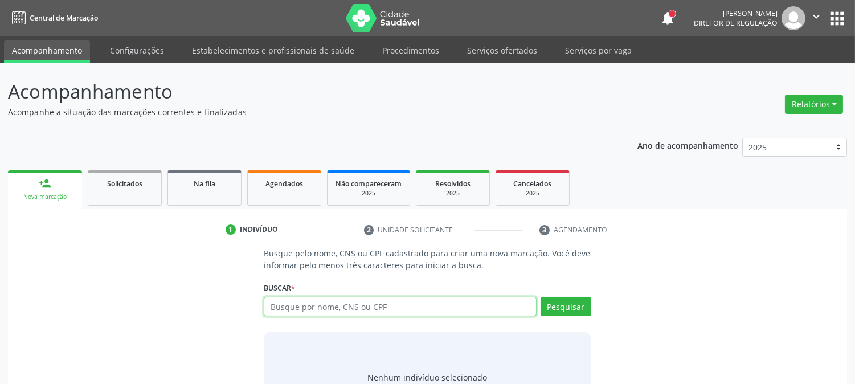
click at [308, 310] on input "text" at bounding box center [400, 306] width 272 height 19
type input "7"
type input "LUANA GRAZIELA VASCON"
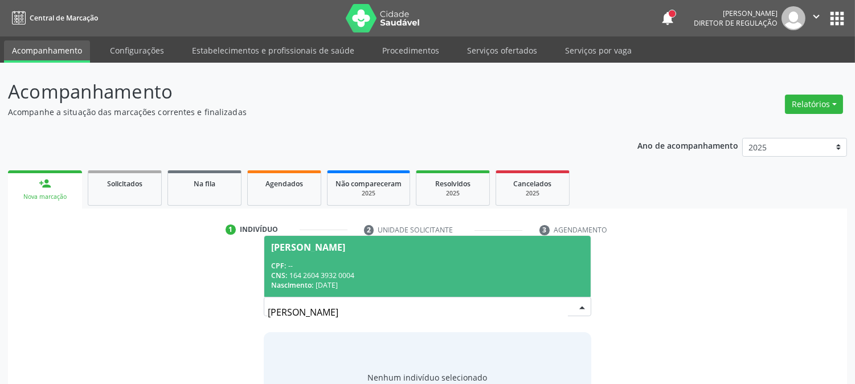
click at [343, 266] on div "CPF: --" at bounding box center [427, 266] width 312 height 10
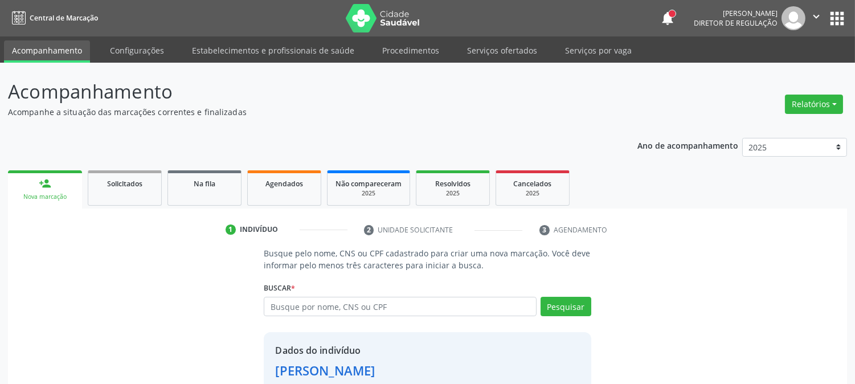
scroll to position [72, 0]
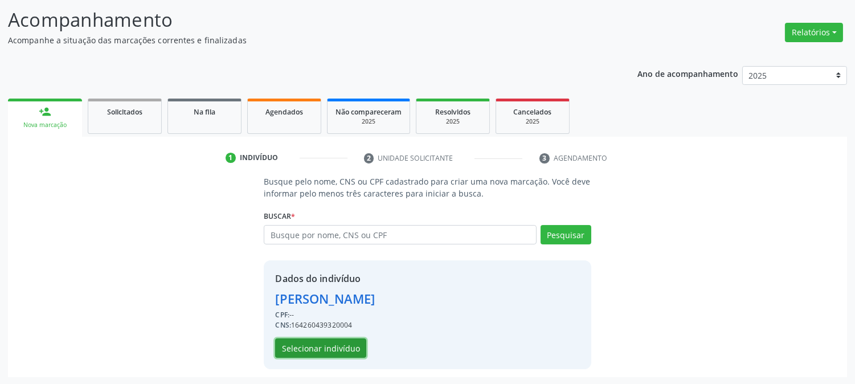
click at [314, 348] on button "Selecionar indivíduo" at bounding box center [320, 347] width 91 height 19
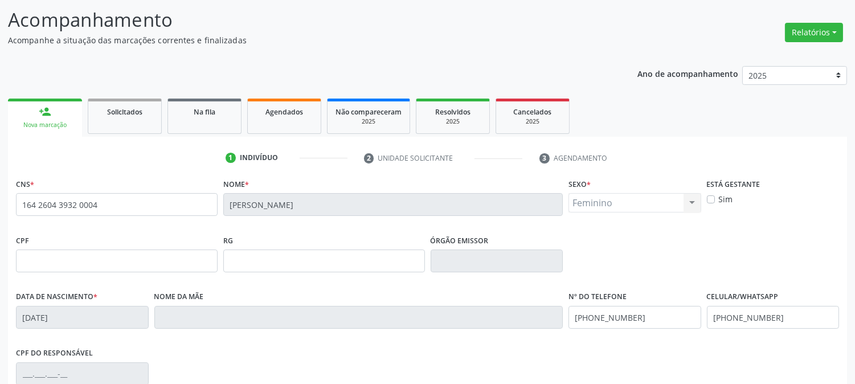
scroll to position [232, 0]
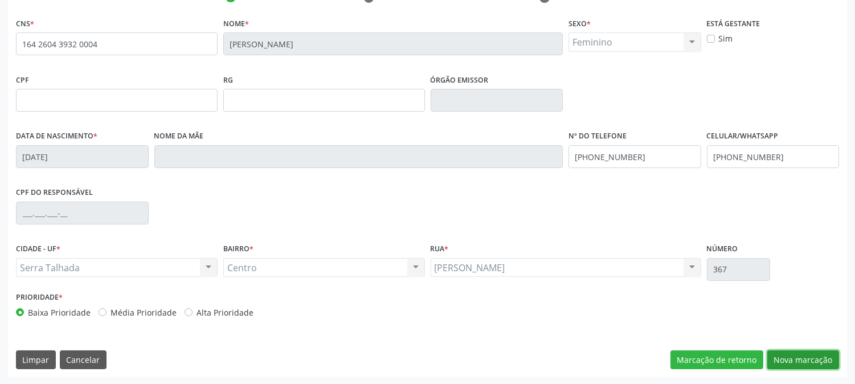
click at [811, 362] on button "Nova marcação" at bounding box center [803, 359] width 72 height 19
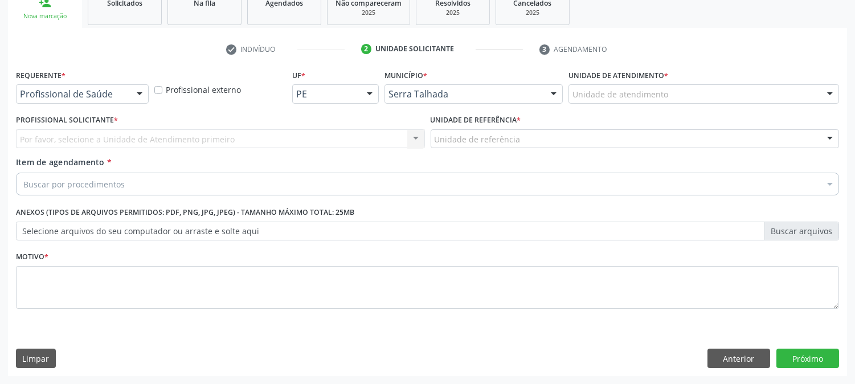
scroll to position [180, 0]
click at [127, 92] on div "Profissional de Saúde" at bounding box center [82, 94] width 133 height 19
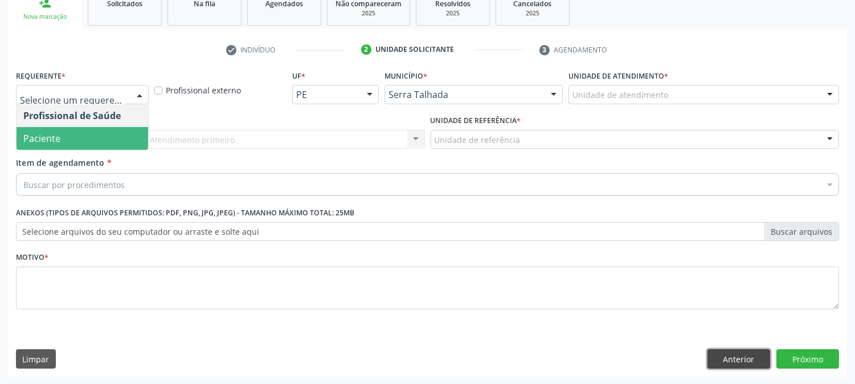
click at [747, 357] on button "Anterior" at bounding box center [739, 358] width 63 height 19
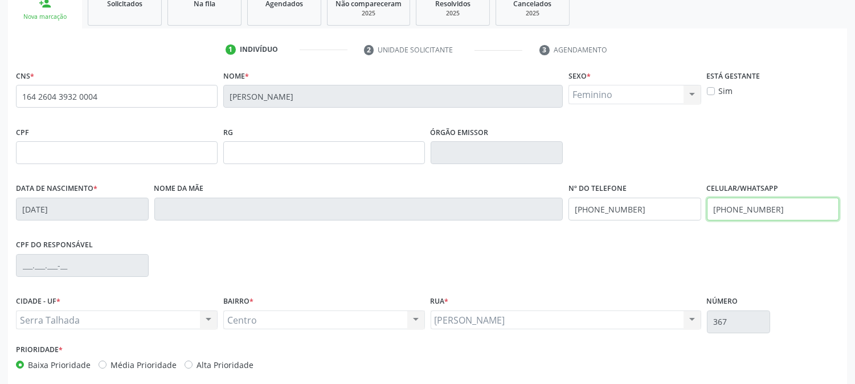
click at [787, 207] on input "(99) 99999-9999" at bounding box center [773, 209] width 133 height 23
drag, startPoint x: 787, startPoint y: 207, endPoint x: 677, endPoint y: 224, distance: 111.9
click at [677, 224] on div "Data de nascimento * 17/05/2001 Nome da mãe Nº do Telefone (99) 99999-9999 Celu…" at bounding box center [427, 208] width 829 height 56
type input "(87) 99163-4002"
click at [813, 259] on div "CPF do responsável" at bounding box center [427, 264] width 829 height 56
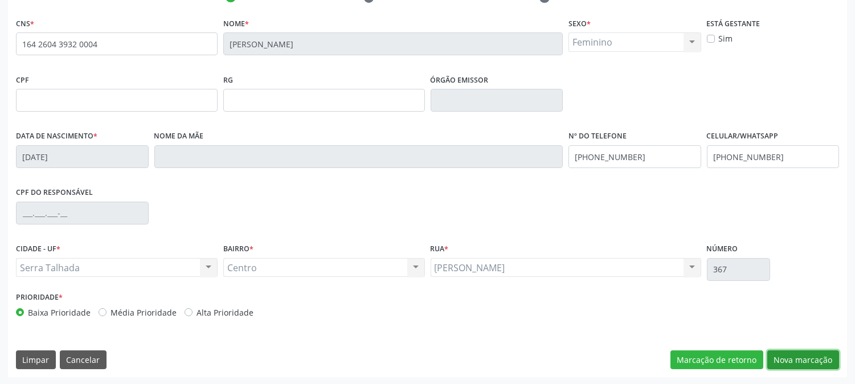
click at [791, 355] on button "Nova marcação" at bounding box center [803, 359] width 72 height 19
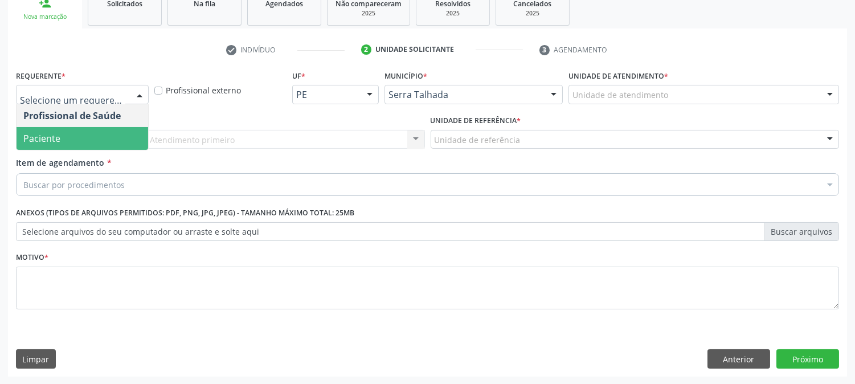
click at [133, 136] on span "Paciente" at bounding box center [83, 138] width 132 height 23
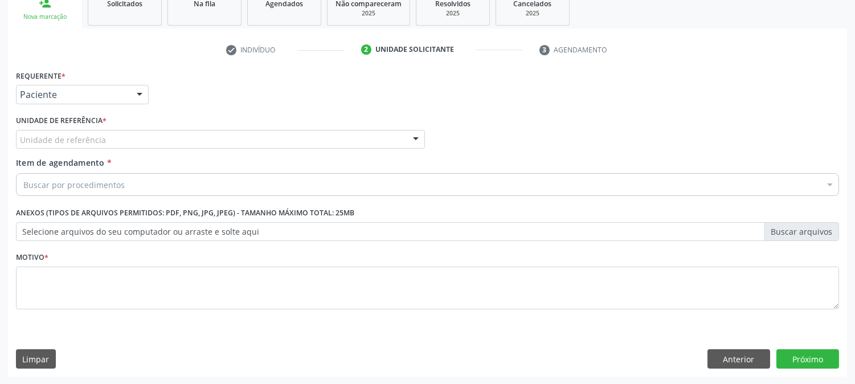
click at [133, 136] on div "Unidade de referência" at bounding box center [220, 139] width 409 height 19
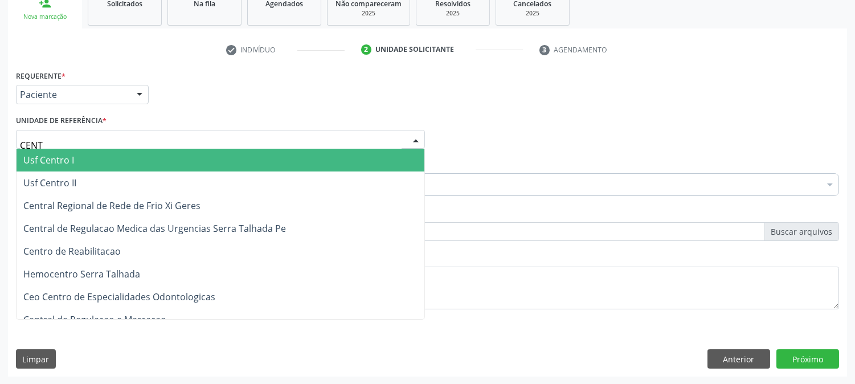
type input "CENTR"
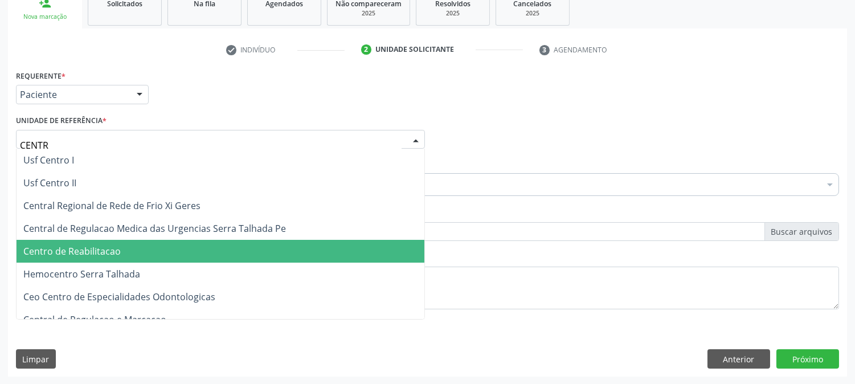
click at [143, 242] on span "Centro de Reabilitacao" at bounding box center [221, 251] width 408 height 23
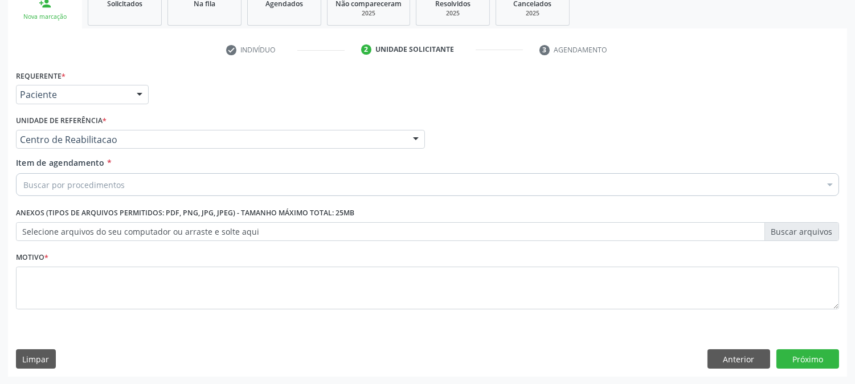
click at [127, 184] on div "Buscar por procedimentos" at bounding box center [427, 184] width 823 height 23
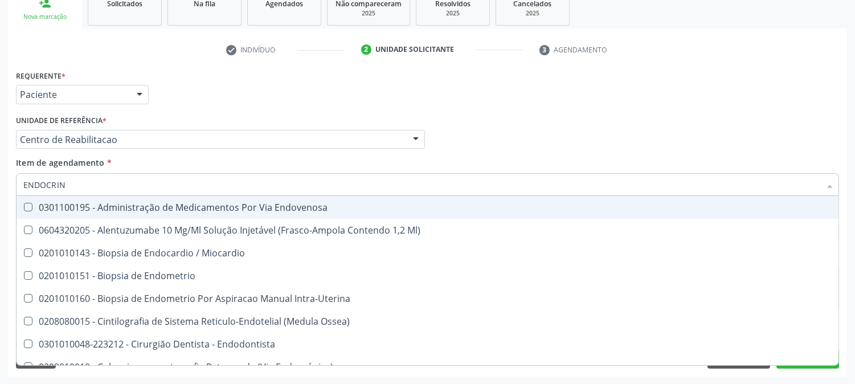
type input "ENDOCRINO"
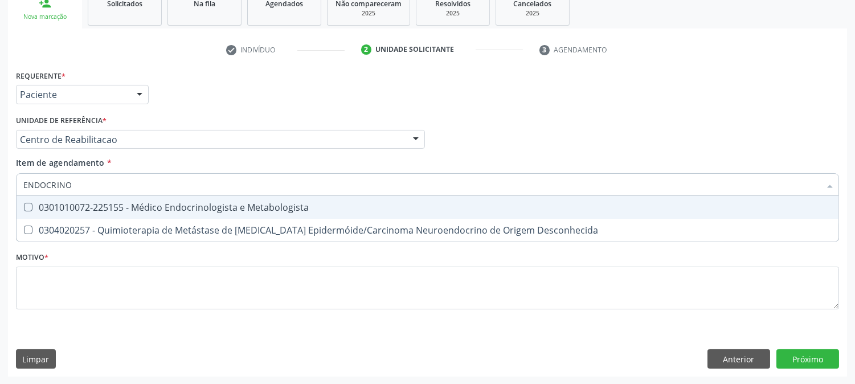
click at [125, 203] on div "0301010072-225155 - Médico Endocrinologista e Metabologista" at bounding box center [427, 207] width 808 height 9
checkbox Metabologista "true"
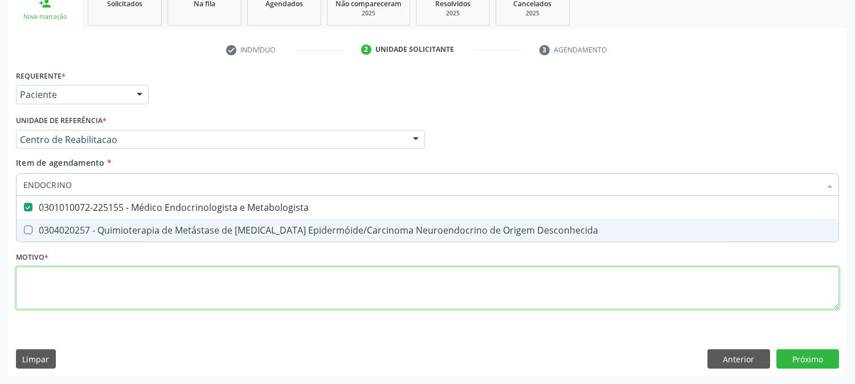
click at [127, 292] on div "Requerente * Paciente Profissional de Saúde Paciente Nenhum resultado encontrad…" at bounding box center [427, 196] width 823 height 258
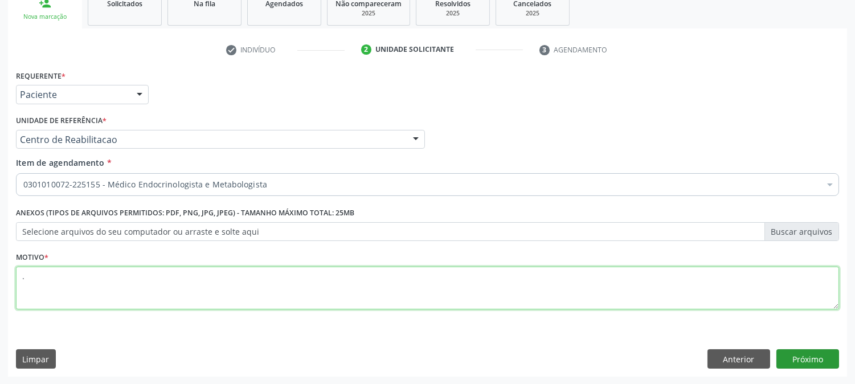
type textarea "."
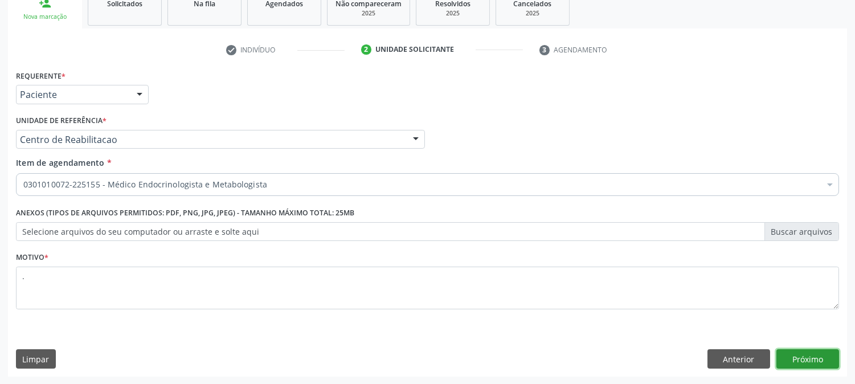
click at [790, 355] on button "Próximo" at bounding box center [807, 358] width 63 height 19
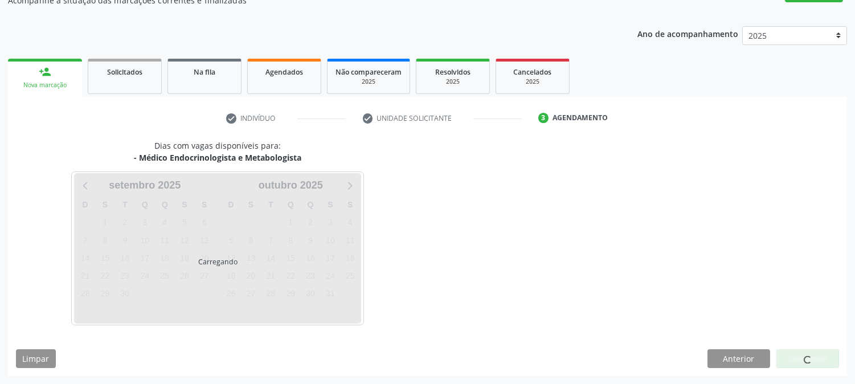
scroll to position [111, 0]
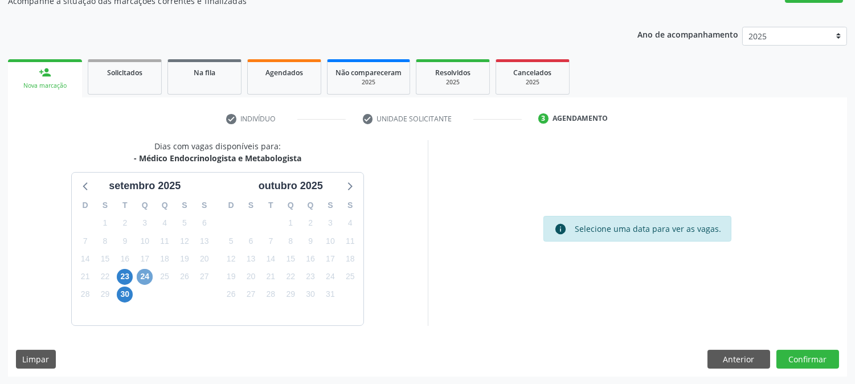
click at [149, 272] on span "24" at bounding box center [145, 277] width 16 height 16
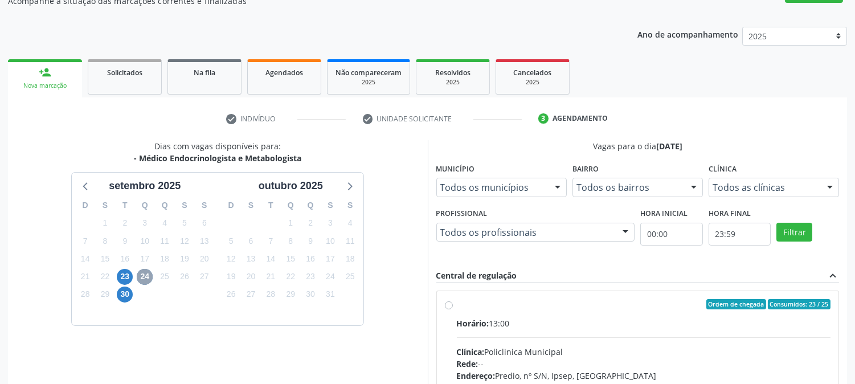
scroll to position [276, 0]
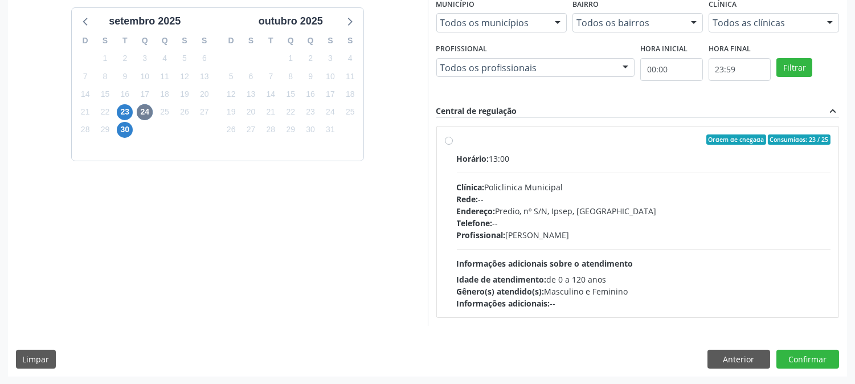
click at [583, 246] on div "Horário: 13:00 Clínica: Policlinica Municipal Rede: -- Endereço: Predio, nº S/N…" at bounding box center [644, 231] width 374 height 157
click at [453, 145] on input "Ordem de chegada Consumidos: 23 / 25 Horário: 13:00 Clínica: Policlinica Munici…" at bounding box center [449, 139] width 8 height 10
radio input "true"
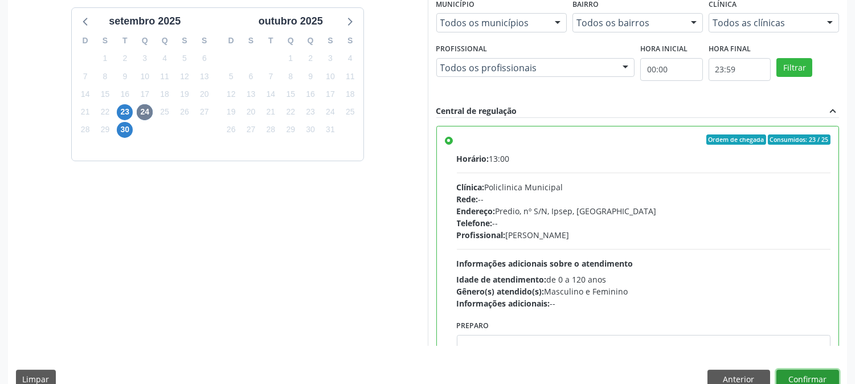
click at [807, 376] on button "Confirmar" at bounding box center [807, 379] width 63 height 19
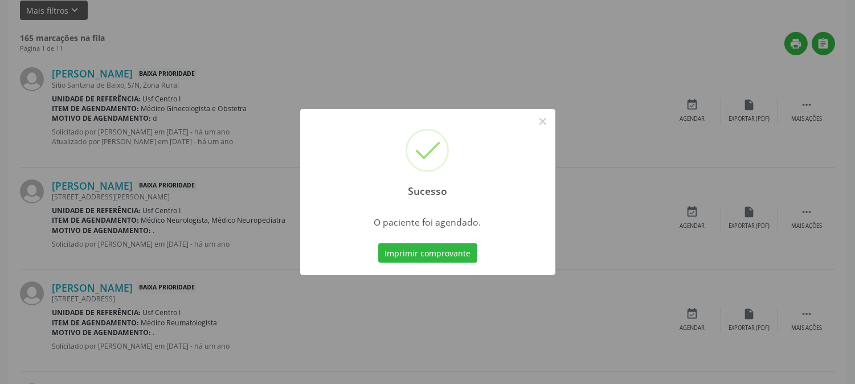
scroll to position [0, 0]
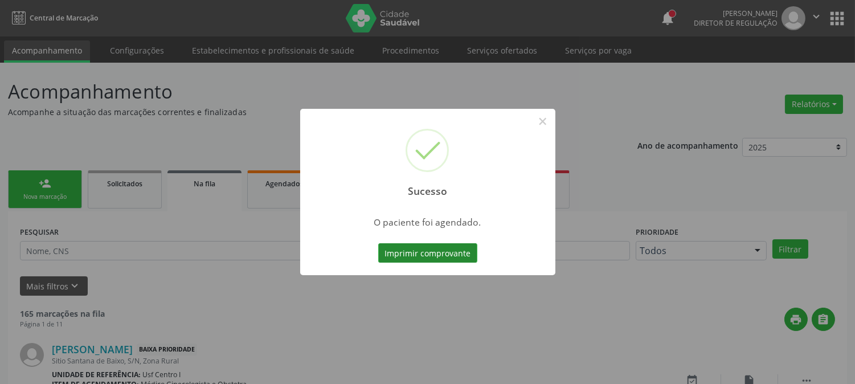
click at [423, 251] on button "Imprimir comprovante" at bounding box center [427, 252] width 99 height 19
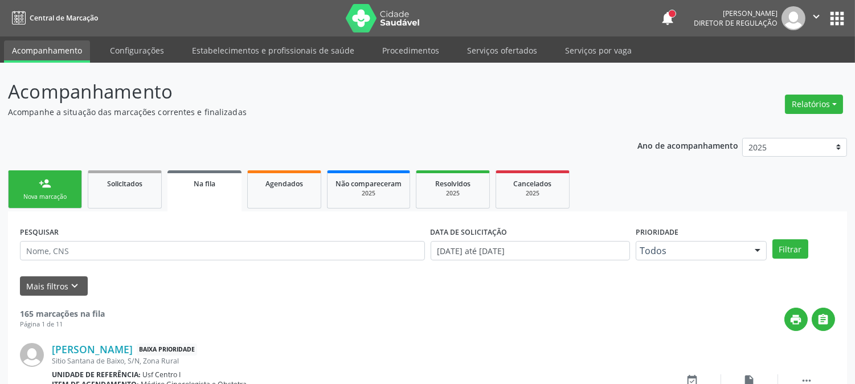
click at [66, 186] on link "person_add Nova marcação" at bounding box center [45, 189] width 74 height 38
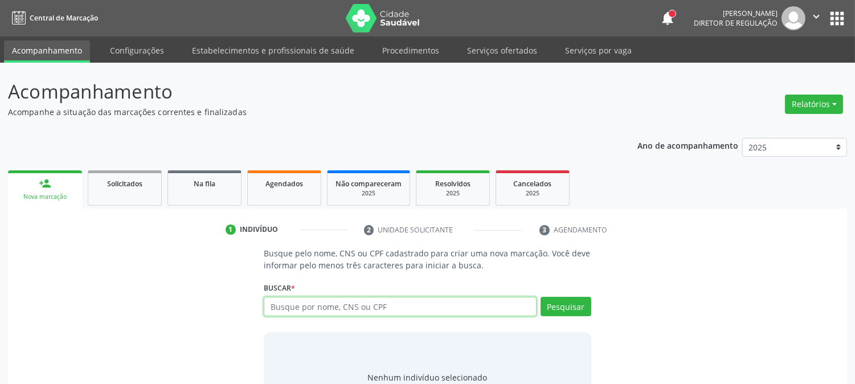
click at [363, 303] on input "text" at bounding box center [400, 306] width 272 height 19
type input "tha"
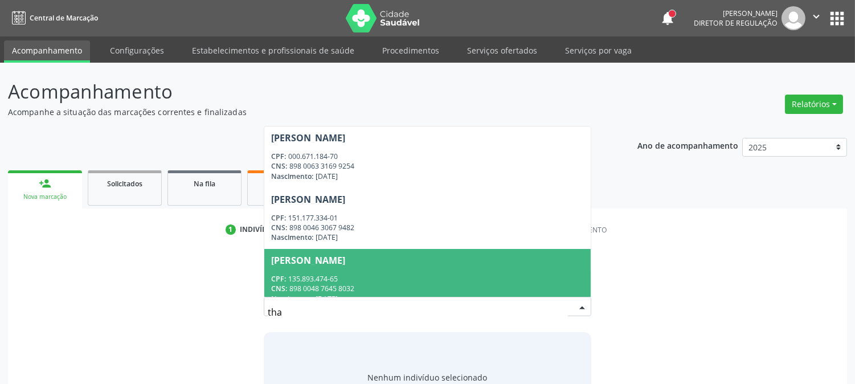
click at [345, 257] on div "Agatha Alves de Lima" at bounding box center [308, 260] width 74 height 9
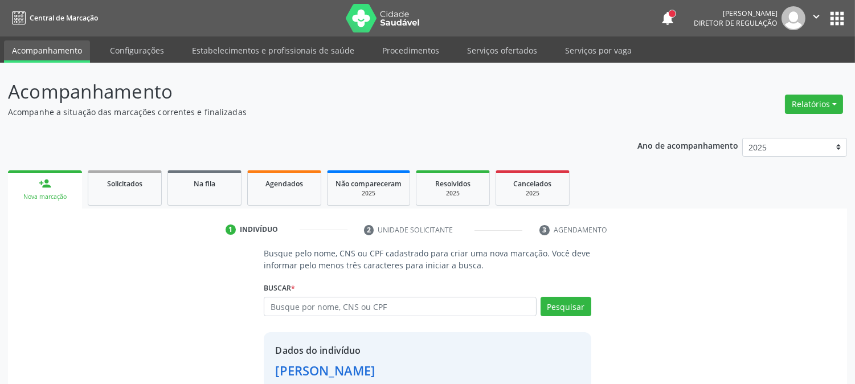
scroll to position [72, 0]
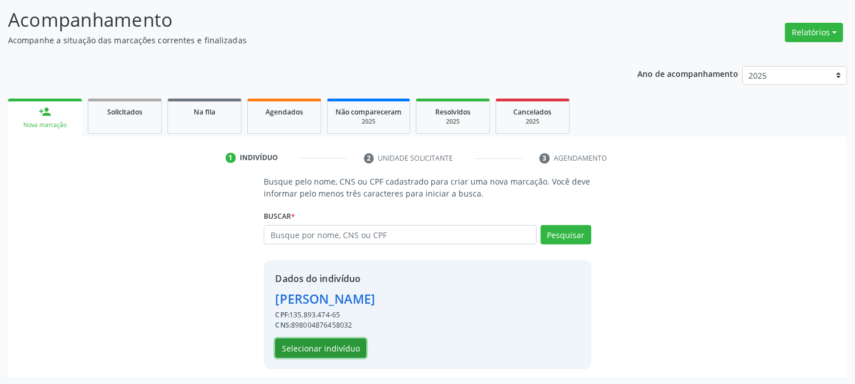
click at [345, 342] on button "Selecionar indivíduo" at bounding box center [320, 347] width 91 height 19
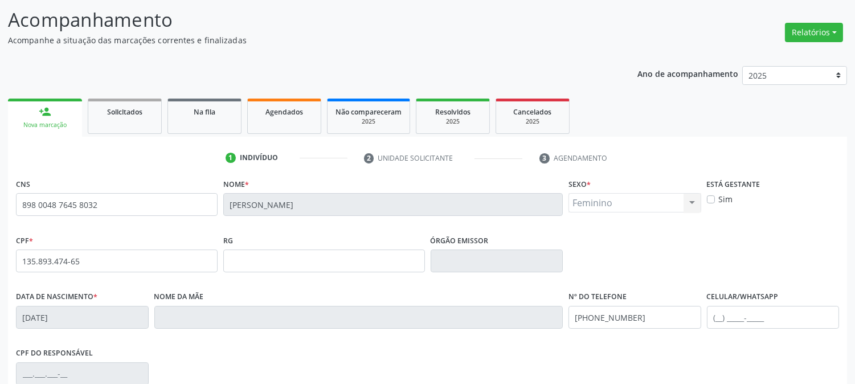
scroll to position [232, 0]
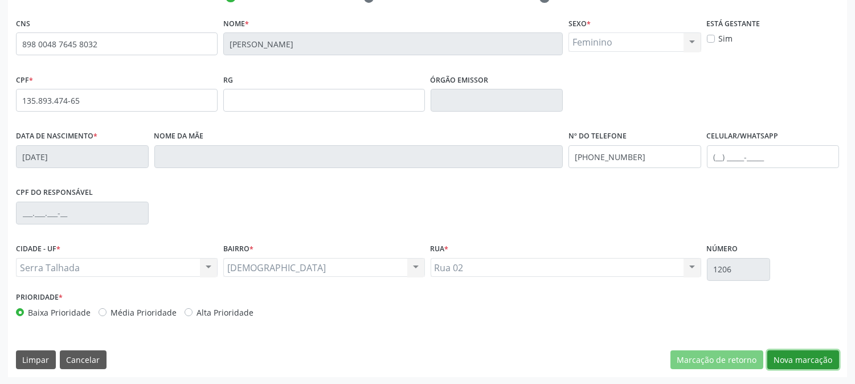
click at [783, 354] on button "Nova marcação" at bounding box center [803, 359] width 72 height 19
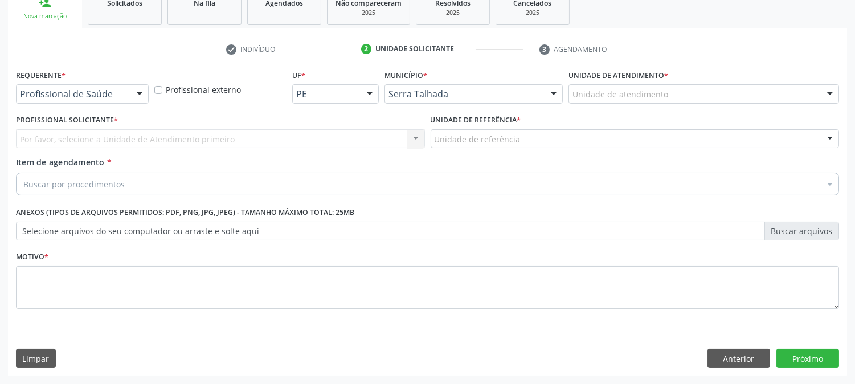
scroll to position [180, 0]
click at [113, 83] on div "Requerente * Profissional de Saúde Profissional de Saúde Paciente Nenhum result…" at bounding box center [82, 85] width 133 height 36
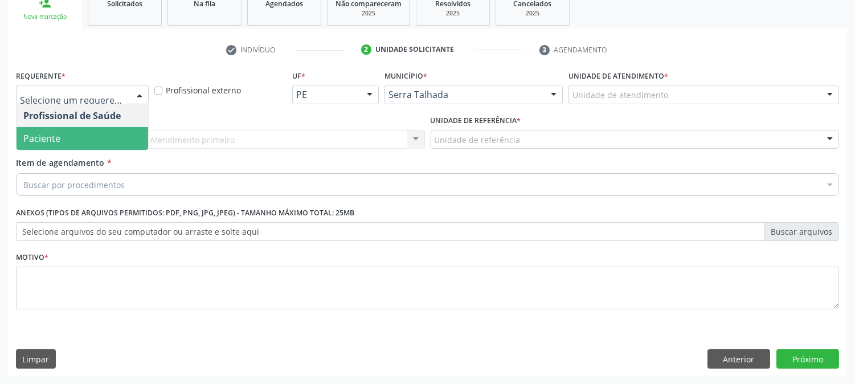
click at [115, 129] on span "Paciente" at bounding box center [83, 138] width 132 height 23
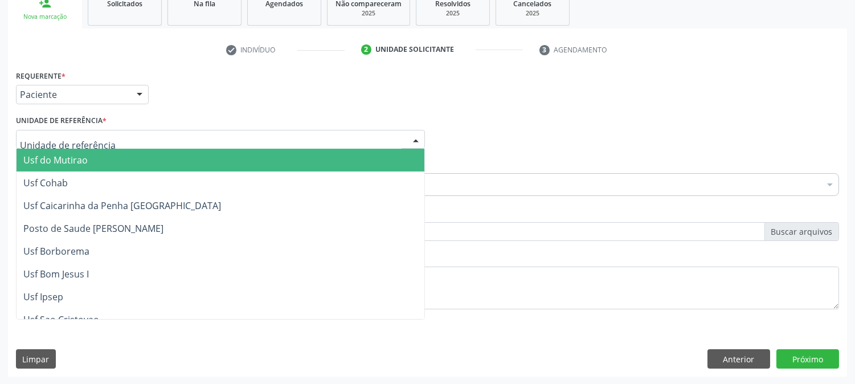
click at [115, 134] on div at bounding box center [220, 139] width 409 height 19
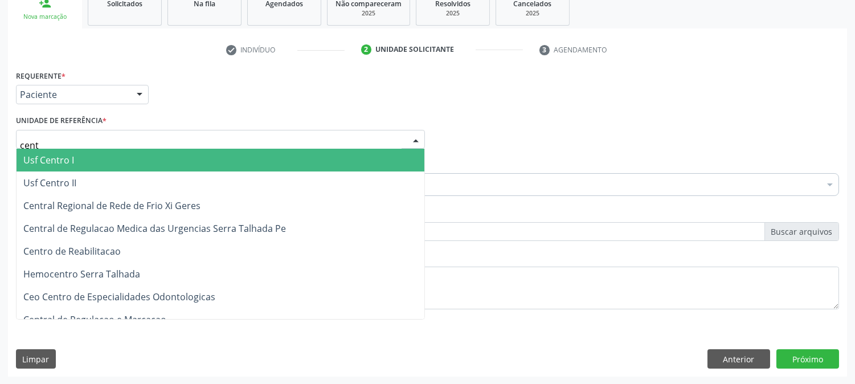
type input "centr"
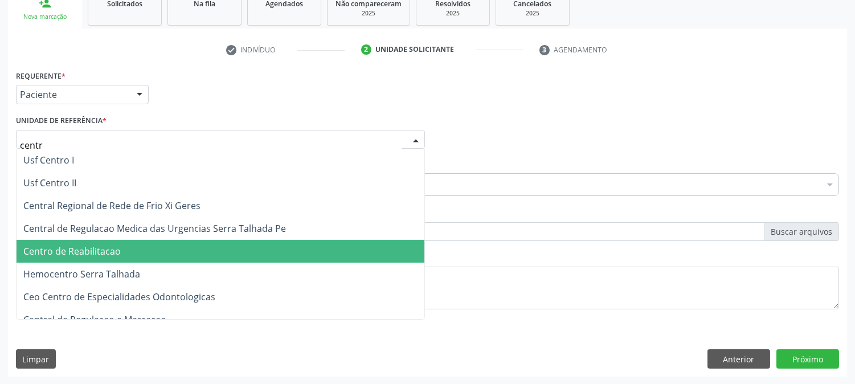
click at [77, 255] on span "Centro de Reabilitacao" at bounding box center [71, 251] width 97 height 13
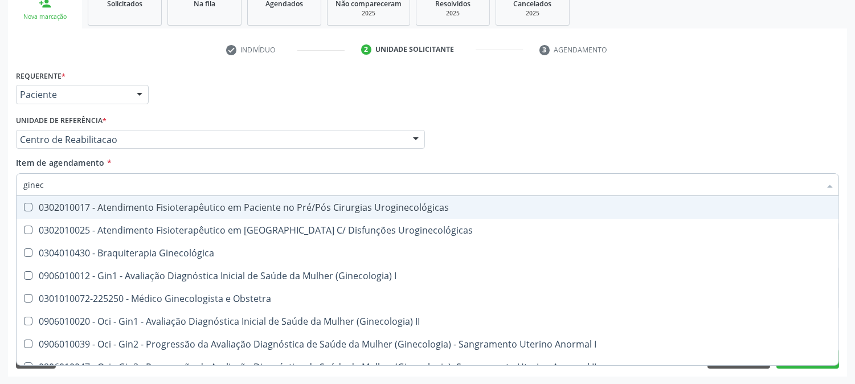
type input "gineco"
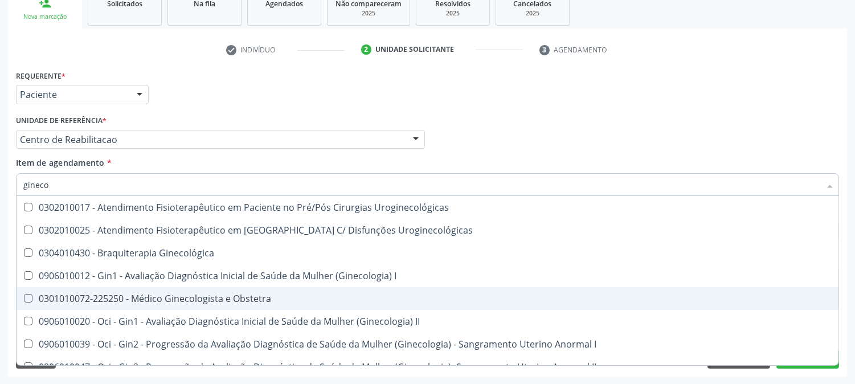
click at [180, 294] on div "0301010072-225250 - Médico Ginecologista e Obstetra" at bounding box center [427, 298] width 808 height 9
checkbox Obstetra "true"
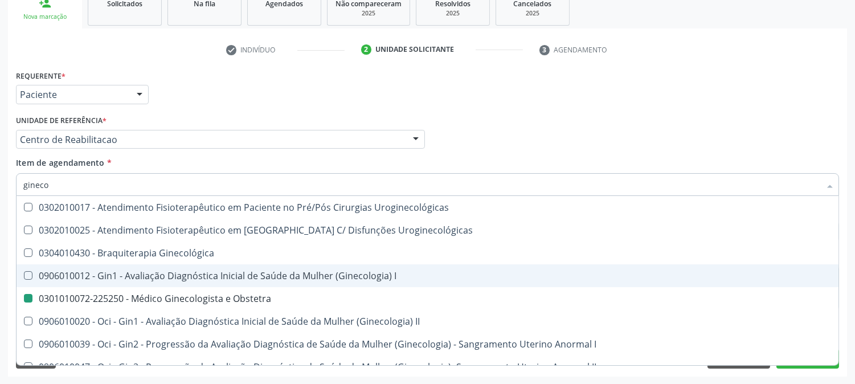
click at [0, 242] on div "Acompanhamento Acompanhe a situação das marcações correntes e finalizadas Relat…" at bounding box center [427, 134] width 855 height 502
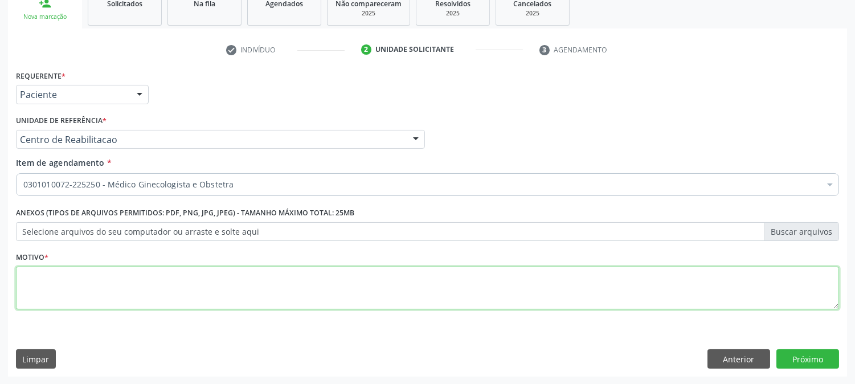
click at [122, 279] on textarea at bounding box center [427, 288] width 823 height 43
type textarea "."
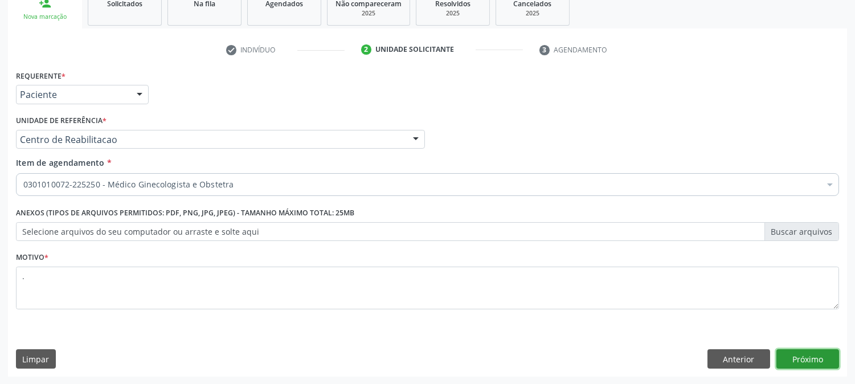
click at [823, 365] on button "Próximo" at bounding box center [807, 358] width 63 height 19
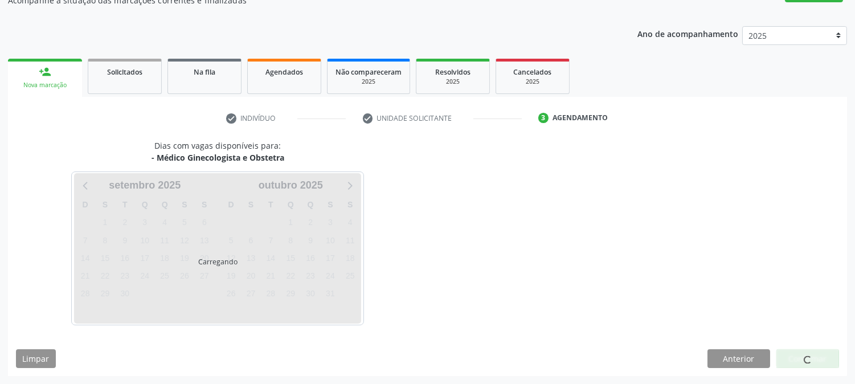
scroll to position [111, 0]
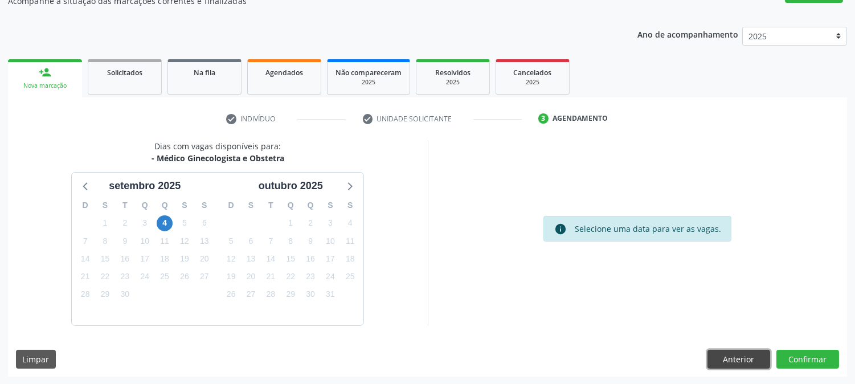
click at [730, 360] on button "Anterior" at bounding box center [739, 359] width 63 height 19
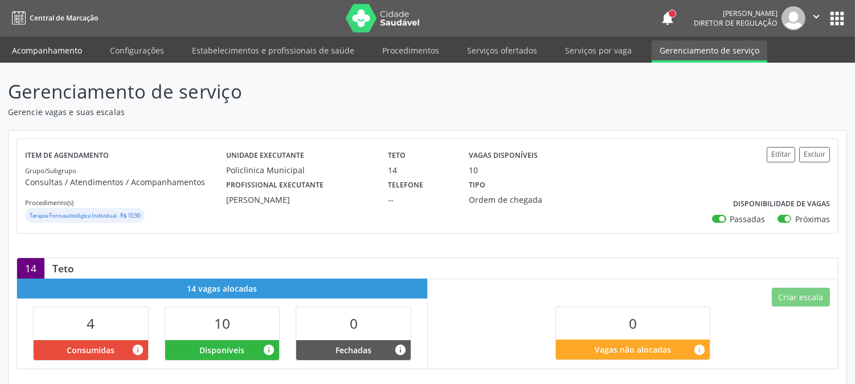
click at [60, 46] on link "Acompanhamento" at bounding box center [47, 50] width 86 height 20
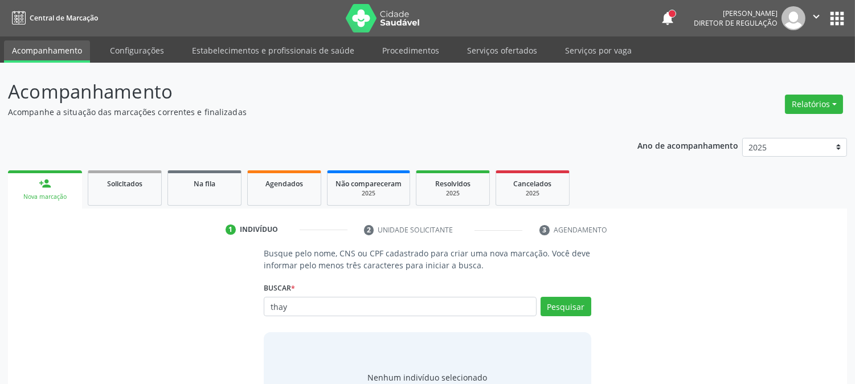
type input "thay"
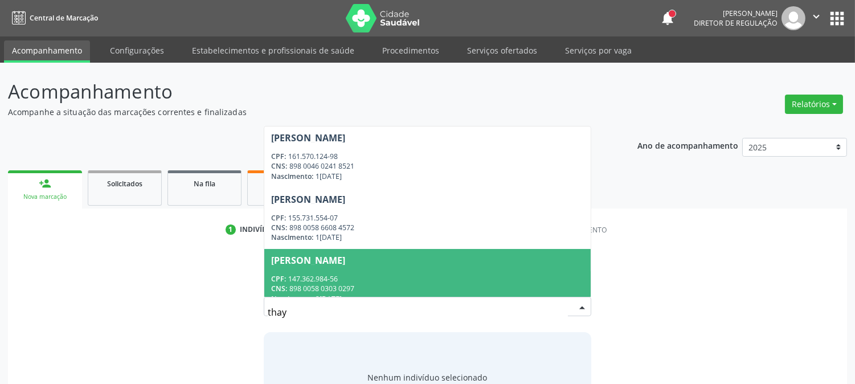
click at [396, 265] on span "[PERSON_NAME] CPF: 147.362.984-56 CNS: 898 0058 0303 0297 Nascimento: [DATE]" at bounding box center [427, 279] width 326 height 61
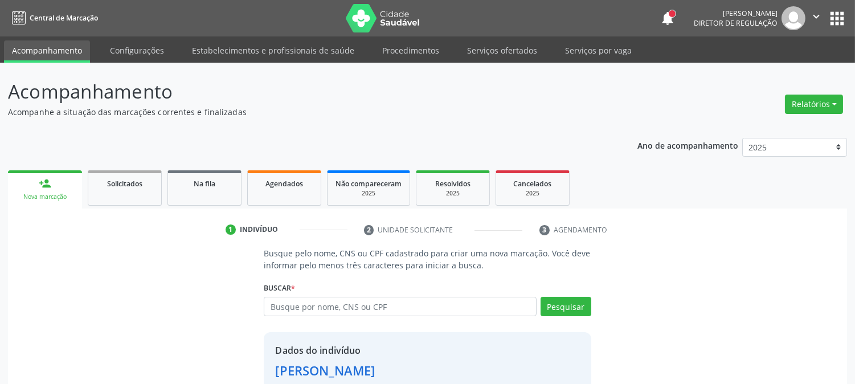
scroll to position [72, 0]
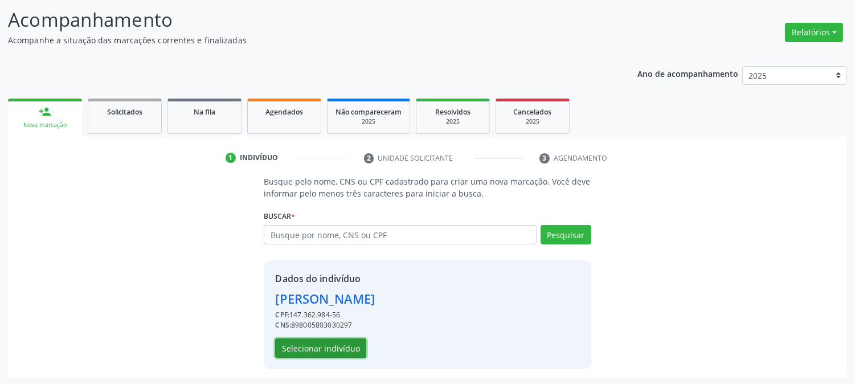
click at [333, 340] on button "Selecionar indivíduo" at bounding box center [320, 347] width 91 height 19
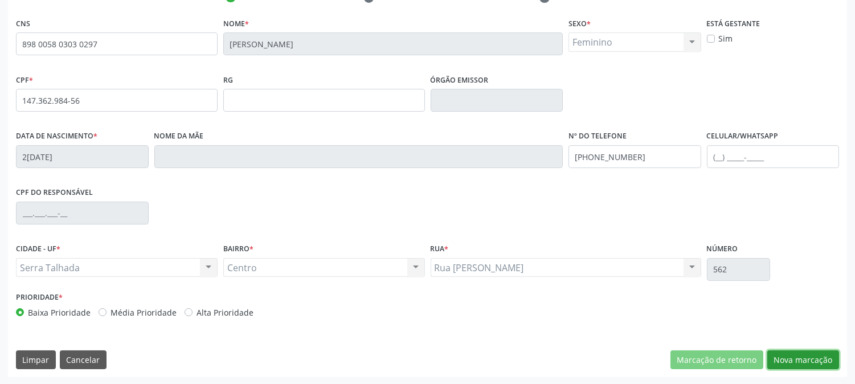
click at [801, 367] on button "Nova marcação" at bounding box center [803, 359] width 72 height 19
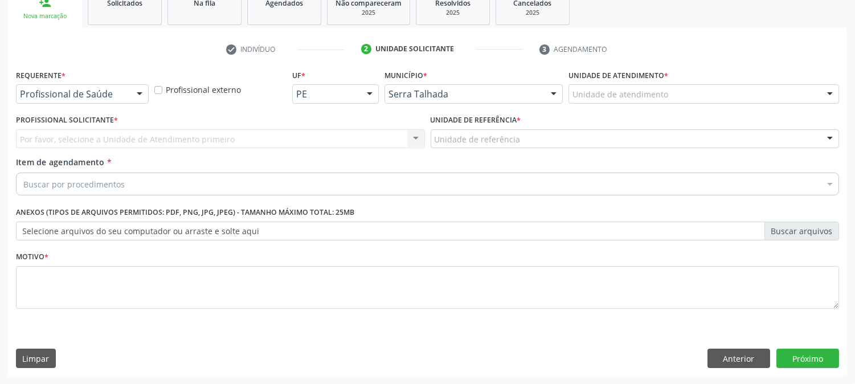
scroll to position [180, 0]
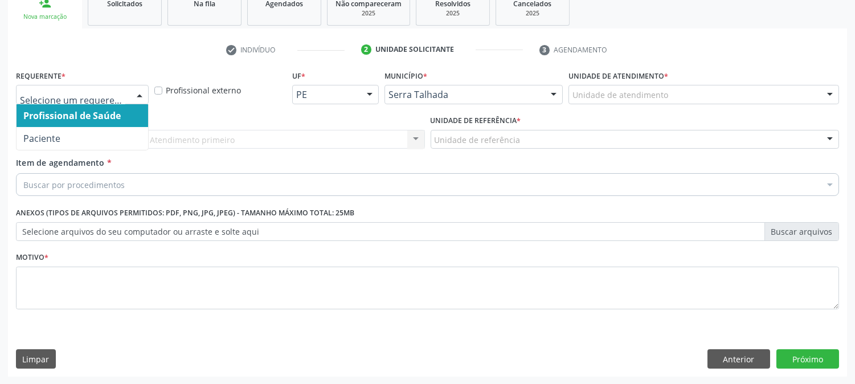
click at [54, 127] on span "Paciente" at bounding box center [83, 138] width 132 height 23
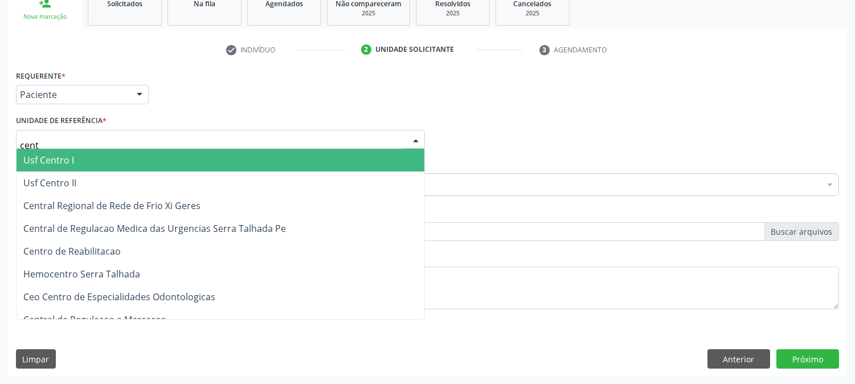
type input "centr"
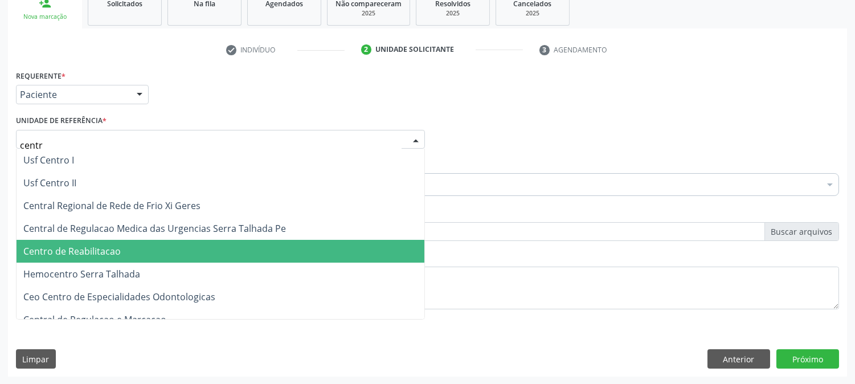
click at [99, 249] on span "Centro de Reabilitacao" at bounding box center [71, 251] width 97 height 13
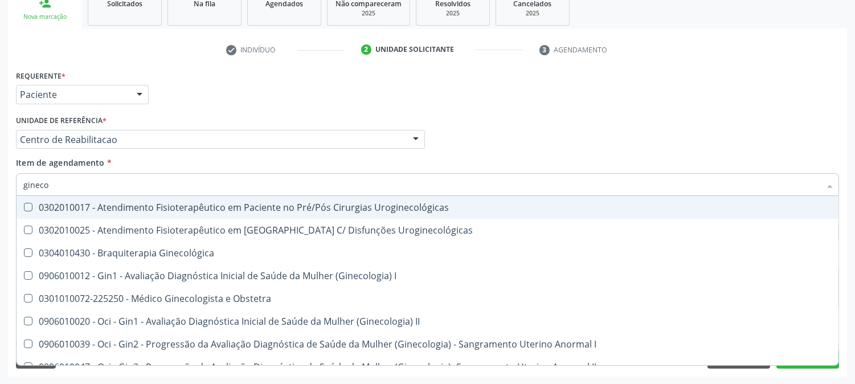
type input "ginecol"
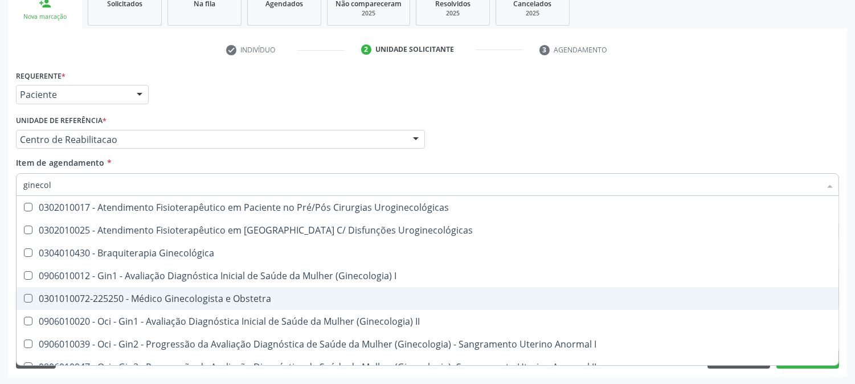
click at [123, 288] on span "0301010072-225250 - Médico Ginecologista e Obstetra" at bounding box center [428, 298] width 822 height 23
checkbox Obstetra "true"
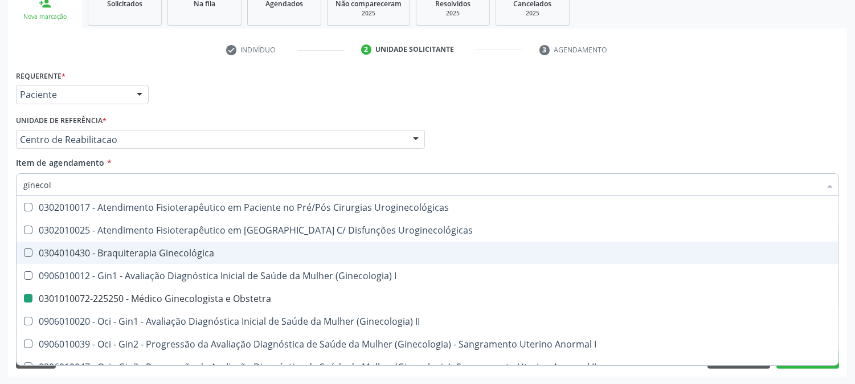
click at [0, 203] on div "Acompanhamento Acompanhe a situação das marcações correntes e finalizadas Relat…" at bounding box center [427, 134] width 855 height 502
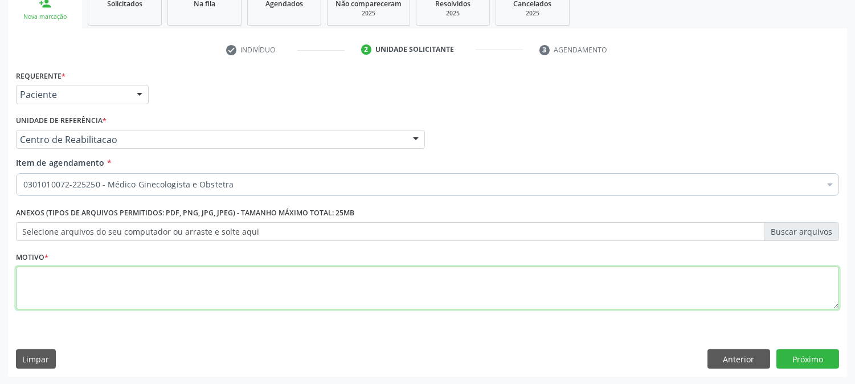
click at [182, 299] on textarea at bounding box center [427, 288] width 823 height 43
type textarea "."
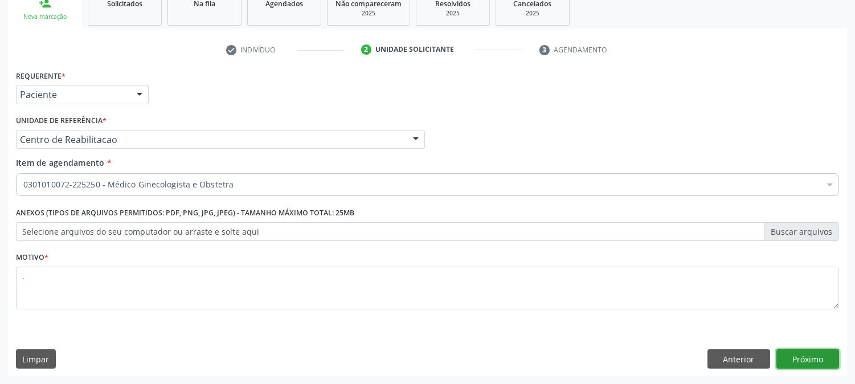
click at [800, 359] on button "Próximo" at bounding box center [807, 358] width 63 height 19
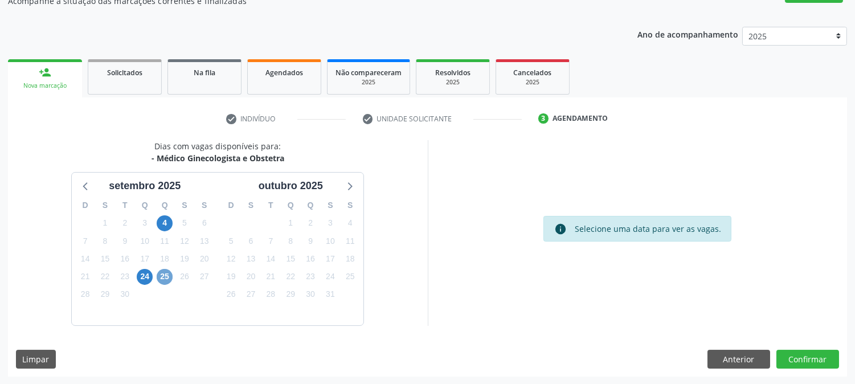
click at [161, 276] on span "25" at bounding box center [165, 277] width 16 height 16
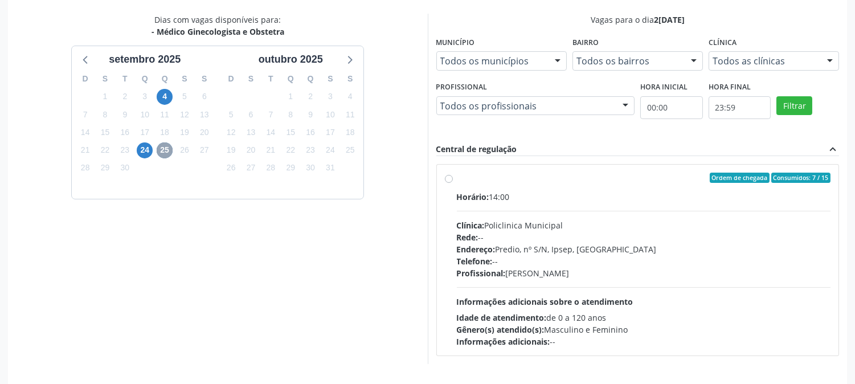
scroll to position [276, 0]
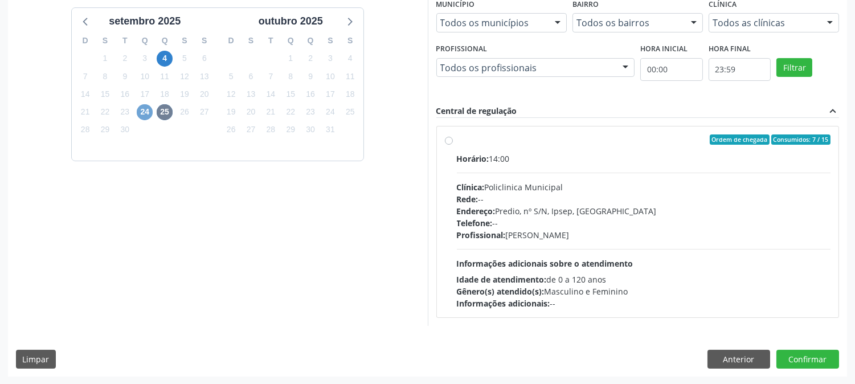
click at [146, 115] on span "24" at bounding box center [145, 112] width 16 height 16
click at [164, 111] on span "25" at bounding box center [165, 112] width 16 height 16
click at [727, 352] on button "Anterior" at bounding box center [739, 359] width 63 height 19
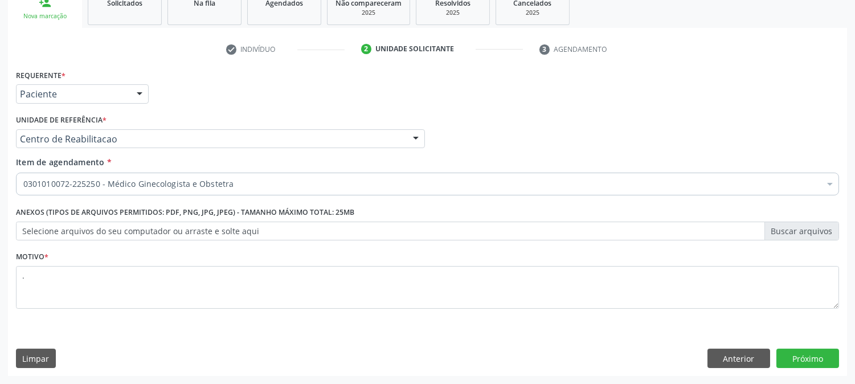
scroll to position [180, 0]
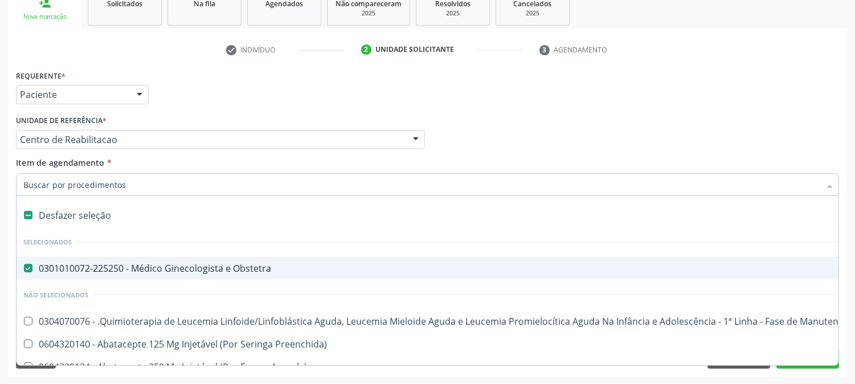
click at [93, 264] on div "0301010072-225250 - Médico Ginecologista e Obstetra" at bounding box center [466, 268] width 887 height 9
checkbox Obstetra "false"
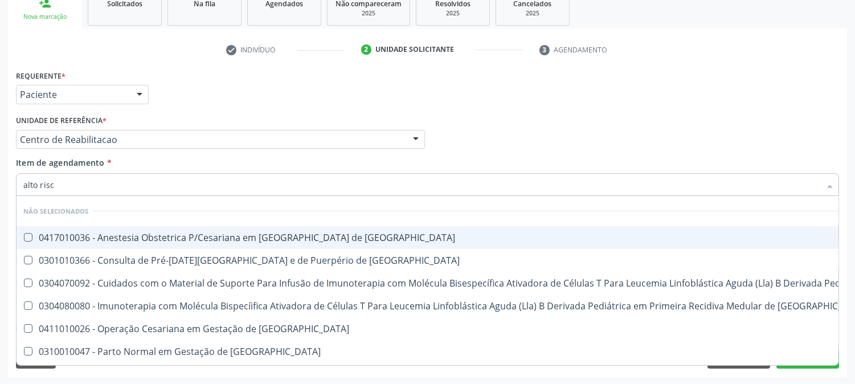
type input "alto risco"
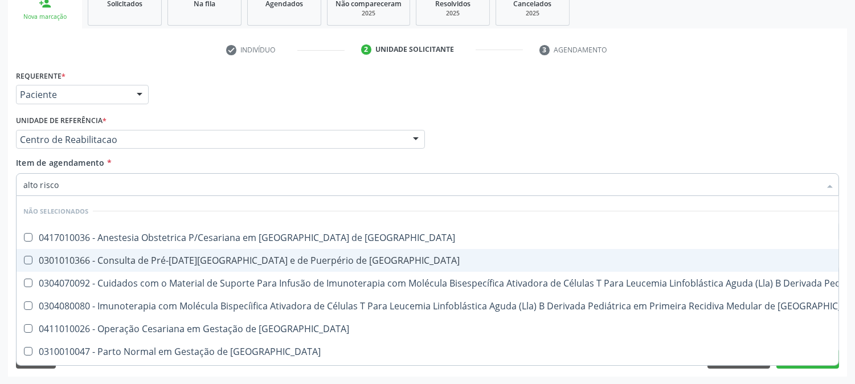
click at [46, 262] on div "0301010366 - Consulta de Pré-[DATE][GEOGRAPHIC_DATA] e de Puerpério de [GEOGRAP…" at bounding box center [608, 260] width 1170 height 9
checkbox Risco "true"
click at [0, 259] on div "Acompanhamento Acompanhe a situação das marcações correntes e finalizadas Relat…" at bounding box center [427, 134] width 855 height 502
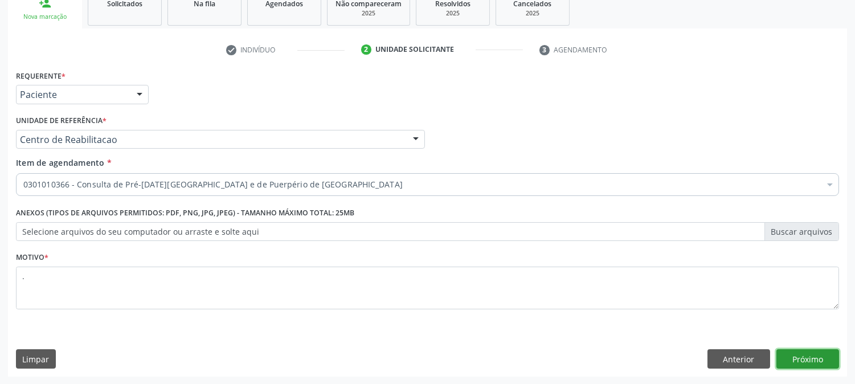
click at [792, 357] on button "Próximo" at bounding box center [807, 358] width 63 height 19
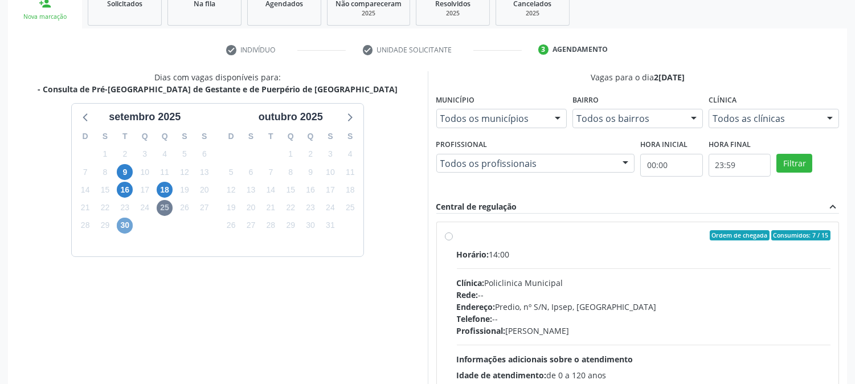
click at [122, 219] on span "30" at bounding box center [125, 226] width 16 height 16
